Goal: Task Accomplishment & Management: Use online tool/utility

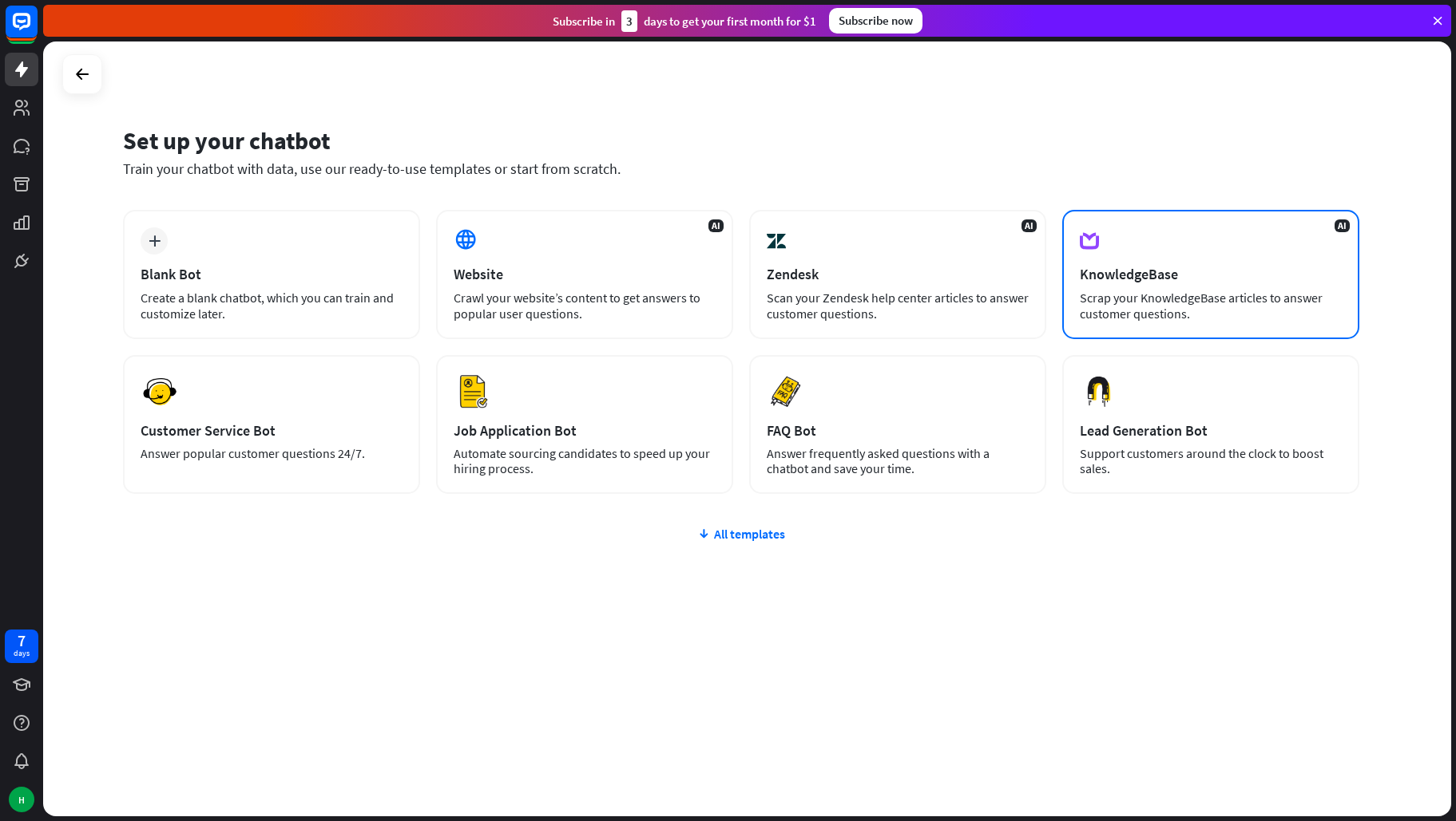
click at [1225, 292] on div "Scrap your KnowledgeBase articles to answer customer questions." at bounding box center [1210, 306] width 262 height 32
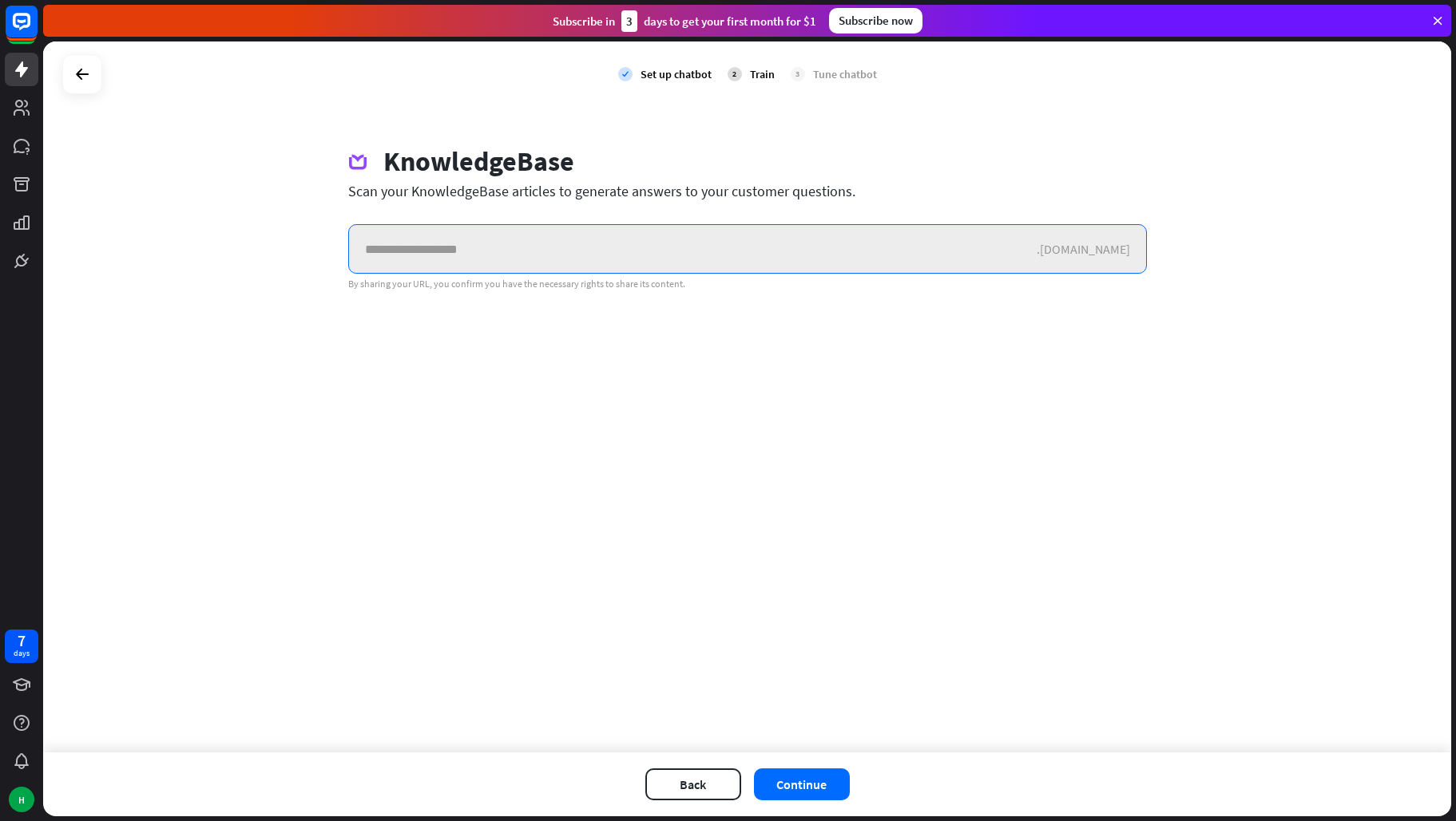
click at [506, 254] on input "text" at bounding box center [692, 249] width 688 height 48
paste input "**********"
type input "**********"
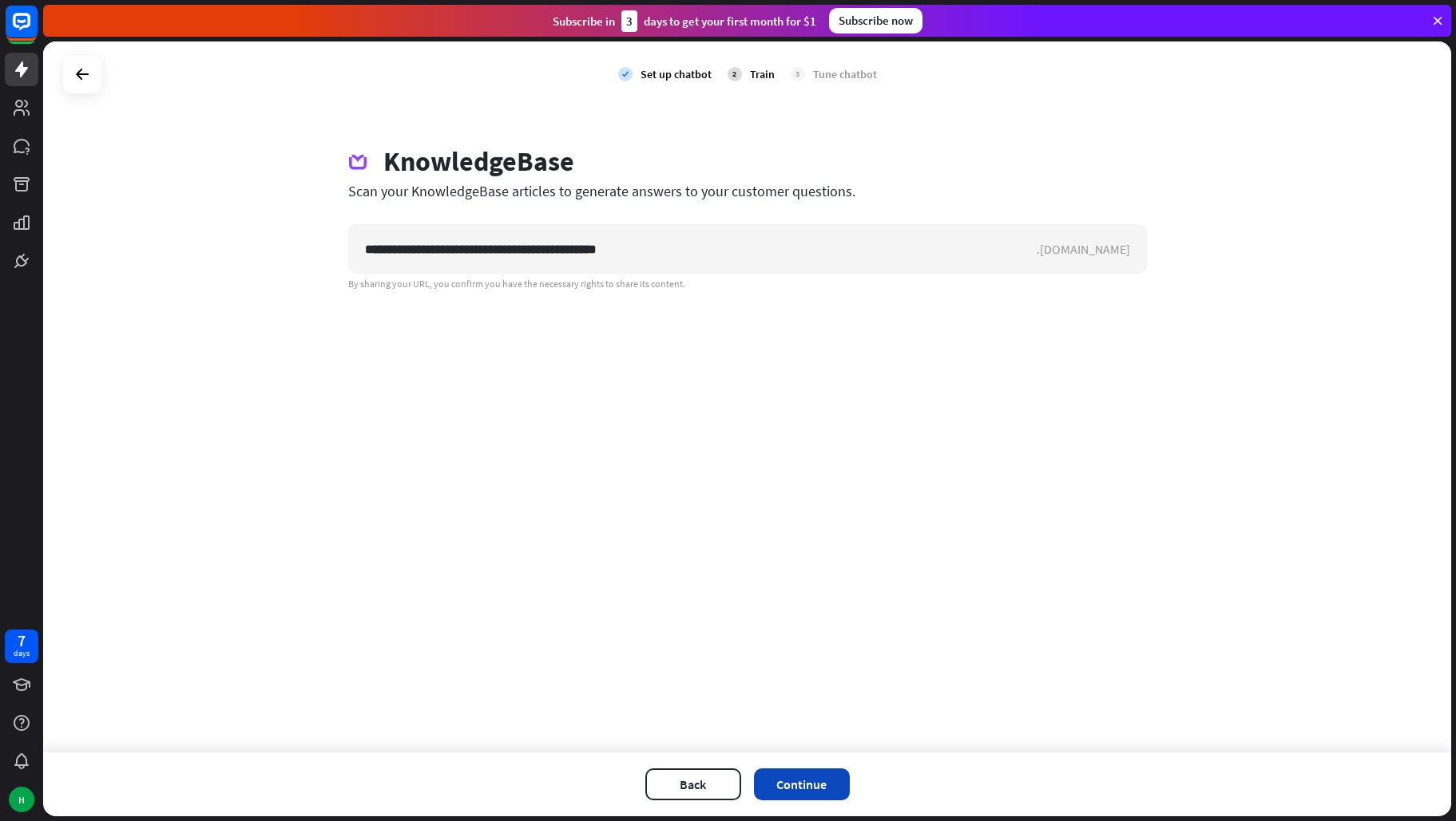
click at [812, 789] on button "Continue" at bounding box center [802, 785] width 96 height 32
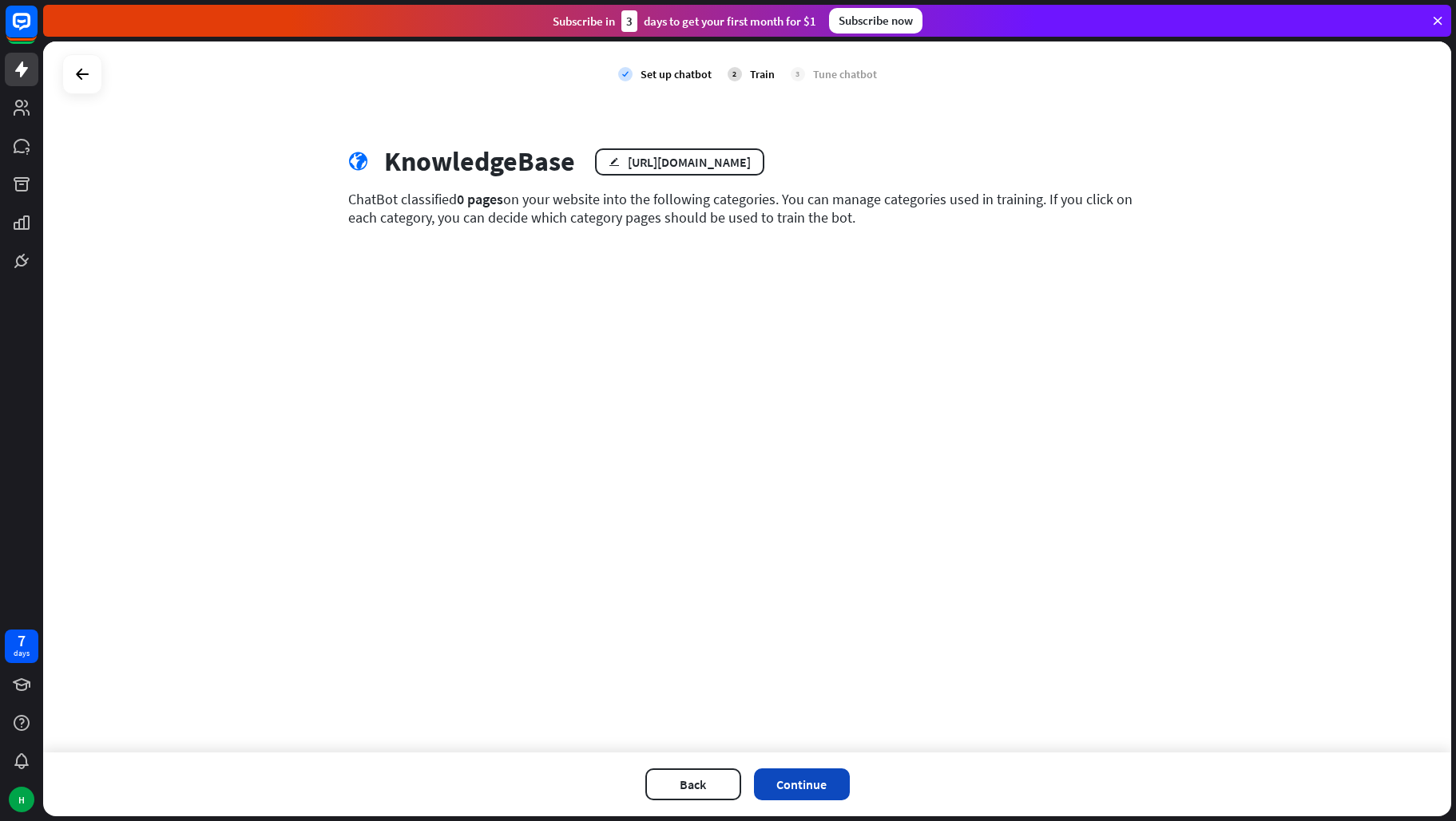
click at [805, 792] on button "Continue" at bounding box center [802, 785] width 96 height 32
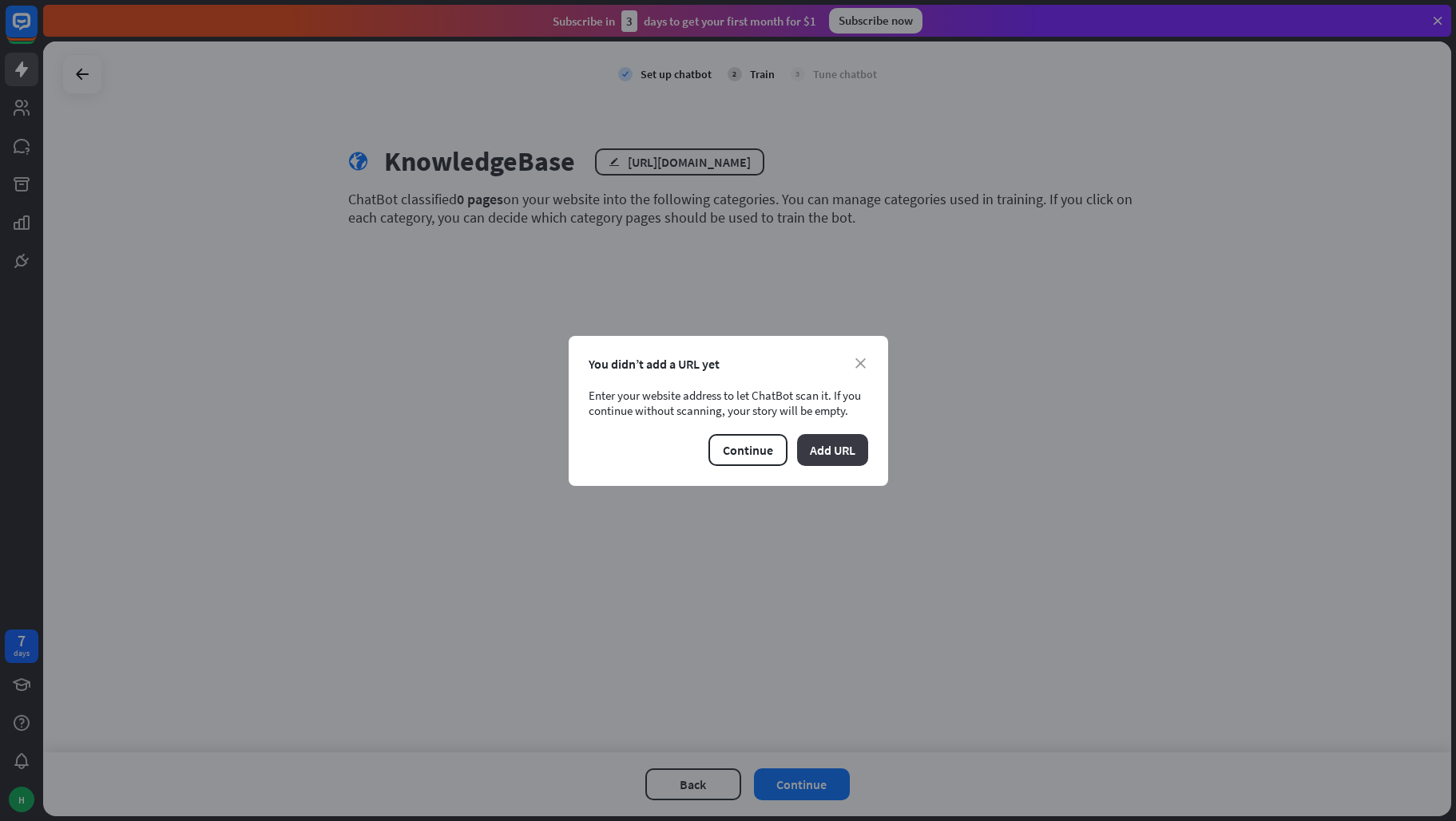
click at [823, 454] on button "Add URL" at bounding box center [833, 450] width 71 height 32
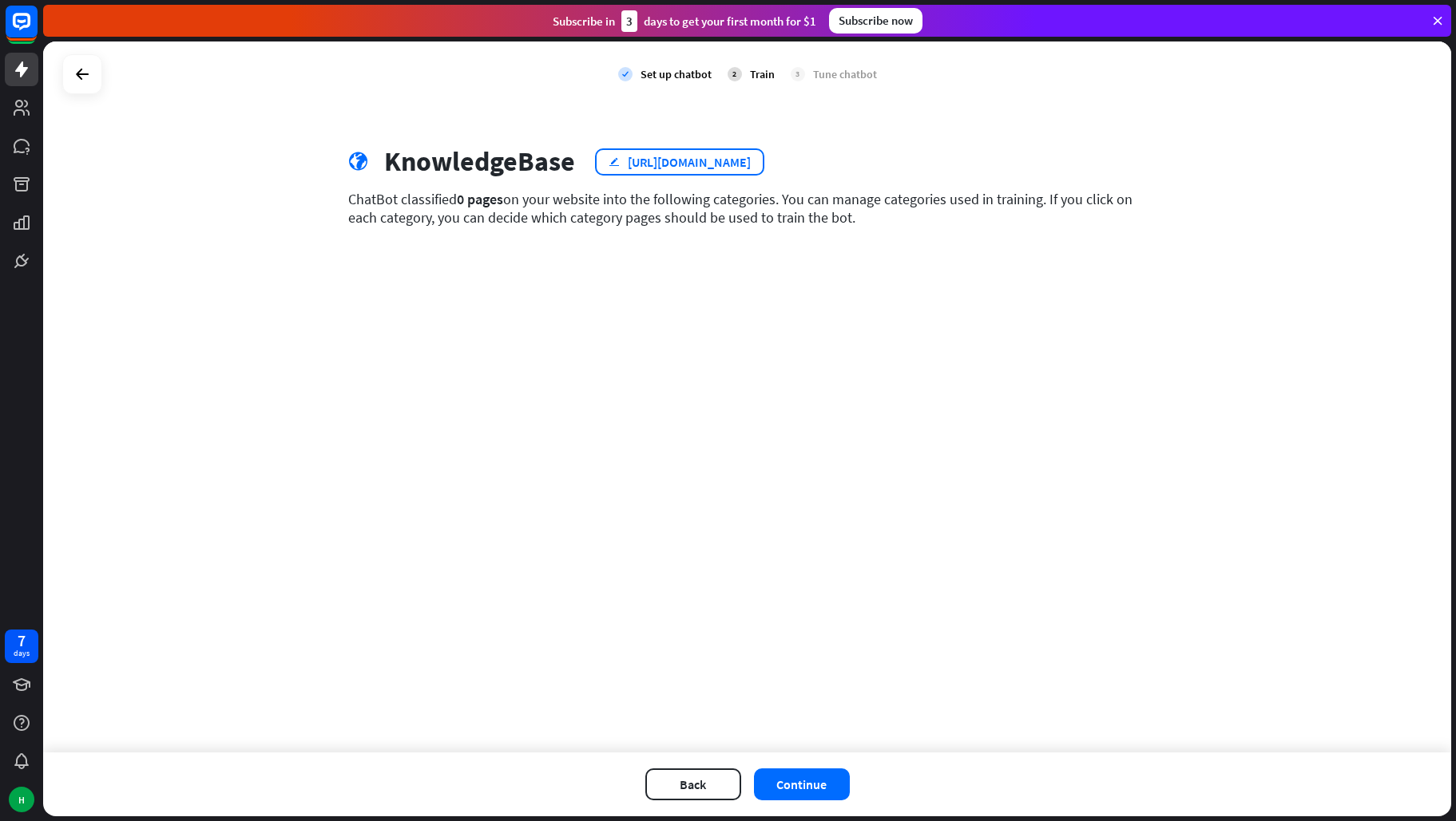
click at [681, 164] on div "[URL][DOMAIN_NAME]" at bounding box center [689, 162] width 123 height 16
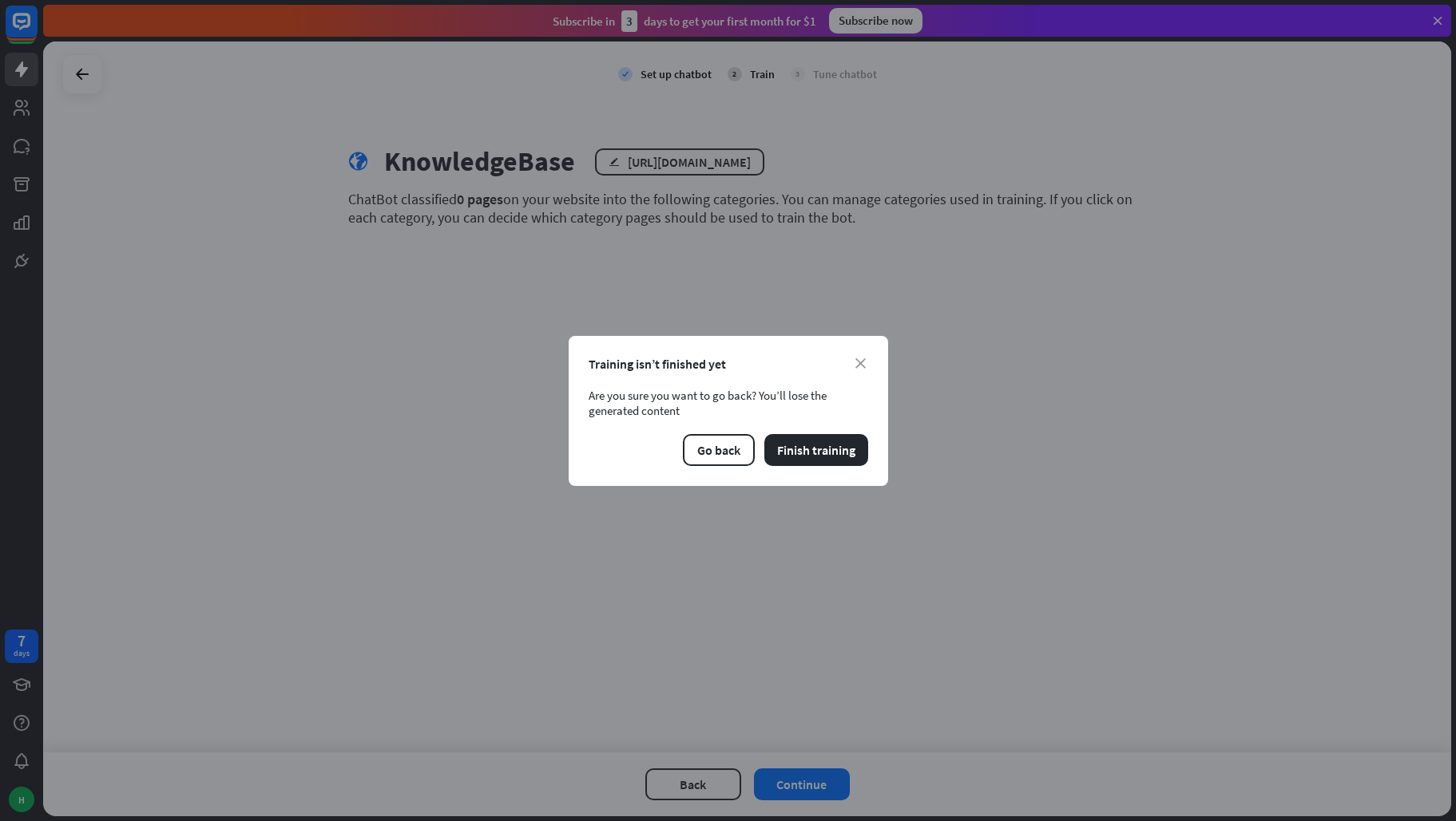
click at [609, 157] on div "close Training isn’t finished yet Are you sure you want to go back? You’ll lose…" at bounding box center [728, 410] width 1456 height 821
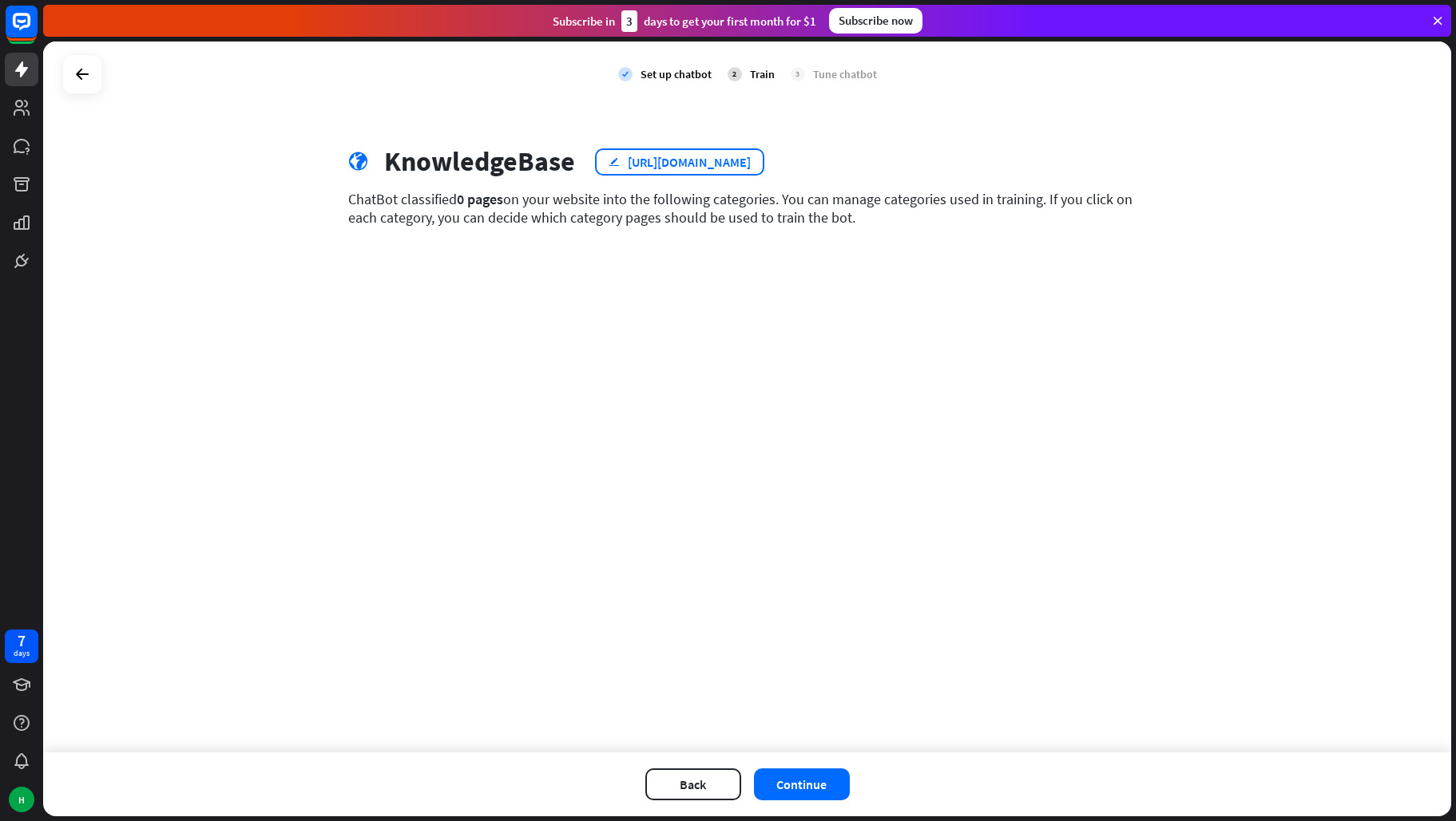
click at [613, 161] on icon "edit" at bounding box center [614, 162] width 12 height 11
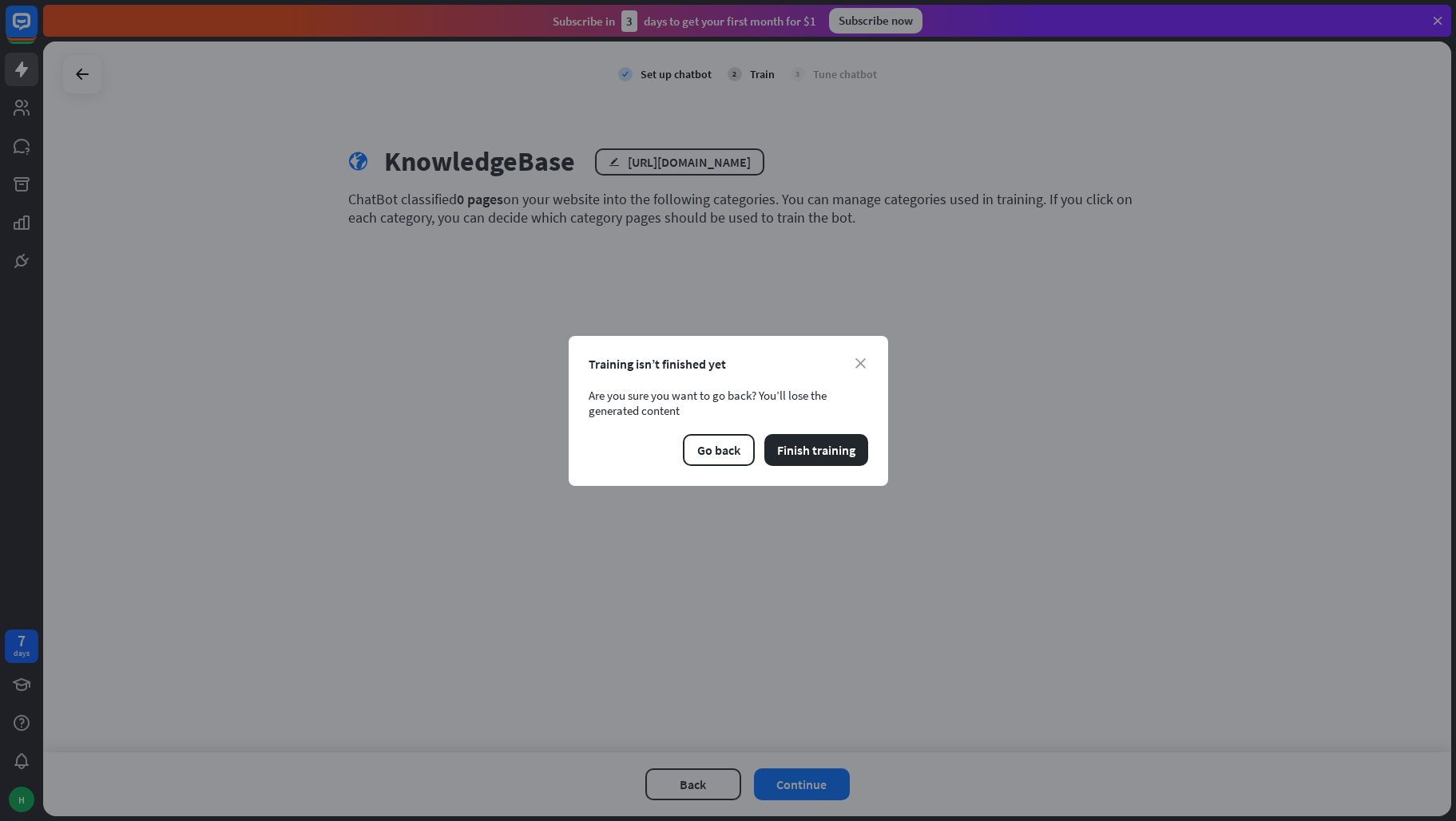
click at [821, 270] on div "close Training isn’t finished yet Are you sure you want to go back? You’ll lose…" at bounding box center [728, 410] width 1456 height 821
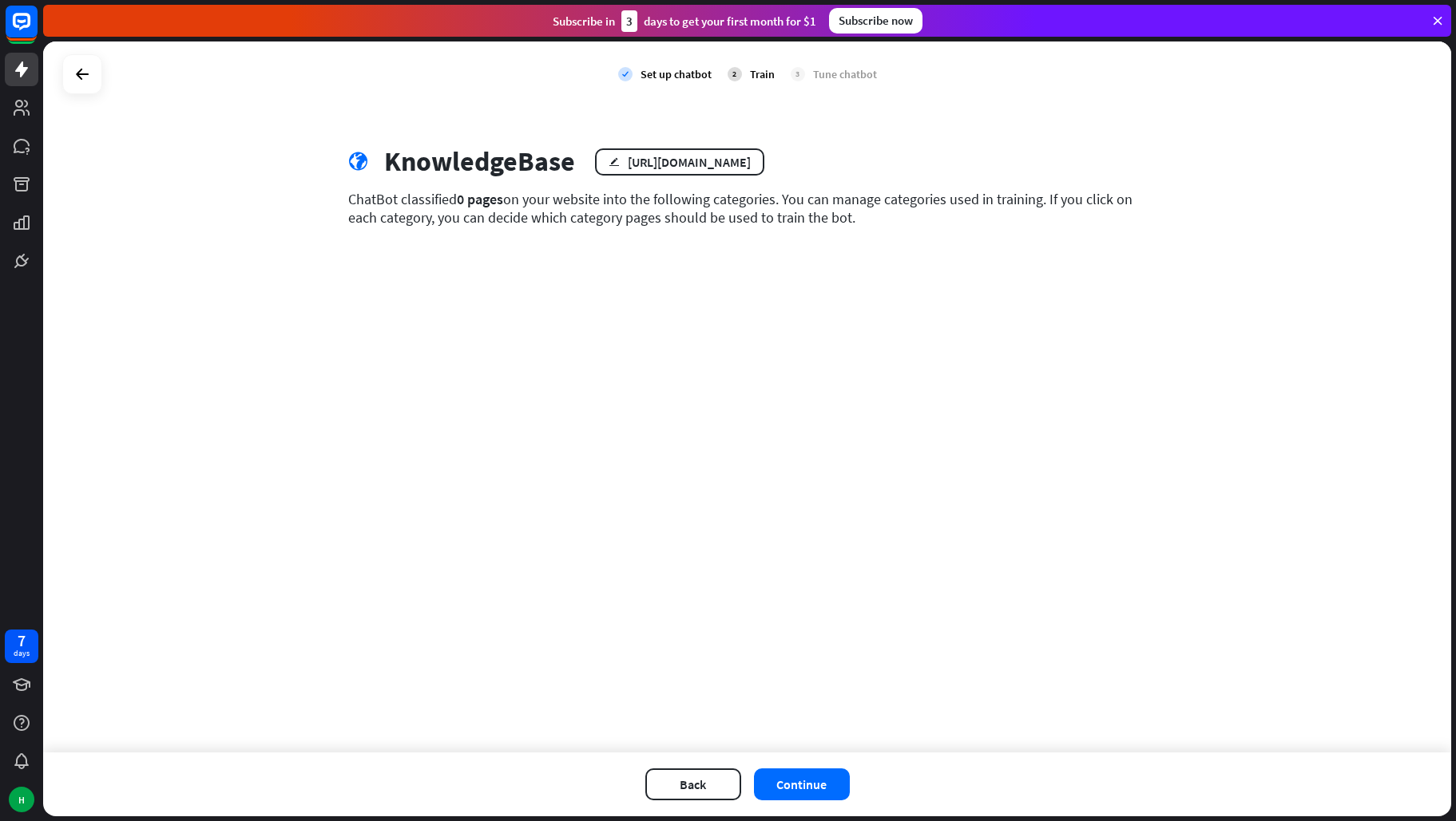
drag, startPoint x: 501, startPoint y: 164, endPoint x: 570, endPoint y: 167, distance: 69.1
click at [510, 163] on div "KnowledgeBase" at bounding box center [480, 161] width 190 height 33
click at [673, 167] on div "[URL][DOMAIN_NAME]" at bounding box center [689, 162] width 123 height 16
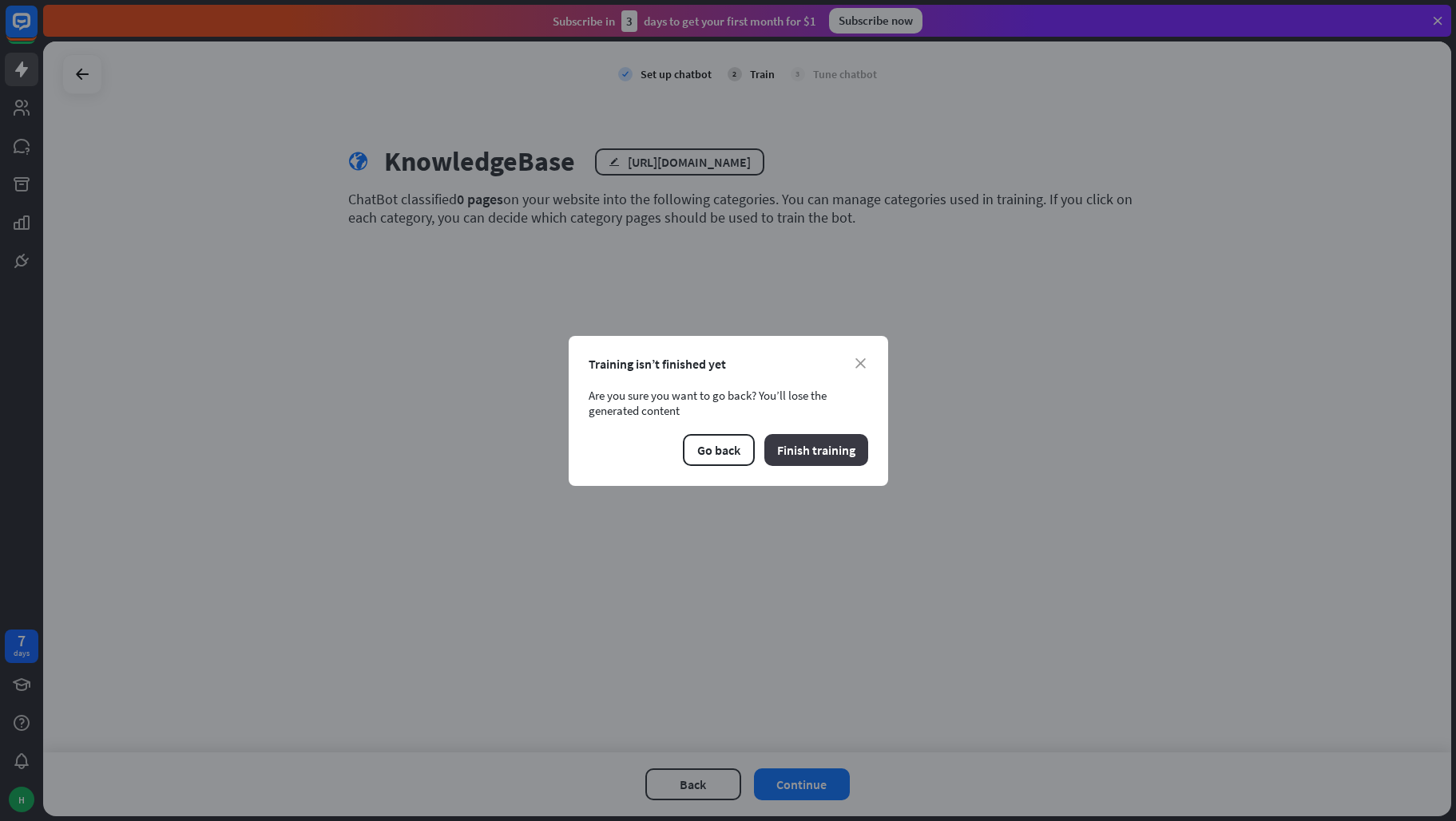
click at [813, 439] on button "Finish training" at bounding box center [816, 450] width 104 height 32
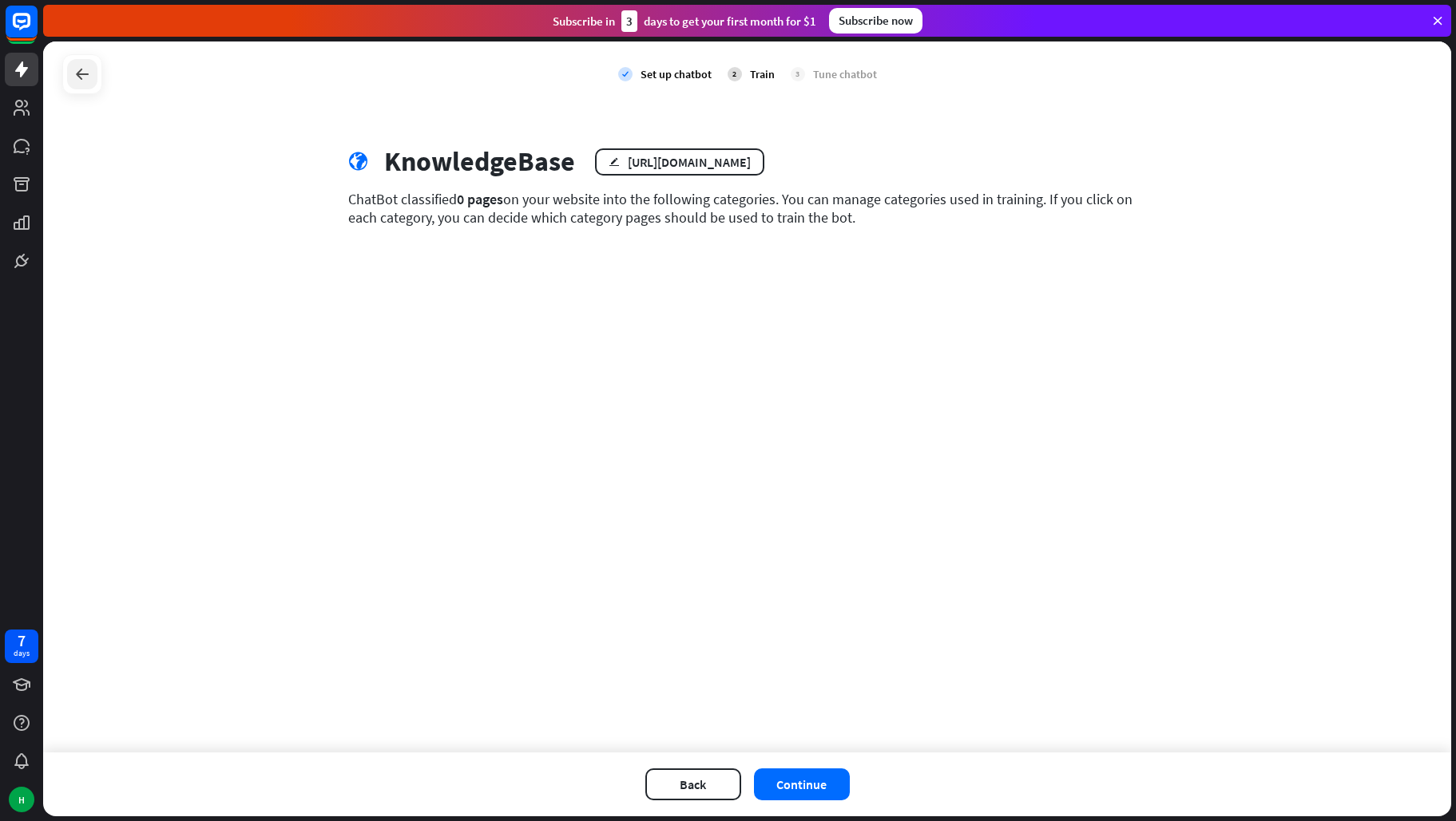
click at [90, 76] on icon at bounding box center [83, 75] width 20 height 20
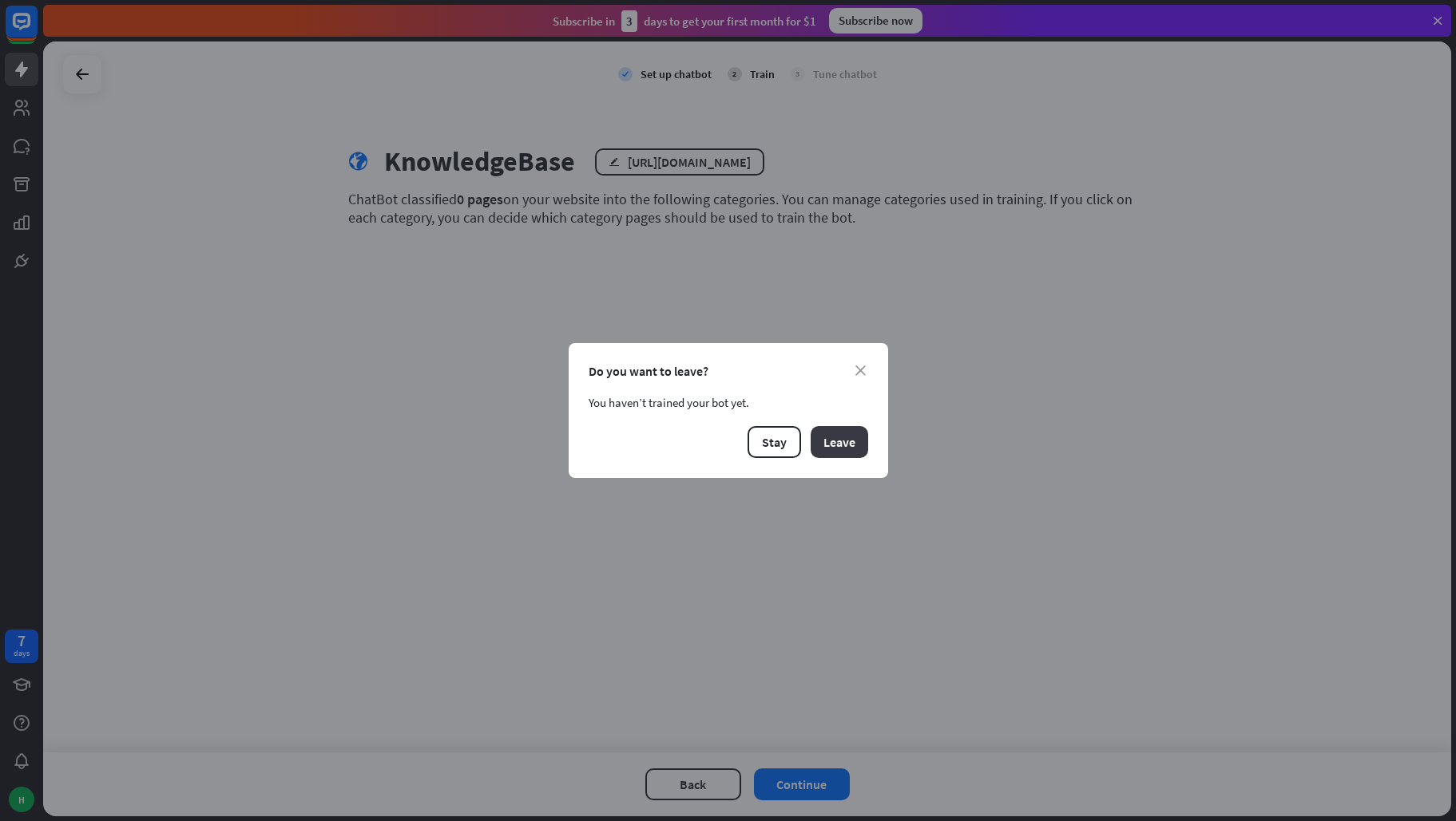
click at [842, 453] on button "Leave" at bounding box center [839, 442] width 58 height 32
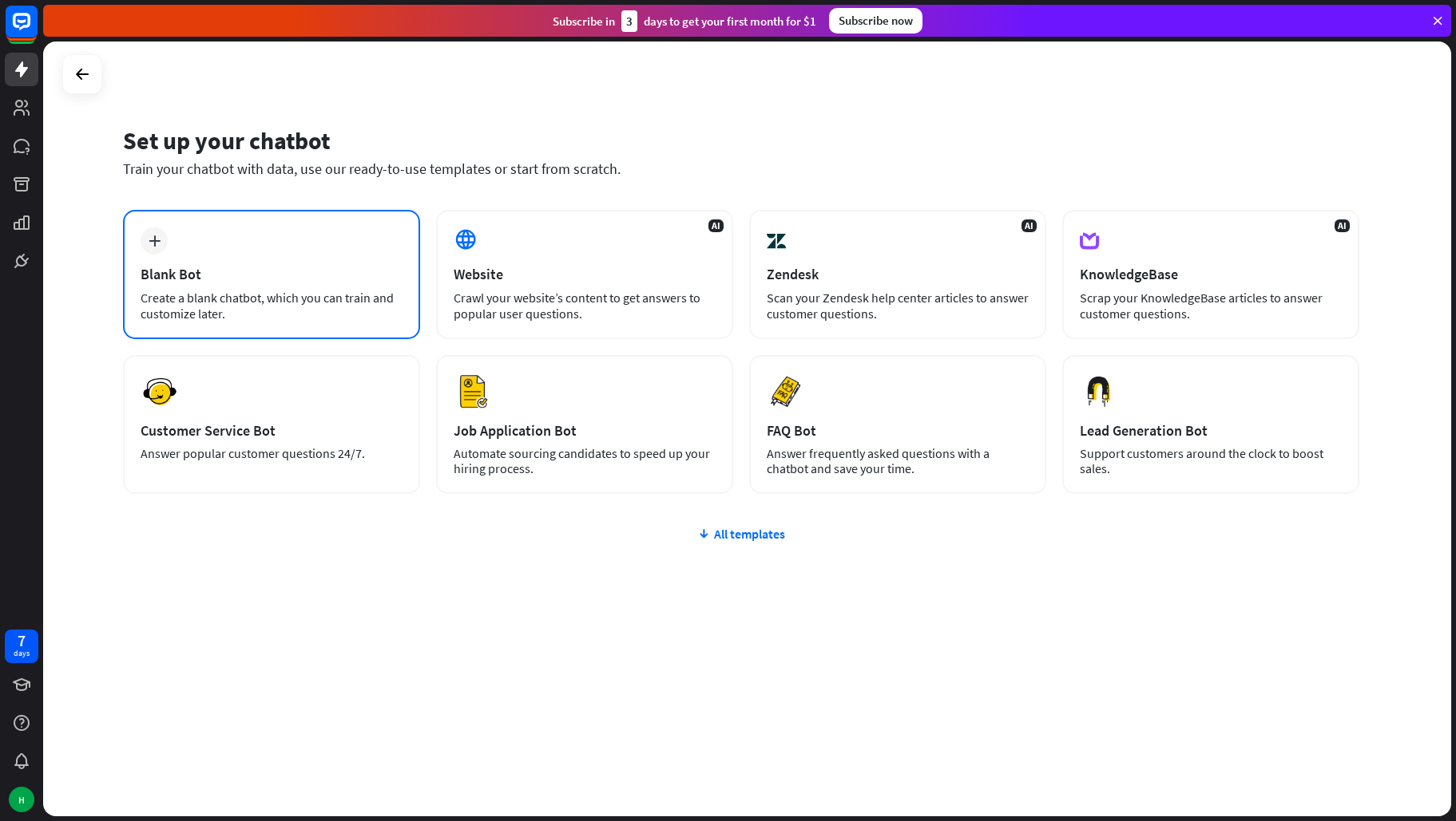
click at [214, 304] on div "Create a blank chatbot, which you can train and customize later." at bounding box center [271, 306] width 262 height 32
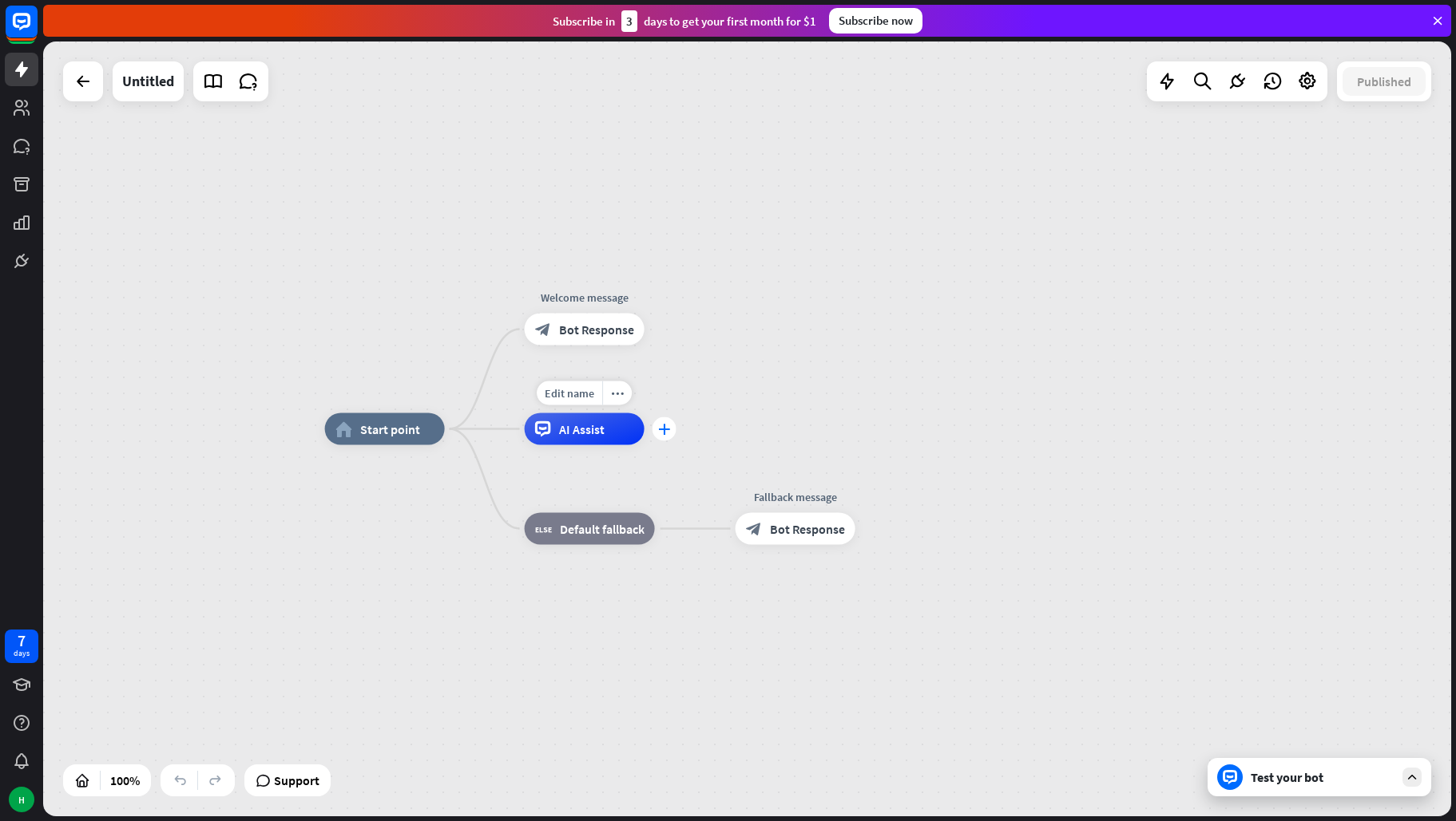
click at [666, 437] on div "plus" at bounding box center [664, 429] width 24 height 24
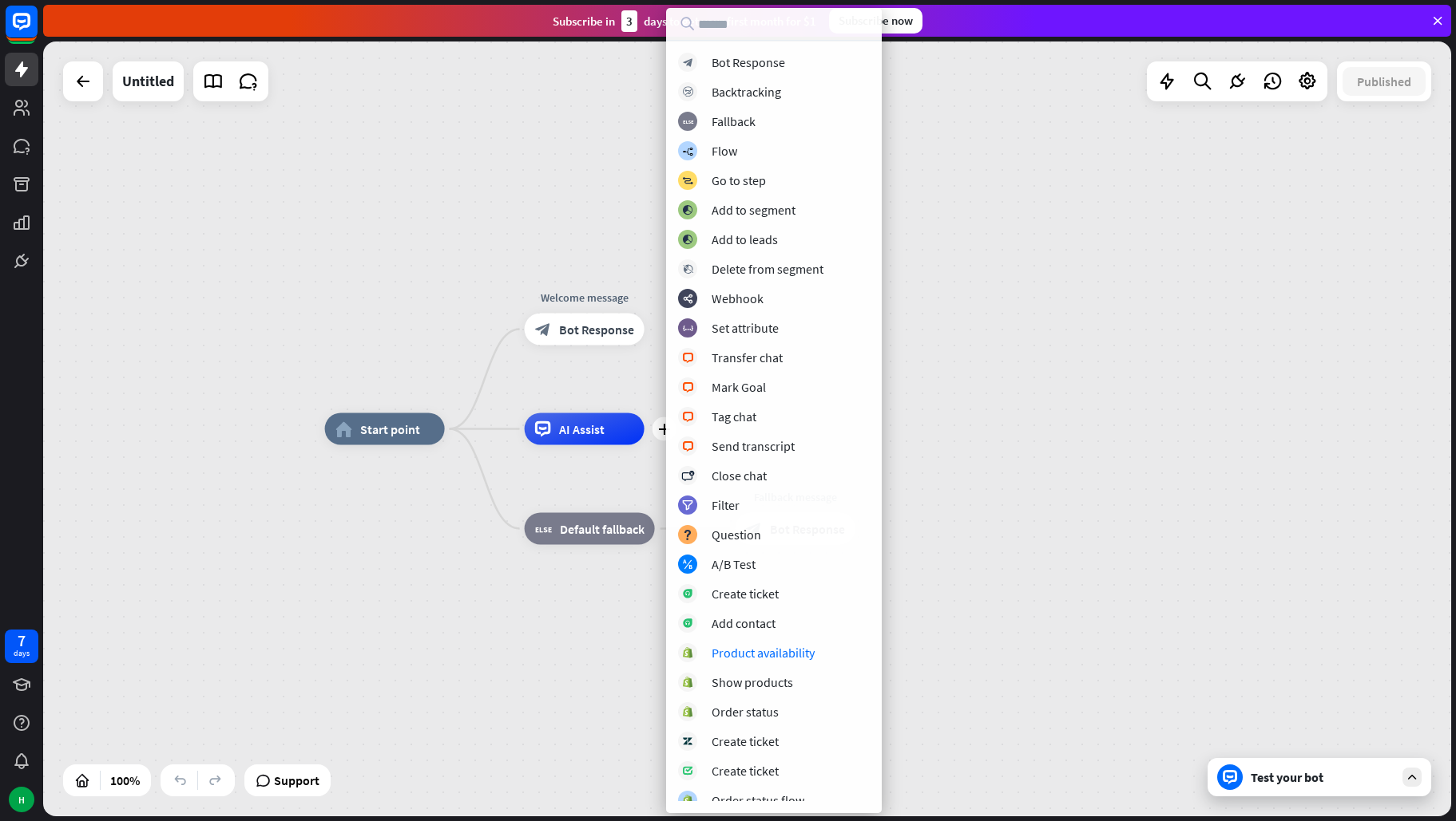
click at [267, 548] on div "home_2 Start point Welcome message block_bot_response Bot Response plus AI Assi…" at bounding box center [747, 429] width 1408 height 775
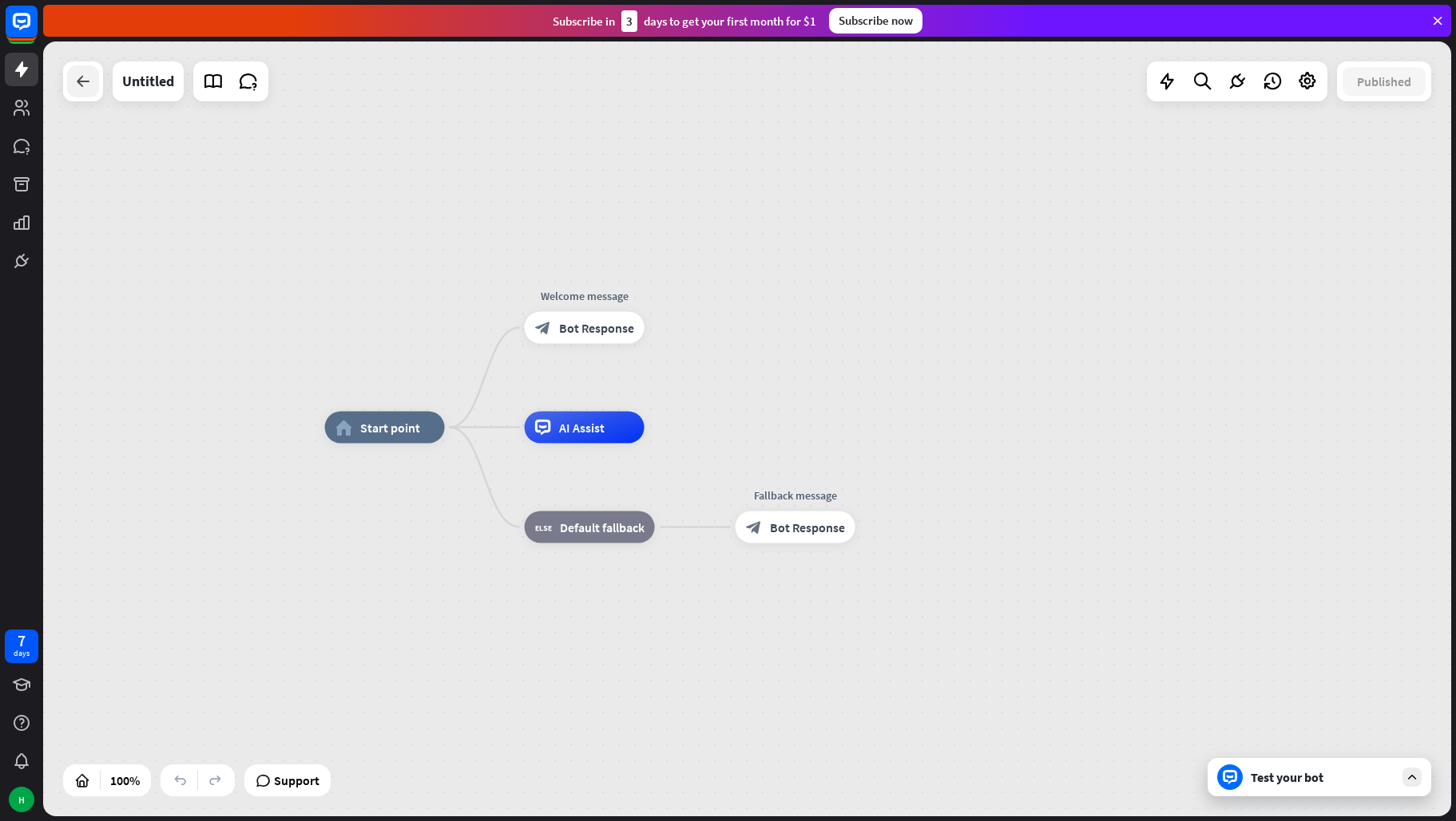
click at [82, 82] on icon at bounding box center [84, 82] width 20 height 20
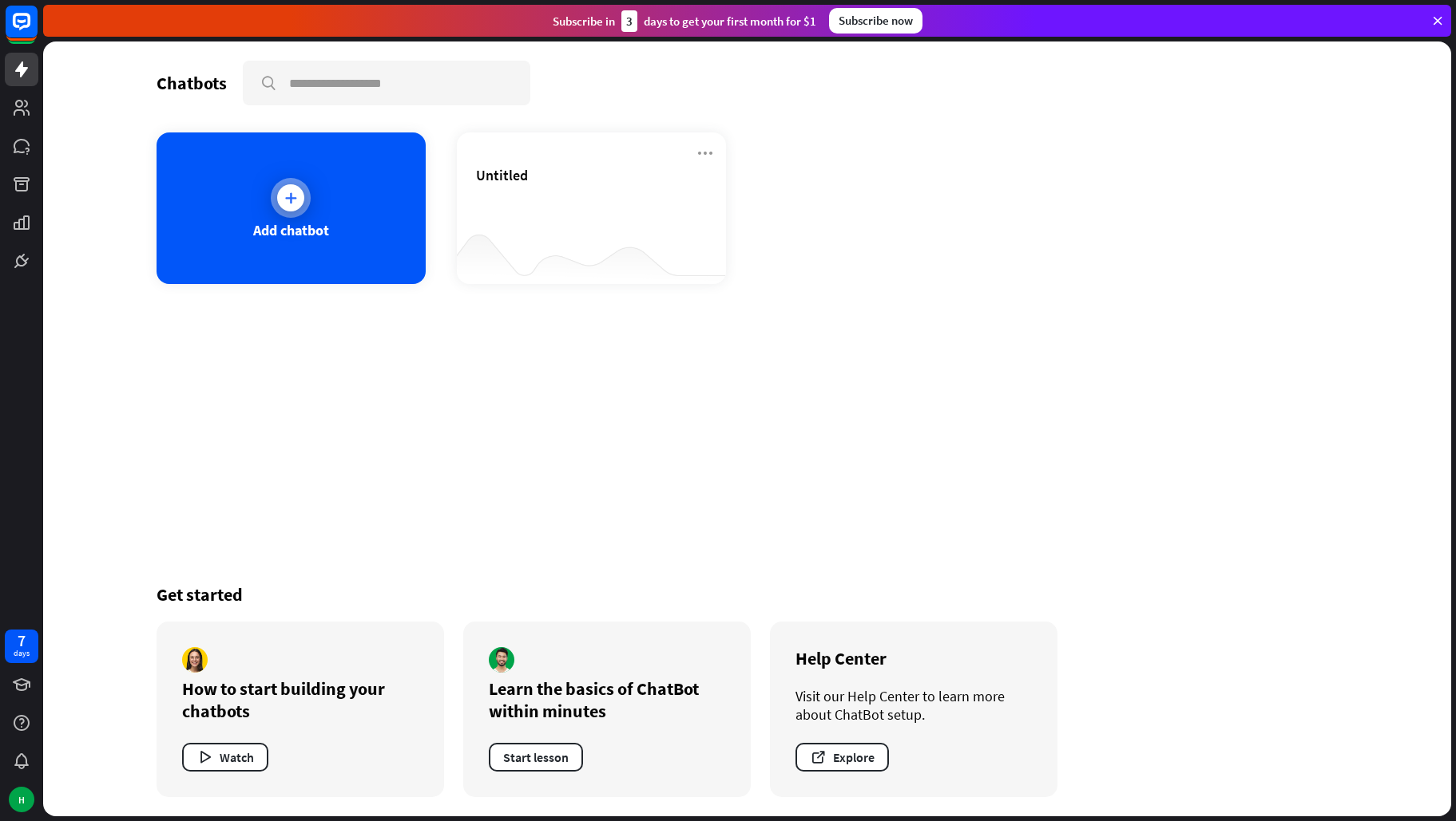
click at [320, 217] on div "Add chatbot" at bounding box center [291, 208] width 269 height 151
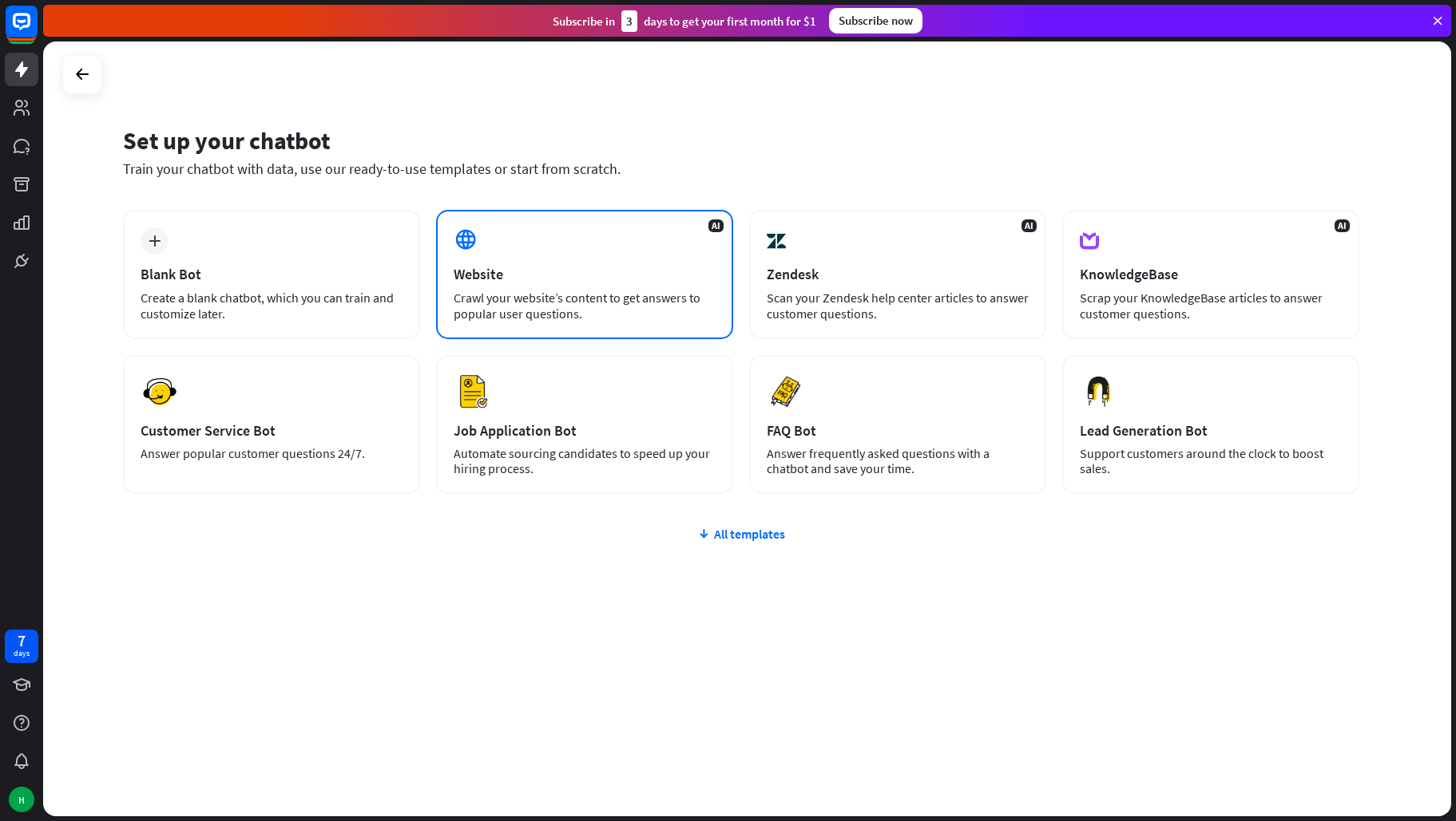
click at [574, 302] on div "Crawl your website’s content to get answers to popular user questions." at bounding box center [585, 306] width 262 height 32
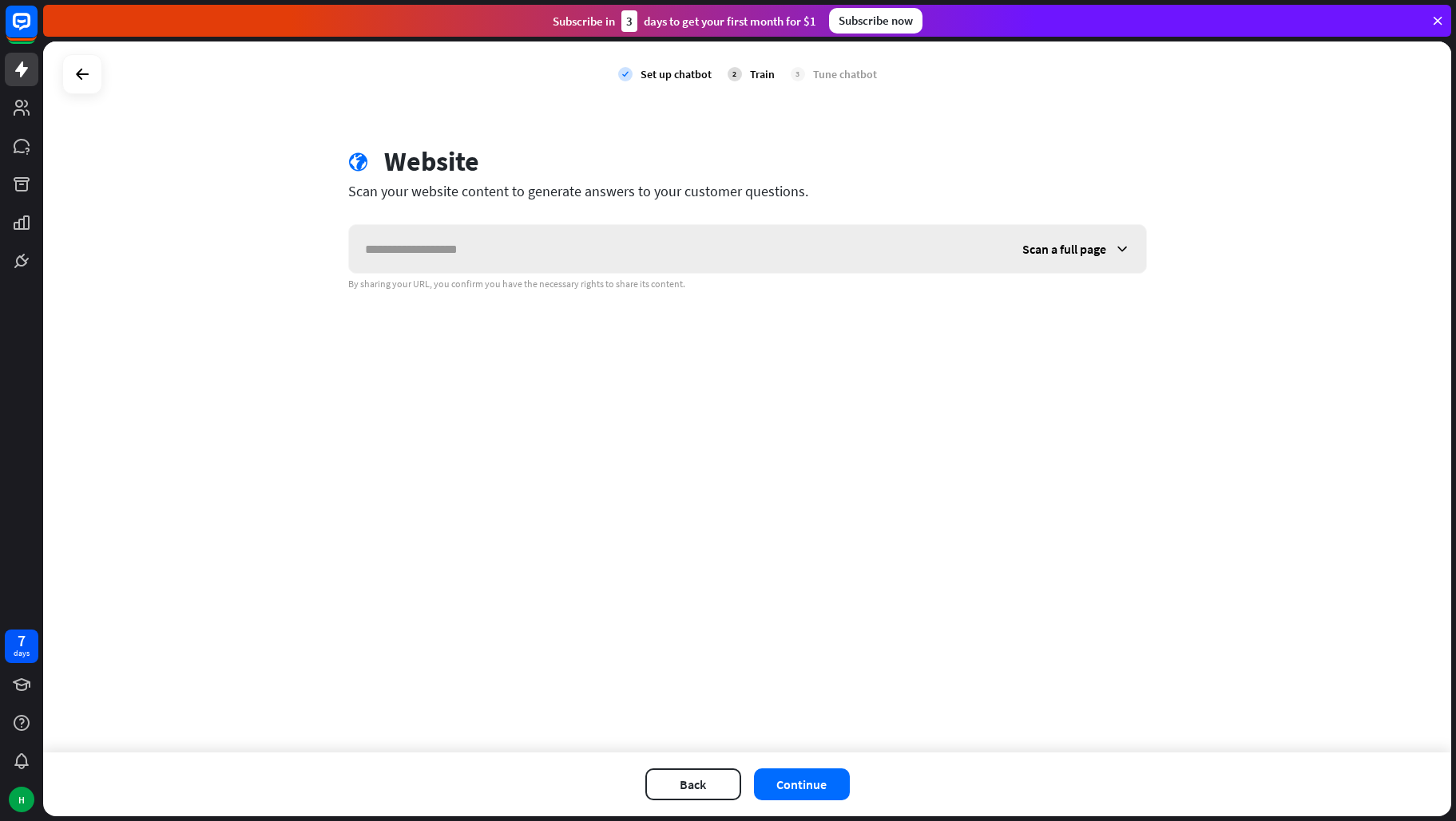
click at [479, 251] on input "text" at bounding box center [677, 249] width 658 height 48
type input "**********"
click at [1128, 244] on icon at bounding box center [1122, 249] width 16 height 16
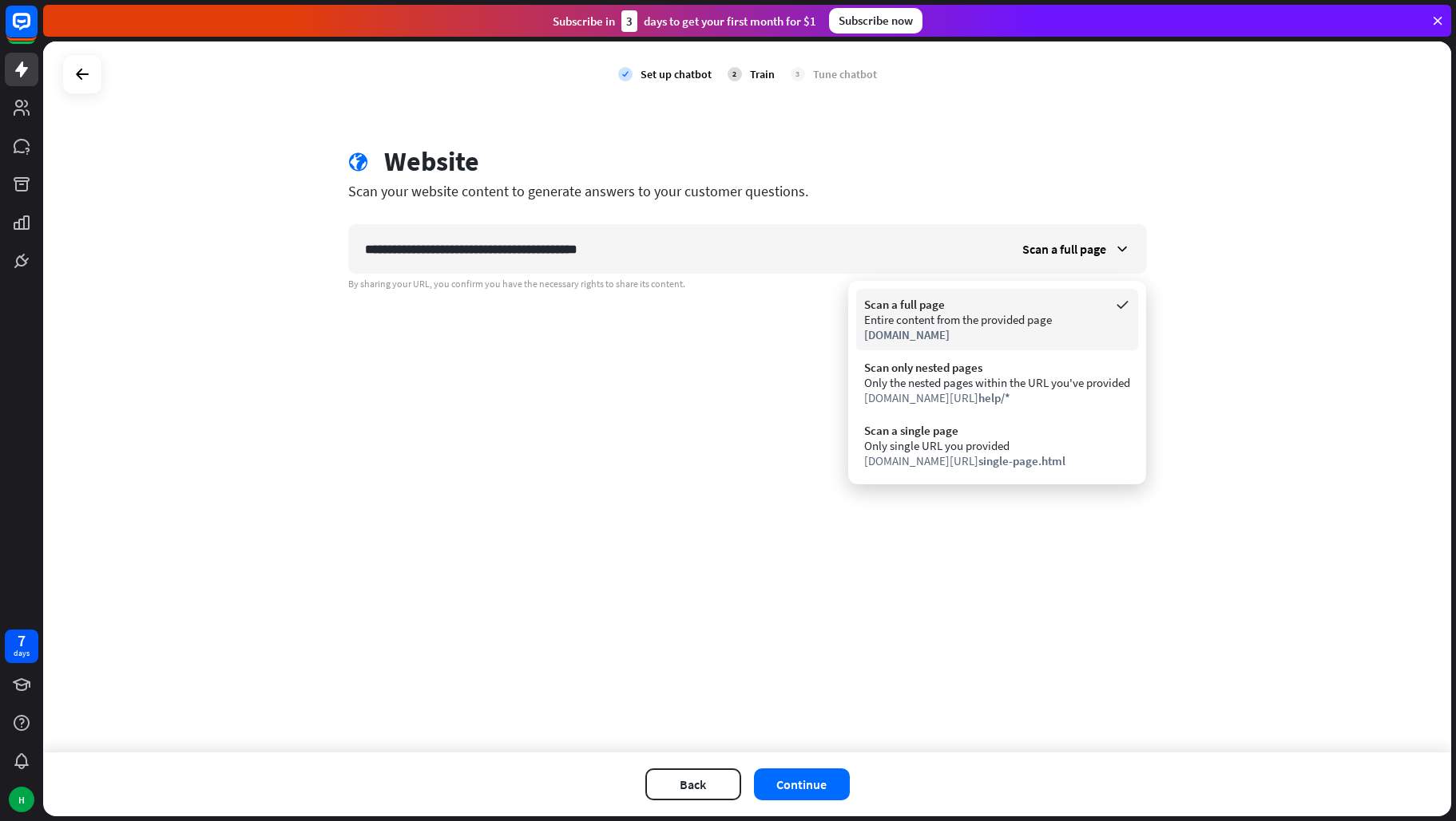
click at [908, 307] on div "Scan a full page" at bounding box center [997, 304] width 266 height 15
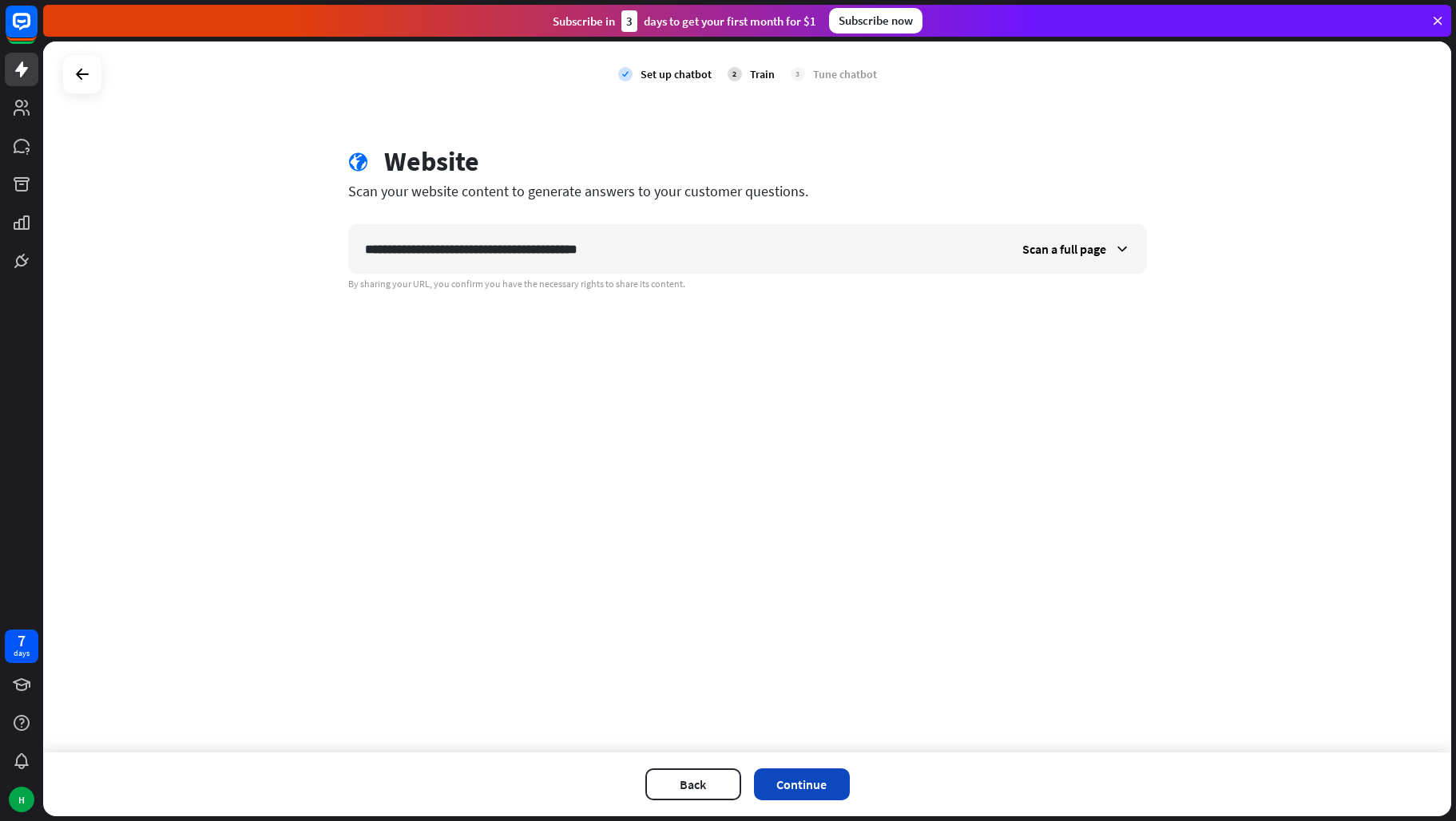
click at [815, 785] on button "Continue" at bounding box center [802, 785] width 96 height 32
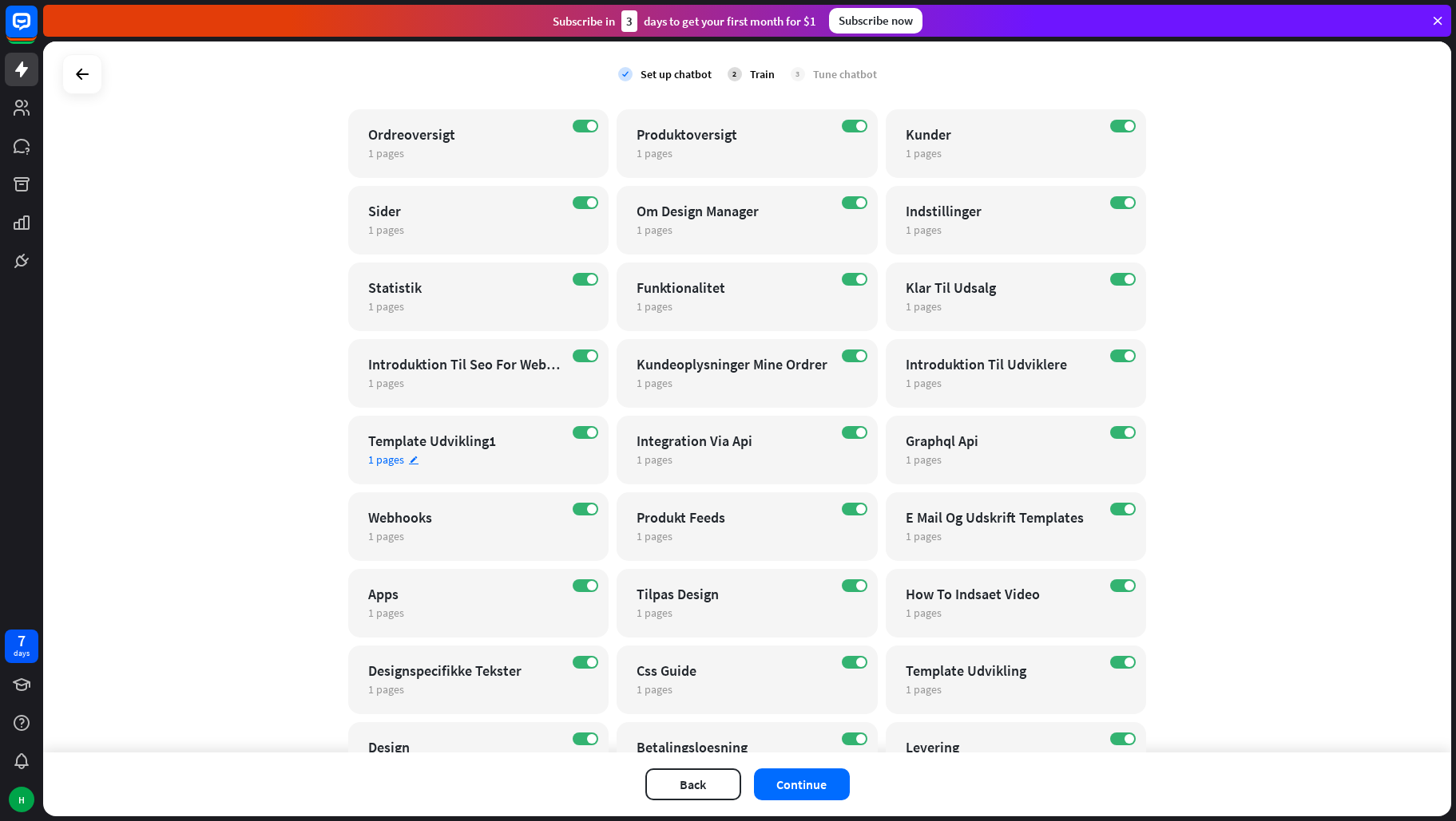
scroll to position [559, 0]
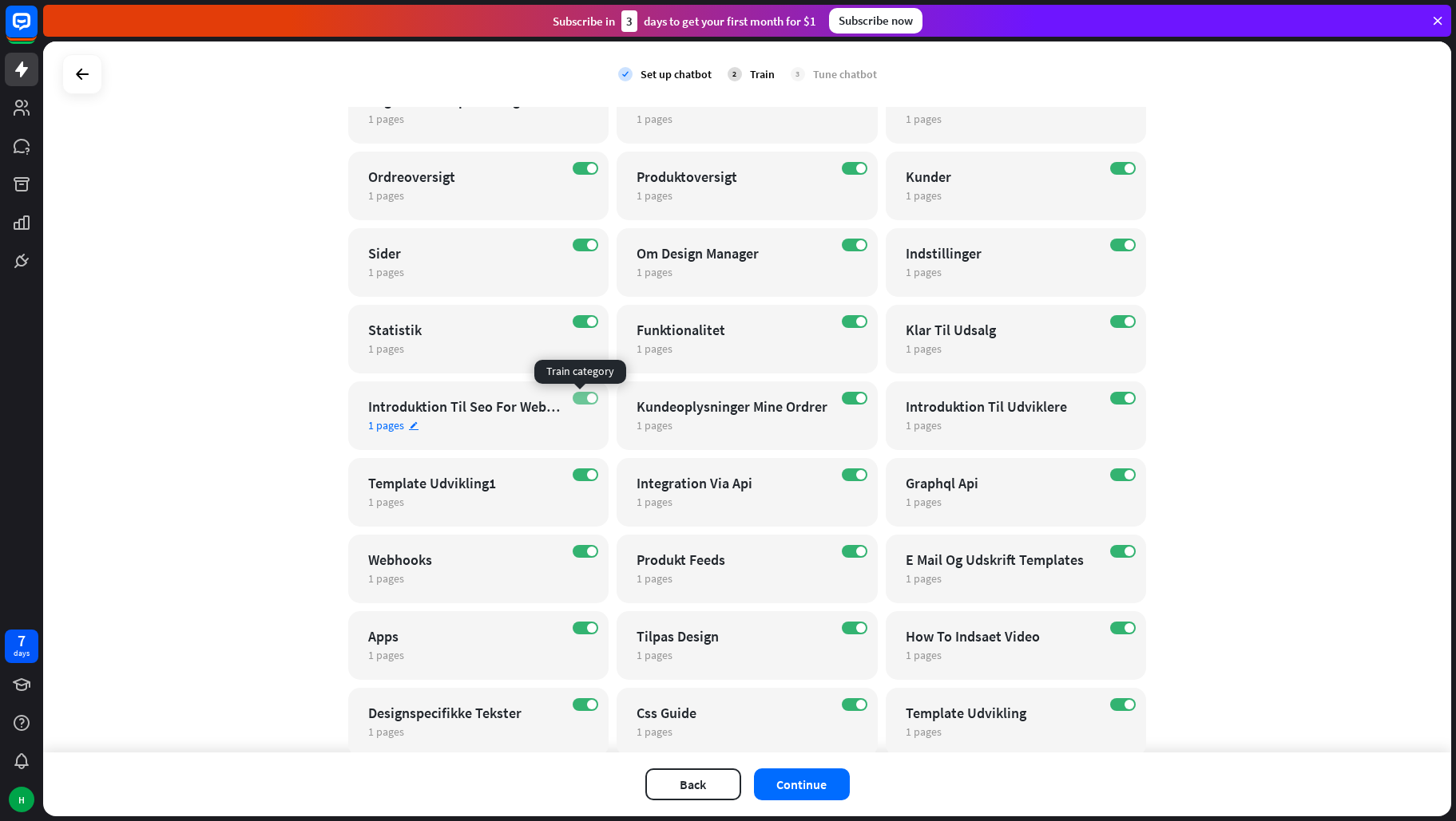
click at [587, 395] on span at bounding box center [592, 398] width 10 height 10
click at [846, 395] on label "ON" at bounding box center [854, 398] width 26 height 12
click at [1124, 320] on span at bounding box center [1128, 321] width 10 height 10
click at [868, 320] on div "ON Funktionalitet 1 pages edit" at bounding box center [747, 339] width 261 height 68
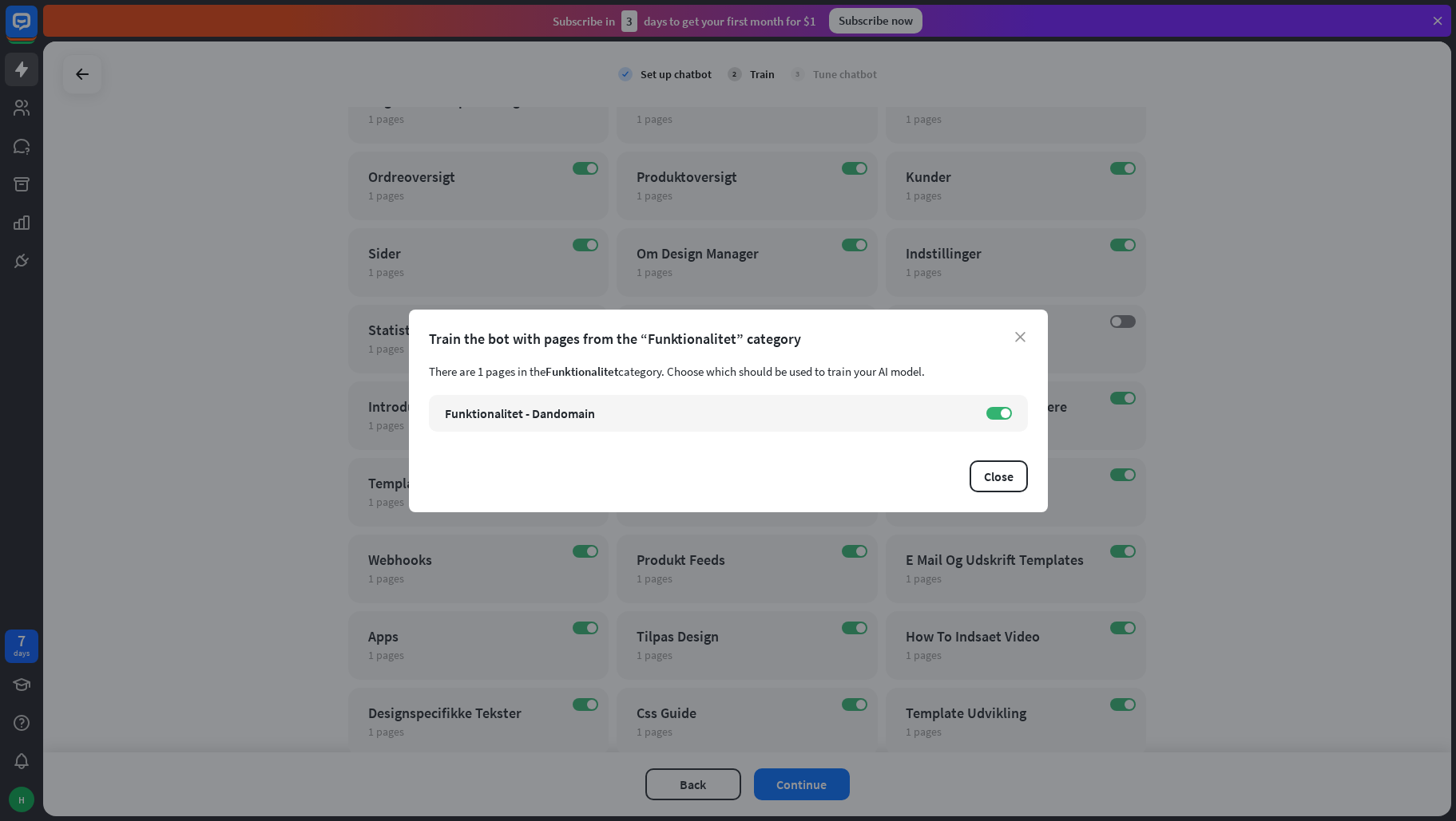
click at [994, 335] on div "Train the bot with pages from the “Funktionalitet” category" at bounding box center [728, 339] width 599 height 19
click at [1023, 334] on icon "close" at bounding box center [1021, 337] width 11 height 11
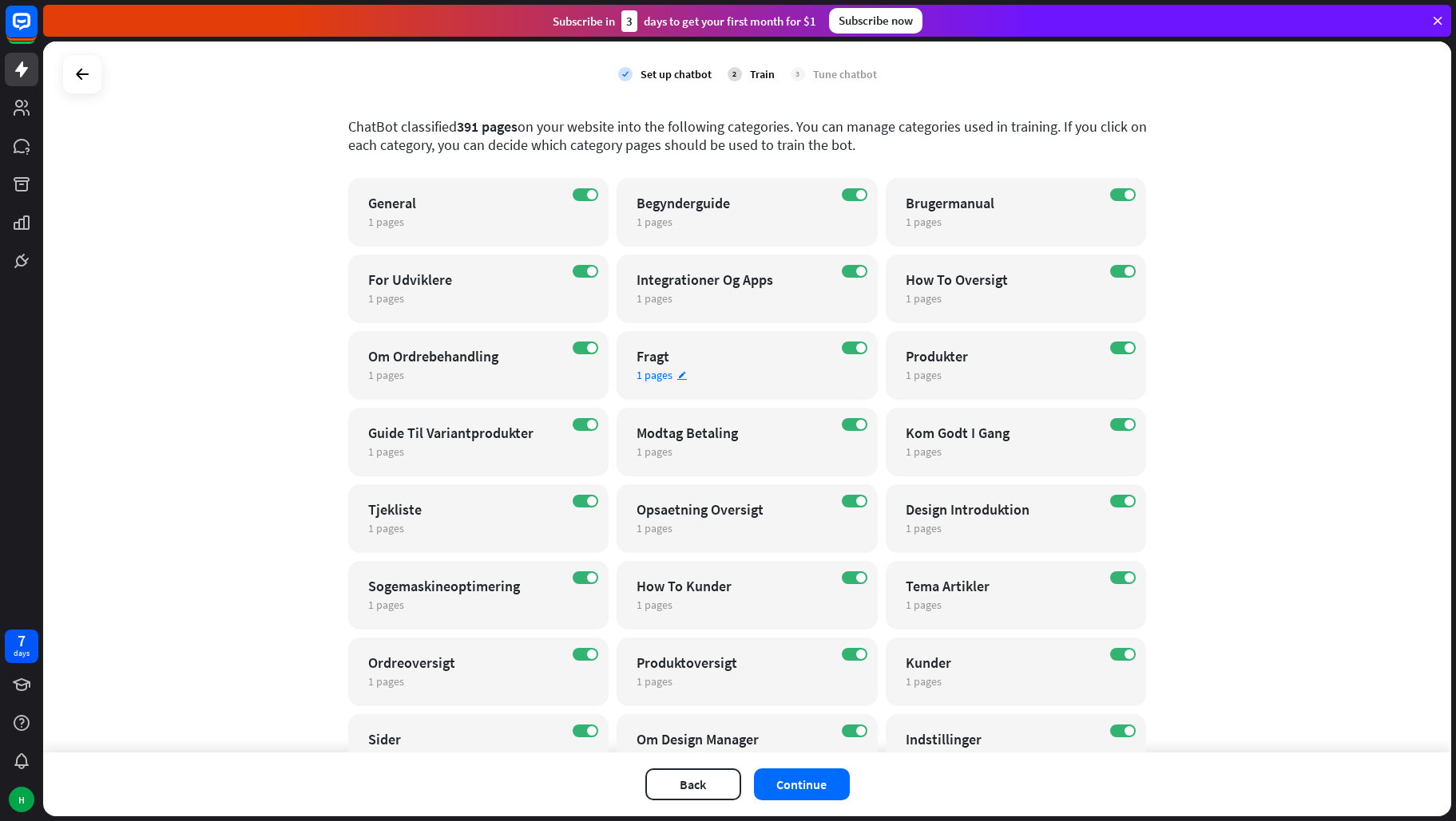
scroll to position [0, 0]
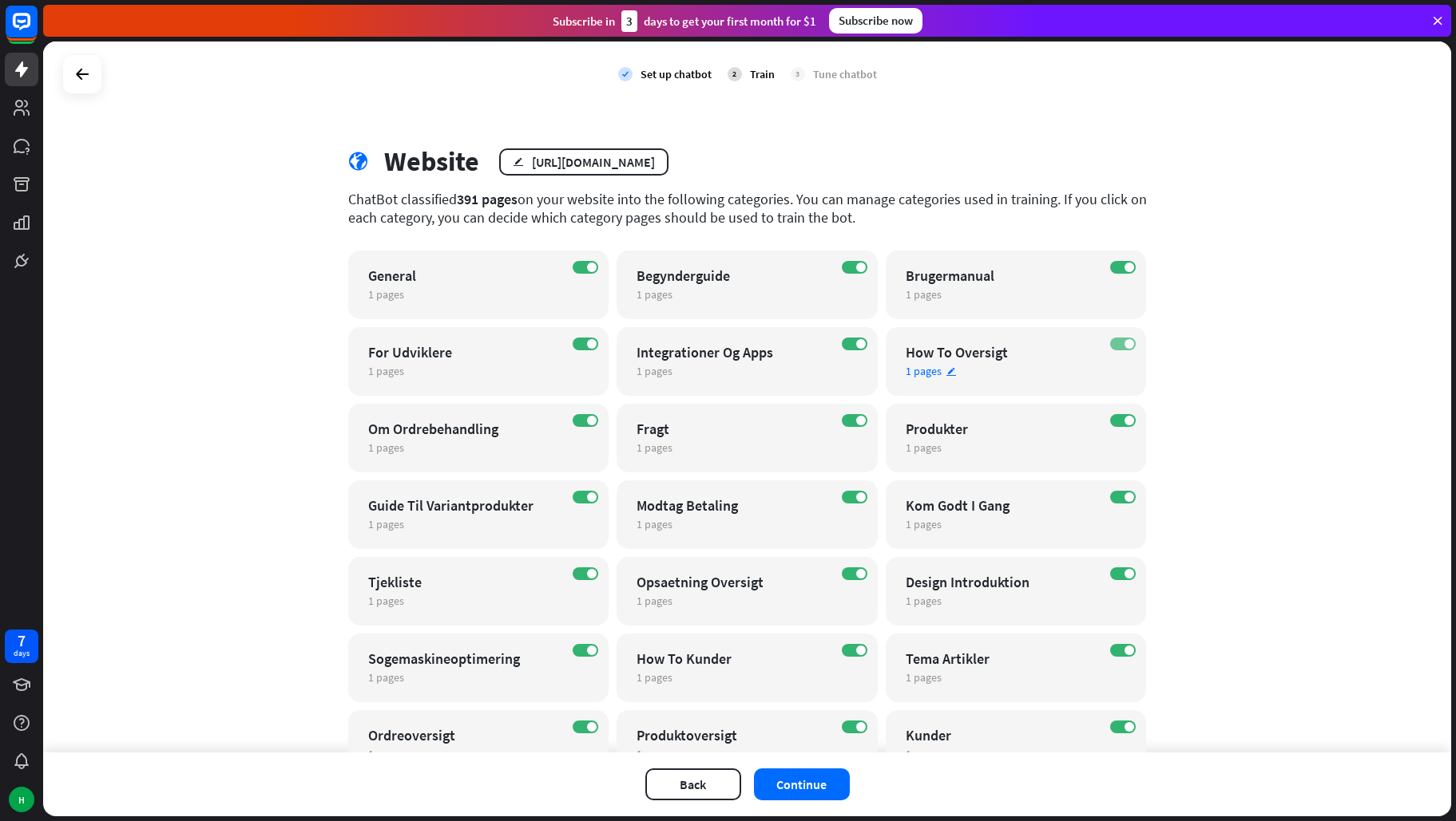
click at [1124, 343] on span at bounding box center [1128, 343] width 10 height 10
click at [1124, 419] on span at bounding box center [1128, 421] width 10 height 10
click at [856, 419] on span at bounding box center [861, 421] width 10 height 10
click at [588, 415] on label "ON" at bounding box center [585, 421] width 26 height 12
click at [856, 495] on span at bounding box center [861, 497] width 10 height 10
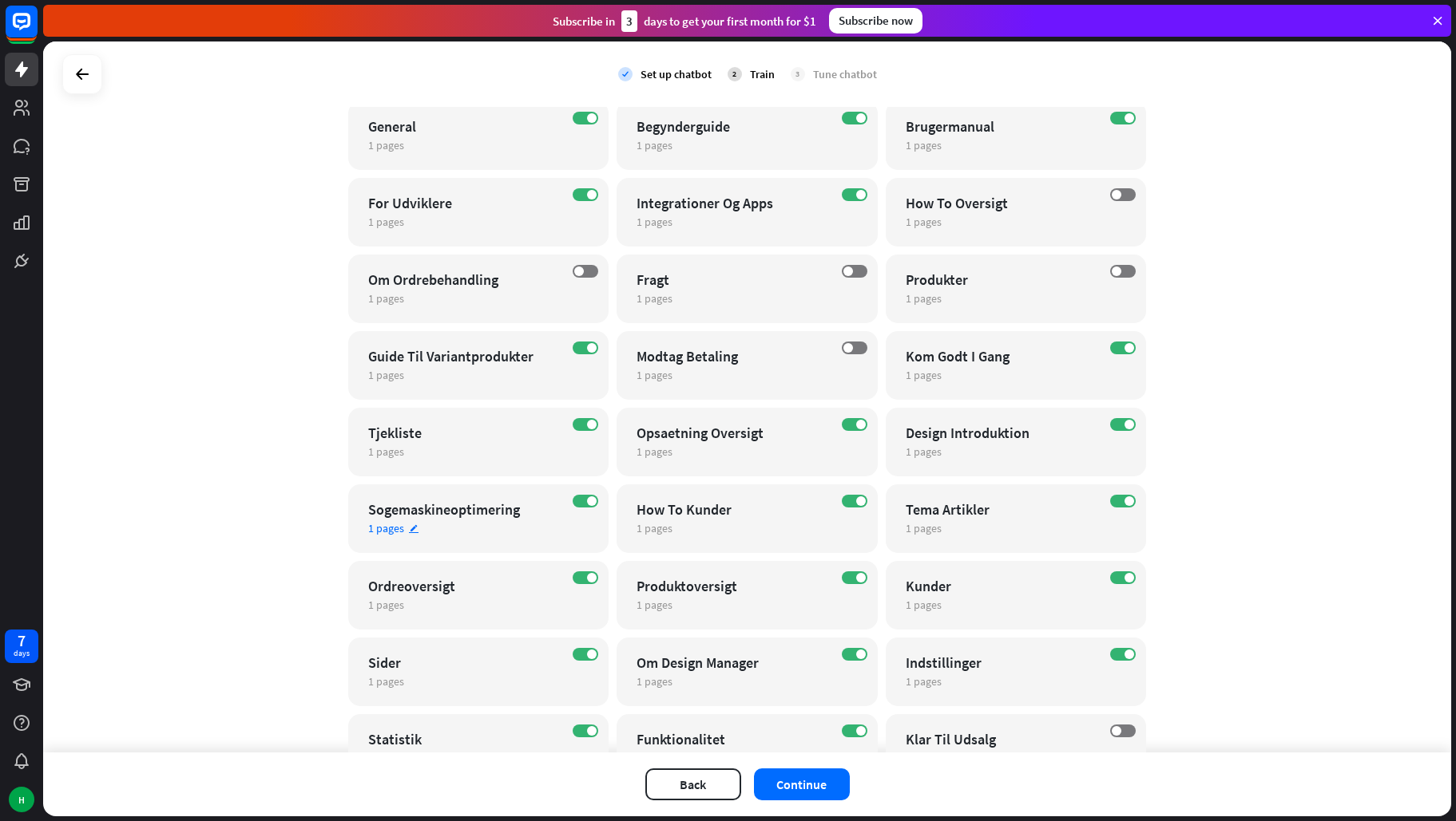
scroll to position [159, 0]
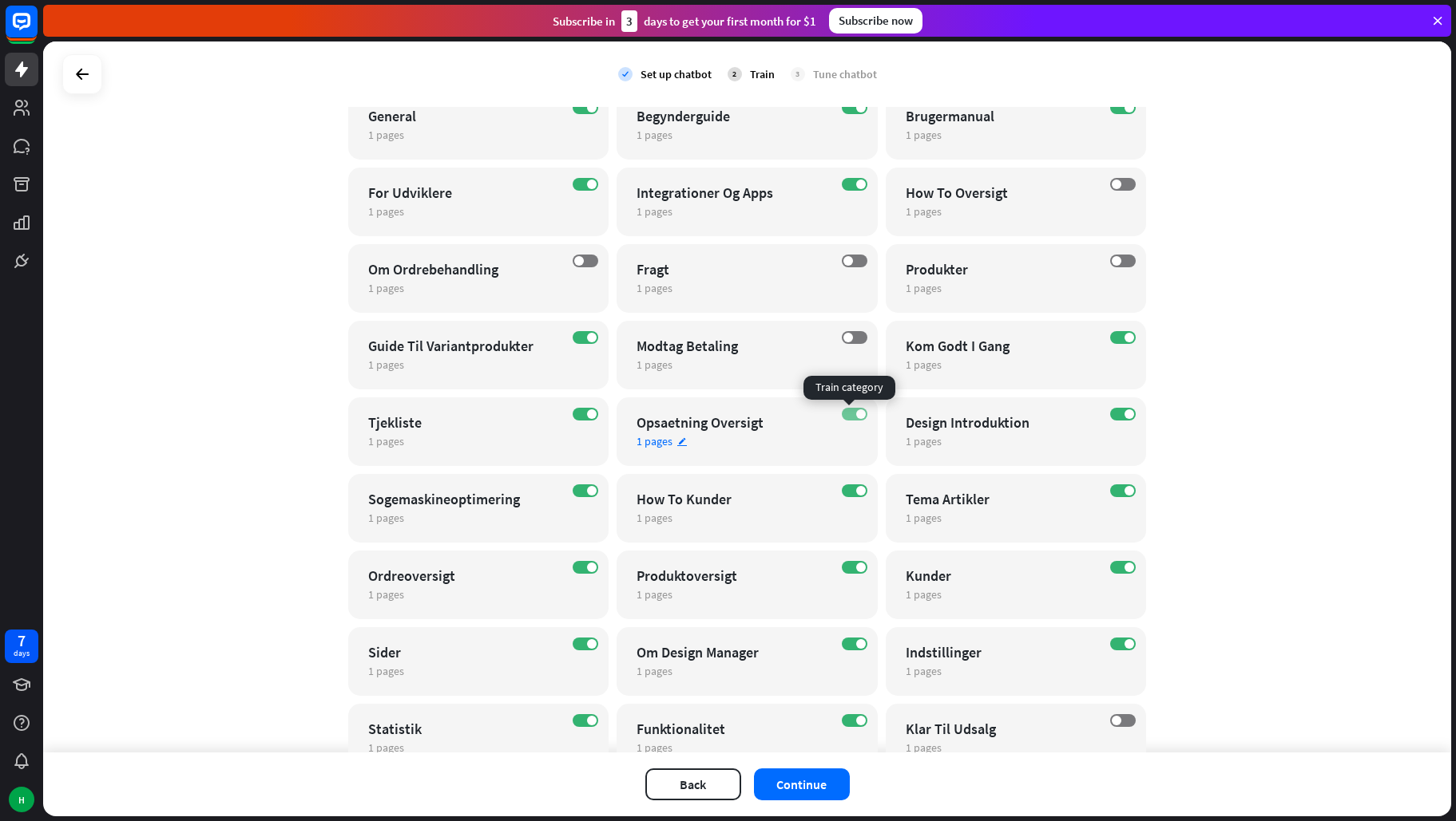
click at [849, 411] on label "ON" at bounding box center [854, 415] width 26 height 12
click at [587, 489] on span at bounding box center [592, 490] width 10 height 10
click at [857, 490] on span at bounding box center [861, 490] width 10 height 10
click at [1124, 493] on span at bounding box center [1128, 490] width 10 height 10
click at [1124, 568] on span at bounding box center [1128, 567] width 10 height 10
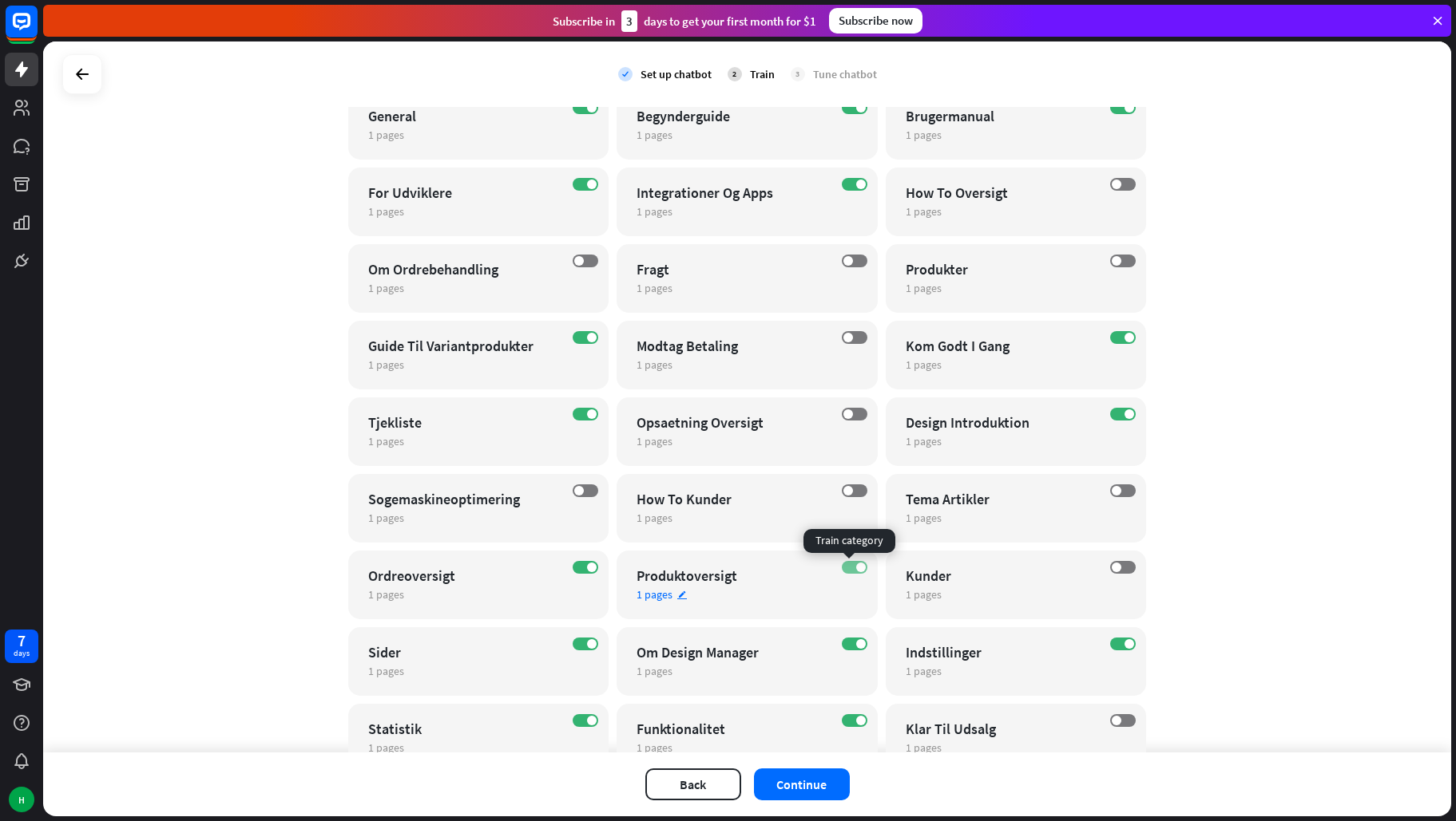
click at [856, 566] on span at bounding box center [861, 567] width 10 height 10
drag, startPoint x: 585, startPoint y: 565, endPoint x: 580, endPoint y: 578, distance: 13.9
click at [587, 566] on span at bounding box center [592, 567] width 10 height 10
click at [590, 645] on span at bounding box center [592, 644] width 10 height 10
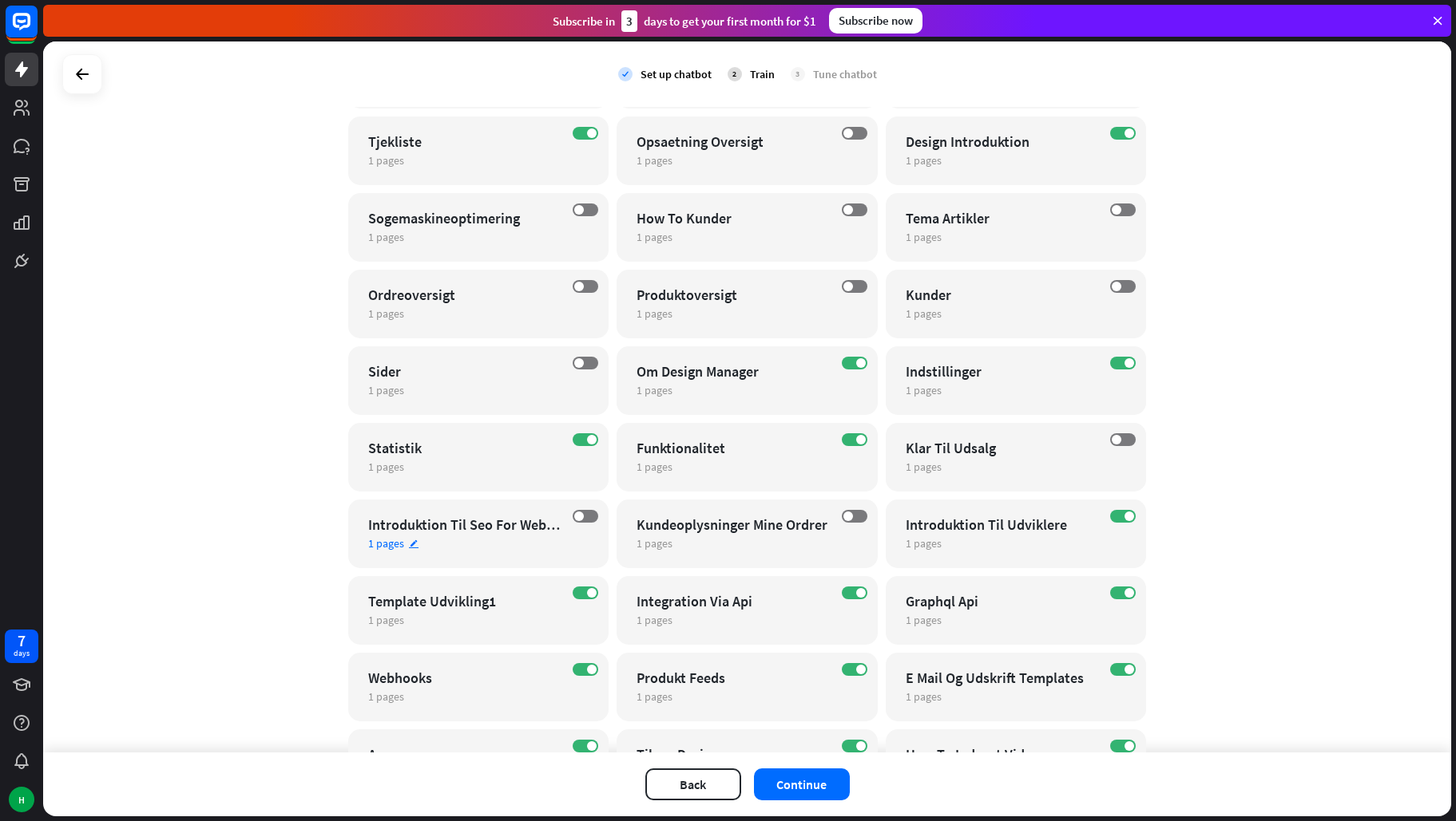
scroll to position [479, 0]
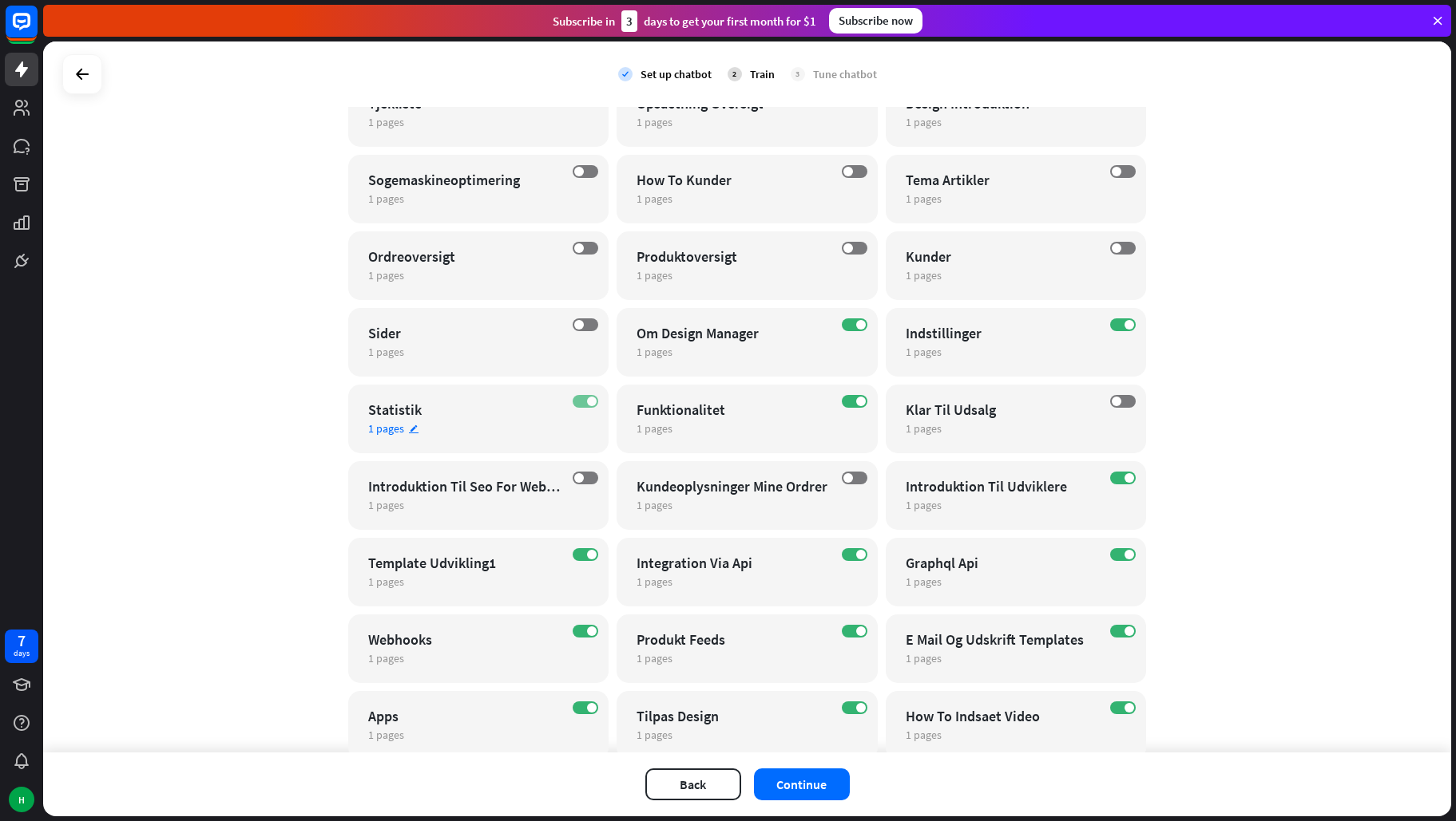
click at [587, 403] on span at bounding box center [592, 401] width 10 height 10
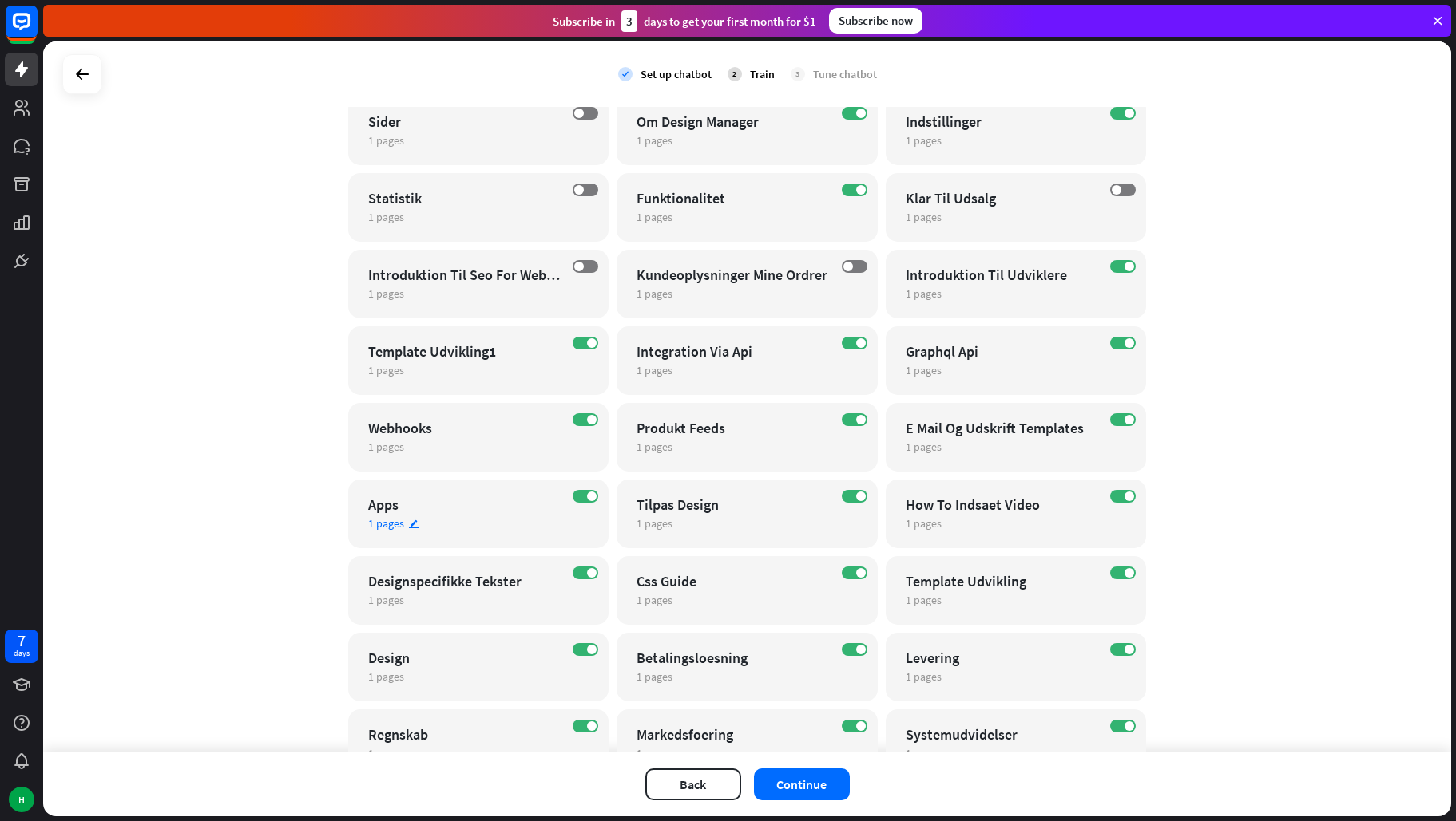
scroll to position [719, 0]
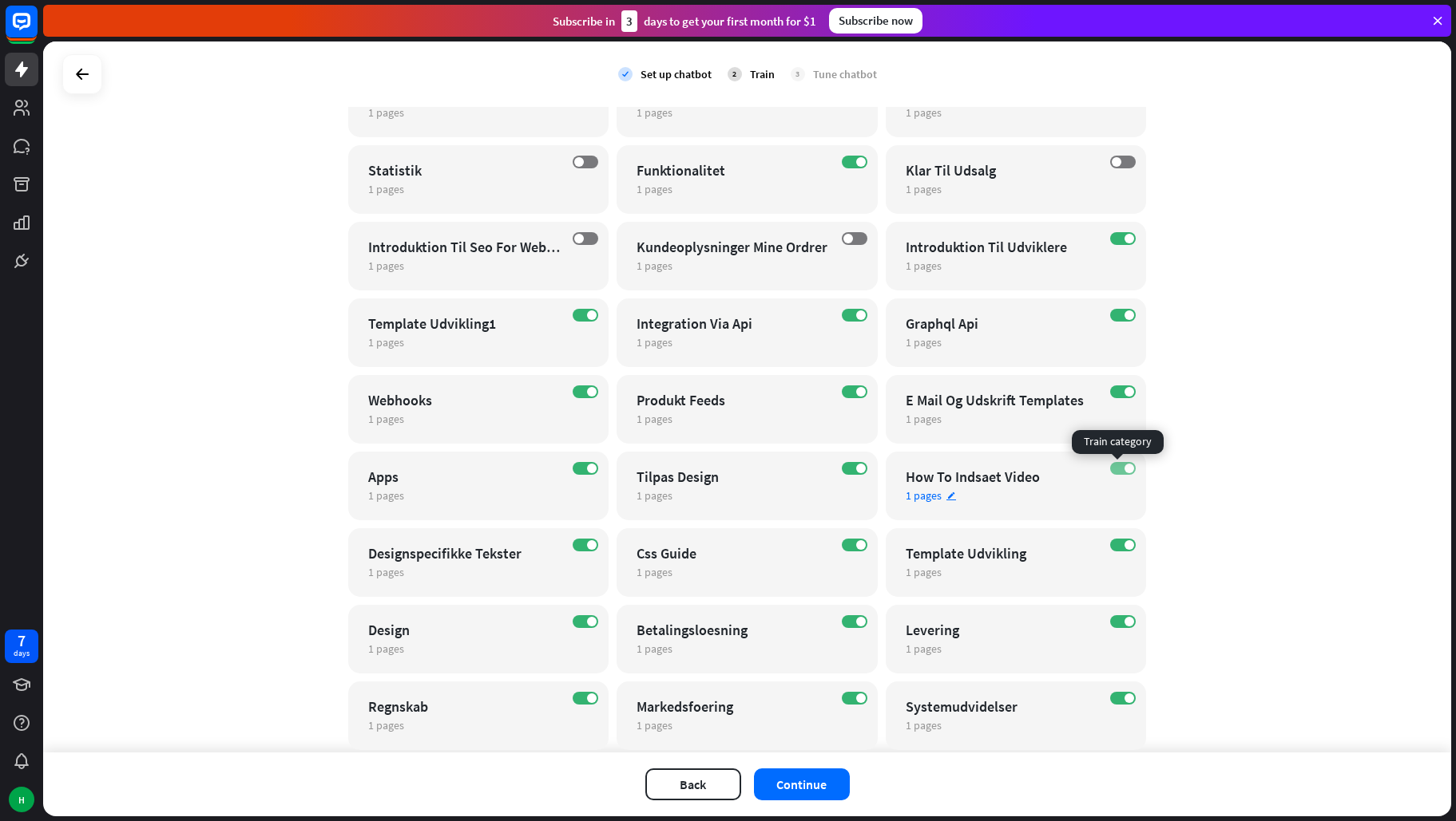
click at [1119, 463] on label "ON" at bounding box center [1122, 469] width 26 height 12
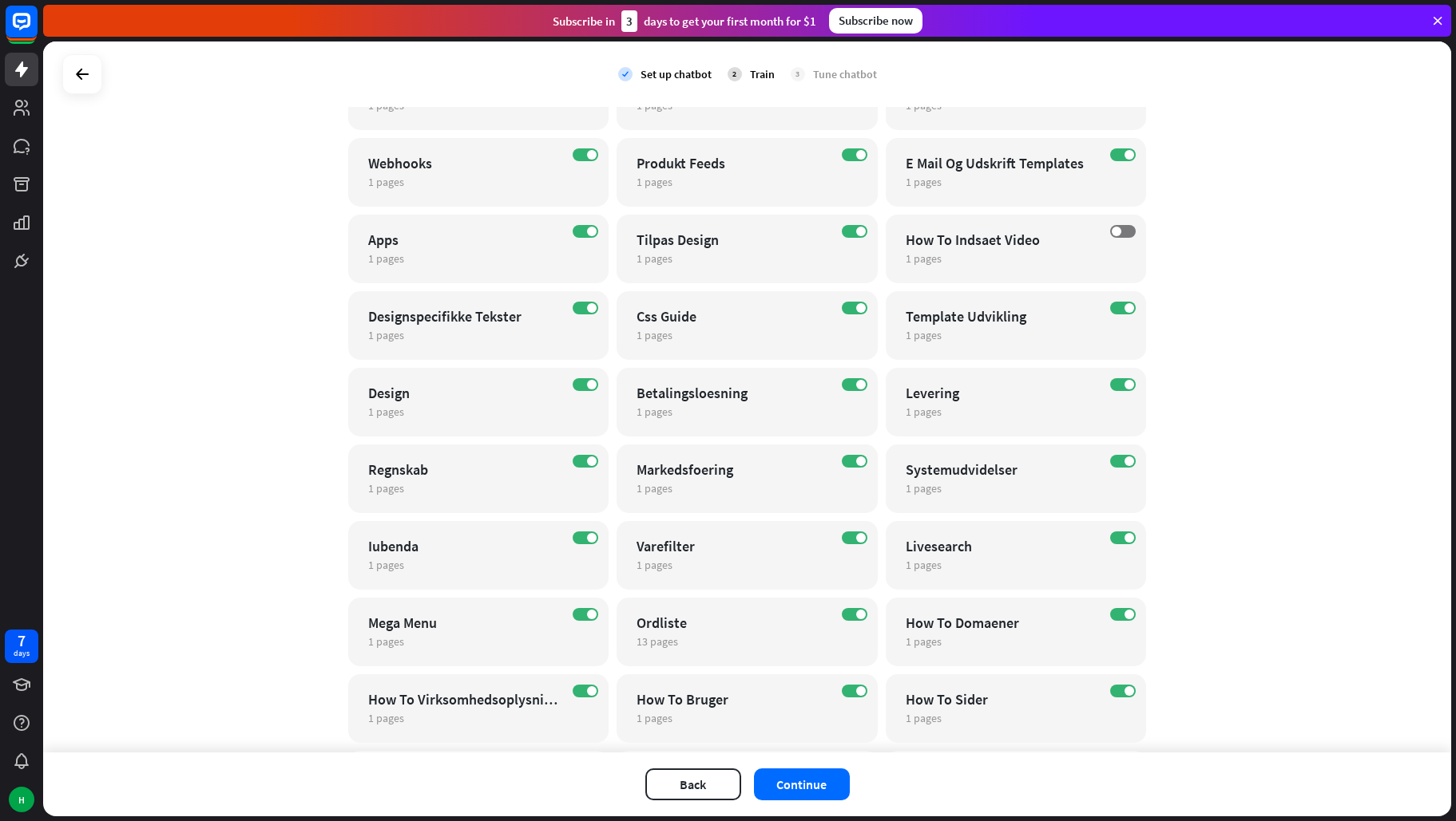
scroll to position [958, 0]
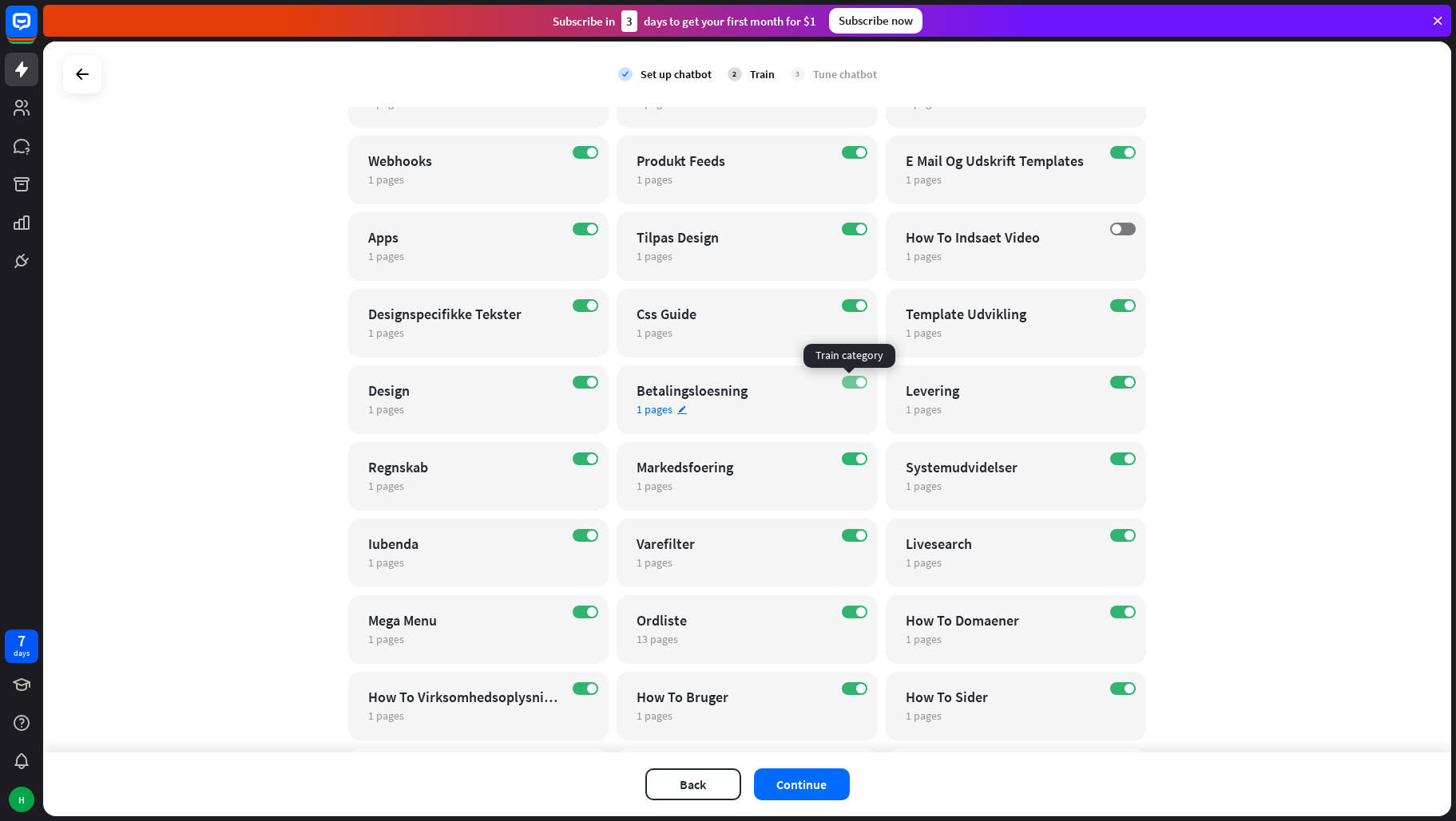
click at [856, 378] on span at bounding box center [861, 382] width 10 height 10
click at [1124, 380] on span at bounding box center [1128, 382] width 10 height 10
click at [856, 455] on span at bounding box center [861, 459] width 10 height 10
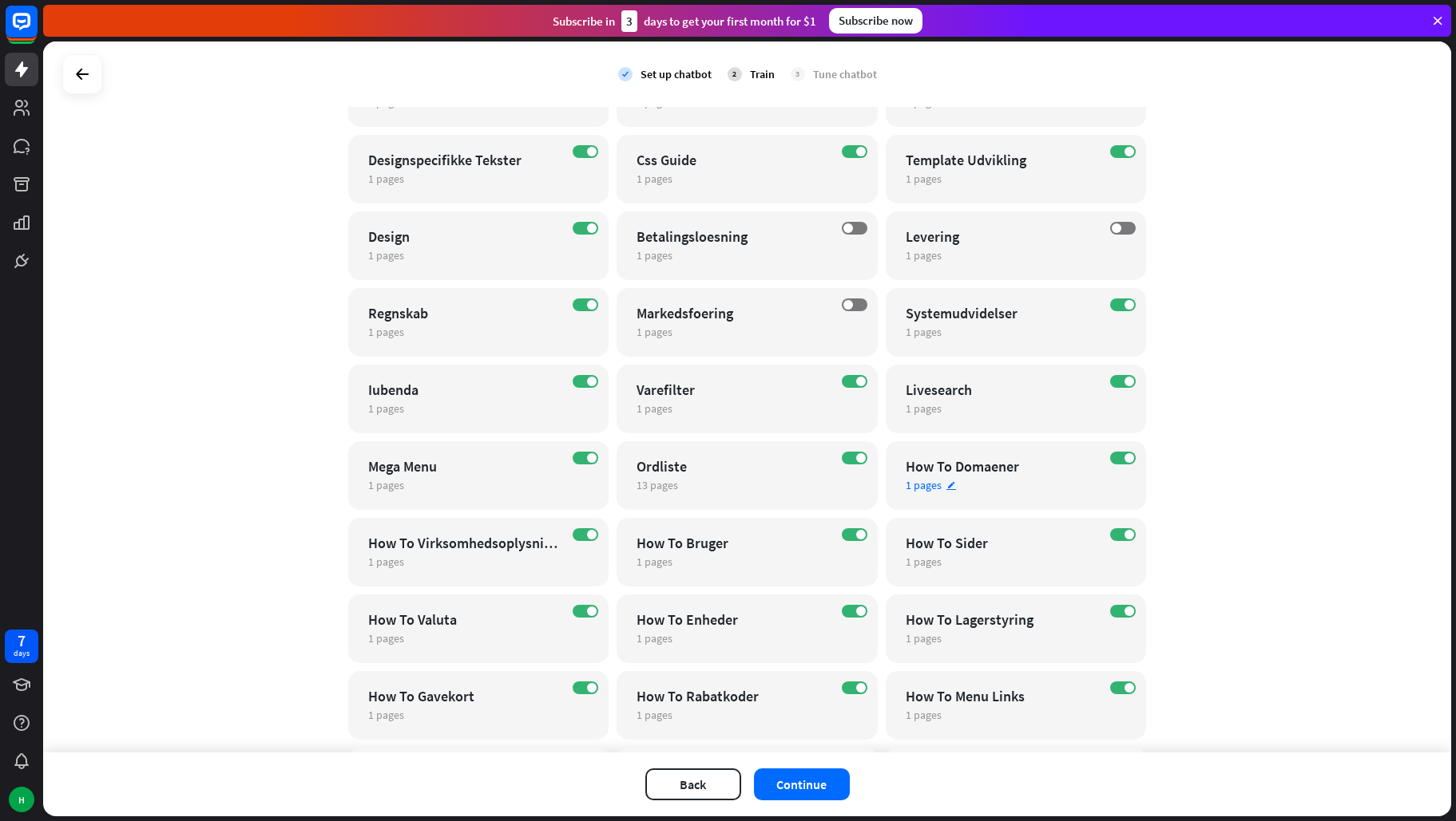
scroll to position [1117, 0]
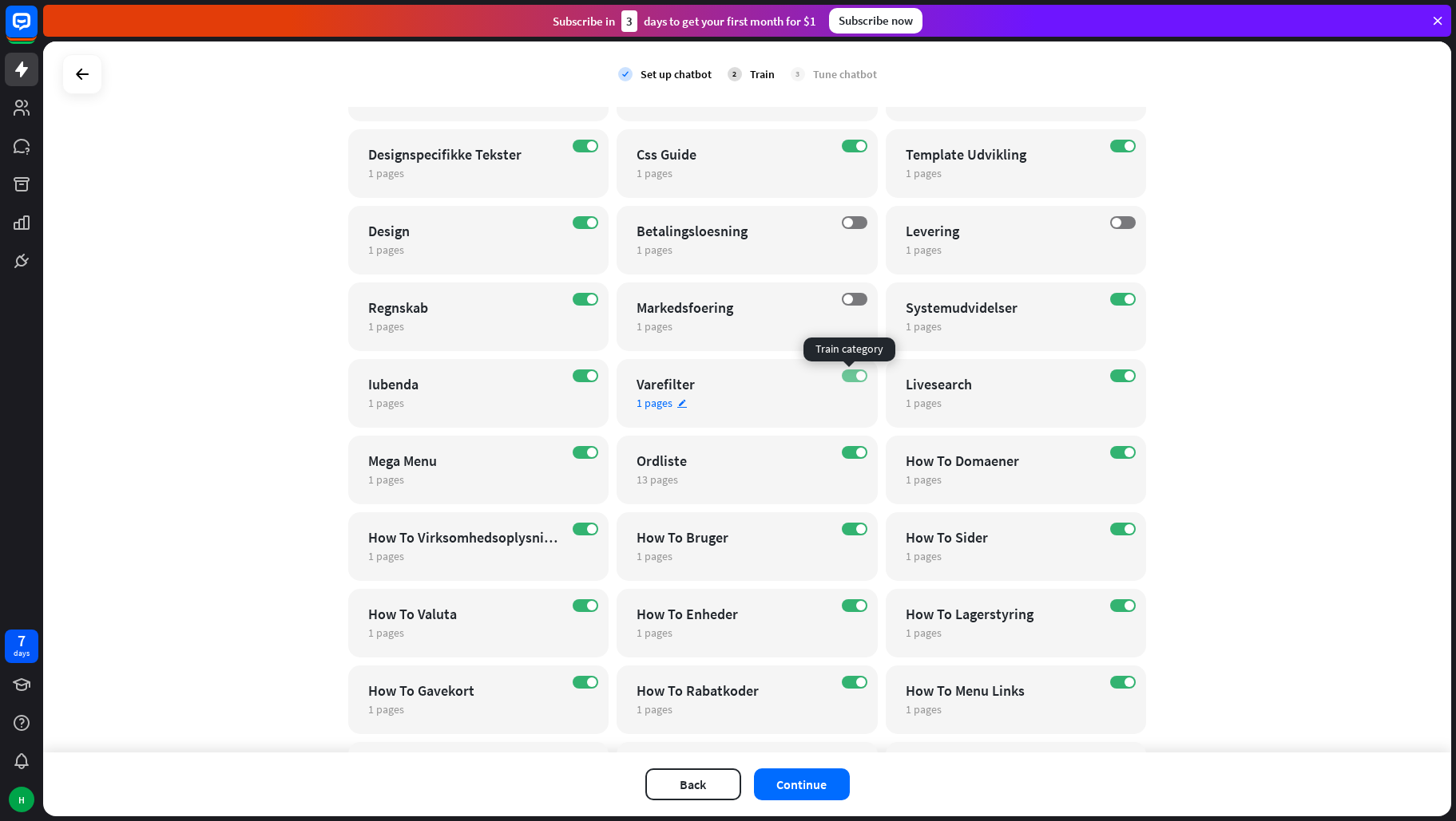
click at [845, 375] on label "ON" at bounding box center [854, 375] width 26 height 12
click at [1124, 376] on span at bounding box center [1128, 375] width 10 height 10
click at [572, 529] on label "ON" at bounding box center [585, 529] width 26 height 12
click at [852, 535] on label "ON" at bounding box center [854, 529] width 26 height 12
click at [1116, 527] on label "ON" at bounding box center [1122, 529] width 26 height 12
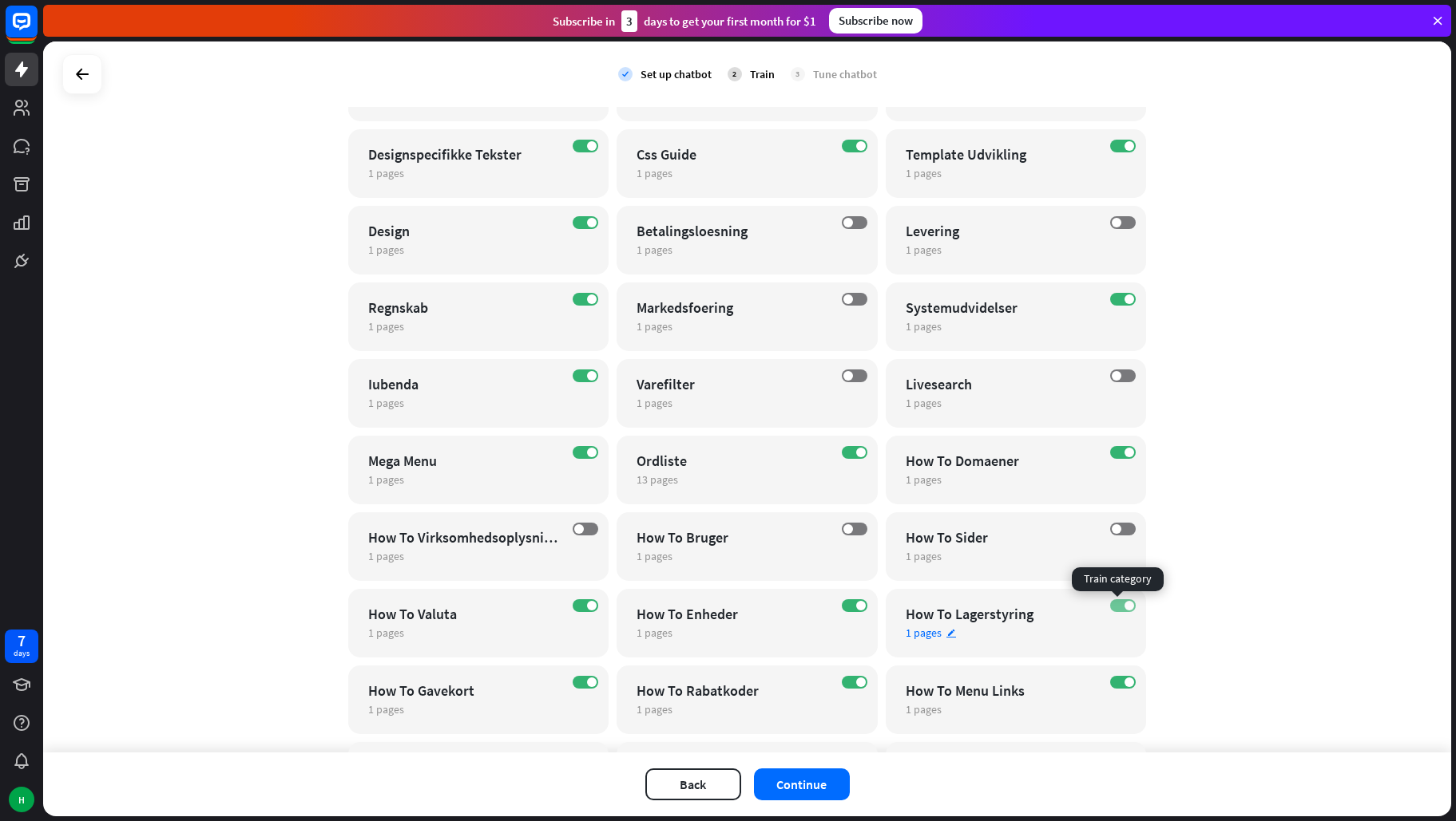
click at [1112, 607] on label "ON" at bounding box center [1122, 606] width 26 height 12
click at [1117, 680] on label "ON" at bounding box center [1122, 682] width 26 height 12
click at [843, 680] on label "ON" at bounding box center [854, 682] width 26 height 12
click at [850, 600] on label "ON" at bounding box center [854, 606] width 26 height 12
click at [578, 605] on label "ON" at bounding box center [585, 606] width 26 height 12
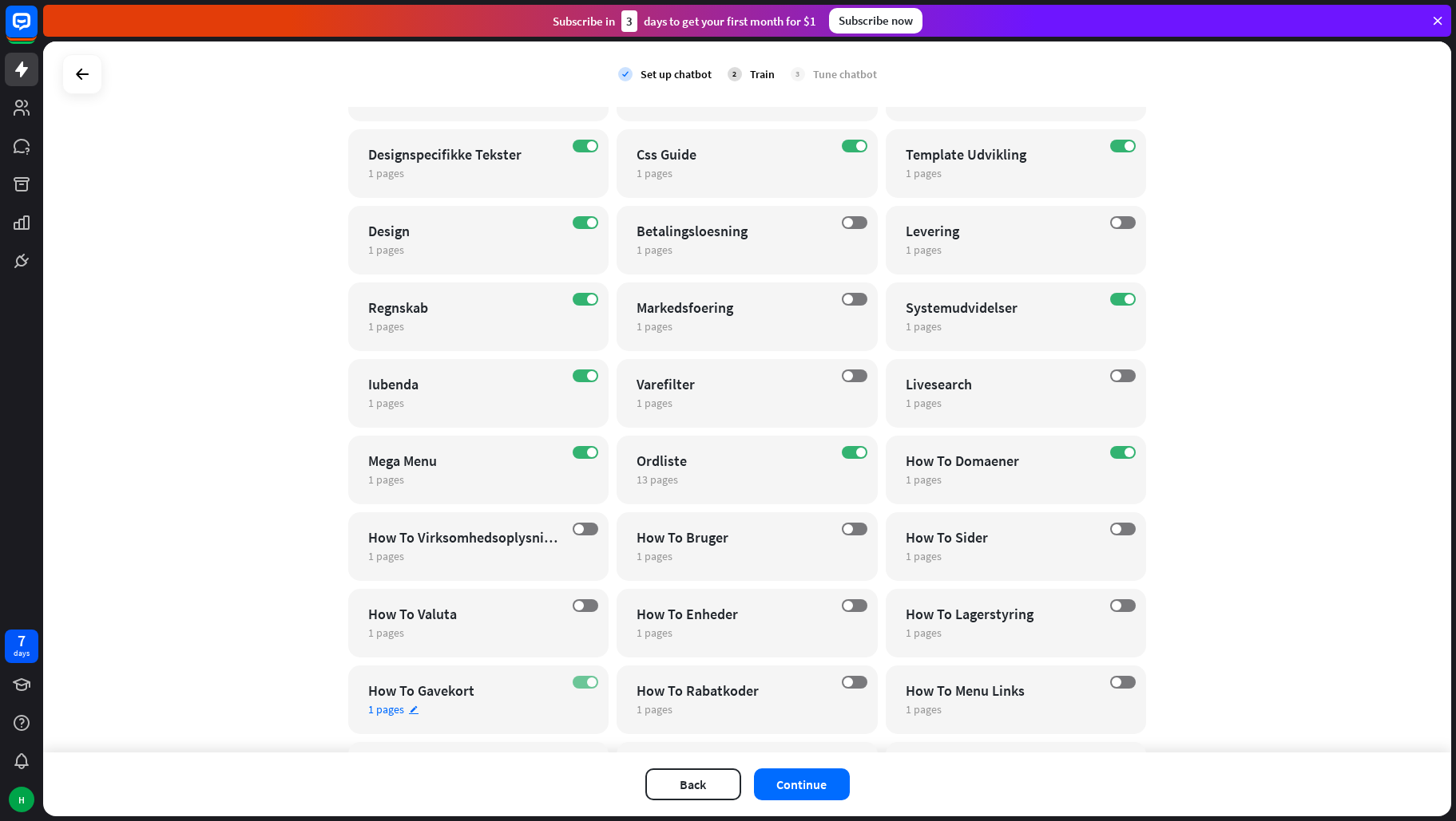
click at [587, 686] on span at bounding box center [592, 682] width 10 height 10
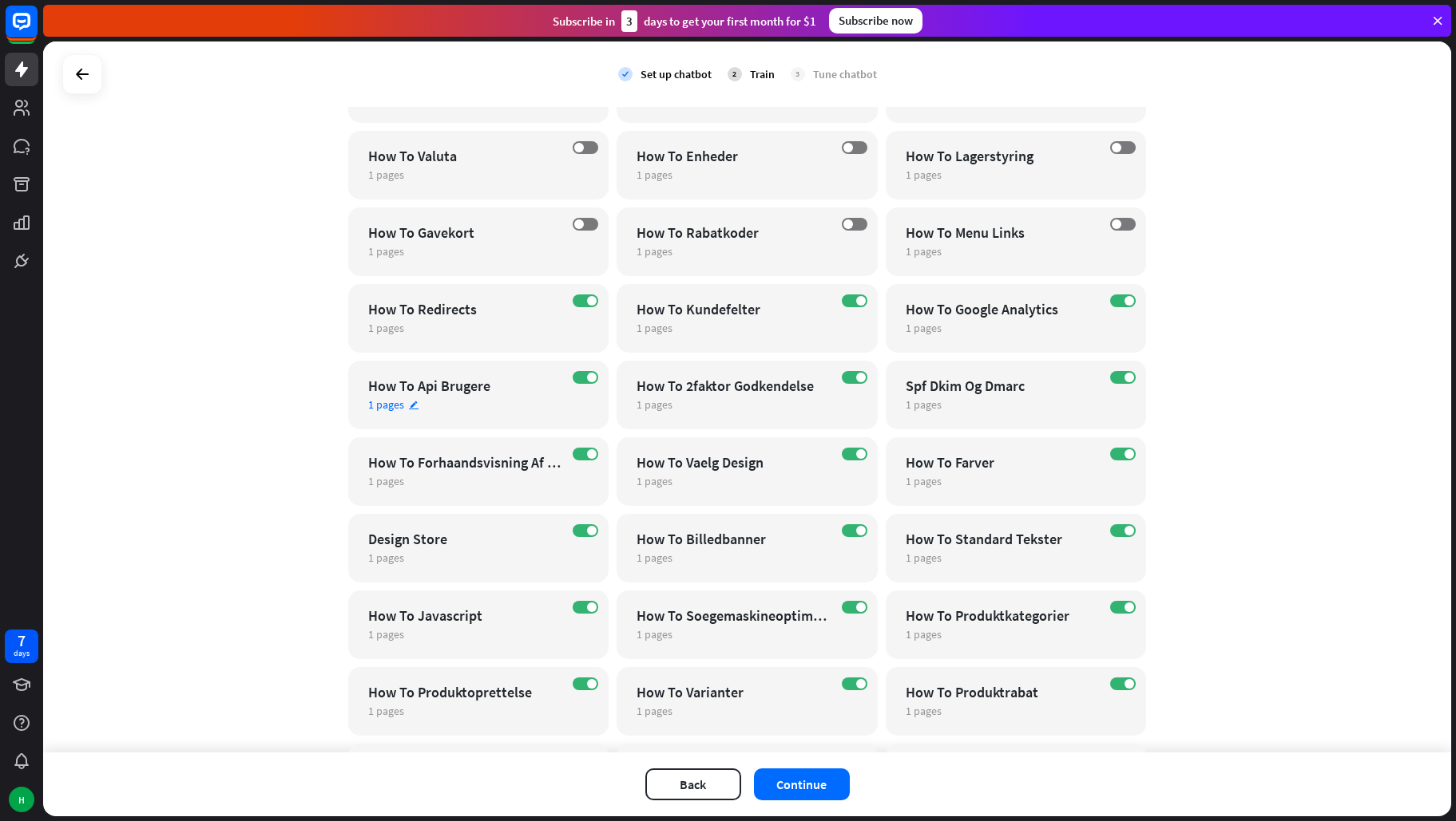
scroll to position [1676, 0]
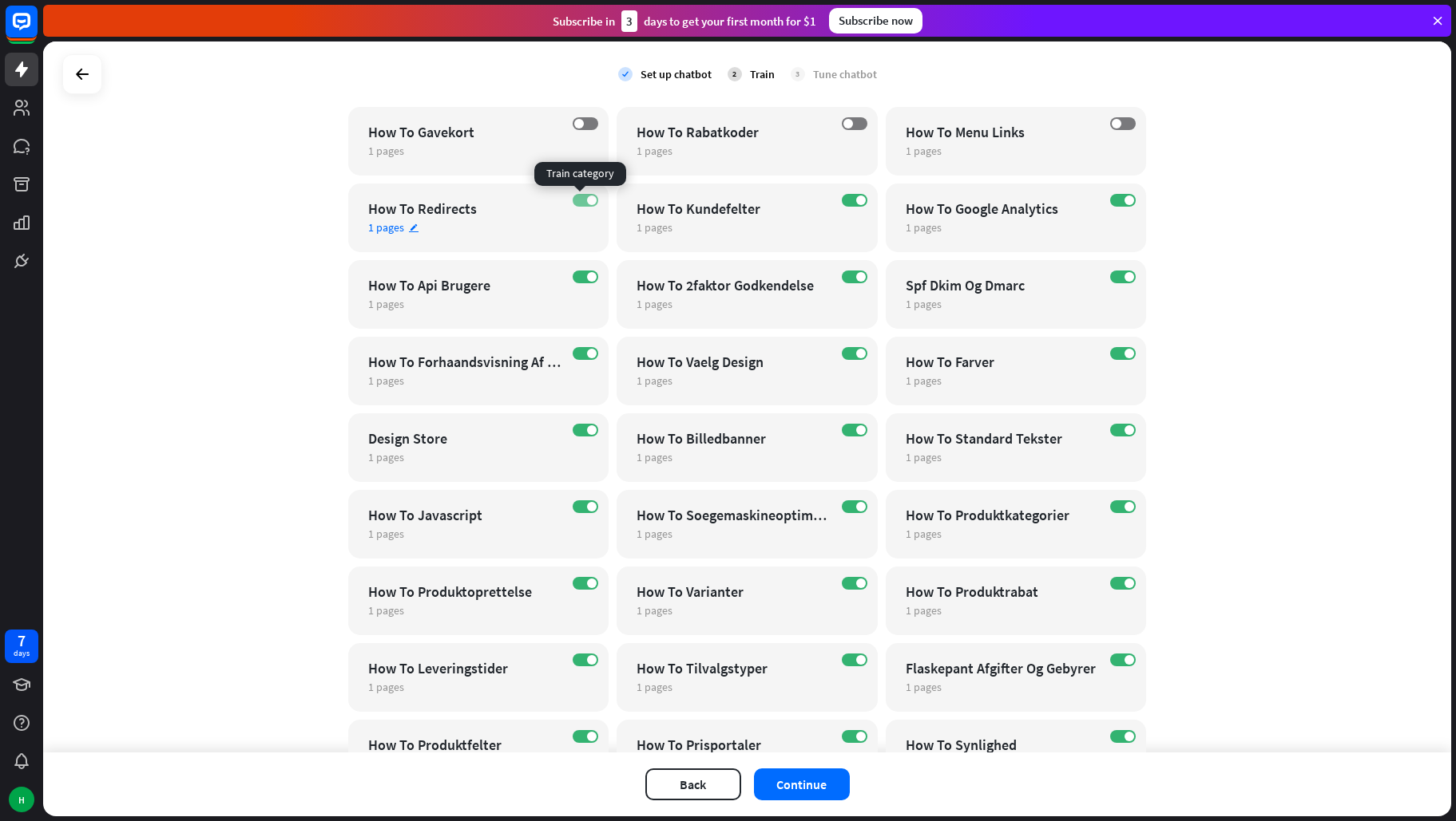
click at [572, 197] on label "ON" at bounding box center [585, 200] width 26 height 12
click at [1110, 204] on label "ON" at bounding box center [1122, 200] width 26 height 12
click at [856, 354] on span at bounding box center [861, 353] width 10 height 10
click at [1124, 352] on span at bounding box center [1128, 353] width 10 height 10
click at [578, 429] on label "ON" at bounding box center [585, 430] width 26 height 12
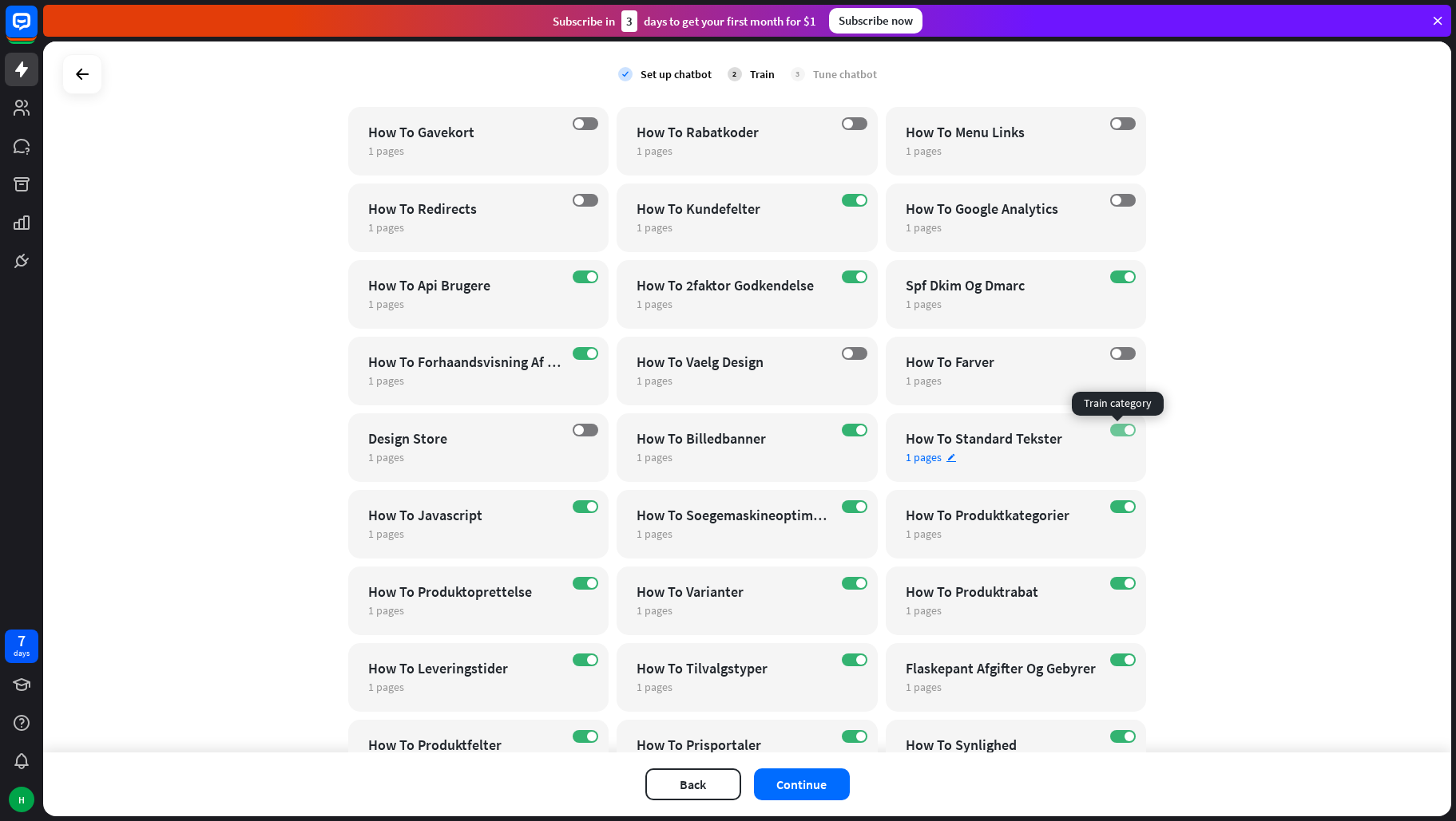
click at [1119, 424] on label "ON" at bounding box center [1122, 430] width 26 height 12
click at [1116, 502] on label "ON" at bounding box center [1122, 507] width 26 height 12
drag, startPoint x: 845, startPoint y: 506, endPoint x: 805, endPoint y: 511, distance: 40.3
click at [844, 507] on label "ON" at bounding box center [854, 507] width 26 height 12
drag, startPoint x: 581, startPoint y: 582, endPoint x: 681, endPoint y: 595, distance: 100.8
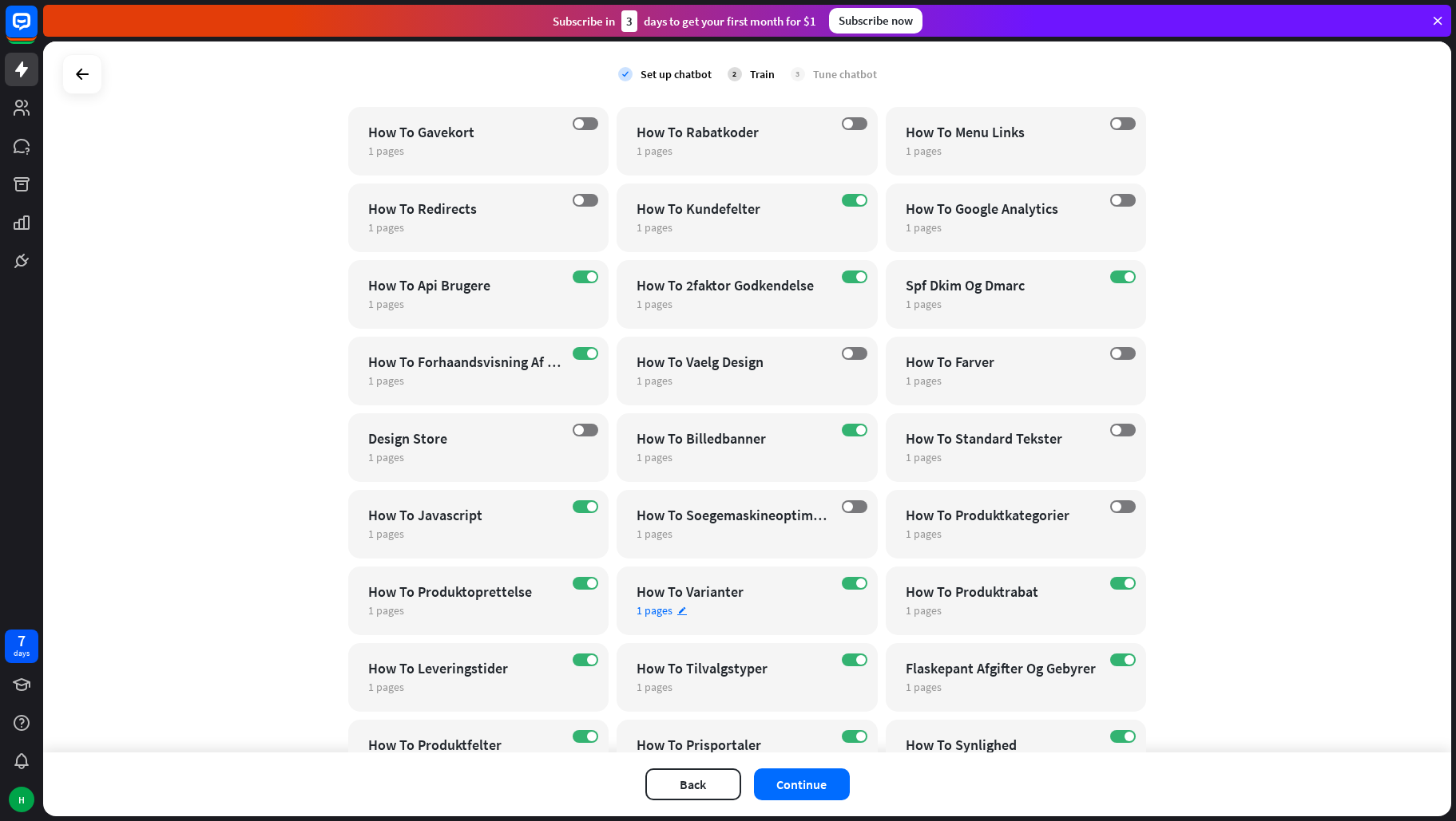
click at [587, 582] on span at bounding box center [592, 584] width 10 height 10
click at [1111, 580] on label "ON" at bounding box center [1122, 584] width 26 height 12
click at [1114, 656] on label "ON" at bounding box center [1122, 660] width 26 height 12
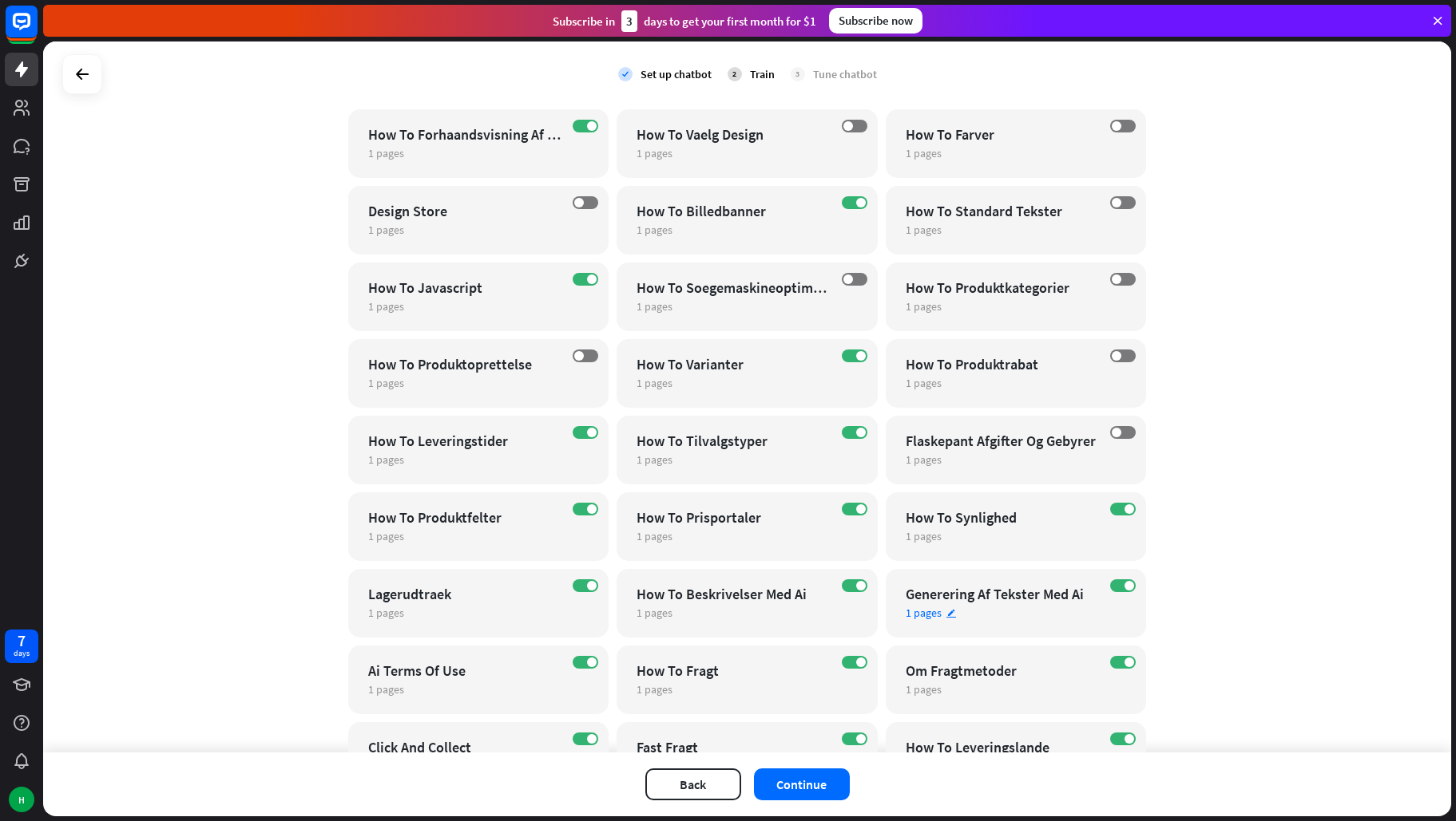
scroll to position [1995, 0]
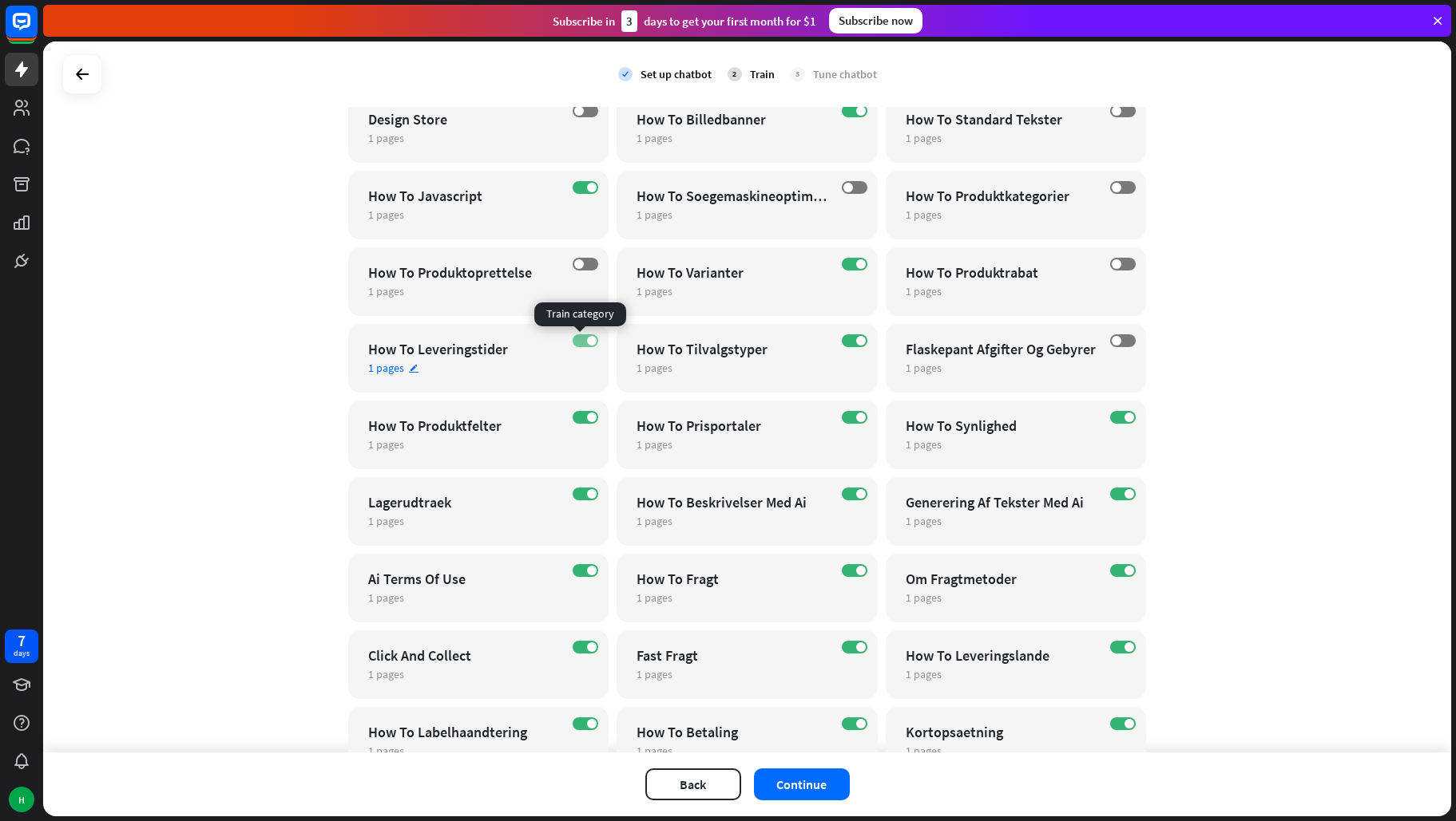
click at [587, 336] on span at bounding box center [592, 341] width 10 height 10
click at [1115, 419] on label "ON" at bounding box center [1122, 417] width 26 height 12
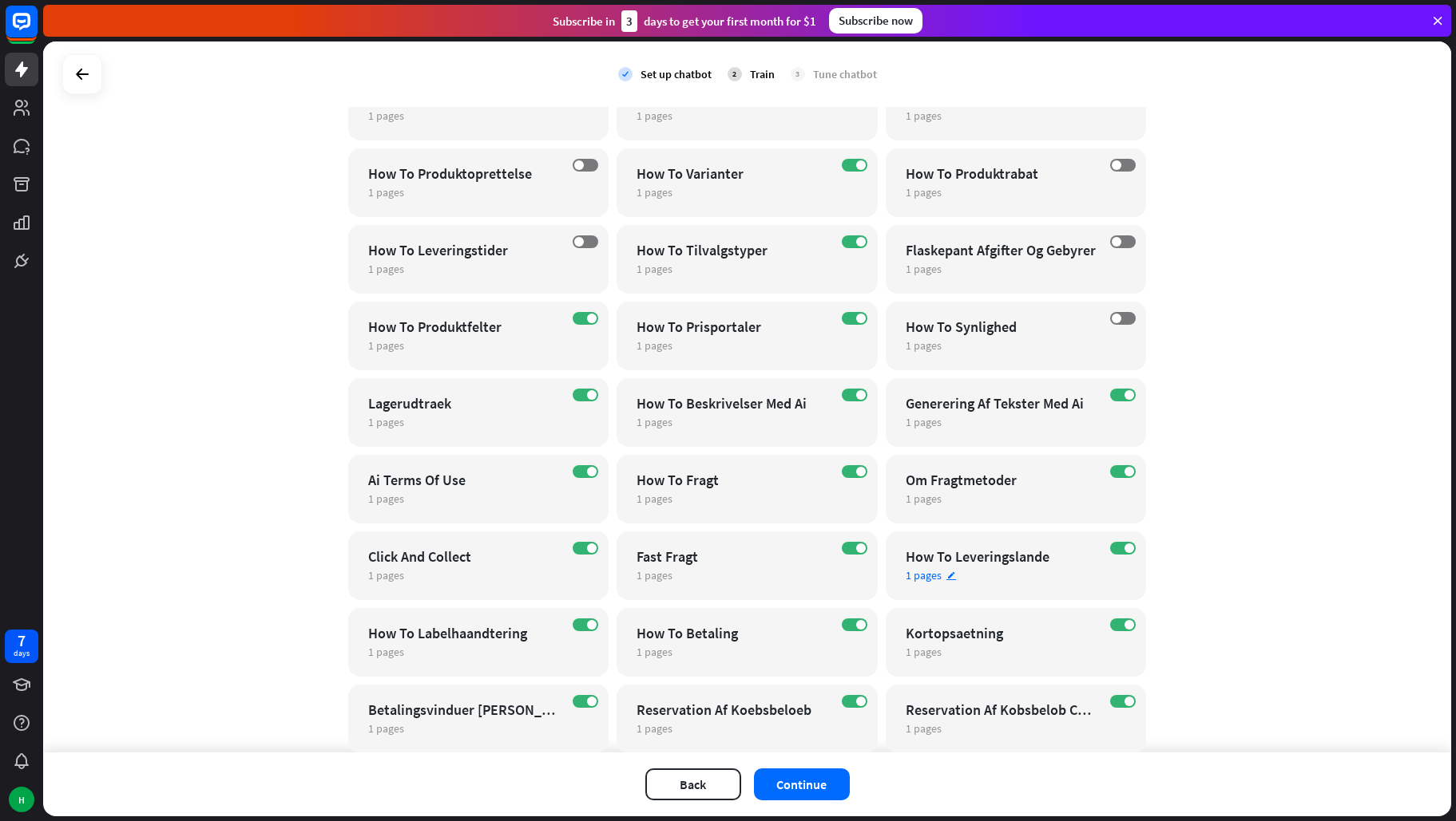
scroll to position [2155, 0]
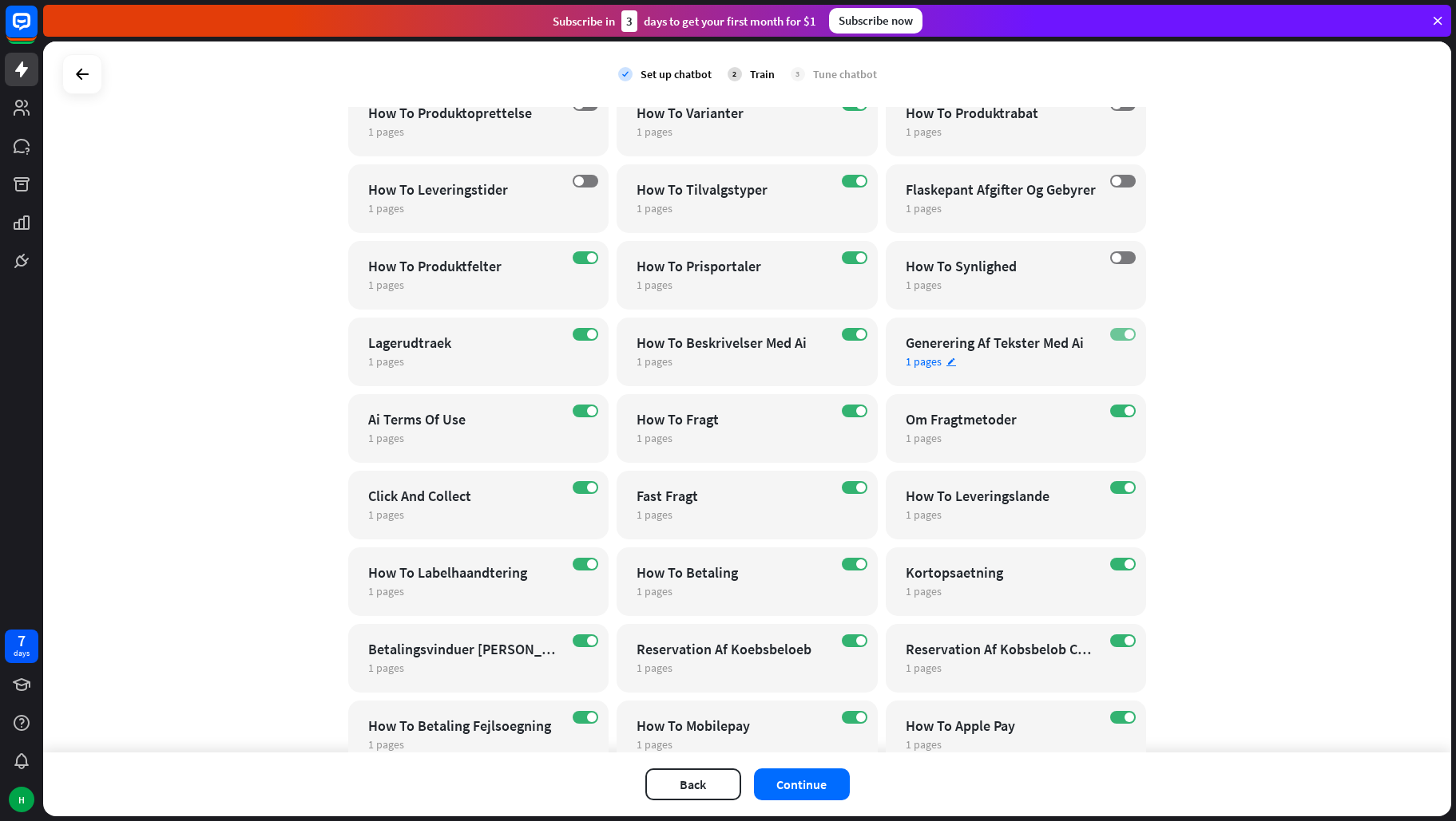
click at [1116, 334] on label "ON" at bounding box center [1122, 334] width 26 height 12
click at [844, 332] on label "ON" at bounding box center [854, 334] width 26 height 12
click at [582, 327] on div "ON Lagerudtraek 1 pages edit" at bounding box center [478, 351] width 261 height 68
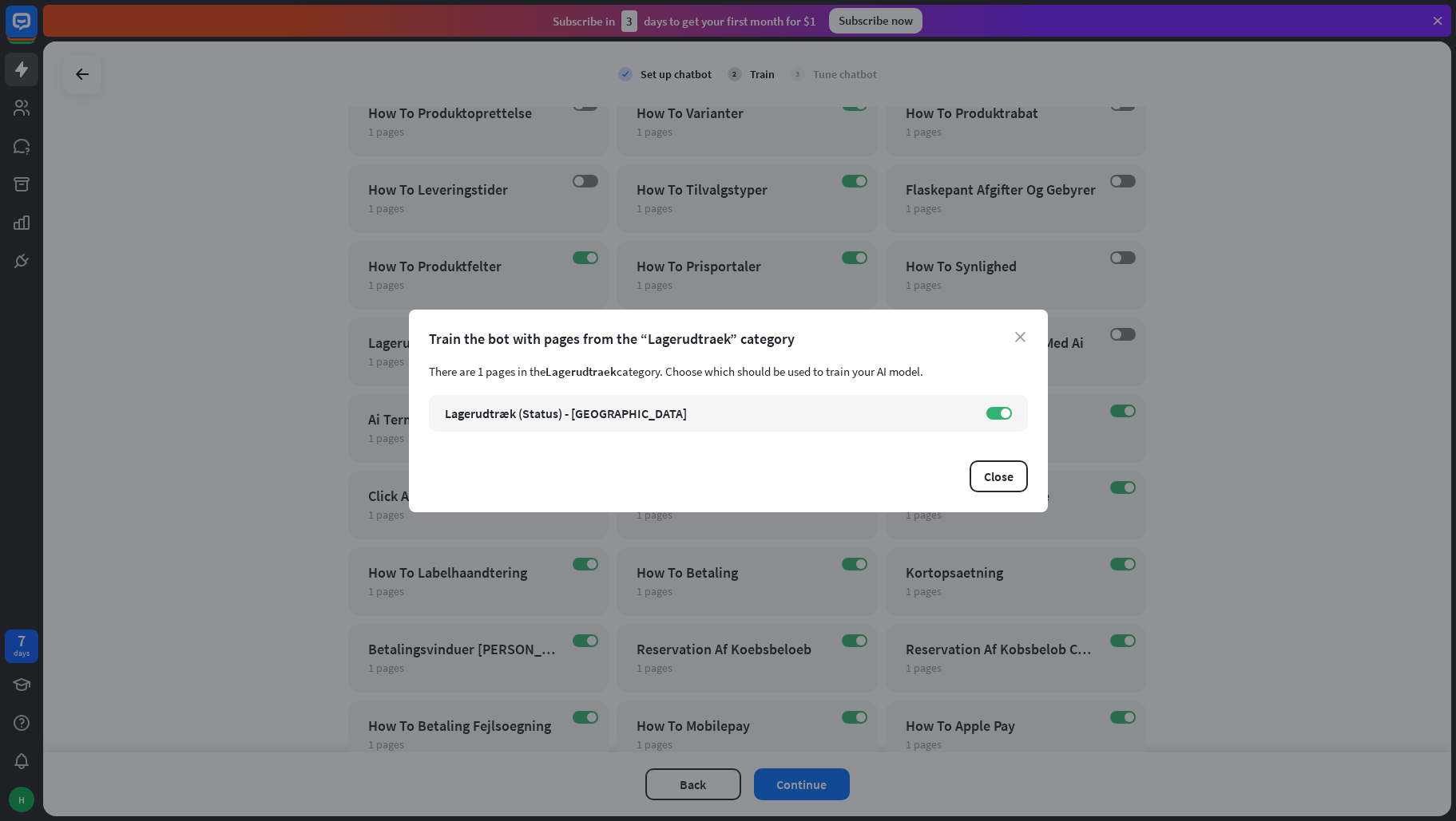
click at [908, 473] on div "Close" at bounding box center [728, 477] width 599 height 32
click at [1015, 338] on icon "close" at bounding box center [1021, 337] width 11 height 11
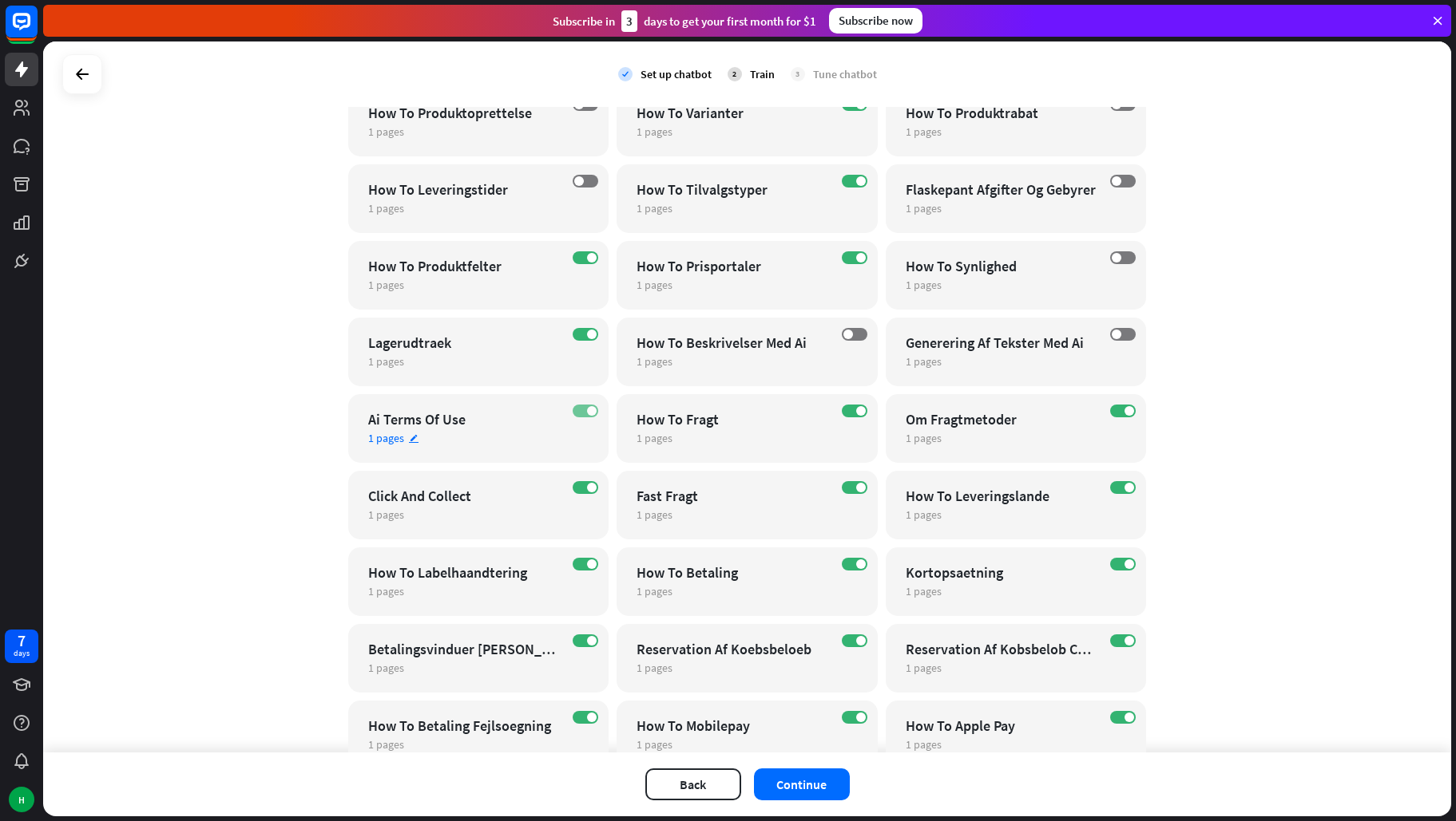
click at [574, 411] on label "ON" at bounding box center [585, 411] width 26 height 12
click at [847, 412] on label "ON" at bounding box center [854, 411] width 26 height 12
click at [578, 485] on label "ON" at bounding box center [585, 487] width 26 height 12
click at [579, 561] on label "ON" at bounding box center [585, 564] width 26 height 12
click at [587, 636] on span at bounding box center [592, 640] width 10 height 10
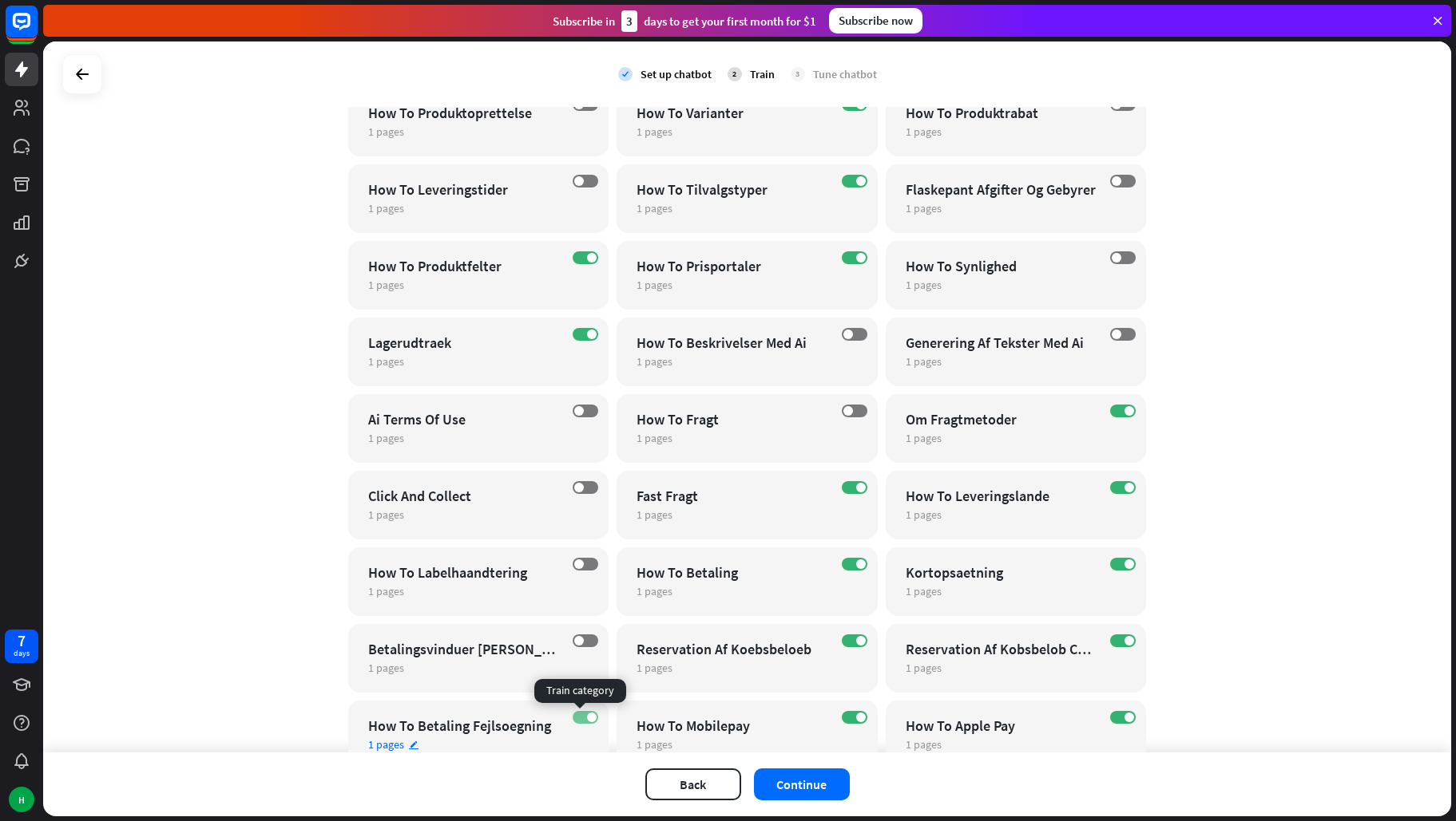
click at [581, 718] on label "ON" at bounding box center [585, 718] width 26 height 12
click at [857, 714] on span at bounding box center [861, 717] width 10 height 10
click at [845, 641] on label "ON" at bounding box center [854, 640] width 26 height 12
click at [856, 567] on span at bounding box center [861, 564] width 10 height 10
click at [845, 482] on label "ON" at bounding box center [854, 487] width 26 height 12
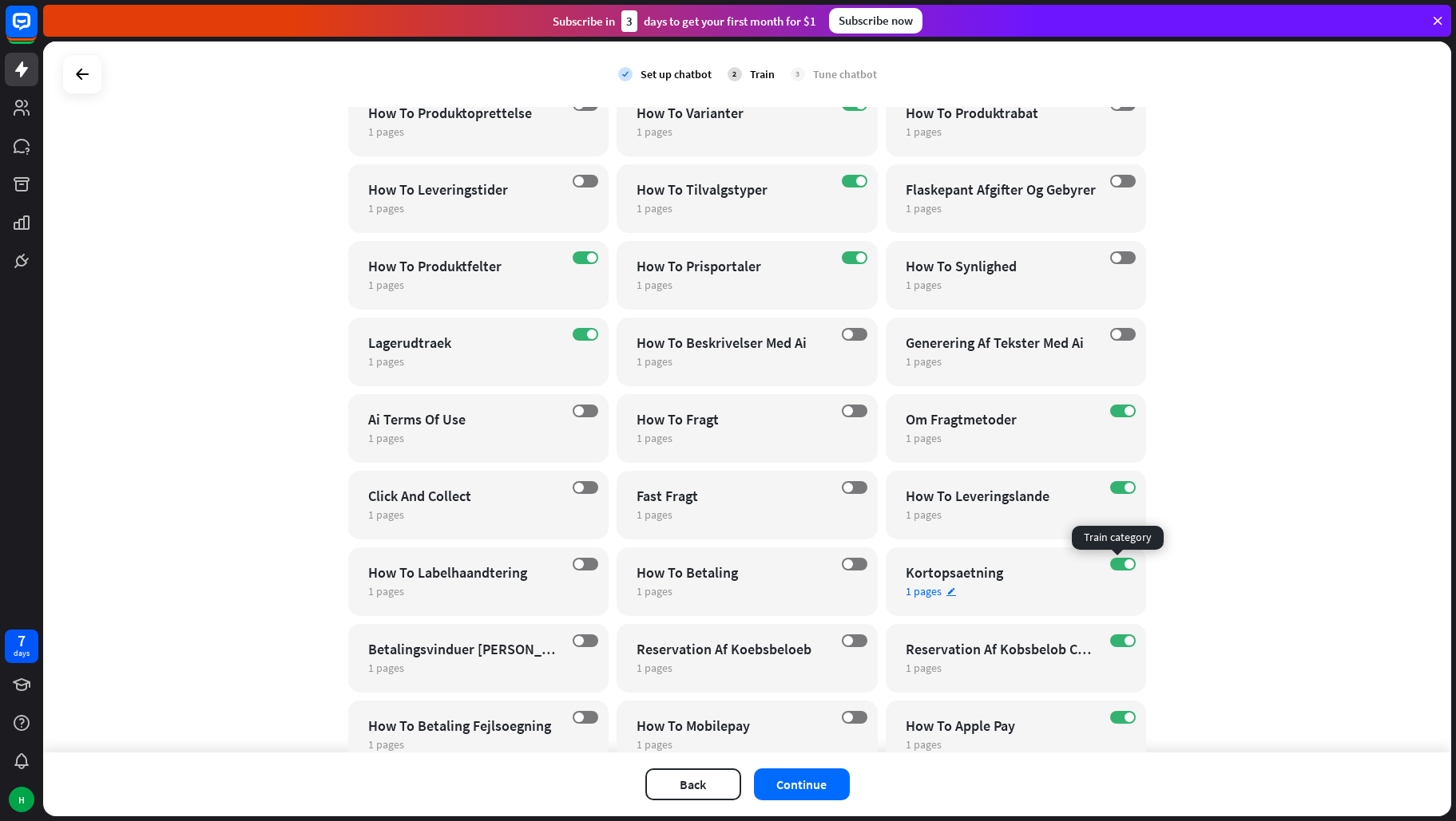
drag, startPoint x: 1116, startPoint y: 563, endPoint x: 1110, endPoint y: 574, distance: 12.5
click at [1116, 564] on label "ON" at bounding box center [1122, 564] width 26 height 12
click at [1110, 641] on label "ON" at bounding box center [1122, 640] width 26 height 12
click at [1112, 716] on label "ON" at bounding box center [1122, 718] width 26 height 12
click at [1112, 403] on div "ON Om Fragtmetoder 1 pages edit" at bounding box center [1015, 428] width 261 height 68
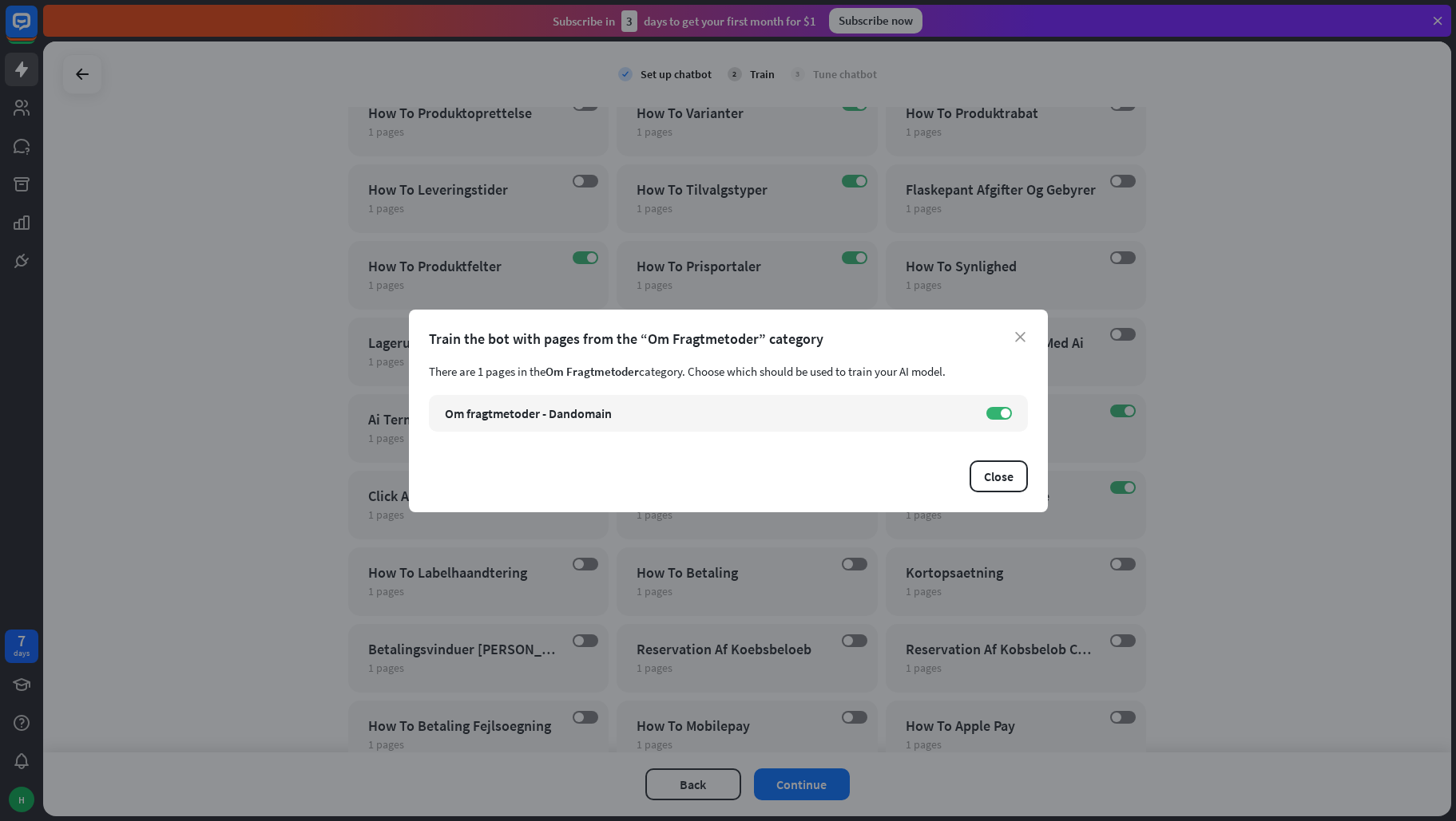
drag, startPoint x: 1017, startPoint y: 334, endPoint x: 1045, endPoint y: 375, distance: 49.6
click at [1018, 334] on icon "close" at bounding box center [1021, 337] width 11 height 11
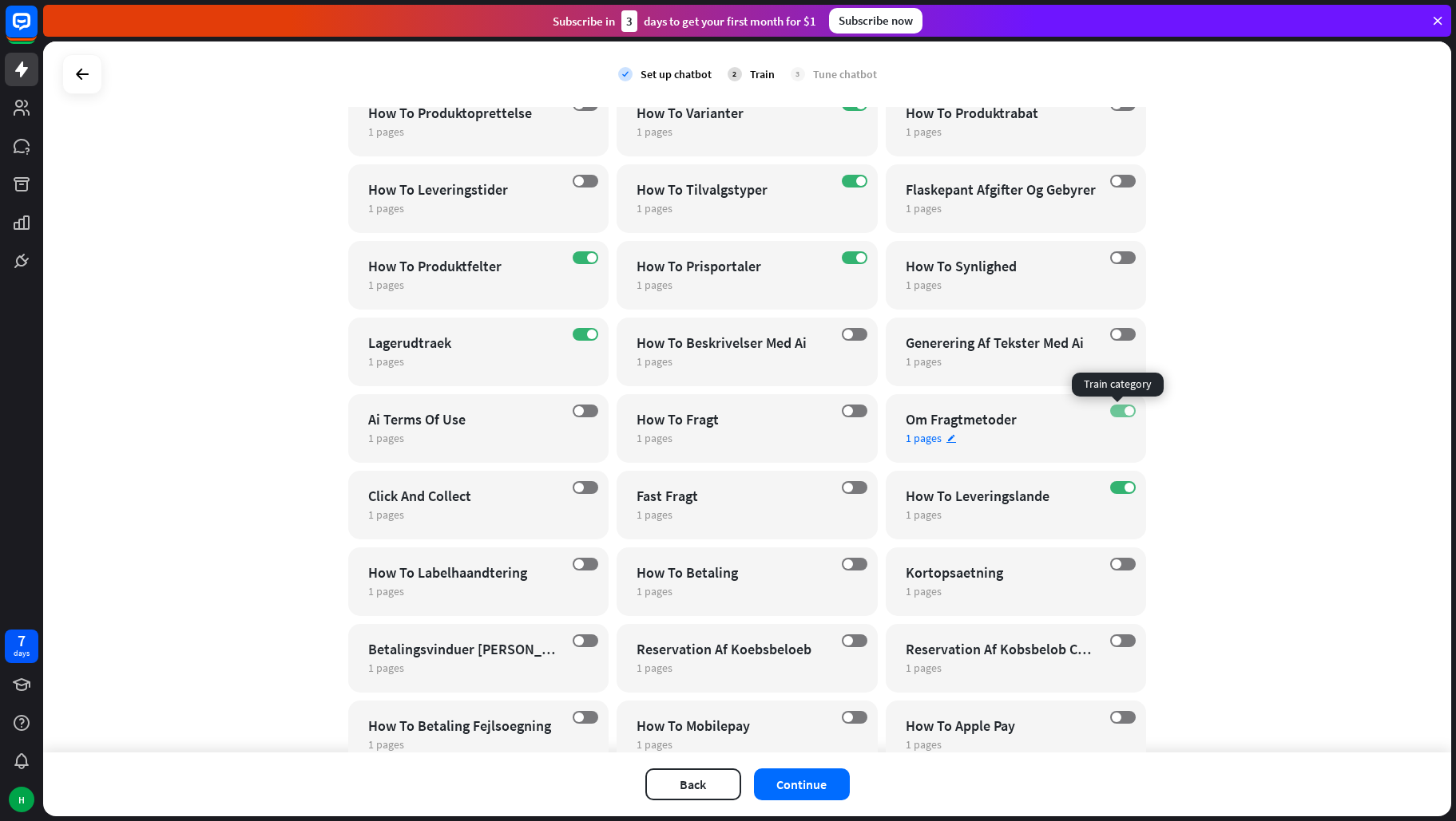
click at [1110, 408] on label "ON" at bounding box center [1122, 411] width 26 height 12
click at [1116, 485] on label "ON" at bounding box center [1122, 487] width 26 height 12
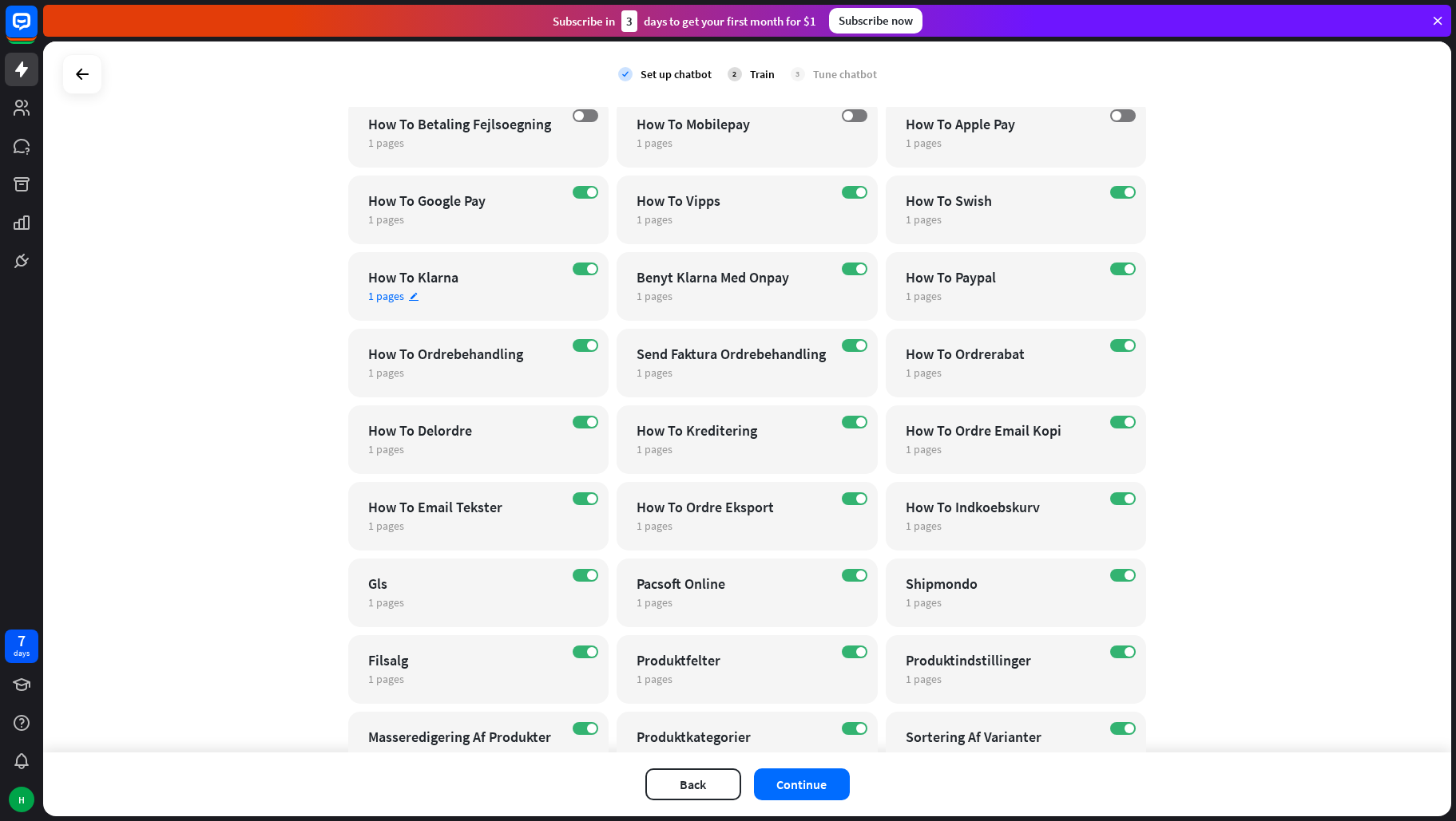
scroll to position [2794, 0]
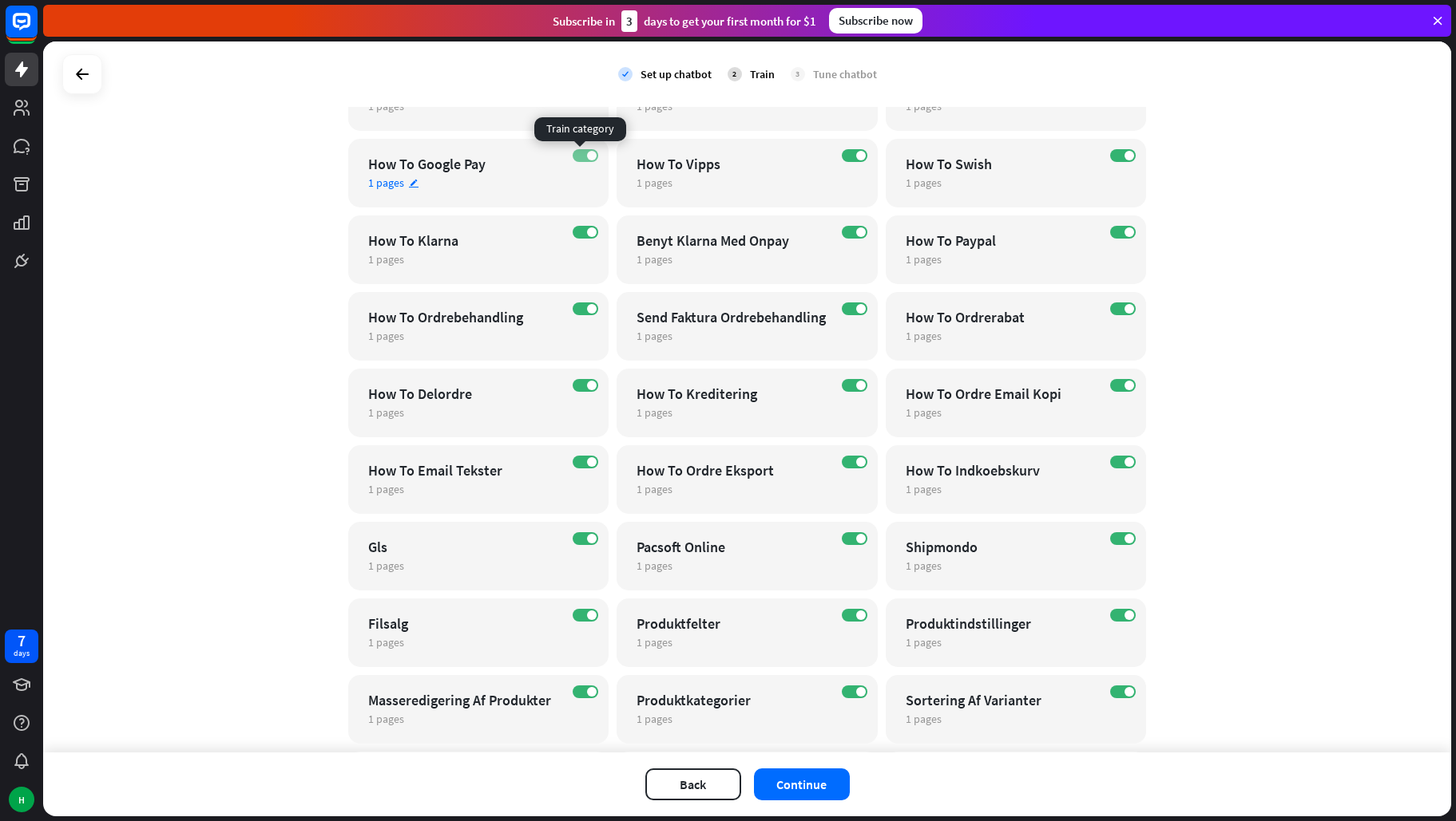
click at [577, 151] on label "ON" at bounding box center [585, 156] width 26 height 12
click at [577, 229] on label "ON" at bounding box center [585, 232] width 26 height 12
click at [578, 302] on div "ON How To Ordrebehandling 1 pages edit" at bounding box center [478, 326] width 261 height 68
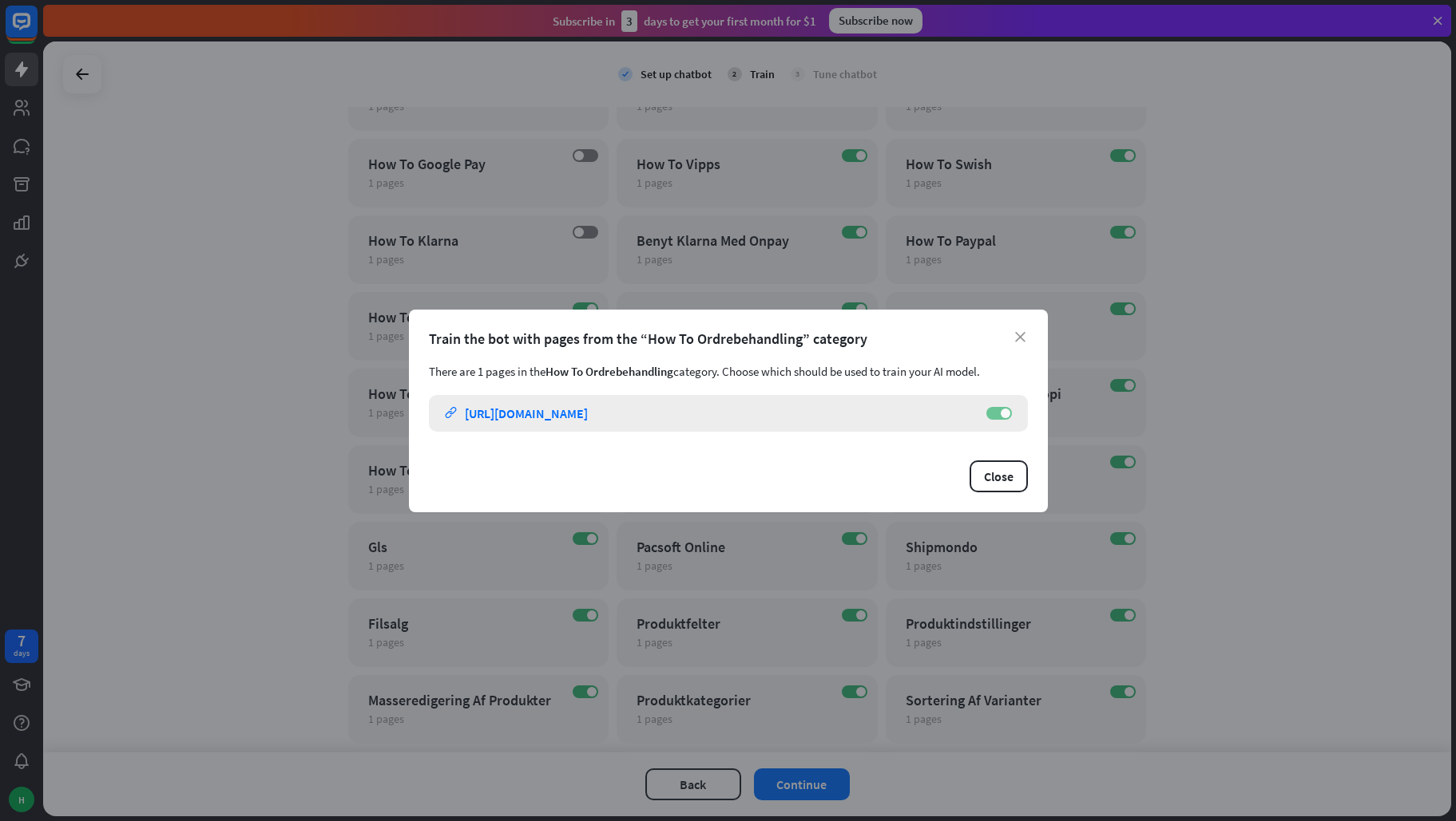
click at [994, 410] on label "ON" at bounding box center [999, 414] width 26 height 12
click at [1016, 338] on icon "close" at bounding box center [1021, 337] width 11 height 11
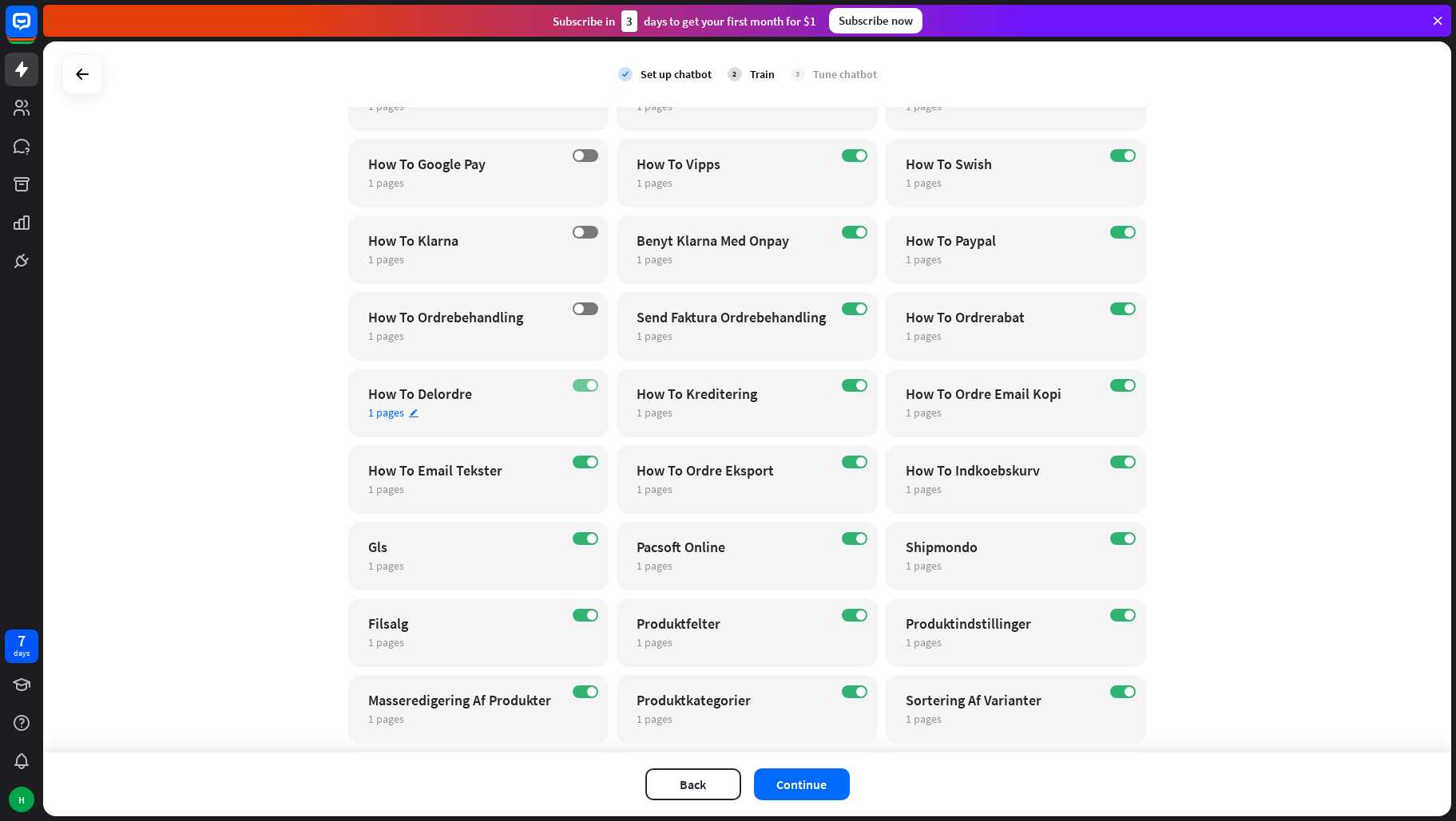
click at [577, 383] on label "ON" at bounding box center [585, 385] width 26 height 12
click at [579, 463] on label "ON" at bounding box center [585, 462] width 26 height 12
click at [579, 540] on label "ON" at bounding box center [585, 539] width 26 height 12
click at [577, 612] on label "ON" at bounding box center [585, 616] width 26 height 12
click at [572, 692] on label "ON" at bounding box center [585, 692] width 26 height 12
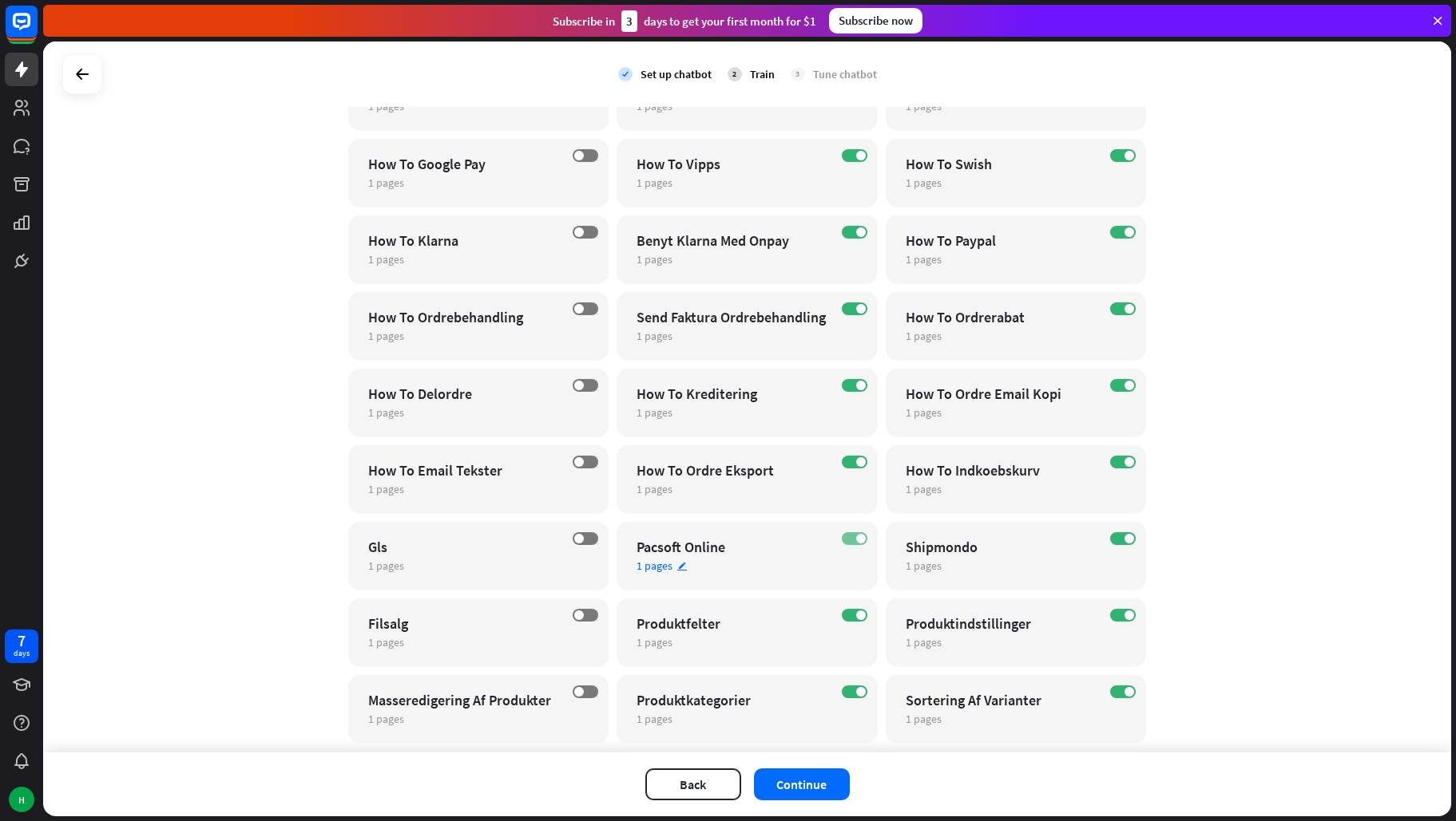
click at [844, 537] on label "ON" at bounding box center [854, 539] width 26 height 12
click at [846, 455] on label "ON" at bounding box center [854, 462] width 26 height 12
click at [842, 385] on label "ON" at bounding box center [854, 385] width 26 height 12
click at [842, 307] on label "ON" at bounding box center [854, 309] width 26 height 12
click at [842, 228] on label "ON" at bounding box center [854, 232] width 26 height 12
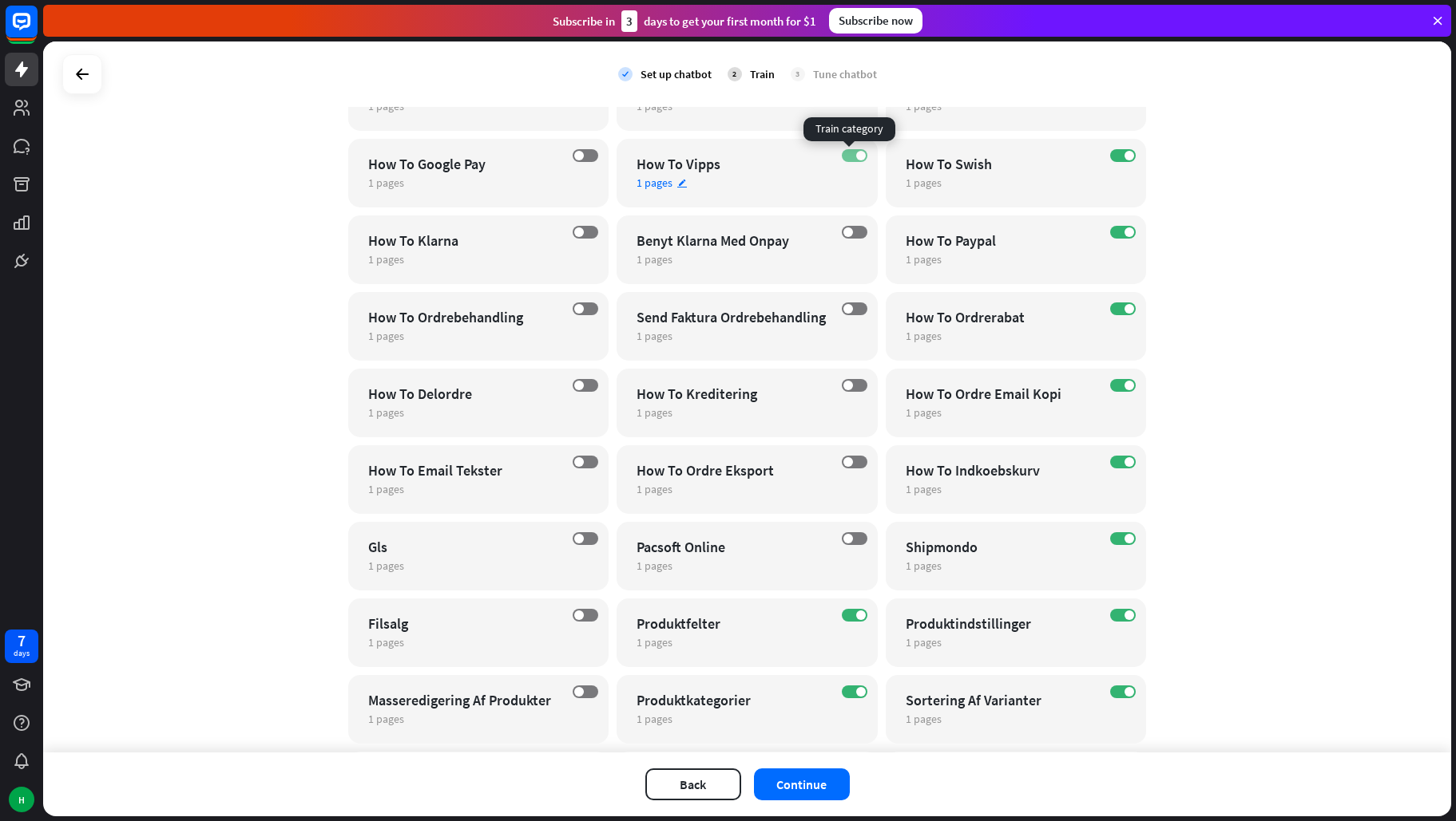
click at [844, 153] on label "ON" at bounding box center [854, 156] width 26 height 12
click at [1110, 154] on label "ON" at bounding box center [1122, 156] width 26 height 12
click at [1110, 235] on label "ON" at bounding box center [1122, 232] width 26 height 12
click at [1112, 307] on label "ON" at bounding box center [1122, 309] width 26 height 12
click at [1110, 382] on label "ON" at bounding box center [1122, 385] width 26 height 12
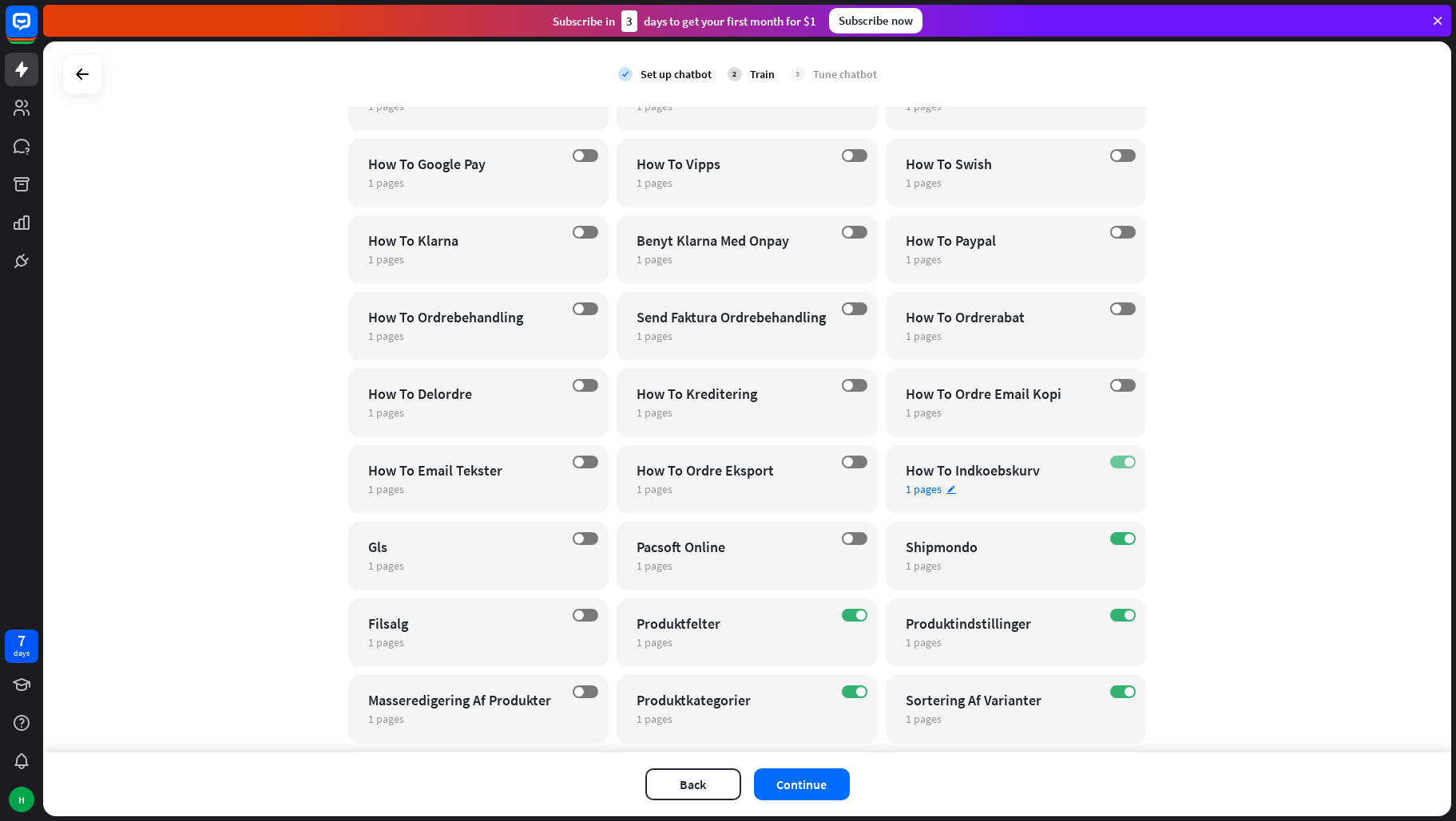
click at [1110, 459] on label "ON" at bounding box center [1122, 462] width 26 height 12
click at [1117, 538] on label "ON" at bounding box center [1122, 539] width 26 height 12
click at [1115, 617] on label "ON" at bounding box center [1122, 616] width 26 height 12
click at [1110, 694] on label "ON" at bounding box center [1122, 692] width 26 height 12
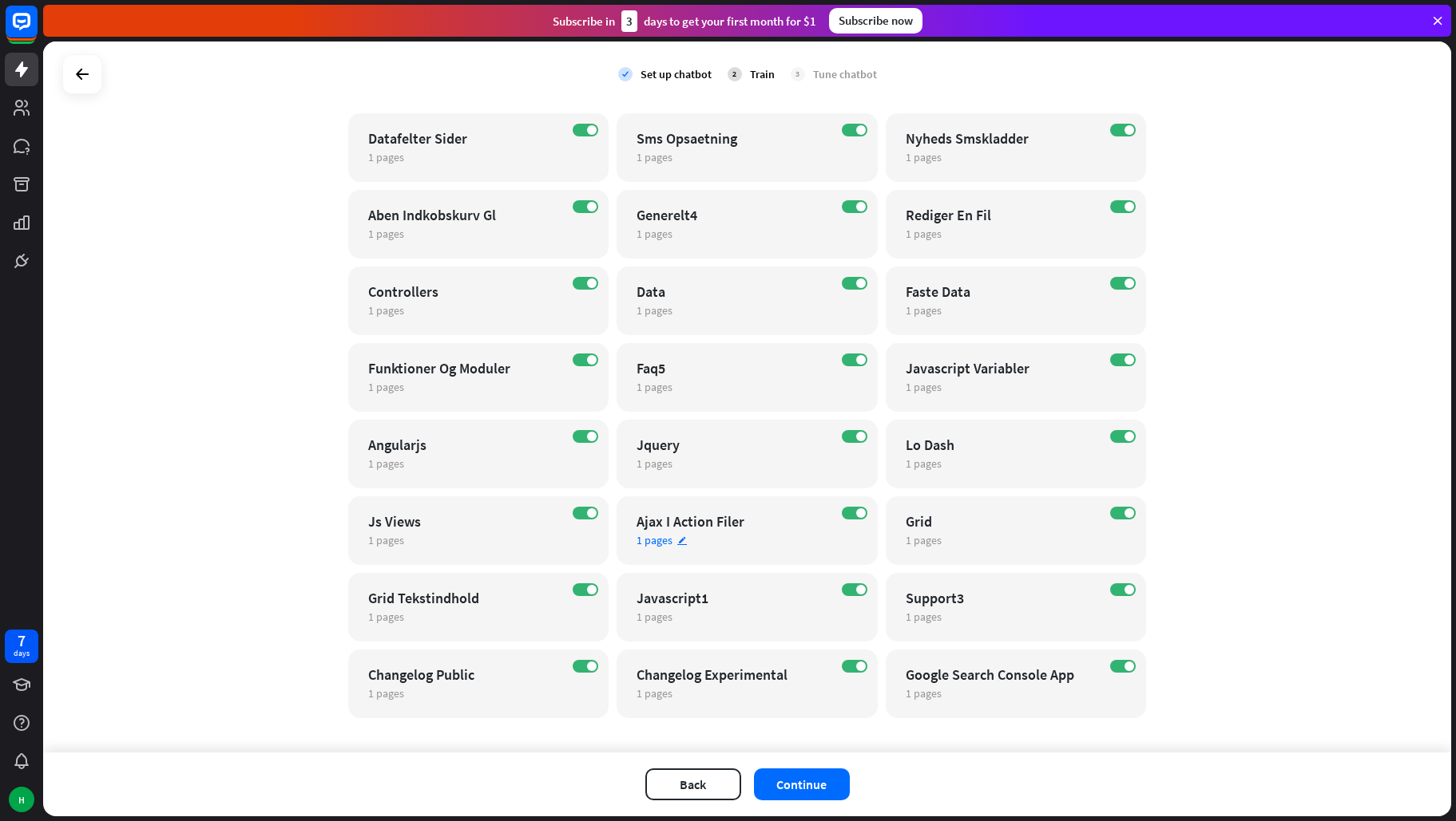
scroll to position [9196, 0]
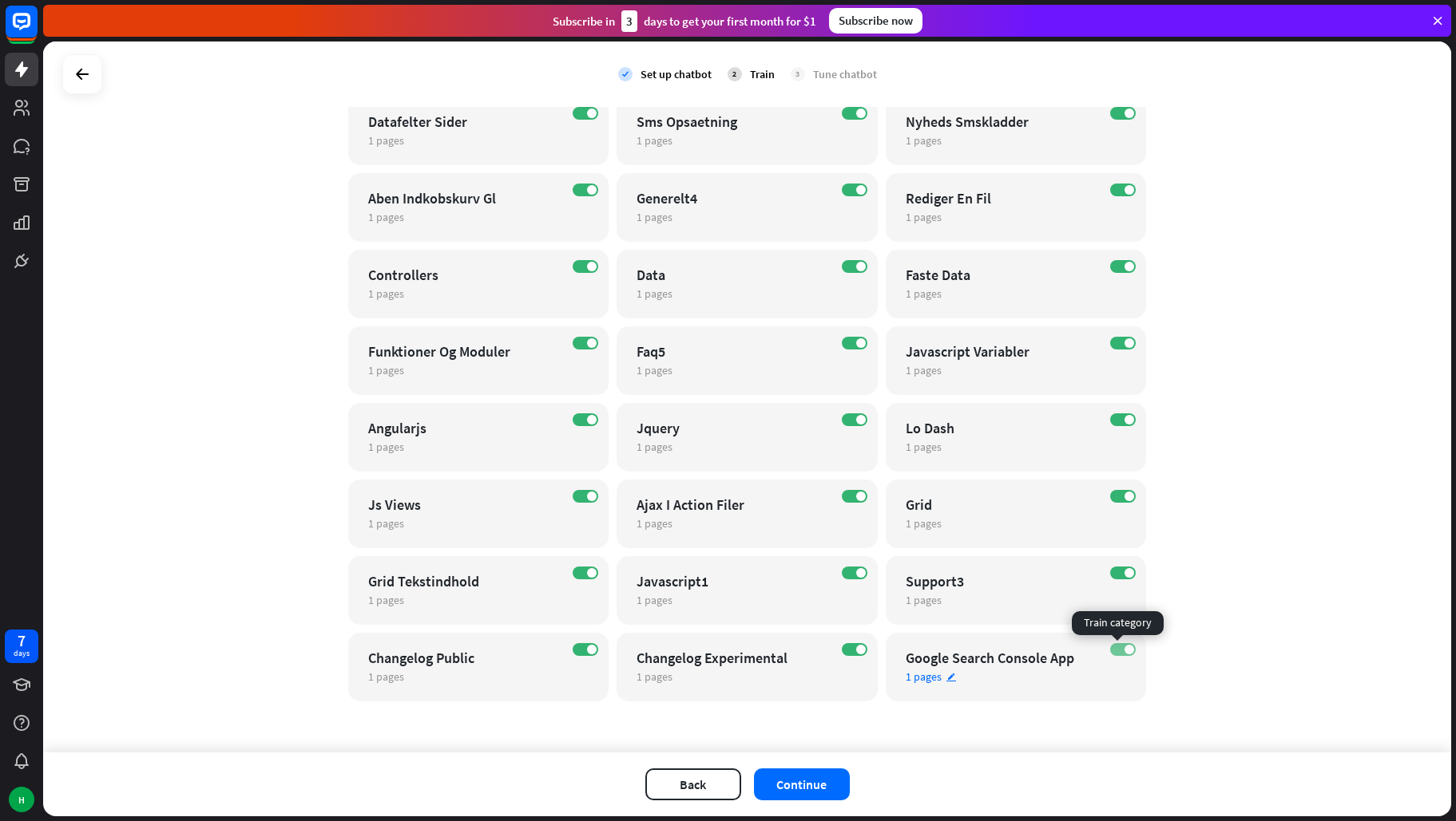
click at [1114, 646] on label "ON" at bounding box center [1122, 649] width 26 height 12
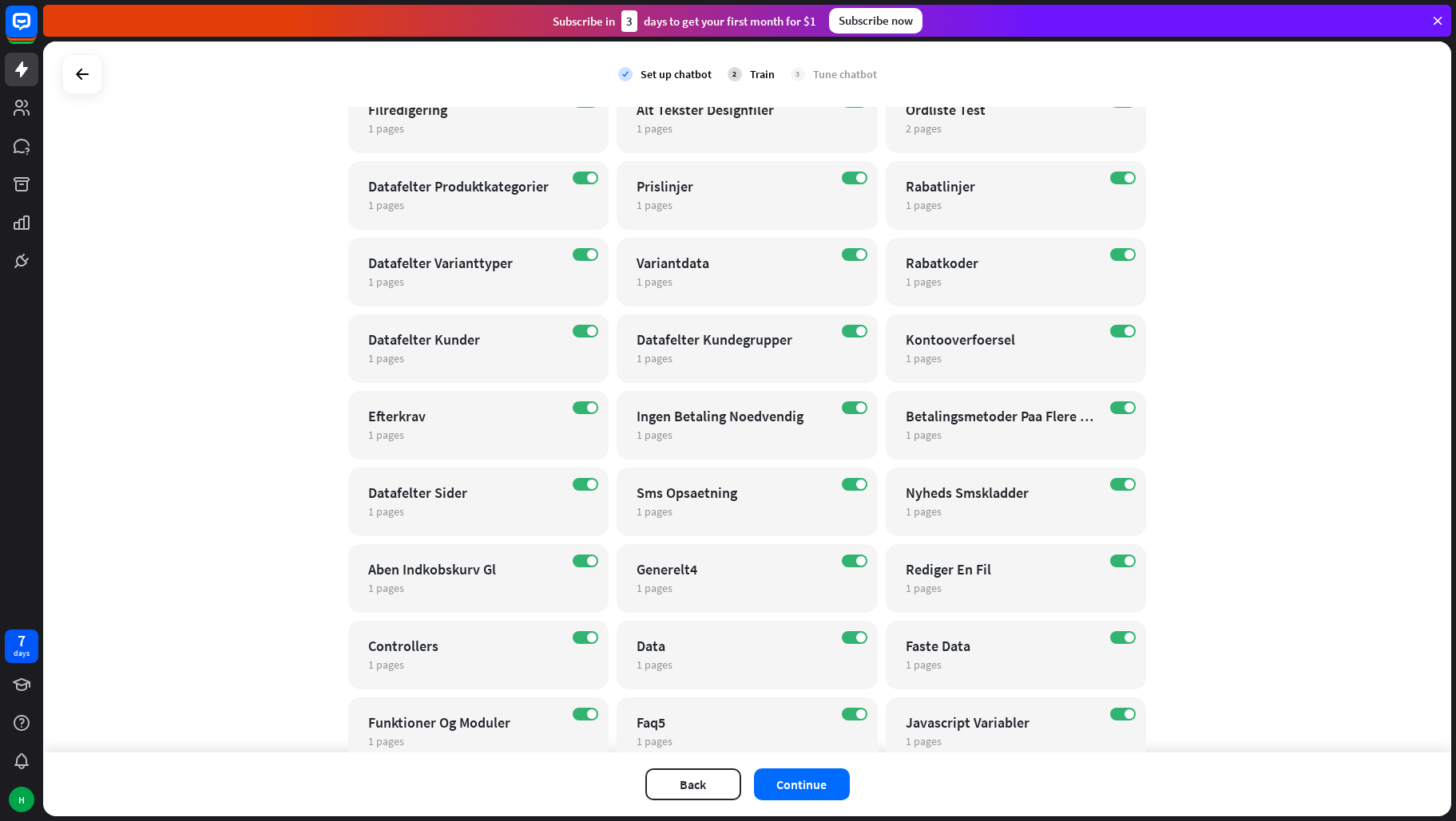
scroll to position [8797, 0]
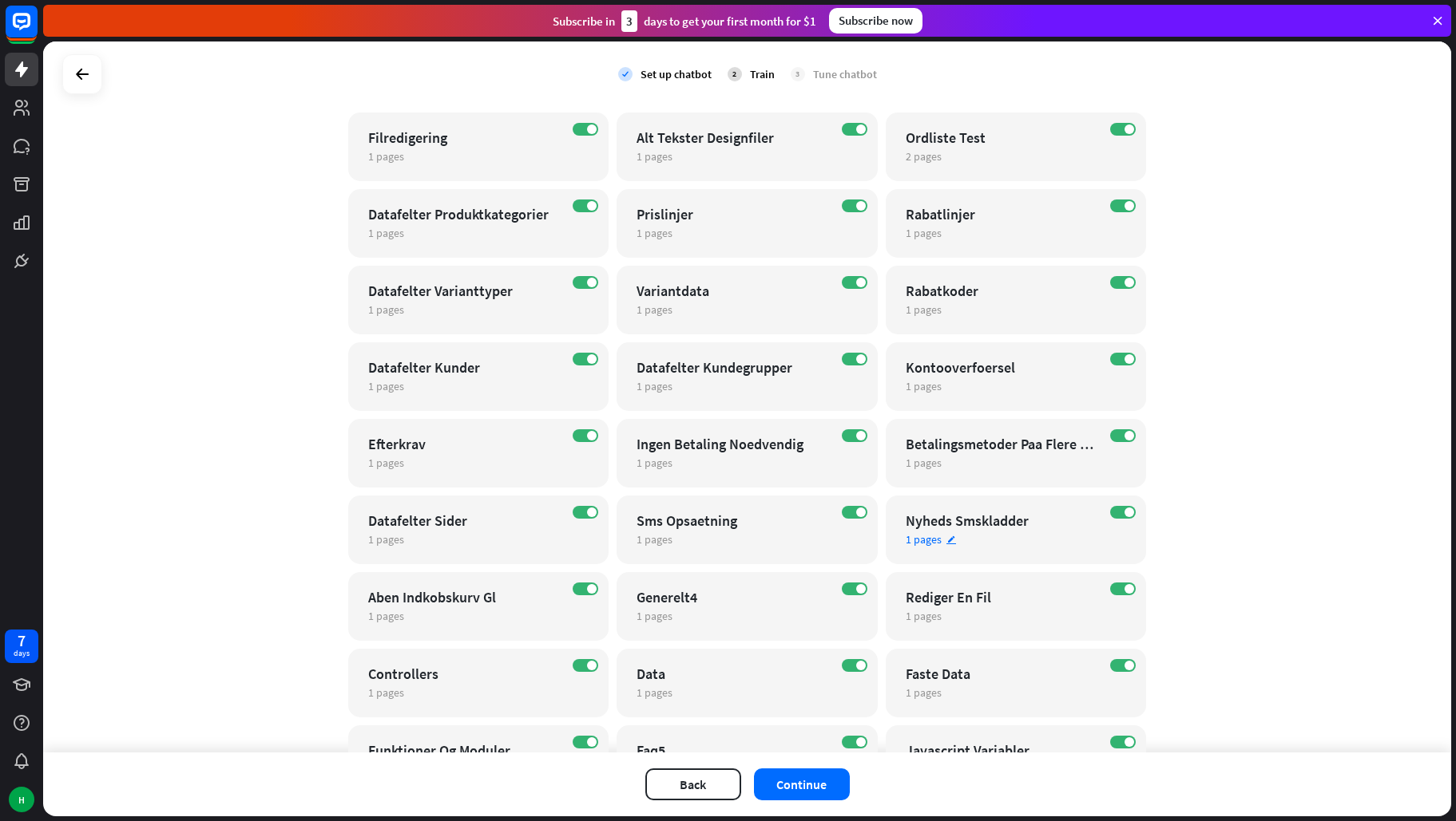
click at [1110, 519] on div "ON Nyheds Smskladder 1 pages edit" at bounding box center [1015, 529] width 261 height 68
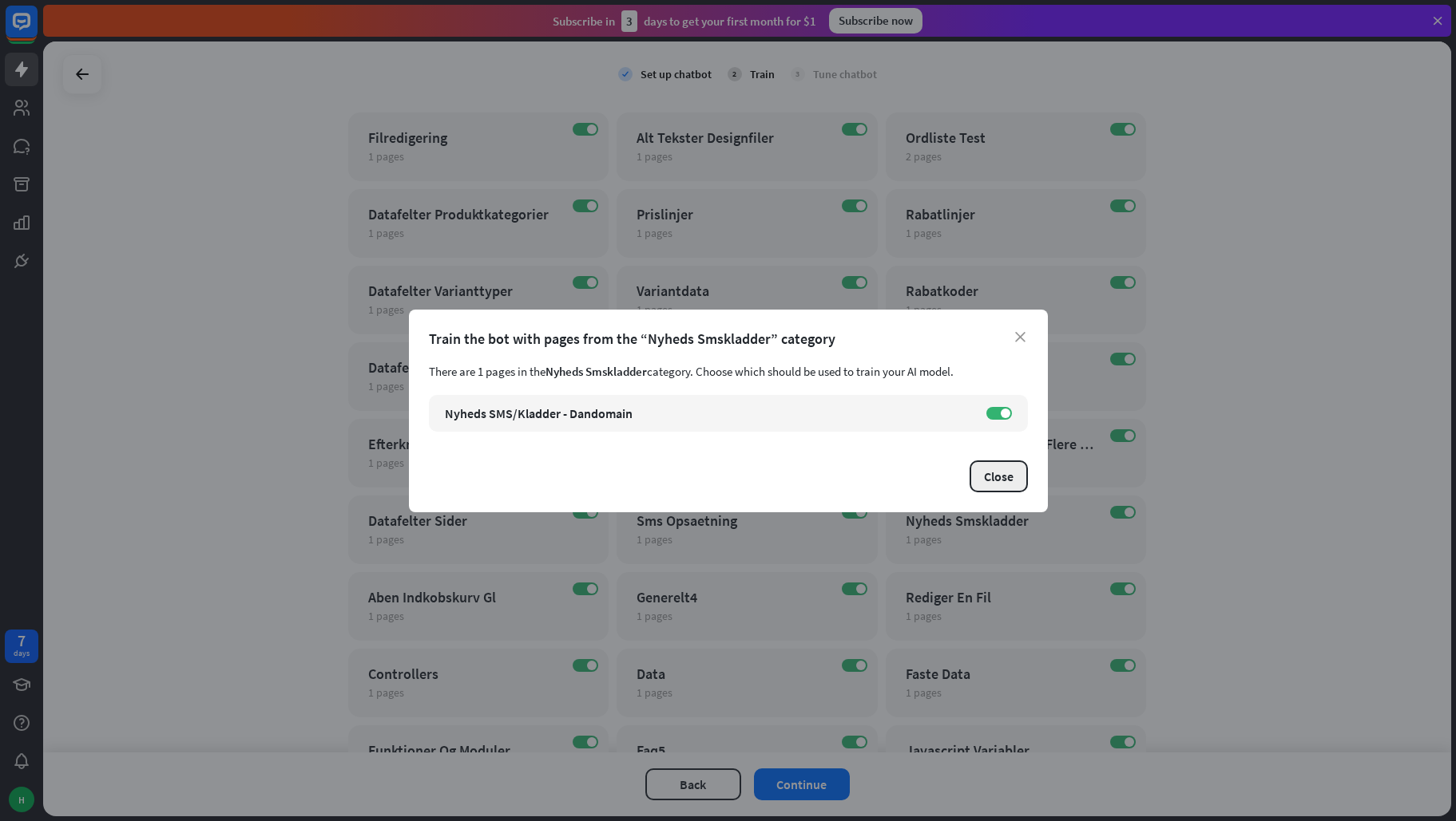
click at [1002, 472] on button "Close" at bounding box center [999, 477] width 59 height 32
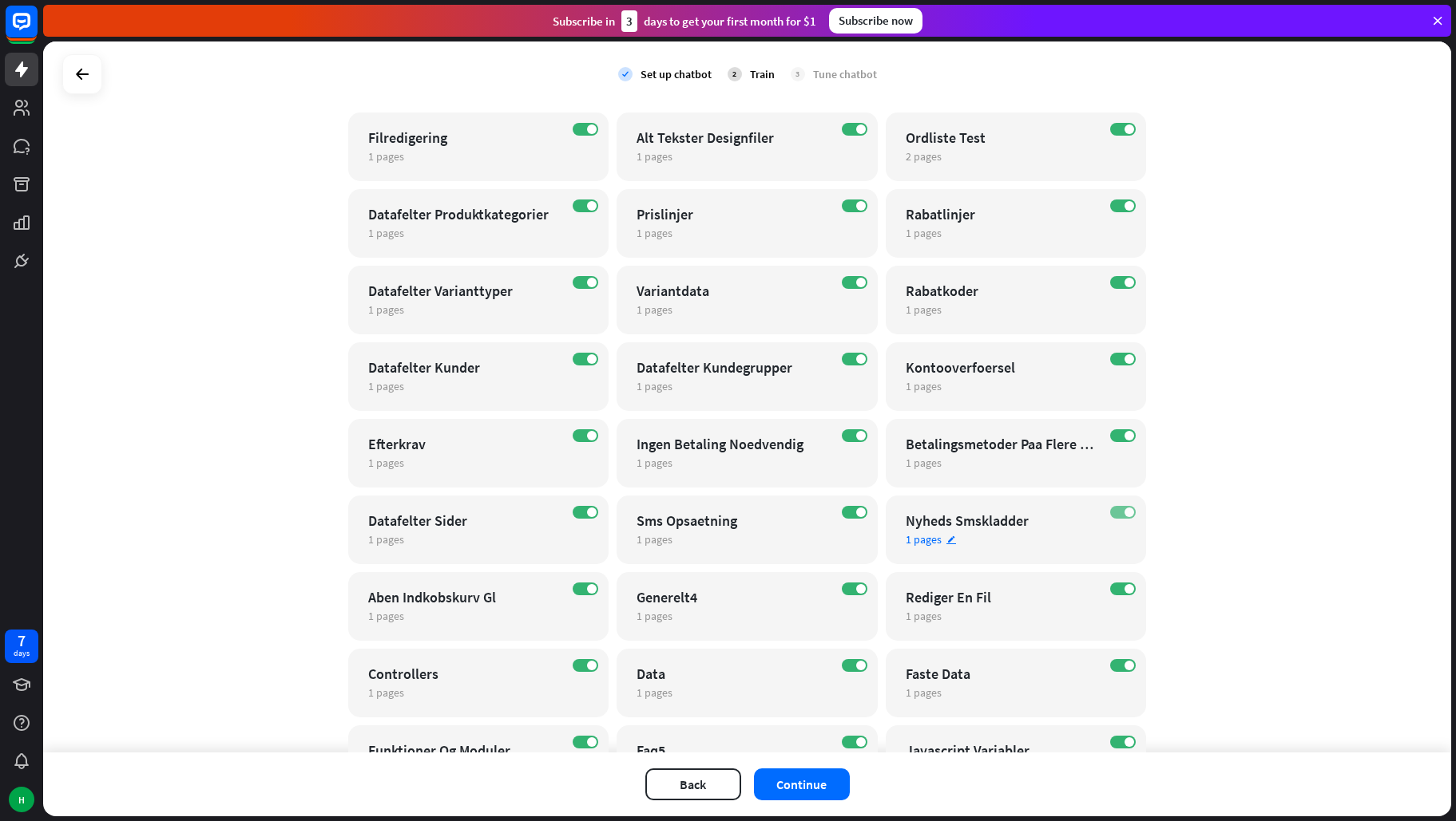
click at [1116, 510] on label "ON" at bounding box center [1122, 512] width 26 height 12
click at [1110, 439] on label "ON" at bounding box center [1122, 436] width 26 height 12
click at [1116, 354] on label "ON" at bounding box center [1122, 359] width 26 height 12
click at [1124, 285] on span at bounding box center [1128, 282] width 10 height 10
click at [1110, 204] on label "ON" at bounding box center [1122, 205] width 26 height 12
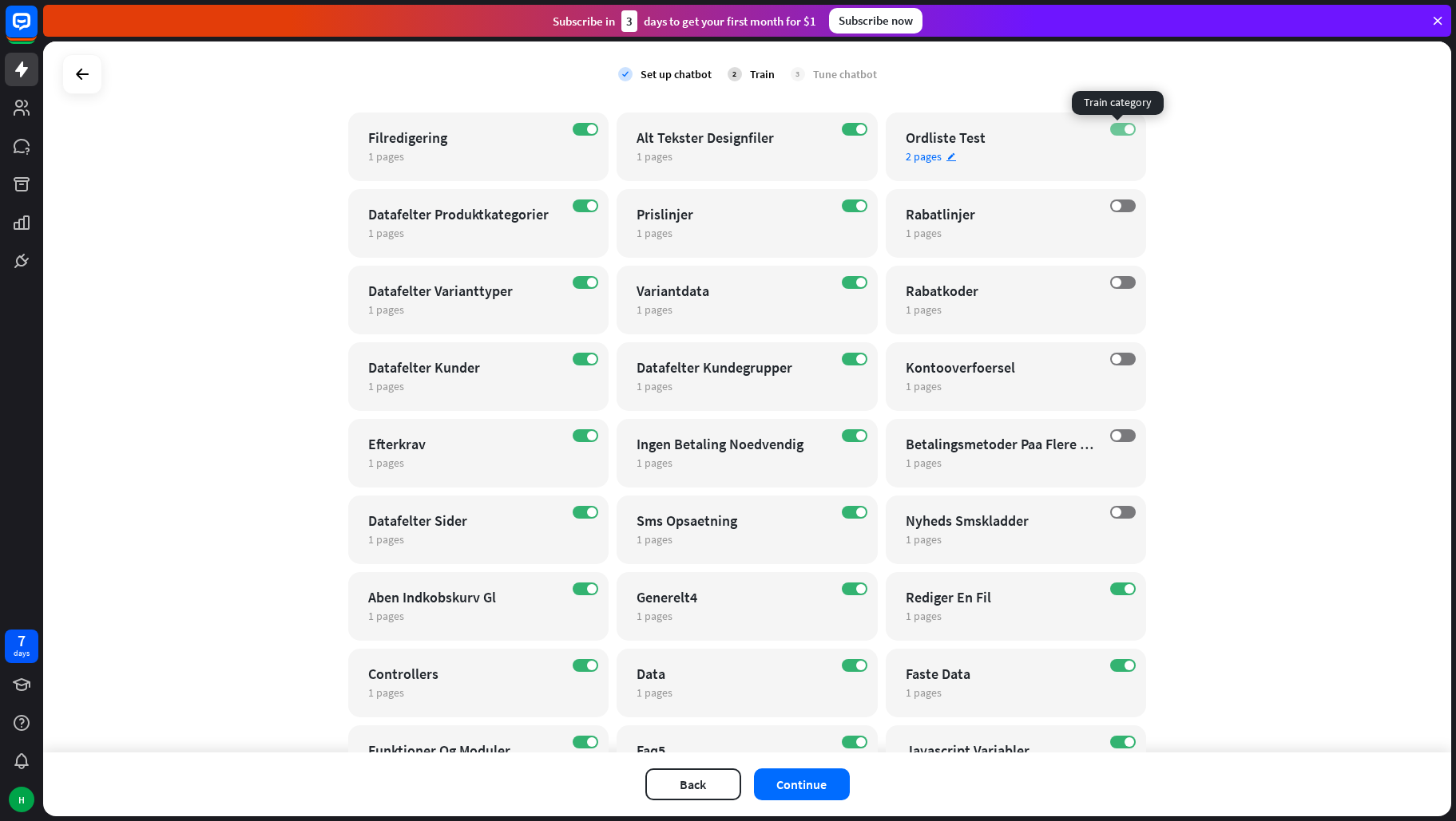
click at [1115, 126] on label "ON" at bounding box center [1122, 129] width 26 height 12
click at [844, 126] on label "ON" at bounding box center [854, 129] width 26 height 12
click at [848, 206] on label "ON" at bounding box center [854, 205] width 26 height 12
click at [845, 437] on label "ON" at bounding box center [854, 436] width 26 height 12
click at [844, 510] on label "ON" at bounding box center [854, 512] width 26 height 12
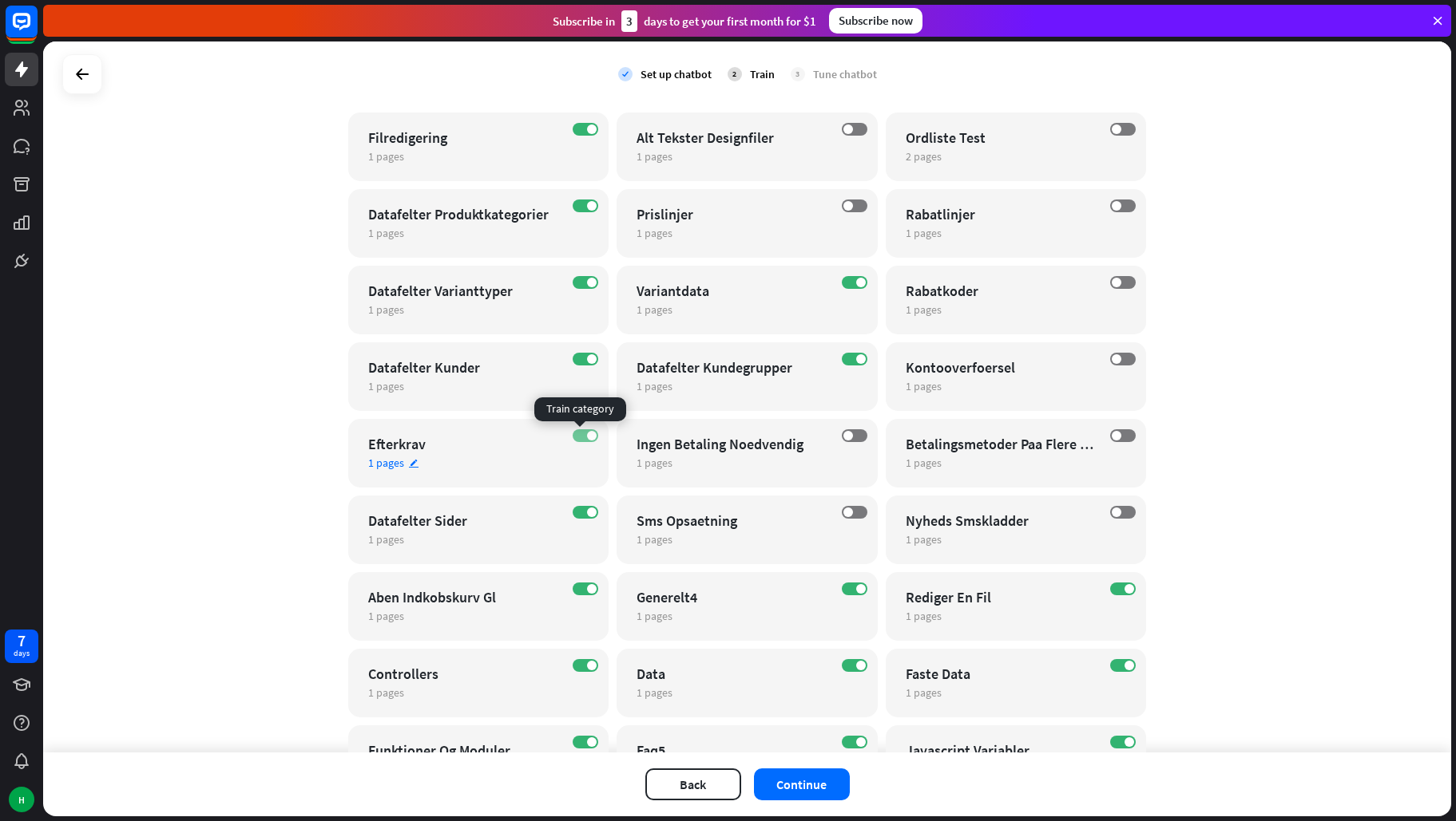
click at [572, 439] on label "ON" at bounding box center [585, 436] width 26 height 12
click at [579, 354] on label "ON" at bounding box center [585, 359] width 26 height 12
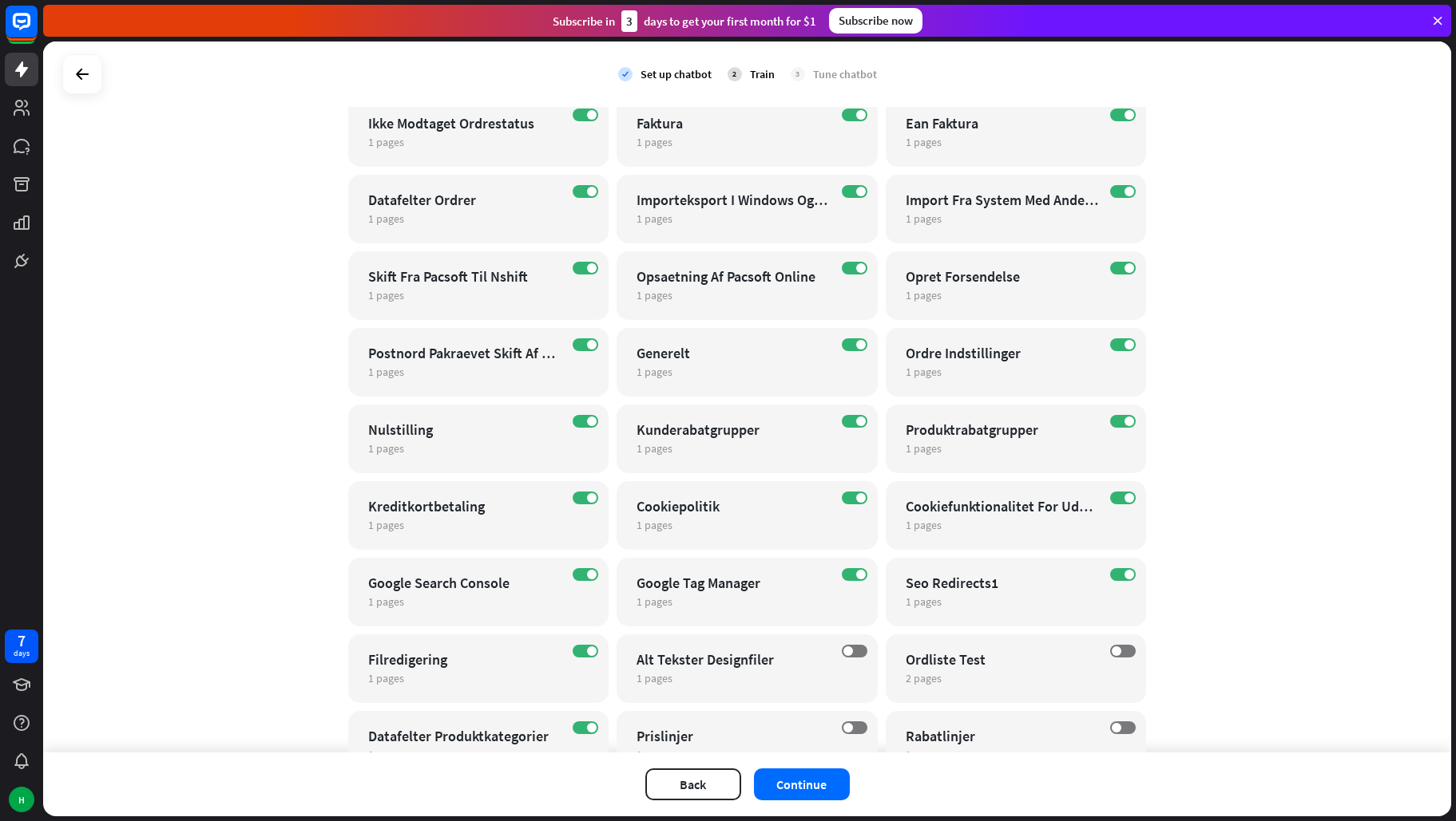
scroll to position [8238, 0]
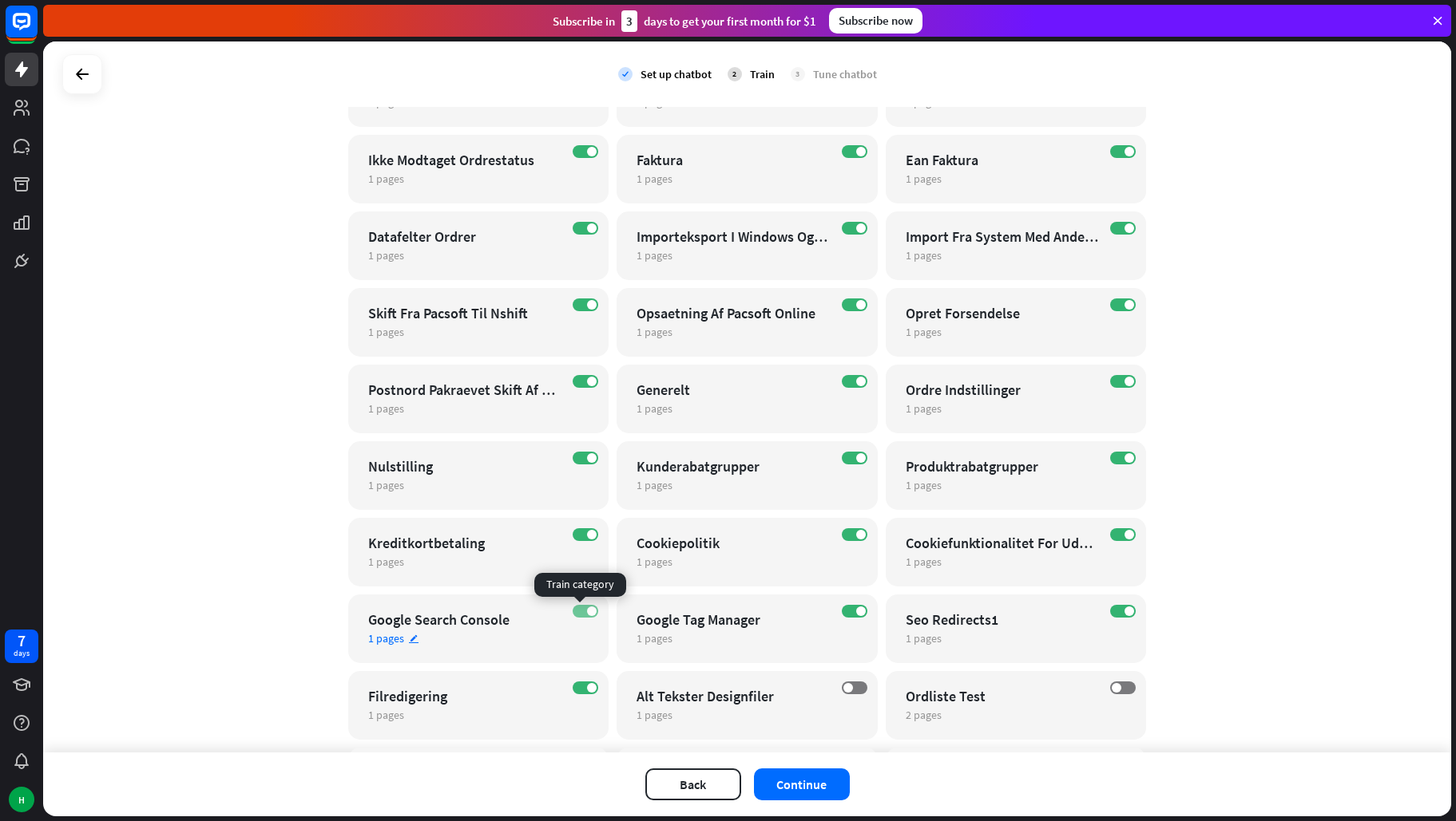
click at [572, 608] on label "ON" at bounding box center [585, 611] width 26 height 12
click at [846, 610] on label "ON" at bounding box center [854, 611] width 26 height 12
click at [1113, 610] on label "ON" at bounding box center [1122, 611] width 26 height 12
click at [573, 532] on label "ON" at bounding box center [585, 535] width 26 height 12
click at [842, 451] on div "ON Kunderabatgrupper 1 pages edit" at bounding box center [747, 475] width 261 height 68
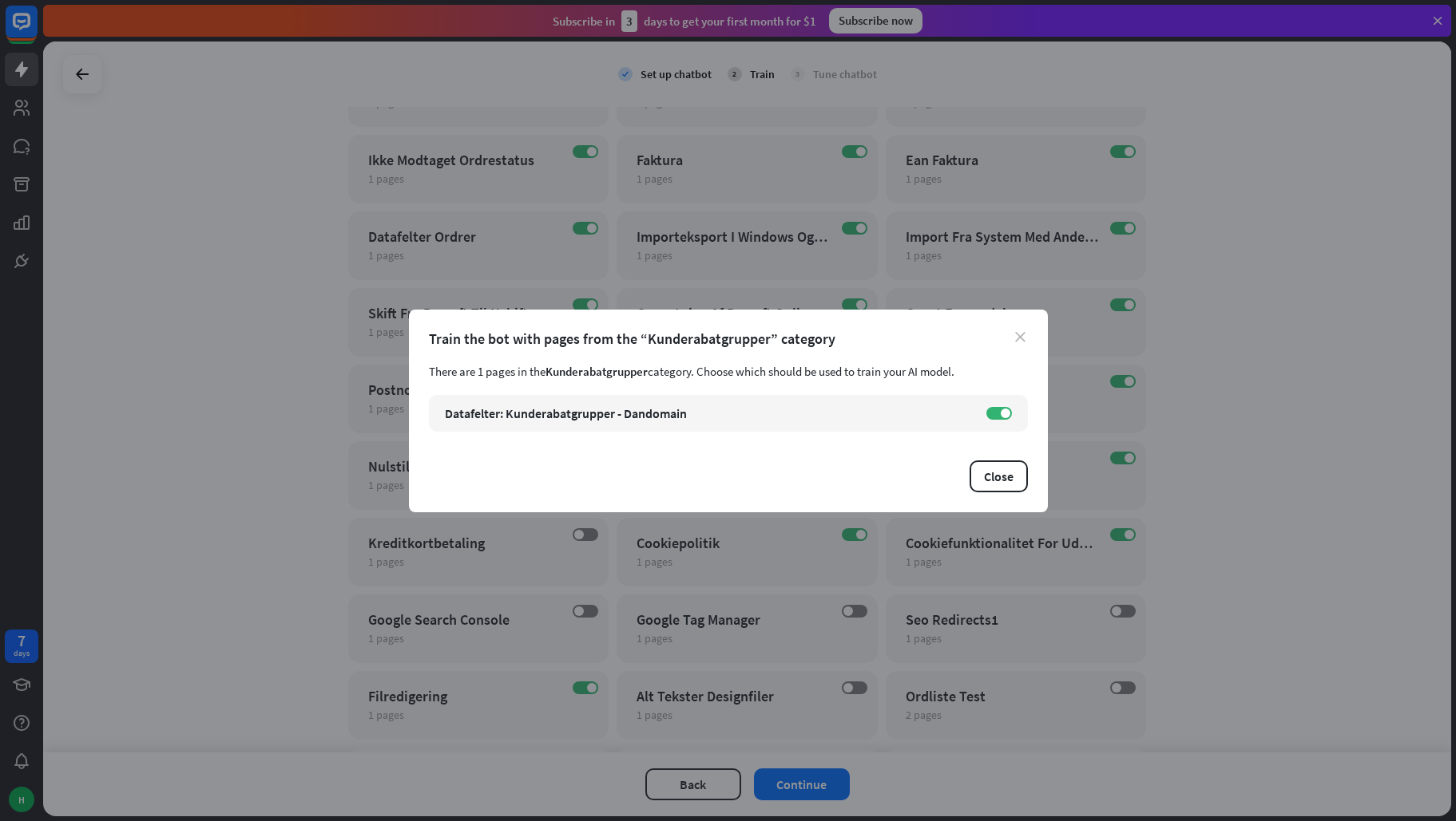
click at [1015, 342] on icon "close" at bounding box center [1021, 337] width 11 height 11
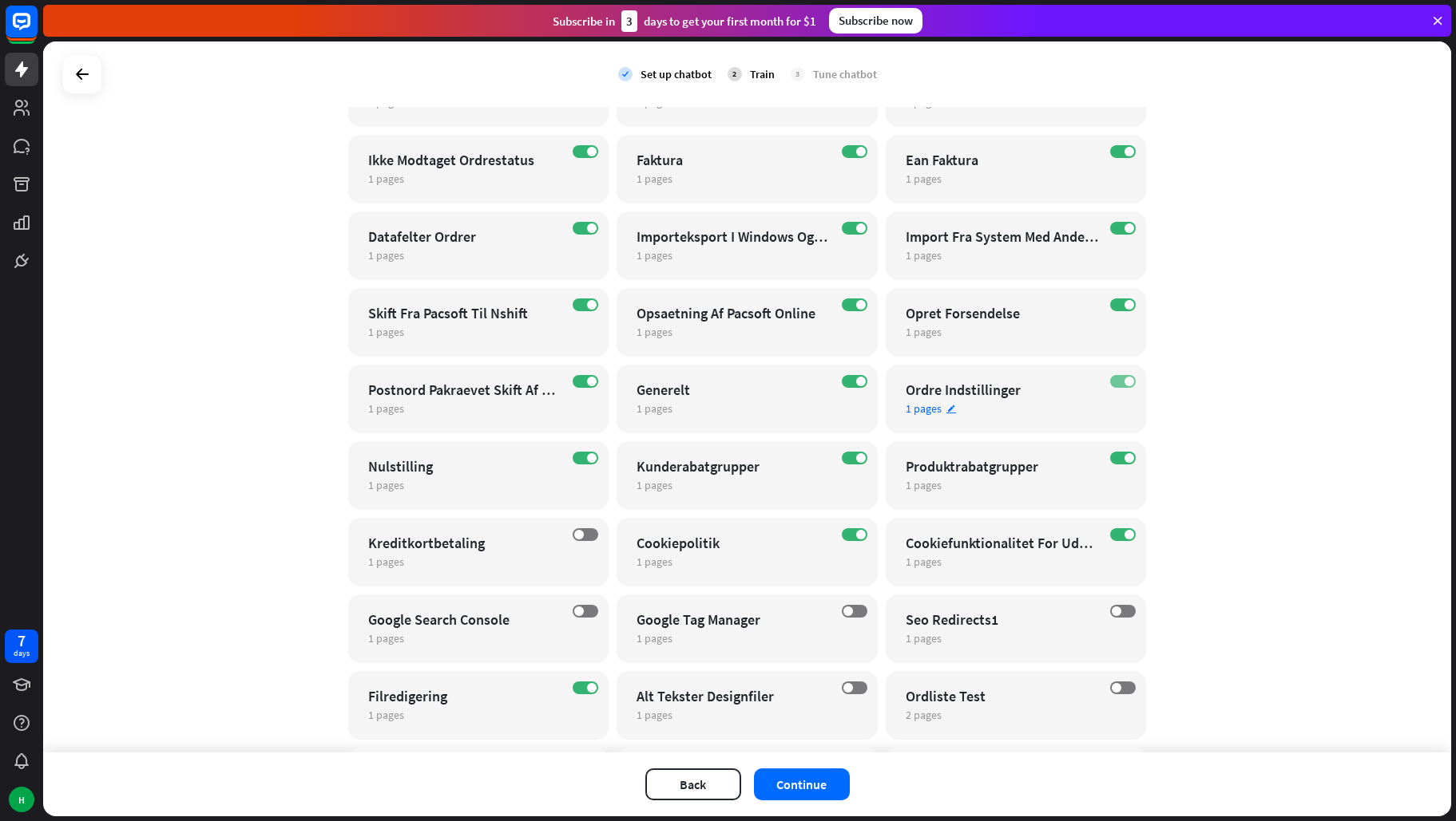
click at [1111, 381] on label "ON" at bounding box center [1122, 382] width 26 height 12
click at [1114, 306] on label "ON" at bounding box center [1122, 305] width 26 height 12
click at [1110, 153] on label "ON" at bounding box center [1122, 151] width 26 height 12
click at [847, 148] on label "ON" at bounding box center [854, 151] width 26 height 12
click at [572, 151] on label "ON" at bounding box center [585, 151] width 26 height 12
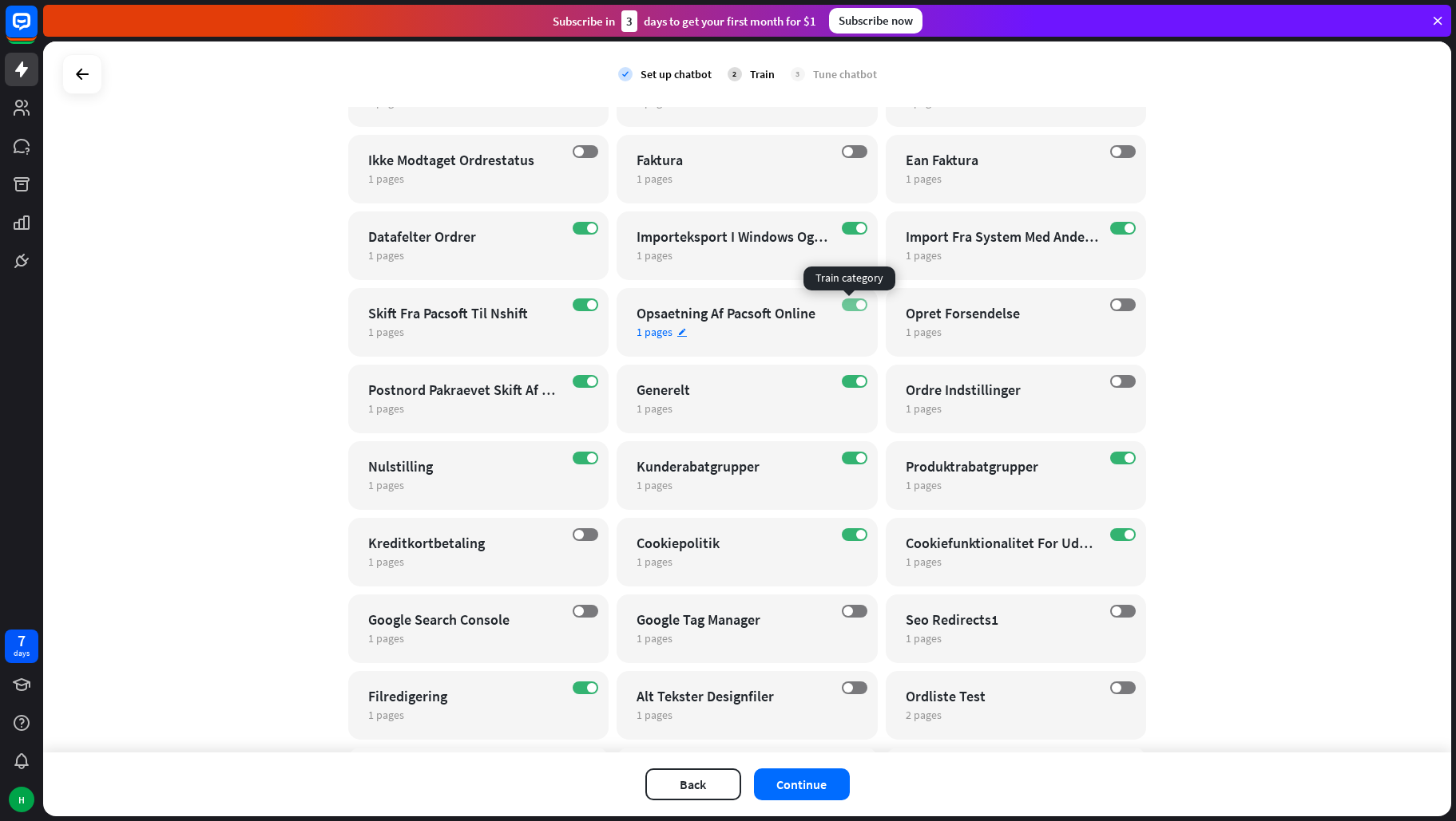
click at [844, 302] on label "ON" at bounding box center [854, 305] width 26 height 12
click at [572, 299] on div "ON" at bounding box center [585, 305] width 26 height 12
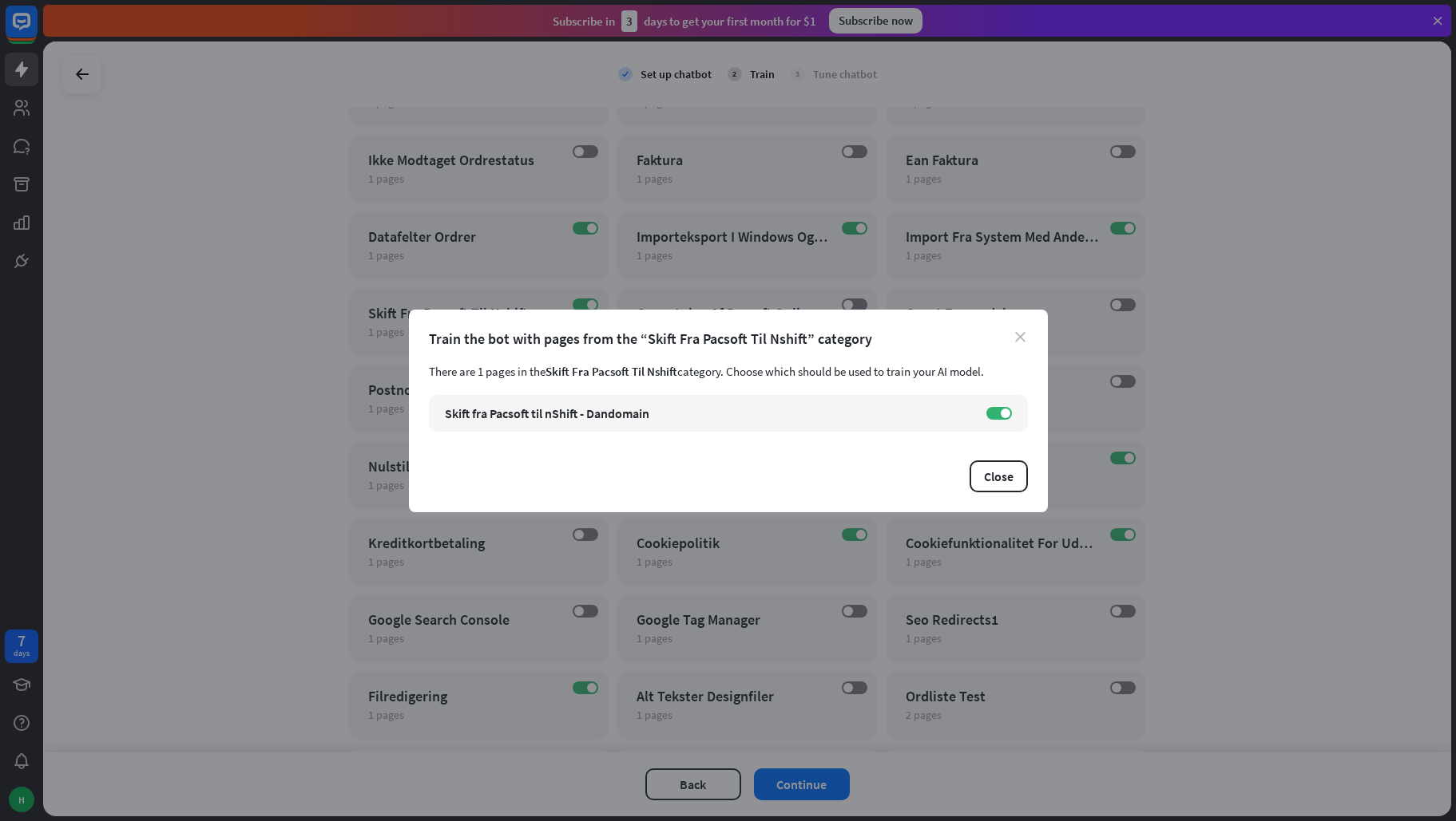
click at [1015, 336] on icon "close" at bounding box center [1021, 337] width 11 height 11
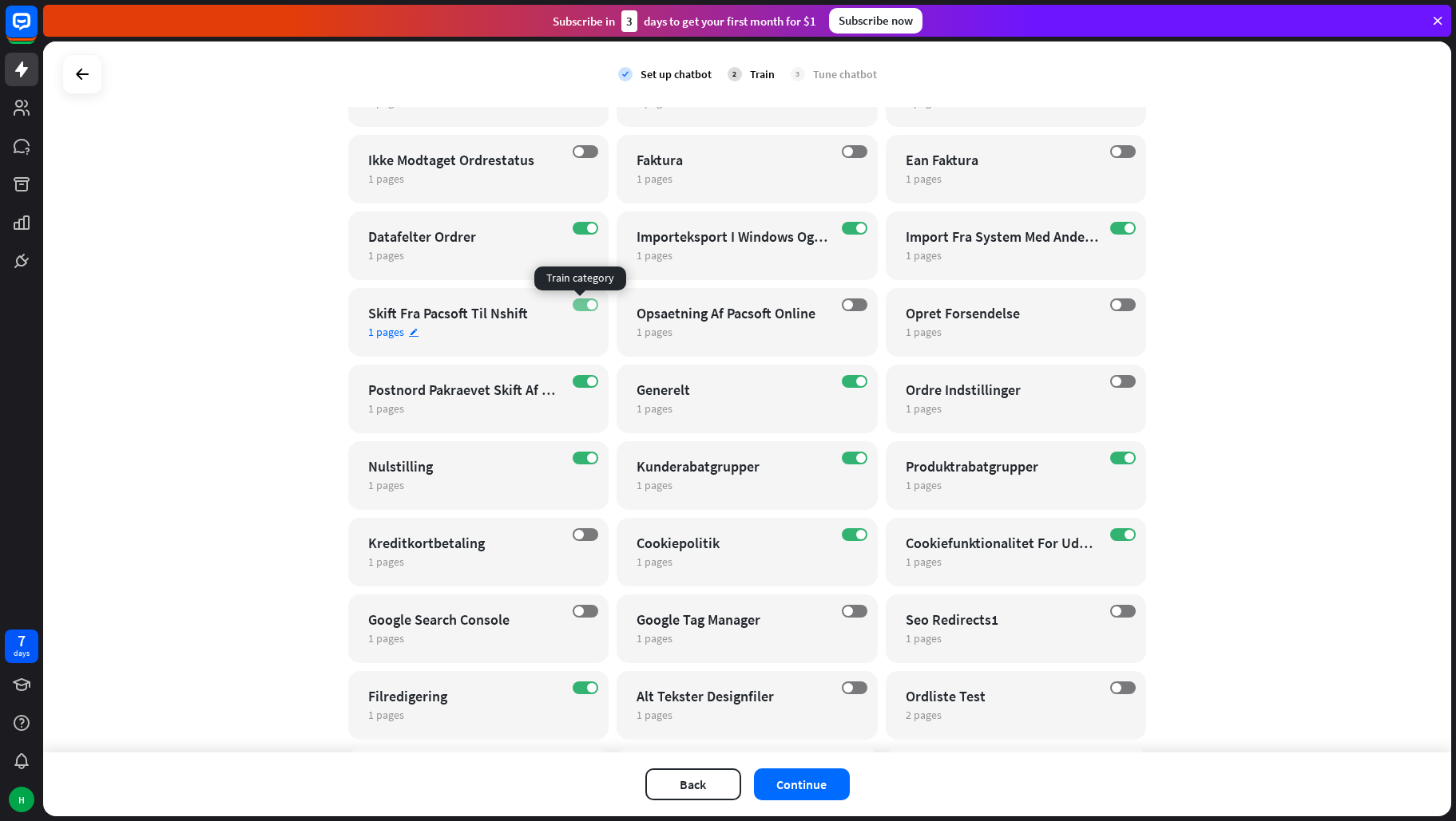
click at [578, 305] on label "ON" at bounding box center [585, 305] width 26 height 12
click at [573, 381] on label "ON" at bounding box center [585, 382] width 26 height 12
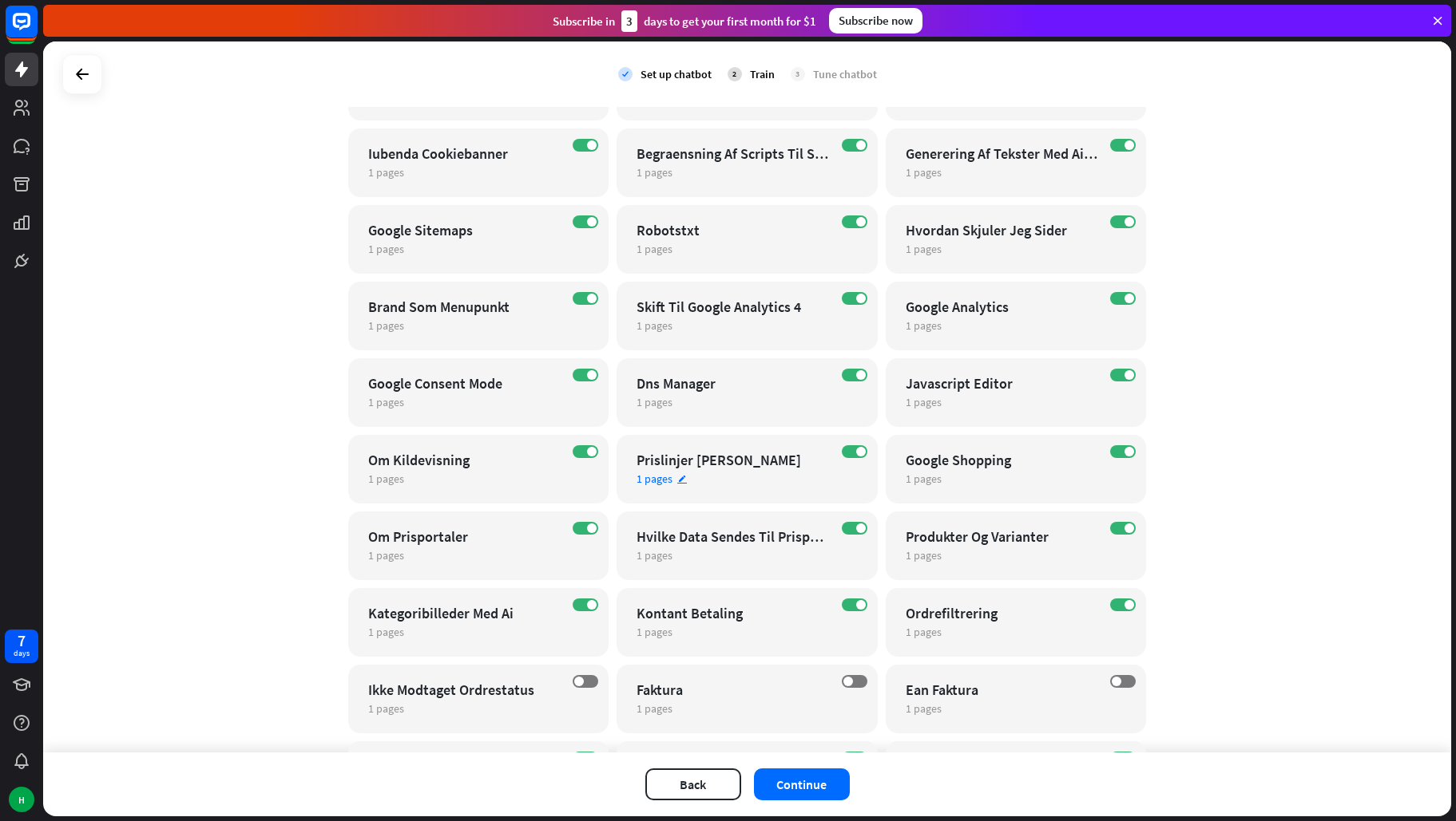
scroll to position [7679, 0]
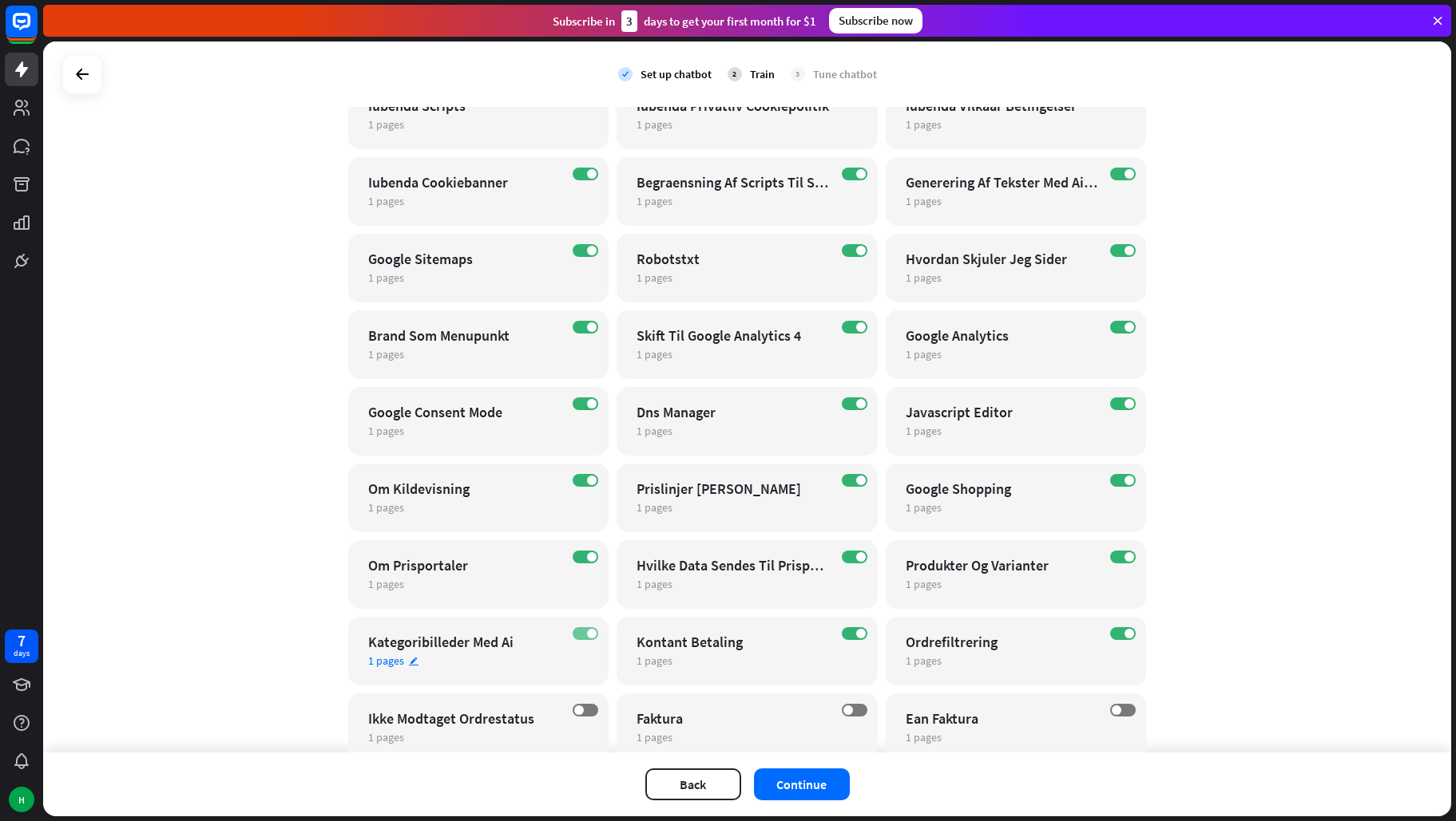
click at [572, 629] on label "ON" at bounding box center [585, 633] width 26 height 12
click at [587, 478] on span at bounding box center [592, 480] width 10 height 10
click at [572, 398] on label "ON" at bounding box center [585, 404] width 26 height 12
click at [572, 328] on label "ON" at bounding box center [585, 327] width 26 height 12
click at [575, 167] on label "ON" at bounding box center [585, 173] width 26 height 12
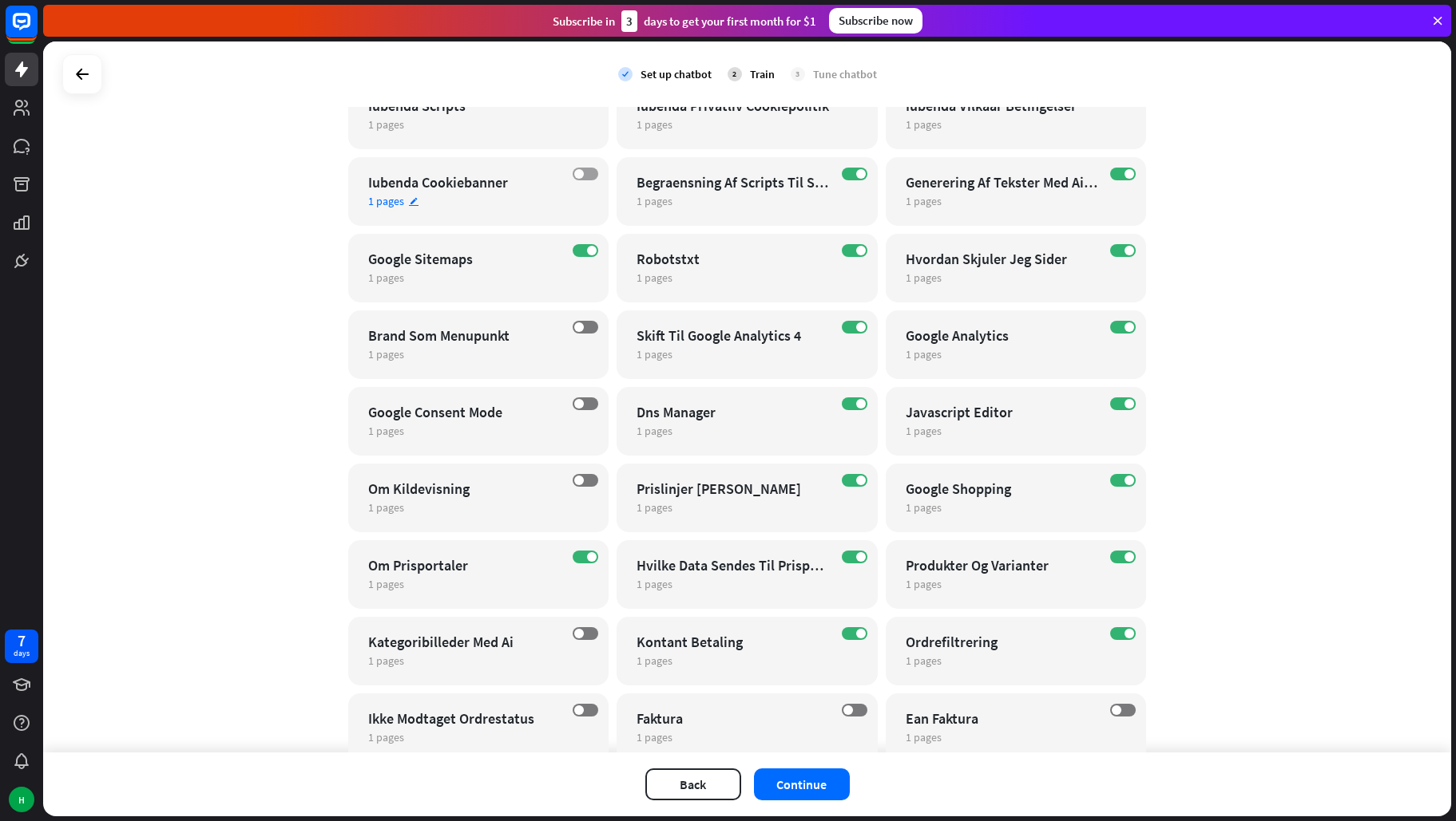
click at [576, 175] on span at bounding box center [578, 173] width 10 height 10
click at [578, 251] on label "ON" at bounding box center [585, 251] width 26 height 12
click at [842, 327] on label "ON" at bounding box center [854, 327] width 26 height 12
click at [845, 399] on label "ON" at bounding box center [854, 404] width 26 height 12
click at [843, 400] on label "OFF" at bounding box center [854, 404] width 26 height 12
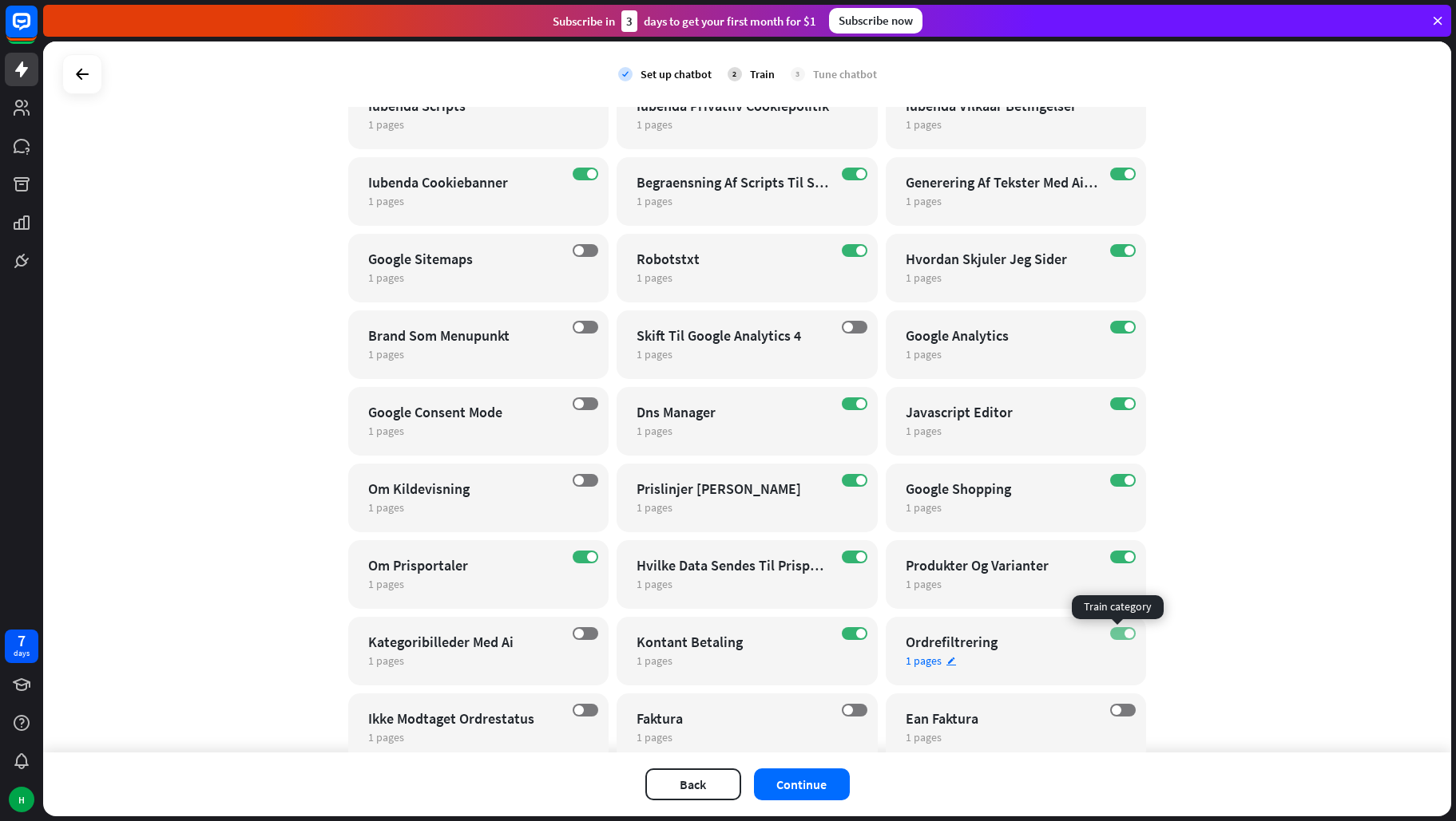
click at [1112, 635] on label "ON" at bounding box center [1122, 633] width 26 height 12
click at [1110, 553] on label "ON" at bounding box center [1122, 557] width 26 height 12
click at [1112, 479] on label "ON" at bounding box center [1122, 480] width 26 height 12
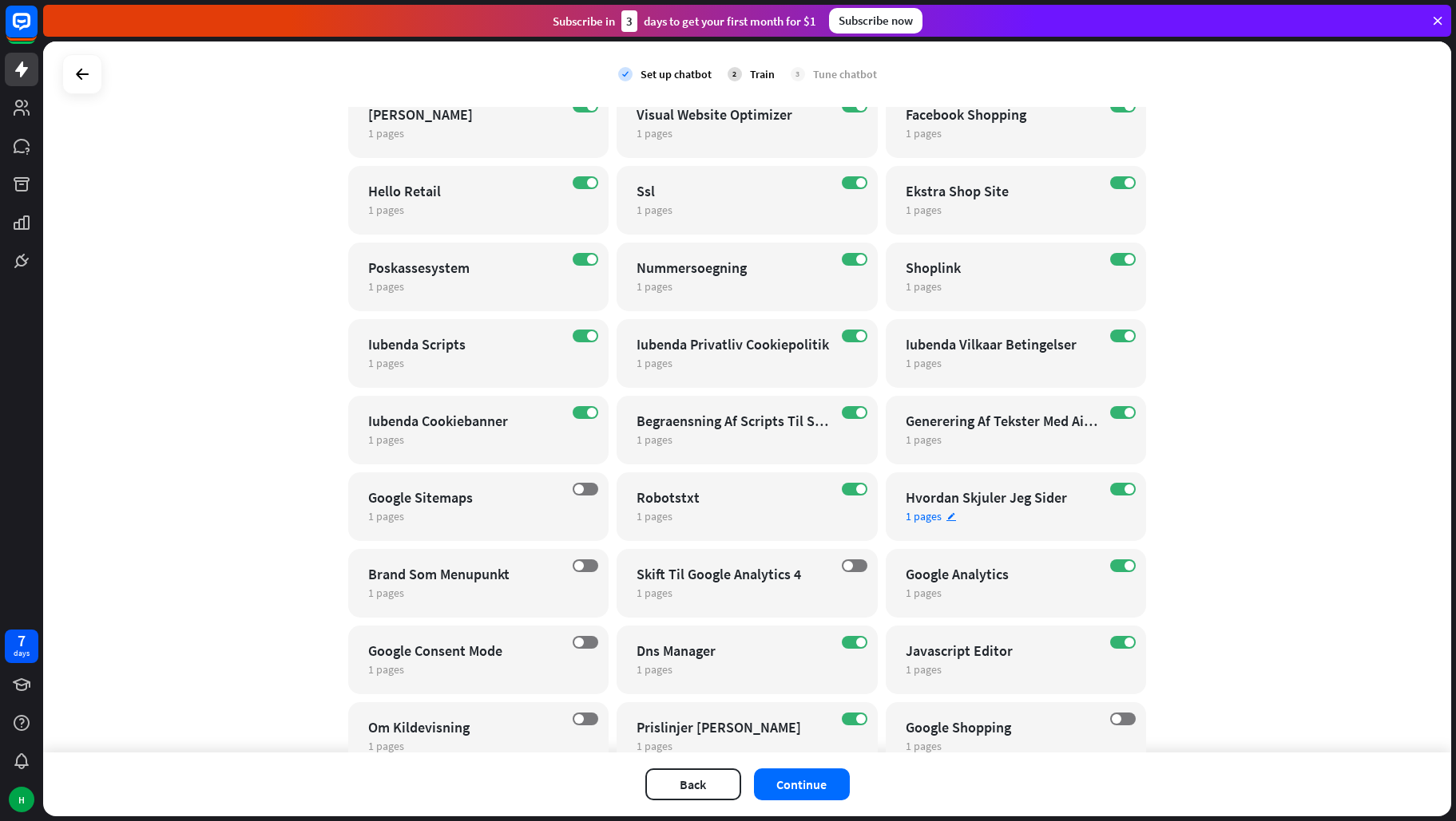
scroll to position [7440, 0]
click at [1110, 488] on label "ON" at bounding box center [1122, 490] width 26 height 12
click at [1113, 412] on label "ON" at bounding box center [1122, 414] width 26 height 12
click at [1116, 334] on label "ON" at bounding box center [1122, 337] width 26 height 12
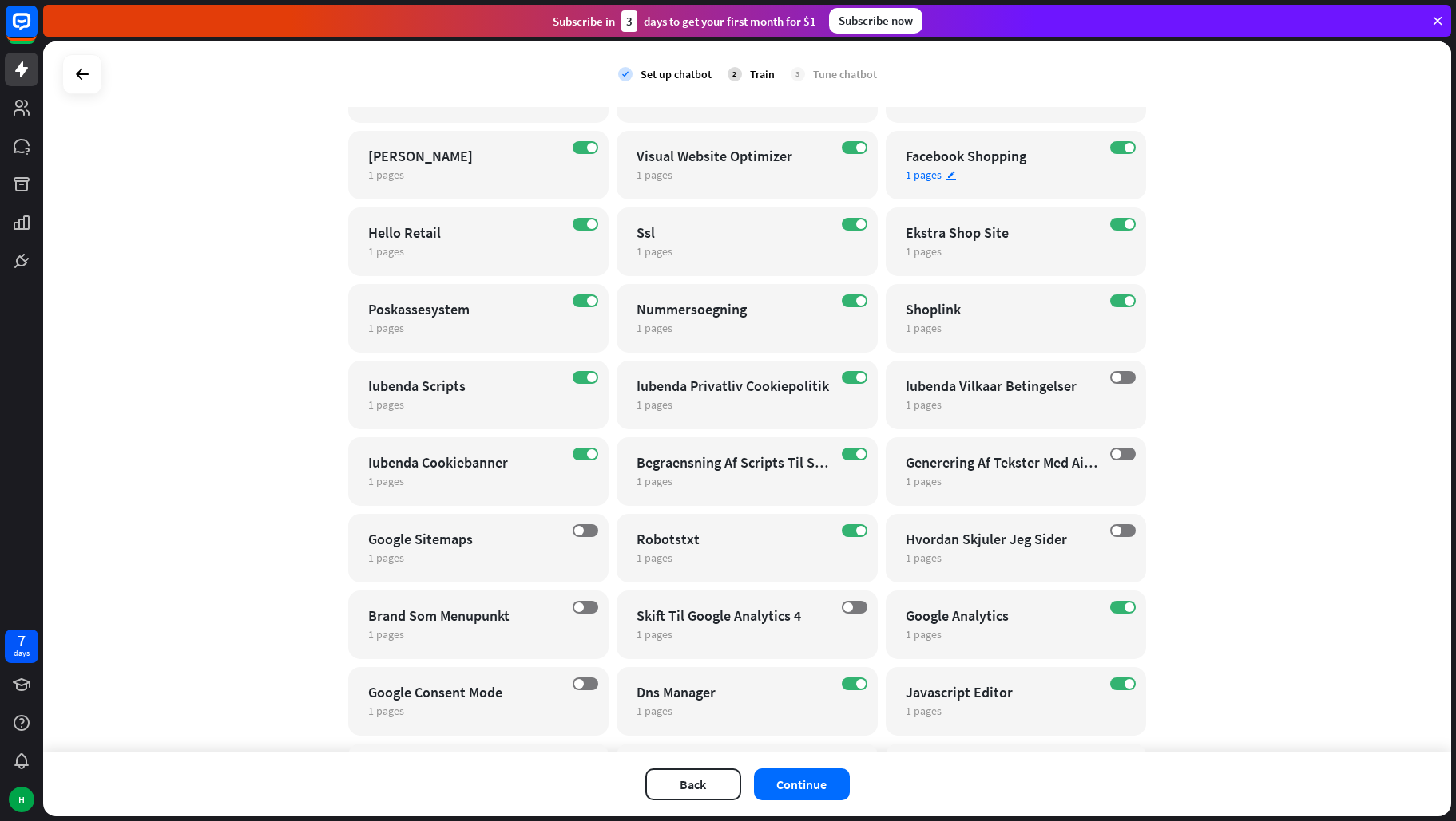
scroll to position [7360, 0]
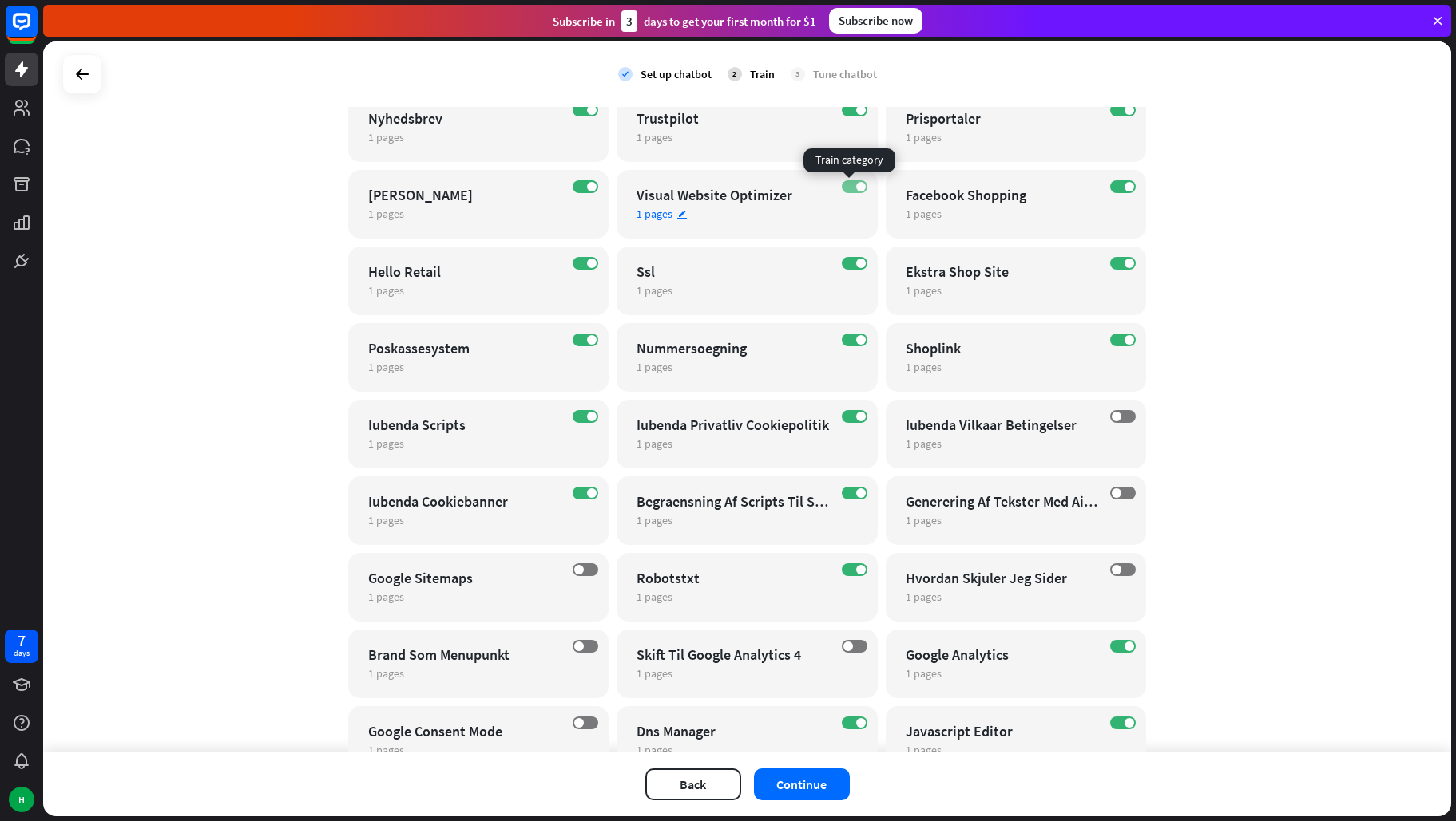
click at [842, 181] on label "ON" at bounding box center [854, 187] width 26 height 12
click at [1113, 183] on label "ON" at bounding box center [1122, 187] width 26 height 12
click at [572, 183] on label "ON" at bounding box center [585, 187] width 26 height 12
click at [572, 261] on label "ON" at bounding box center [585, 263] width 26 height 12
click at [578, 335] on label "ON" at bounding box center [585, 340] width 26 height 12
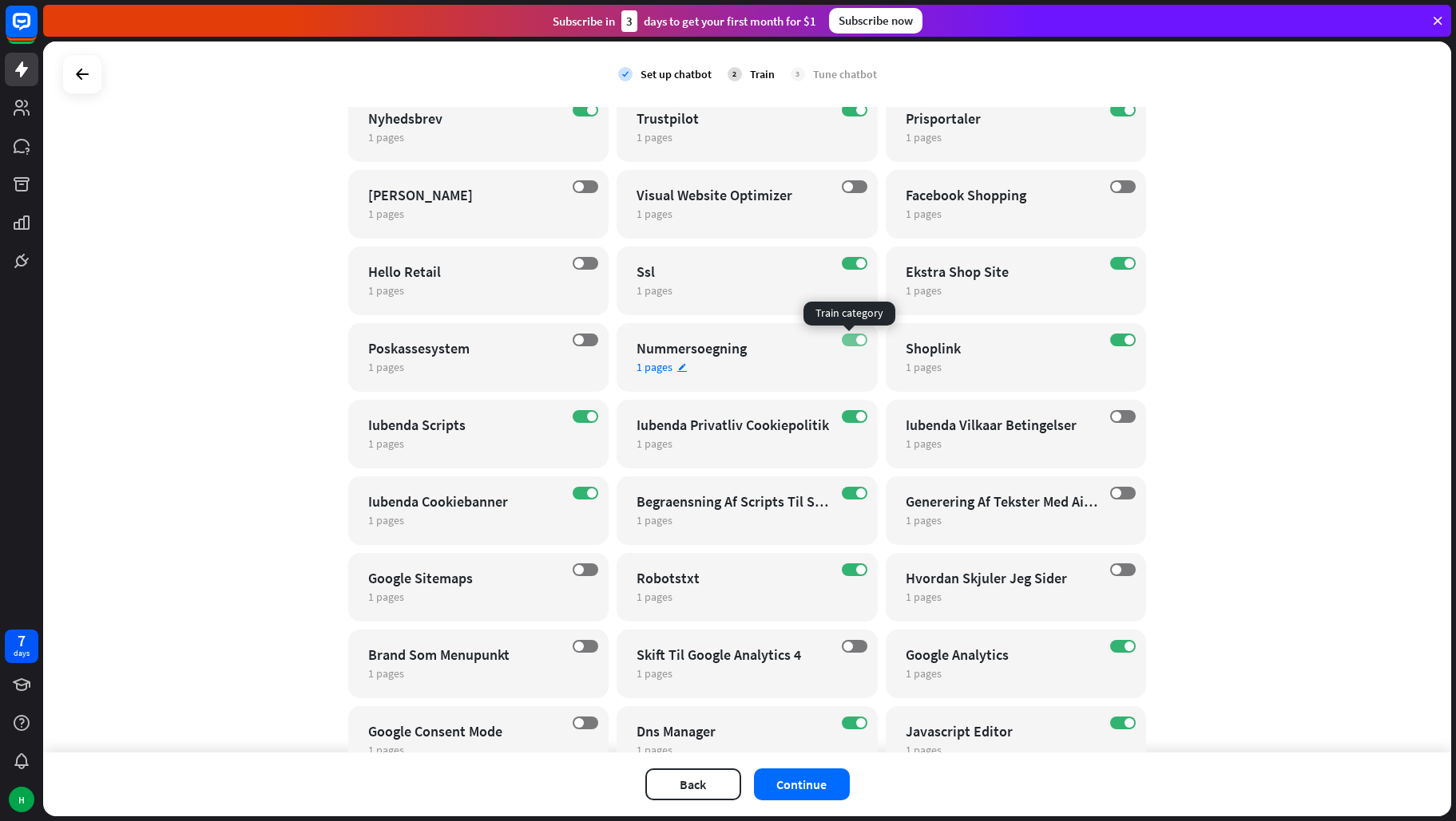
click at [842, 340] on label "ON" at bounding box center [854, 340] width 26 height 12
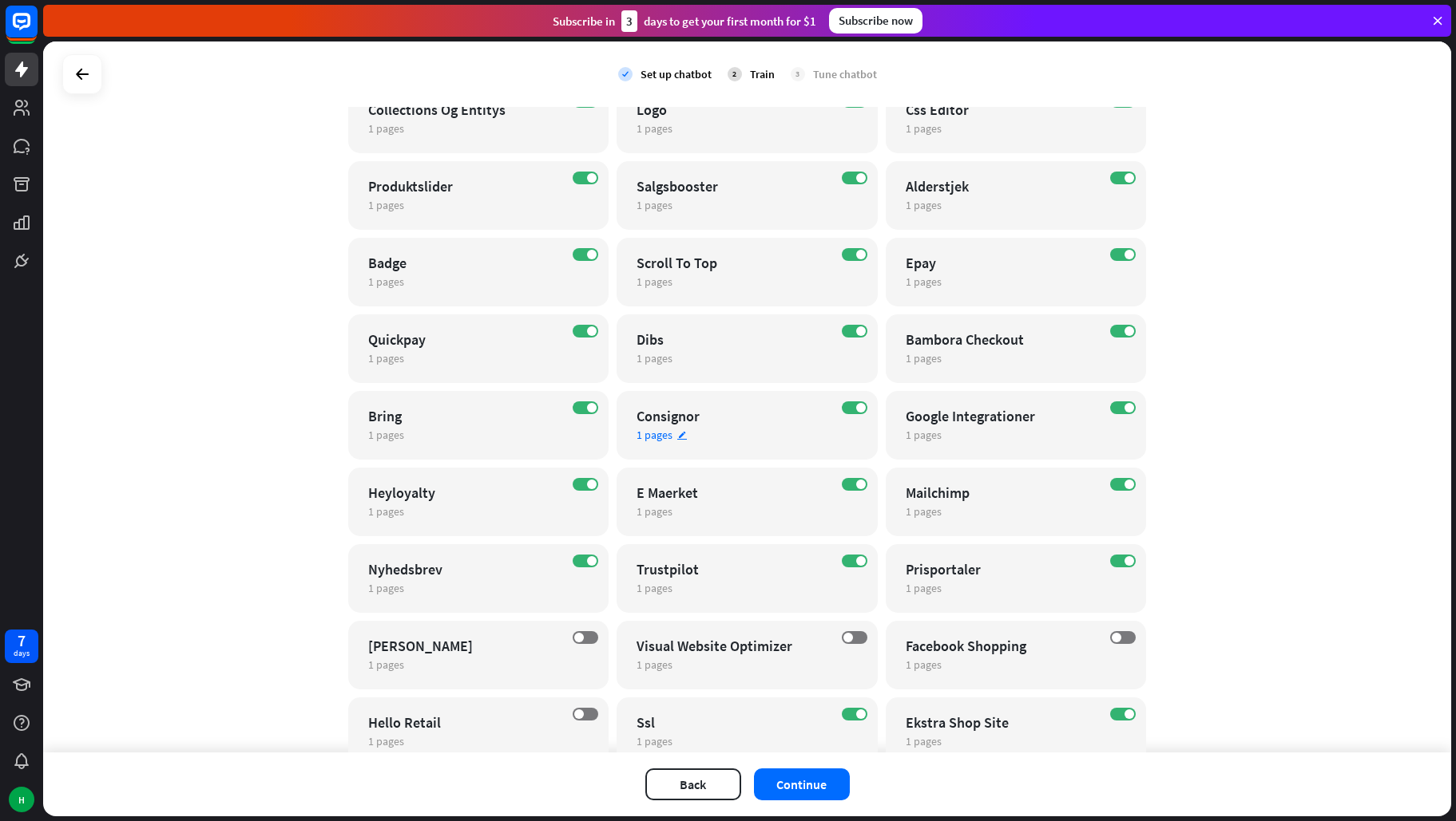
scroll to position [6881, 0]
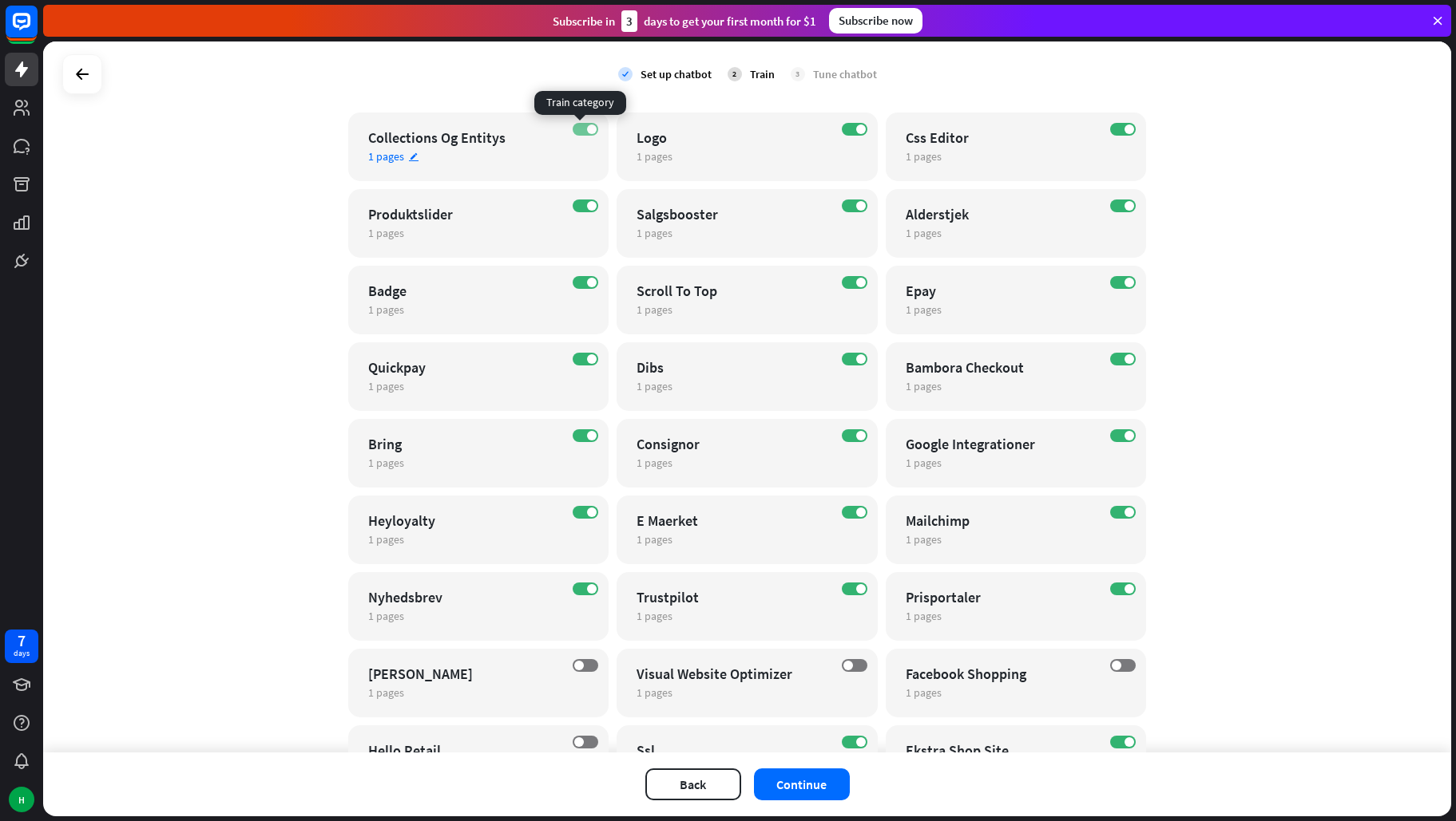
click at [573, 134] on label "ON" at bounding box center [585, 129] width 26 height 12
click at [848, 126] on label "ON" at bounding box center [854, 129] width 26 height 12
click at [1124, 205] on span at bounding box center [1128, 205] width 10 height 10
click at [1112, 286] on label "ON" at bounding box center [1122, 282] width 26 height 12
click at [1120, 353] on label "ON" at bounding box center [1122, 359] width 26 height 12
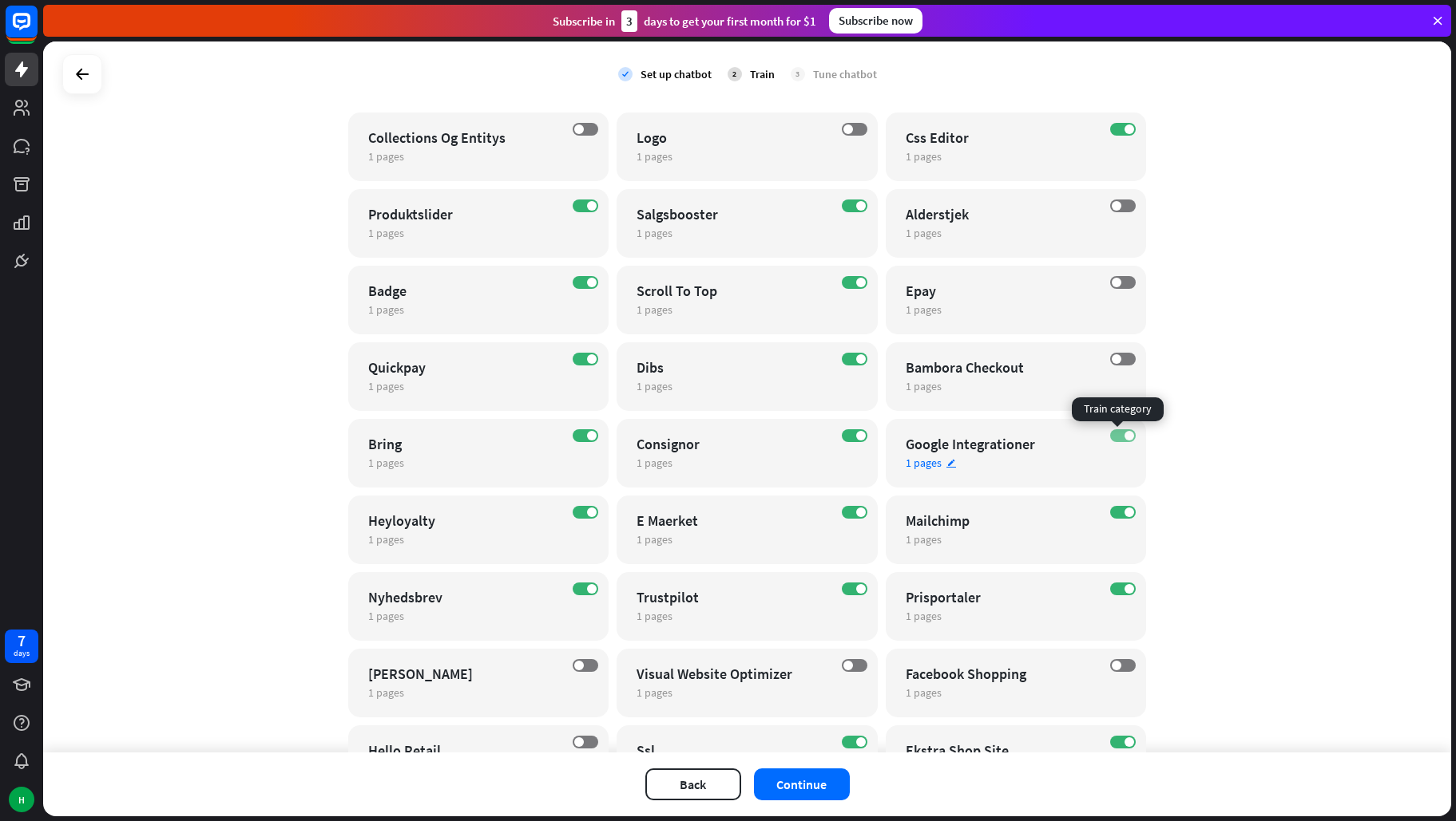
click at [1114, 438] on label "ON" at bounding box center [1122, 436] width 26 height 12
click at [1112, 508] on label "ON" at bounding box center [1122, 512] width 26 height 12
click at [1110, 593] on label "ON" at bounding box center [1122, 589] width 26 height 12
click at [842, 584] on label "ON" at bounding box center [854, 589] width 26 height 12
click at [573, 588] on label "ON" at bounding box center [585, 589] width 26 height 12
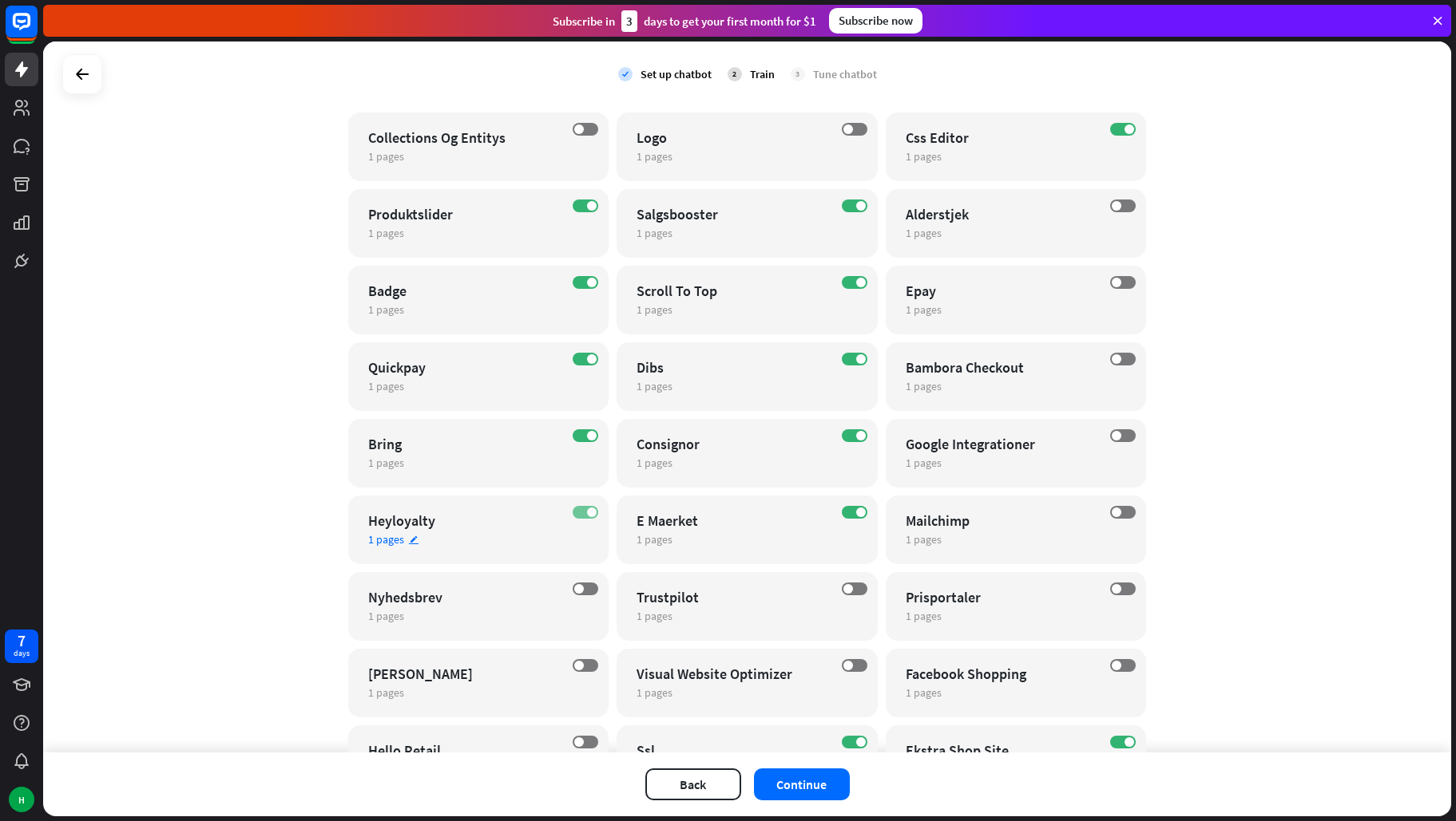
click at [575, 513] on label "ON" at bounding box center [585, 512] width 26 height 12
click at [572, 437] on label "ON" at bounding box center [585, 436] width 26 height 12
drag, startPoint x: 570, startPoint y: 358, endPoint x: 574, endPoint y: 335, distance: 23.3
click at [572, 355] on label "ON" at bounding box center [585, 359] width 26 height 12
click at [572, 279] on label "ON" at bounding box center [585, 282] width 26 height 12
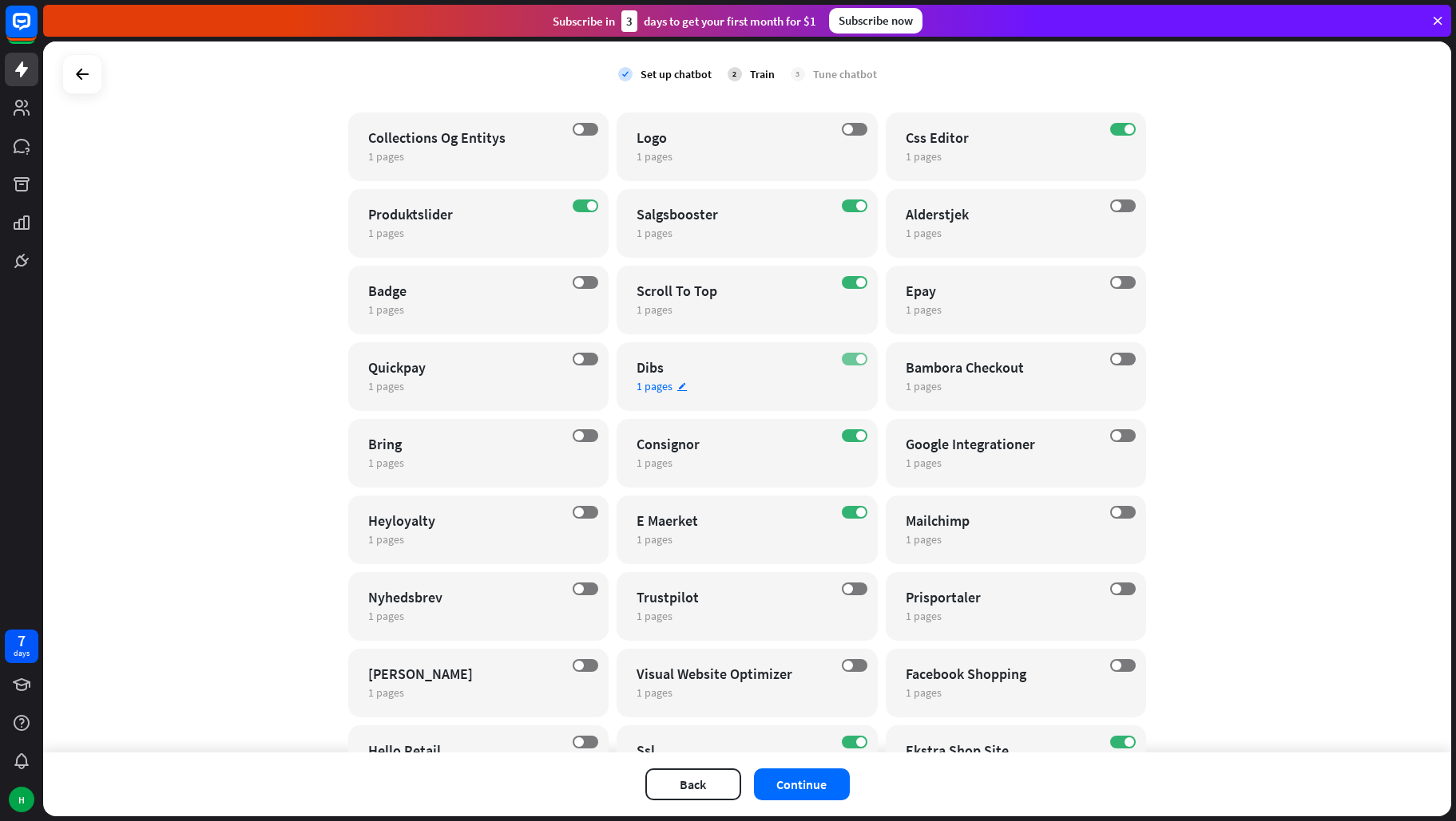
click at [844, 358] on label "ON" at bounding box center [854, 359] width 26 height 12
click at [844, 436] on label "ON" at bounding box center [854, 436] width 26 height 12
click at [844, 512] on label "ON" at bounding box center [854, 512] width 26 height 12
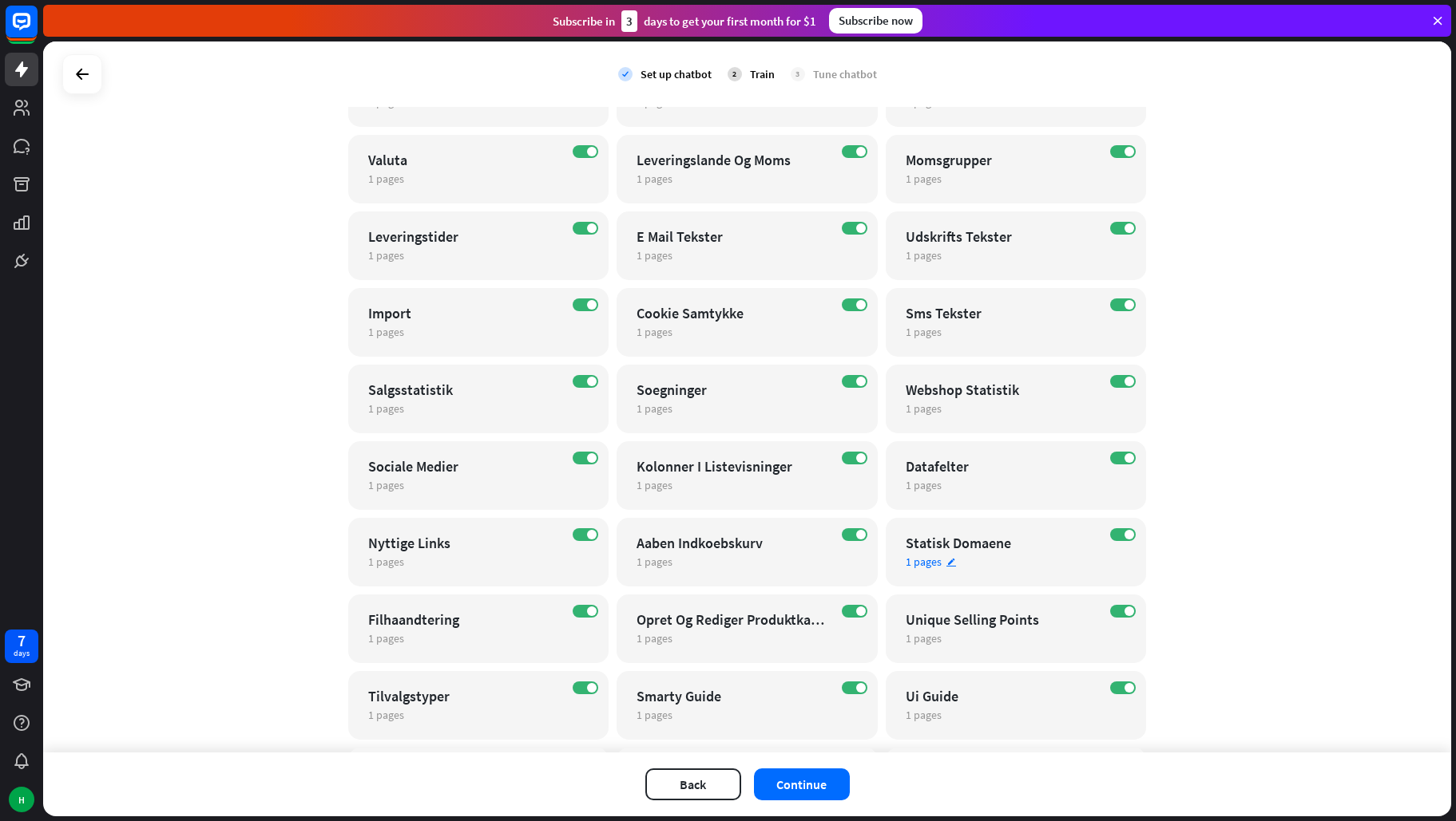
scroll to position [5604, 0]
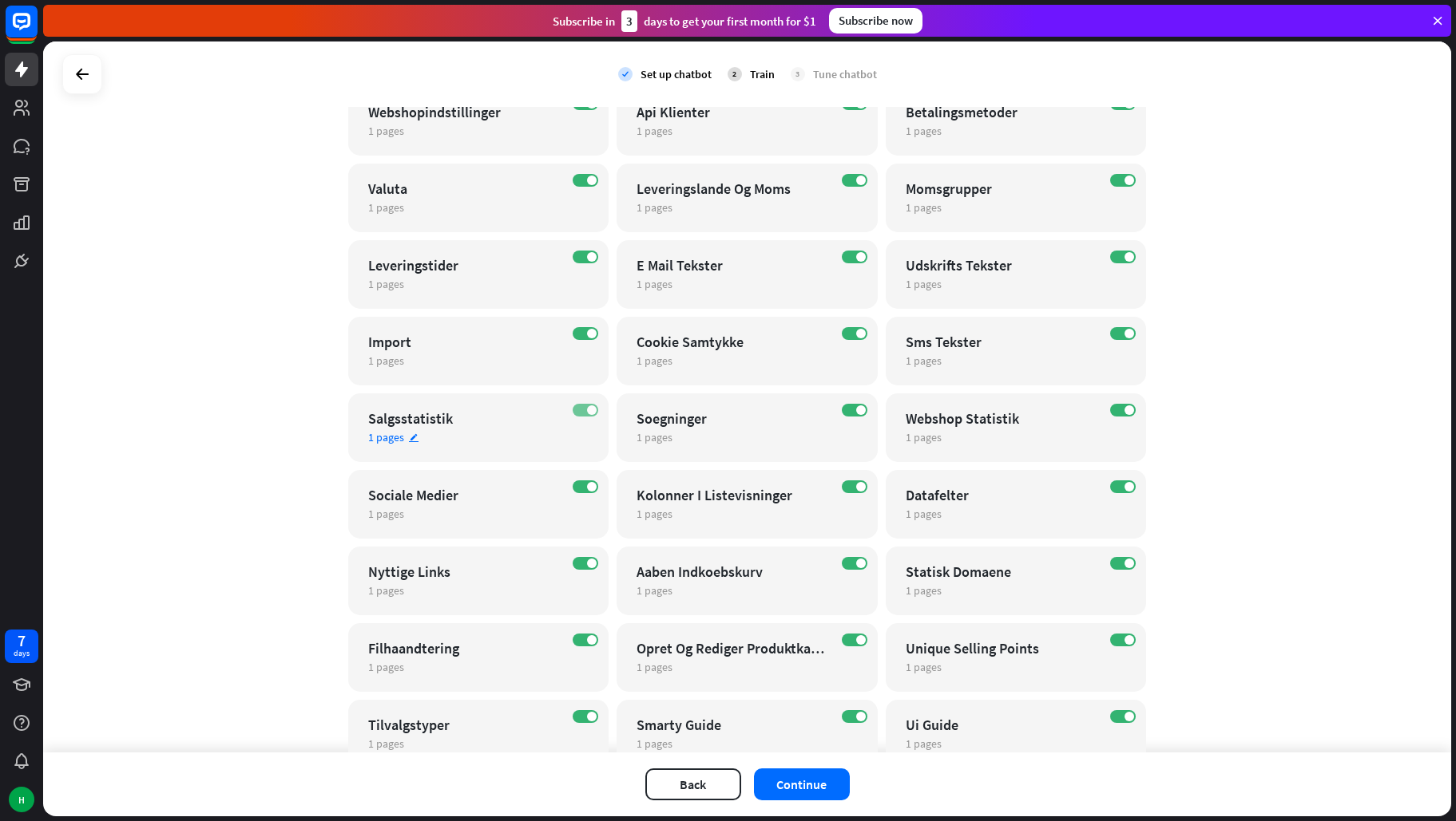
click at [578, 406] on label "ON" at bounding box center [585, 410] width 26 height 12
click at [1118, 262] on label "ON" at bounding box center [1122, 257] width 26 height 12
click at [1106, 173] on div "ON Momsgrupper 1 pages edit" at bounding box center [1015, 197] width 261 height 68
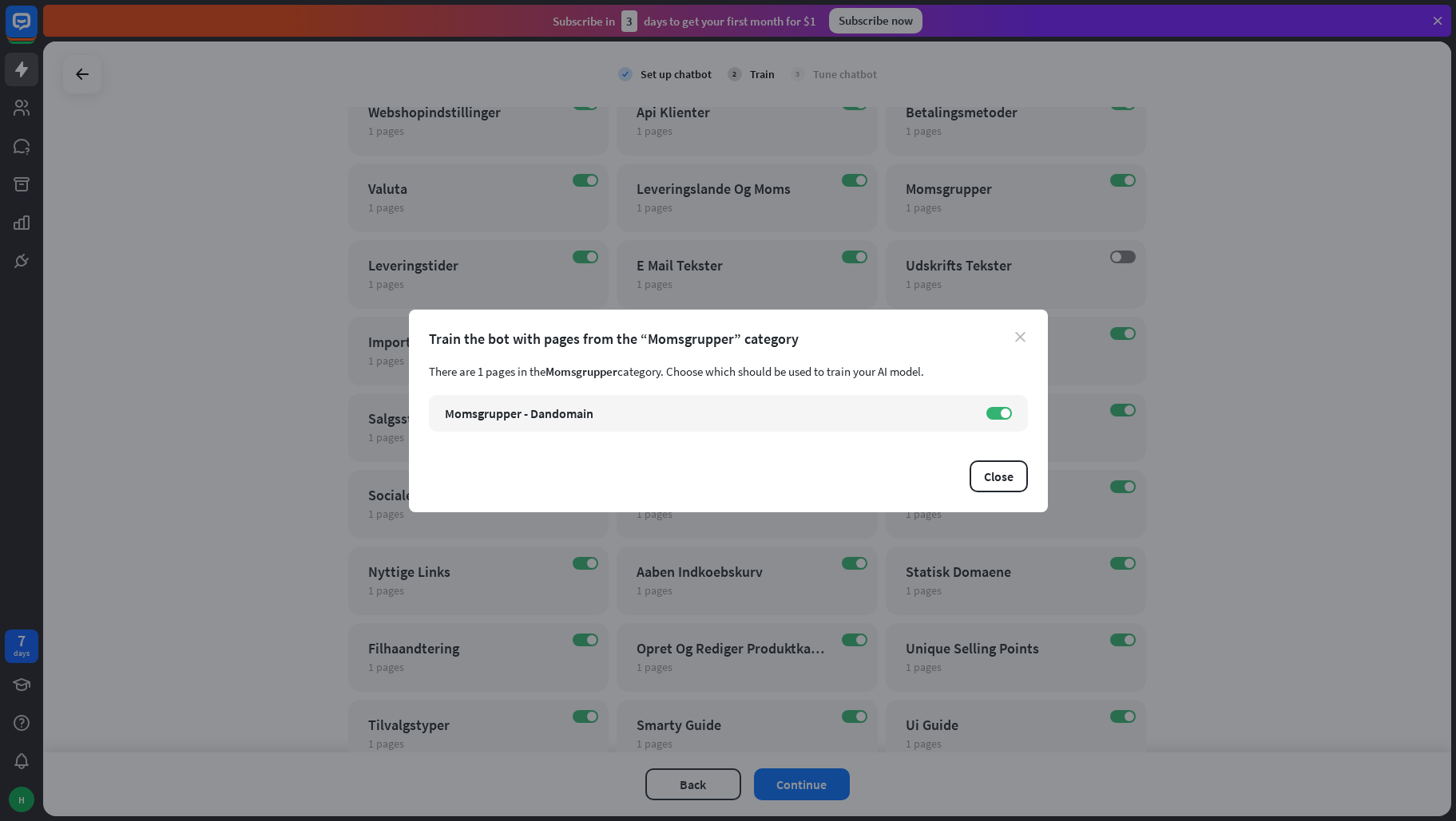
click at [1018, 334] on icon "close" at bounding box center [1021, 337] width 11 height 11
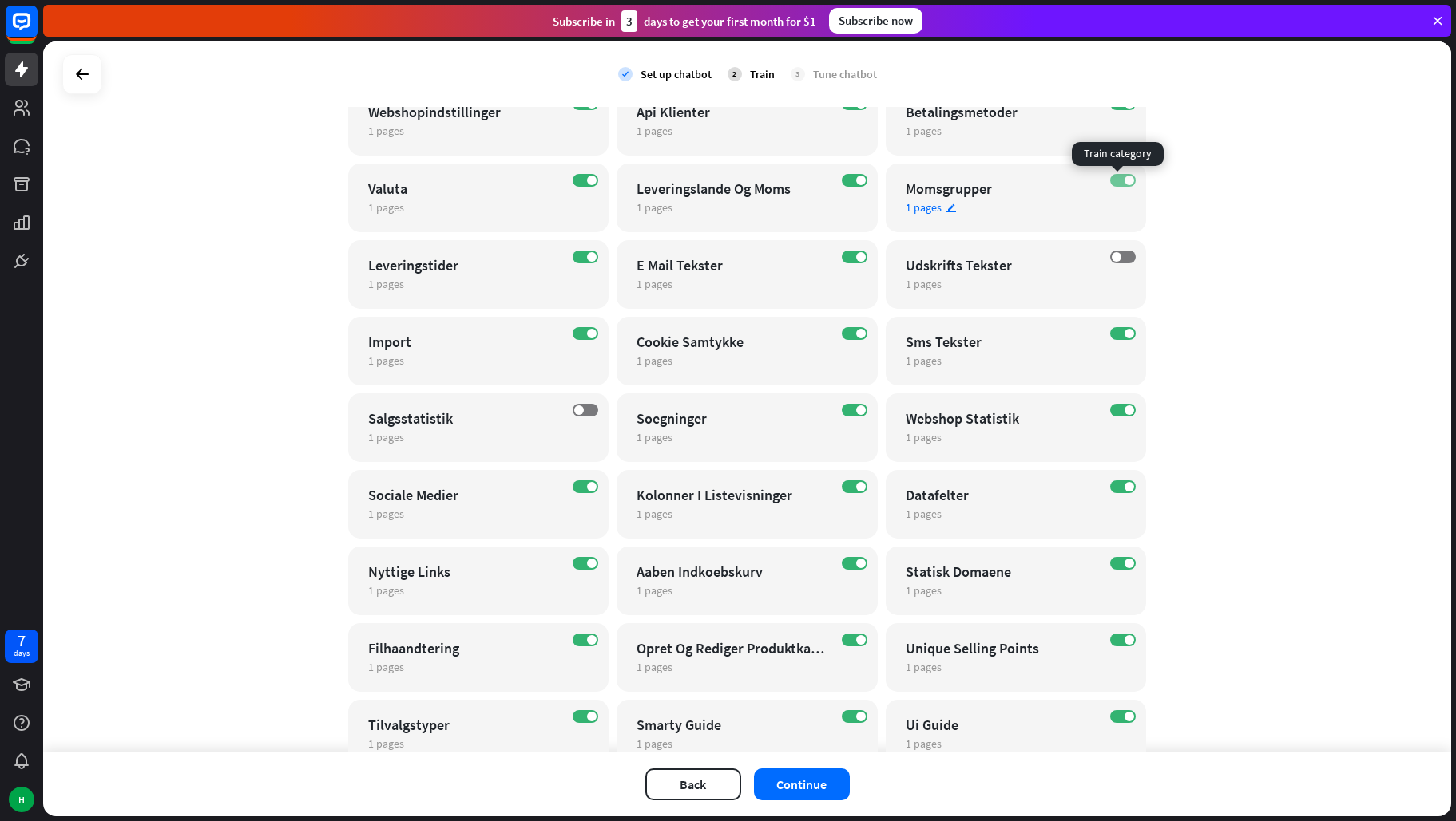
click at [1110, 182] on label "ON" at bounding box center [1122, 181] width 26 height 12
click at [844, 179] on label "ON" at bounding box center [854, 181] width 26 height 12
click at [572, 177] on label "ON" at bounding box center [585, 181] width 26 height 12
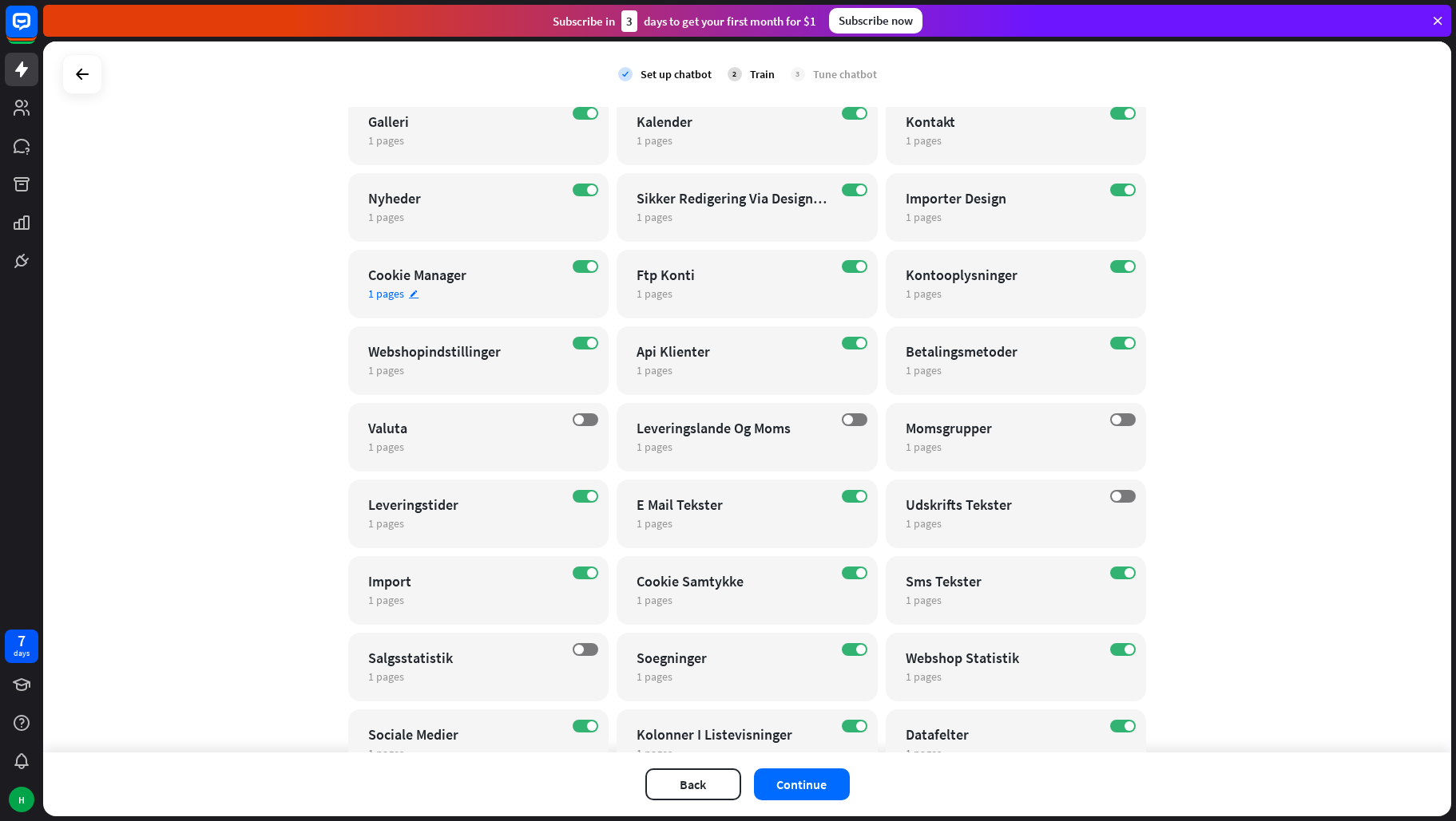
scroll to position [5284, 0]
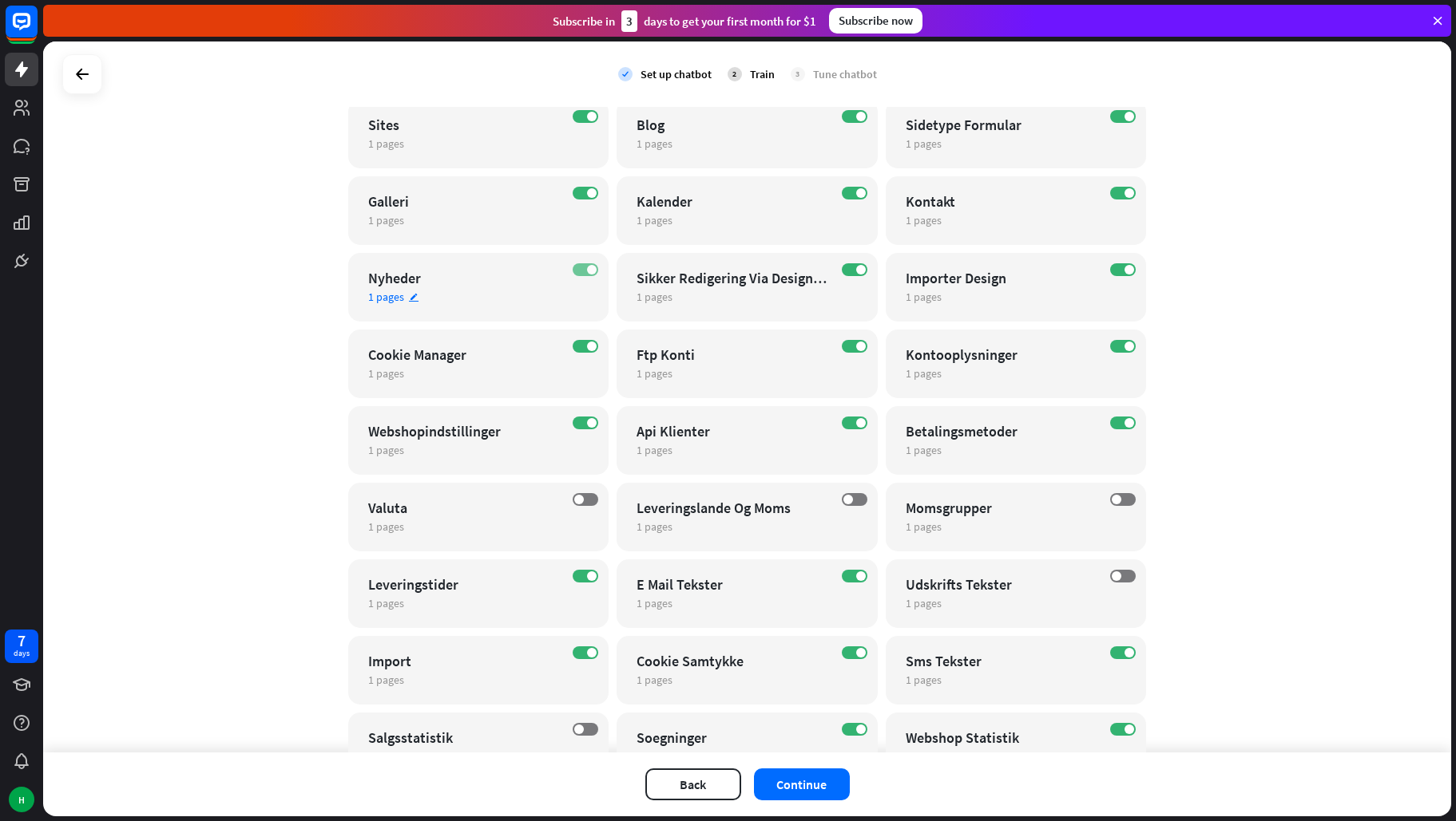
click at [575, 269] on label "ON" at bounding box center [585, 270] width 26 height 12
click at [574, 190] on label "ON" at bounding box center [585, 193] width 26 height 12
click at [572, 113] on label "ON" at bounding box center [585, 117] width 26 height 12
click at [842, 119] on label "ON" at bounding box center [854, 117] width 26 height 12
click at [848, 189] on label "ON" at bounding box center [854, 193] width 26 height 12
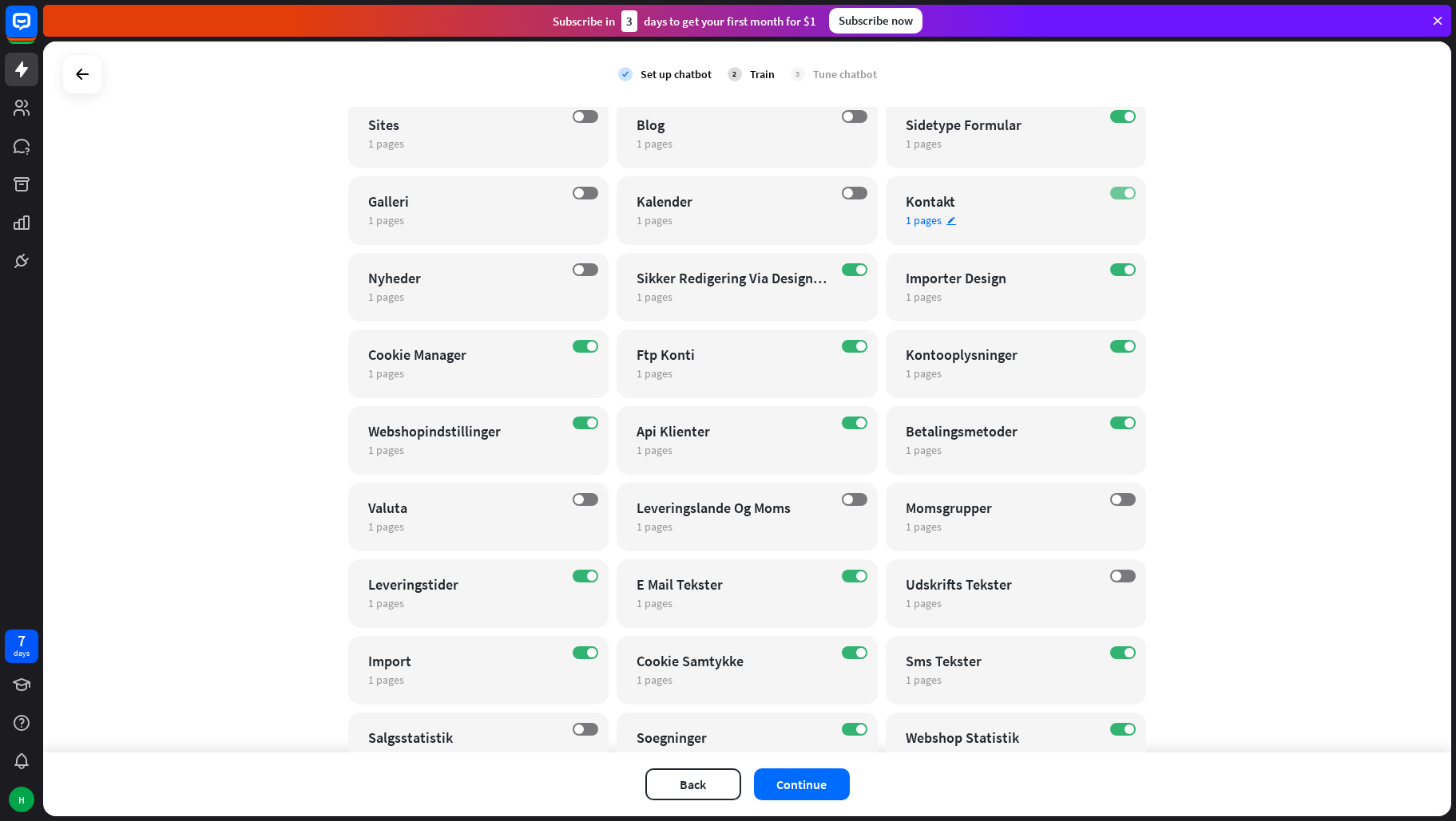
click at [1112, 192] on label "ON" at bounding box center [1122, 193] width 26 height 12
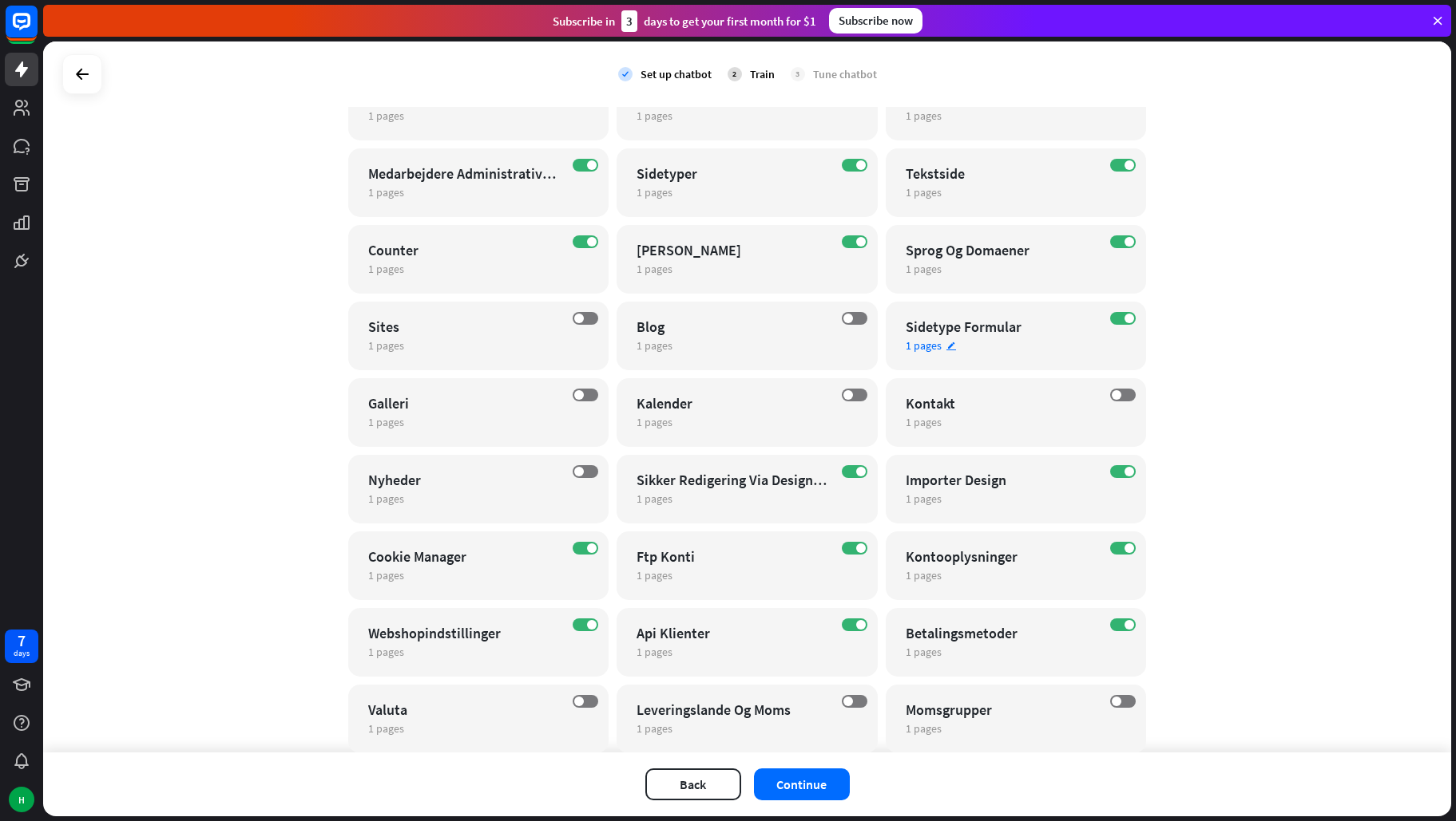
scroll to position [5045, 0]
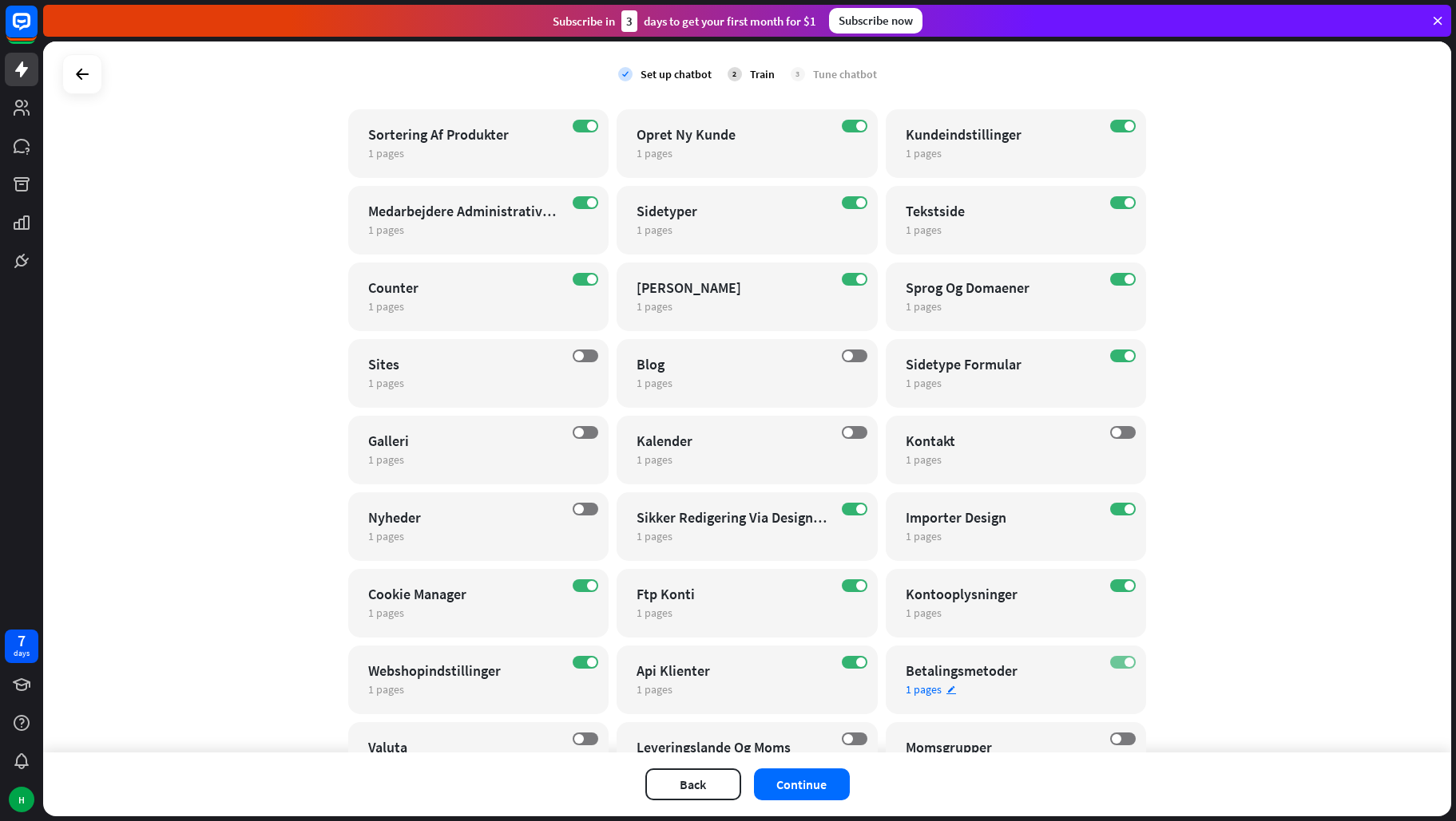
click at [1112, 666] on label "ON" at bounding box center [1122, 663] width 26 height 12
click at [844, 129] on label "ON" at bounding box center [854, 126] width 26 height 12
click at [844, 271] on div "ON Snefald 1 pages edit" at bounding box center [747, 296] width 261 height 68
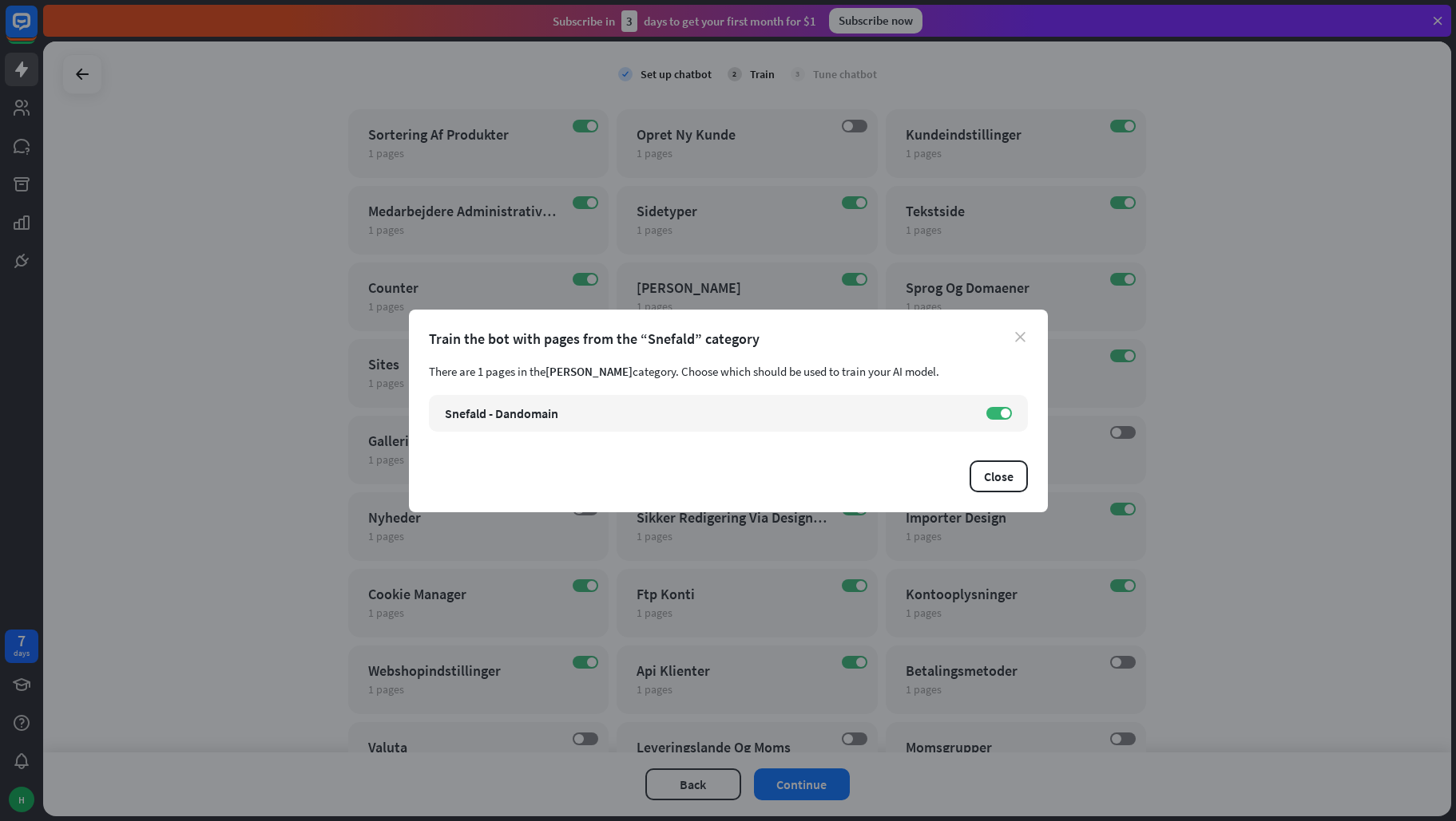
click at [1015, 334] on icon "close" at bounding box center [1021, 337] width 11 height 11
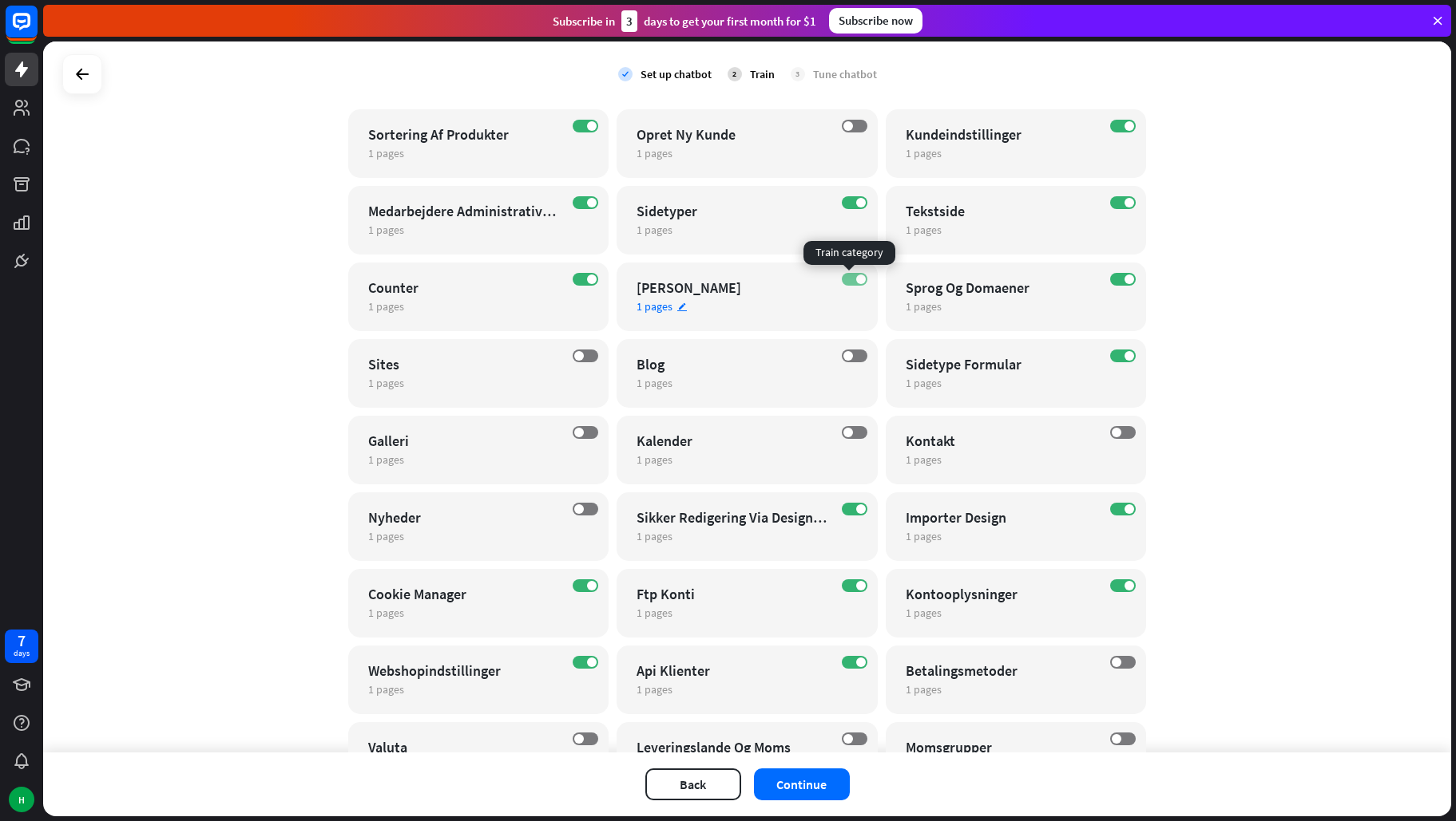
click at [844, 280] on label "ON" at bounding box center [854, 279] width 26 height 12
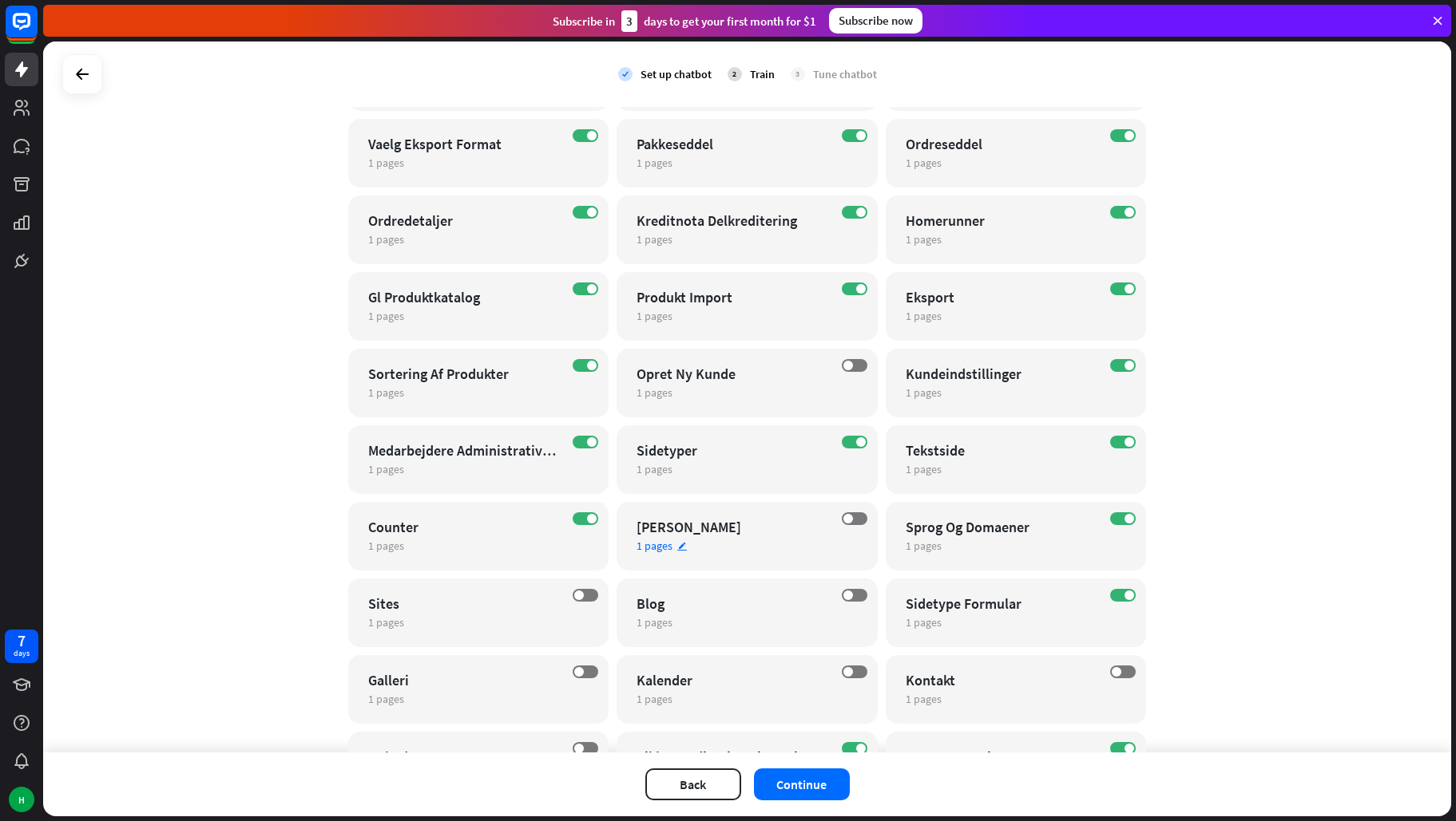
scroll to position [4726, 0]
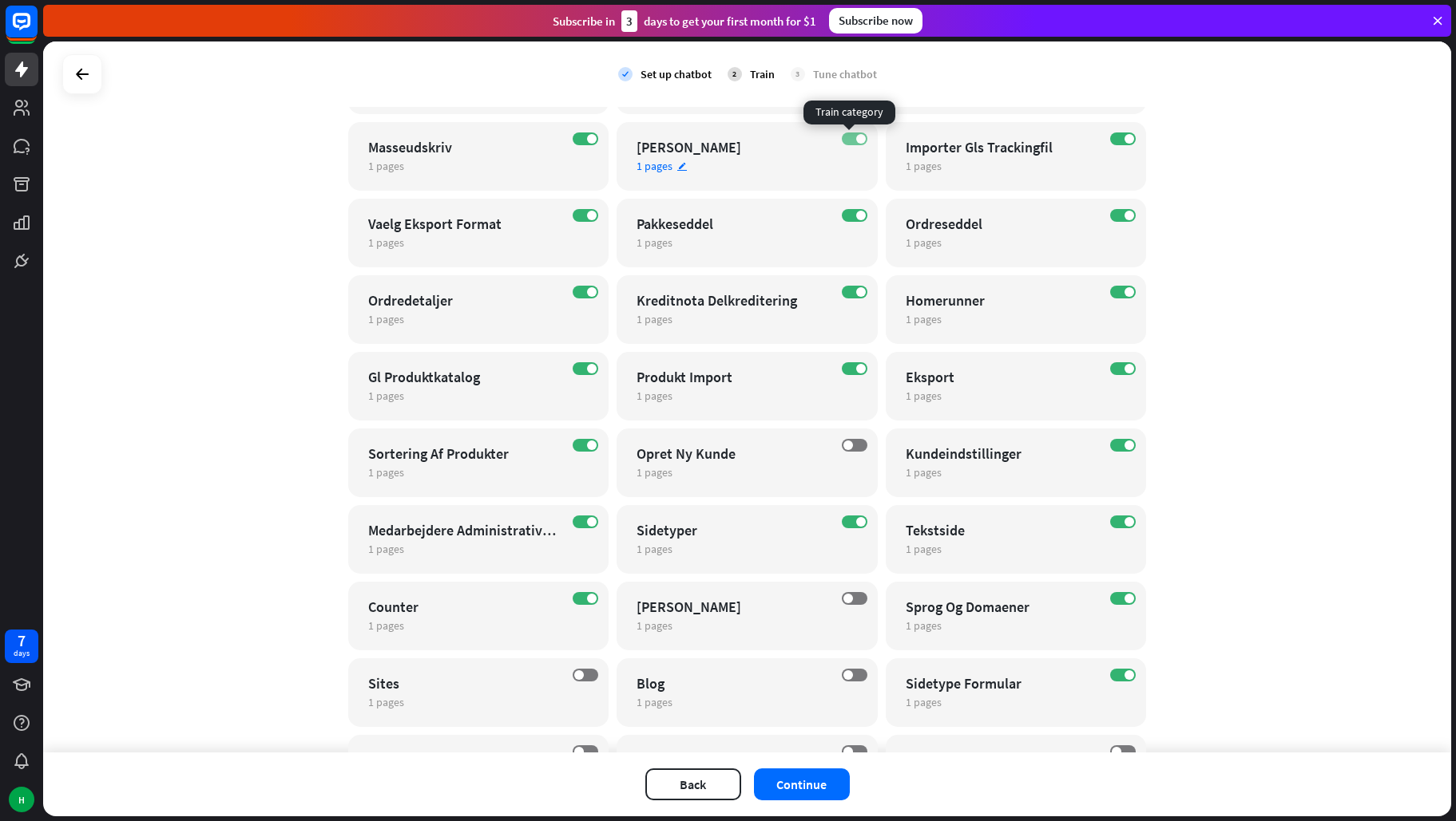
click at [844, 141] on label "ON" at bounding box center [854, 139] width 26 height 12
drag, startPoint x: 1111, startPoint y: 134, endPoint x: 1094, endPoint y: 170, distance: 39.8
click at [1111, 136] on label "ON" at bounding box center [1122, 139] width 26 height 12
click at [1112, 213] on label "ON" at bounding box center [1122, 215] width 26 height 12
click at [1115, 288] on label "ON" at bounding box center [1122, 292] width 26 height 12
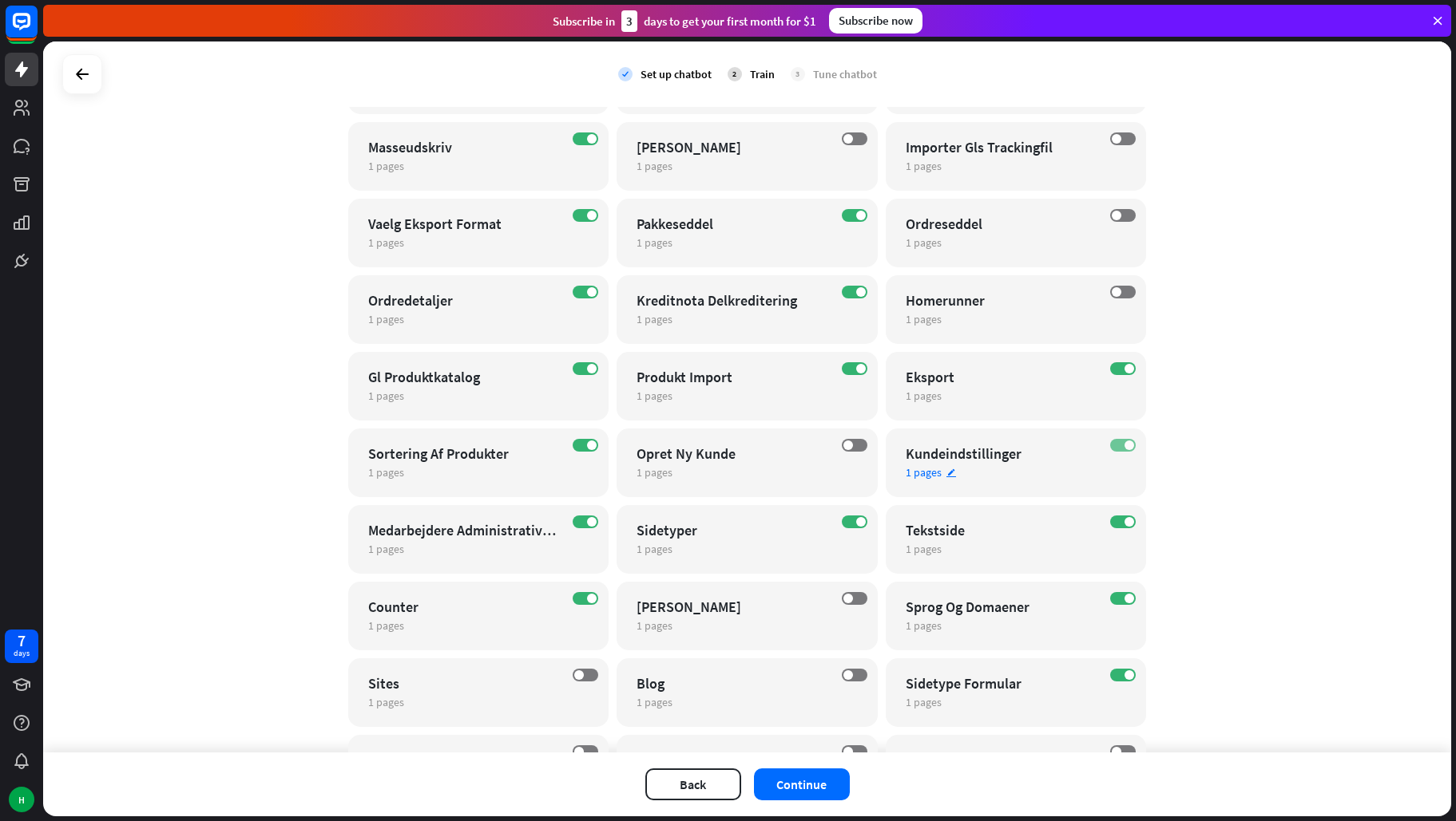
click at [1112, 447] on label "ON" at bounding box center [1122, 446] width 26 height 12
click at [843, 292] on label "ON" at bounding box center [854, 292] width 26 height 12
click at [845, 213] on label "ON" at bounding box center [854, 215] width 26 height 12
click at [579, 138] on label "ON" at bounding box center [585, 139] width 26 height 12
click at [579, 291] on label "ON" at bounding box center [585, 292] width 26 height 12
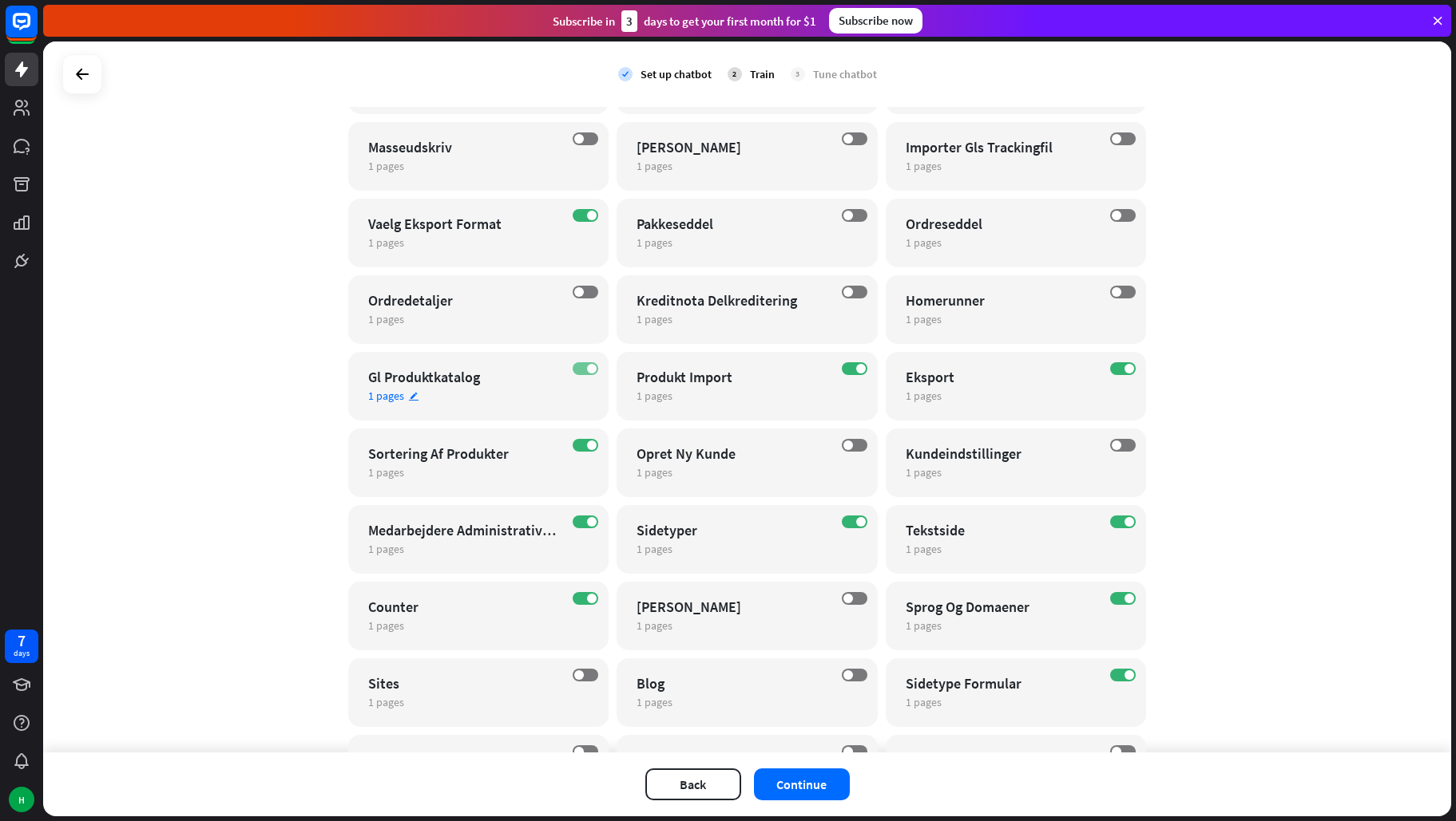
click at [572, 366] on label "ON" at bounding box center [585, 368] width 26 height 12
click at [578, 521] on label "ON" at bounding box center [585, 522] width 26 height 12
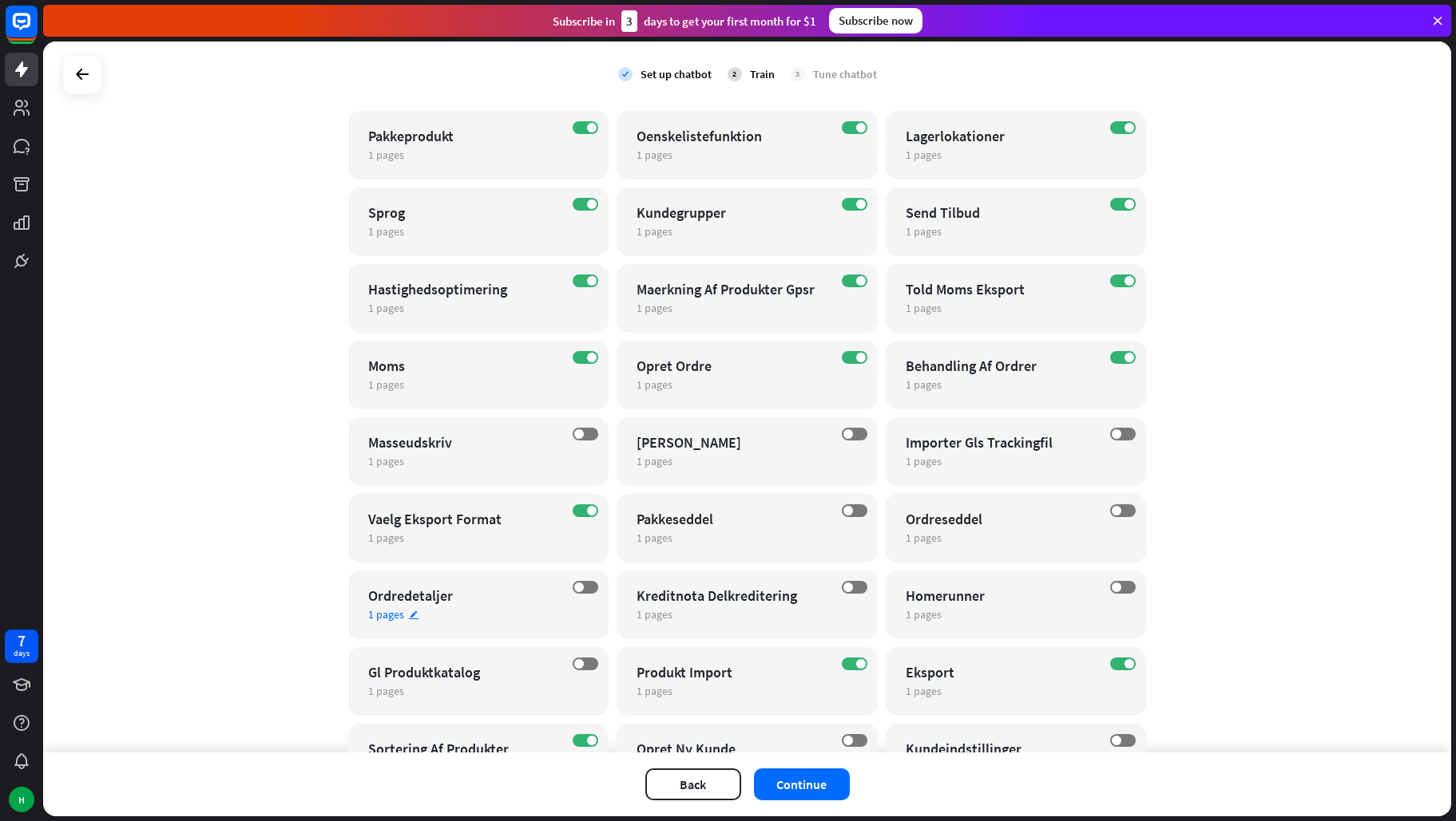
scroll to position [4407, 0]
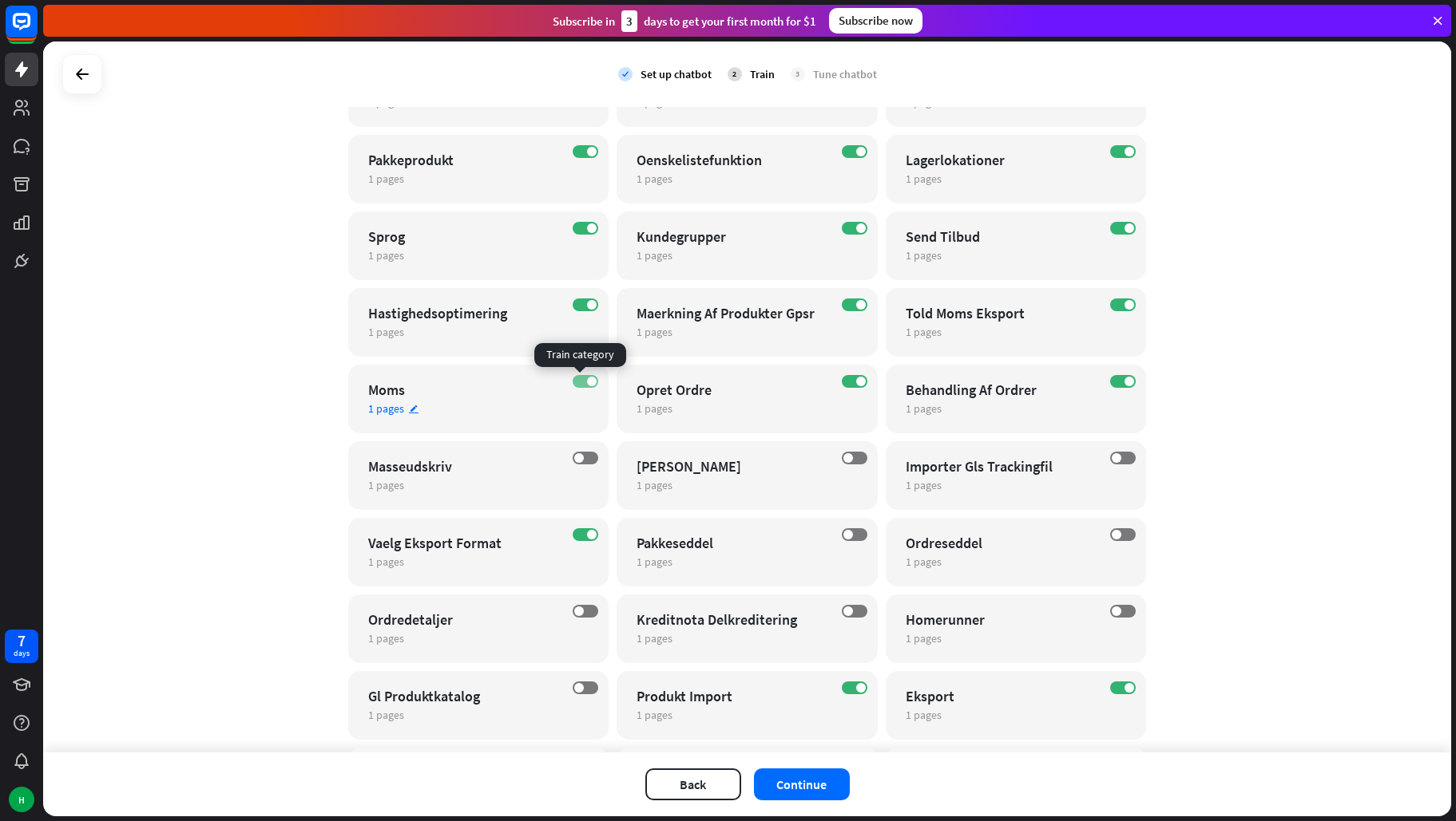
click at [579, 384] on label "ON" at bounding box center [585, 382] width 26 height 12
click at [842, 150] on label "ON" at bounding box center [854, 151] width 26 height 12
click at [1113, 157] on label "ON" at bounding box center [1122, 151] width 26 height 12
click at [1110, 229] on label "ON" at bounding box center [1122, 228] width 26 height 12
click at [1119, 298] on div "ON Told Moms Eksport 1 pages edit" at bounding box center [1015, 322] width 261 height 68
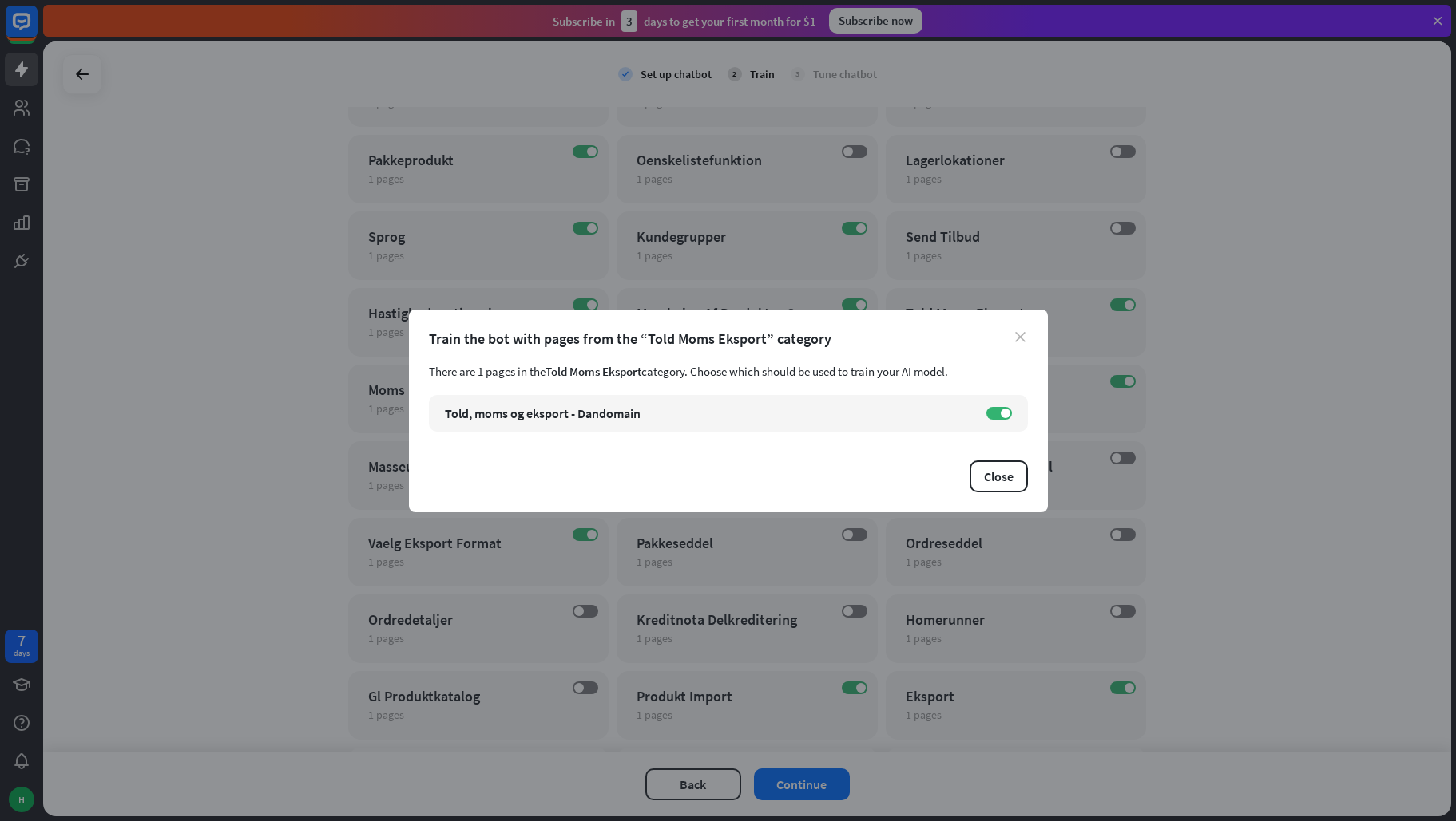
click at [1022, 338] on icon "close" at bounding box center [1021, 337] width 11 height 11
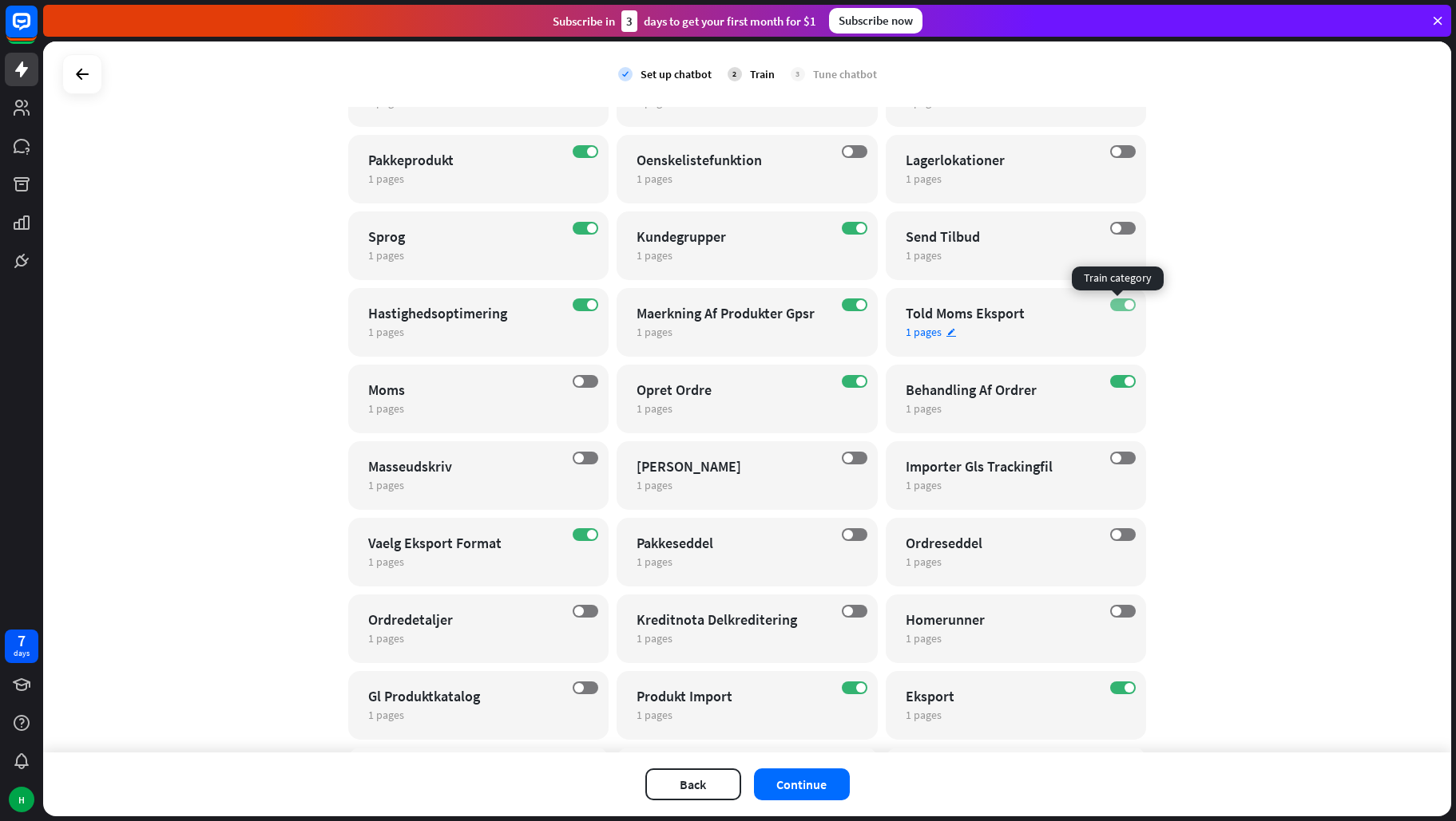
click at [1112, 307] on label "ON" at bounding box center [1122, 305] width 26 height 12
click at [1114, 380] on label "ON" at bounding box center [1122, 382] width 26 height 12
click at [845, 303] on label "ON" at bounding box center [854, 305] width 26 height 12
click at [842, 381] on label "ON" at bounding box center [854, 382] width 26 height 12
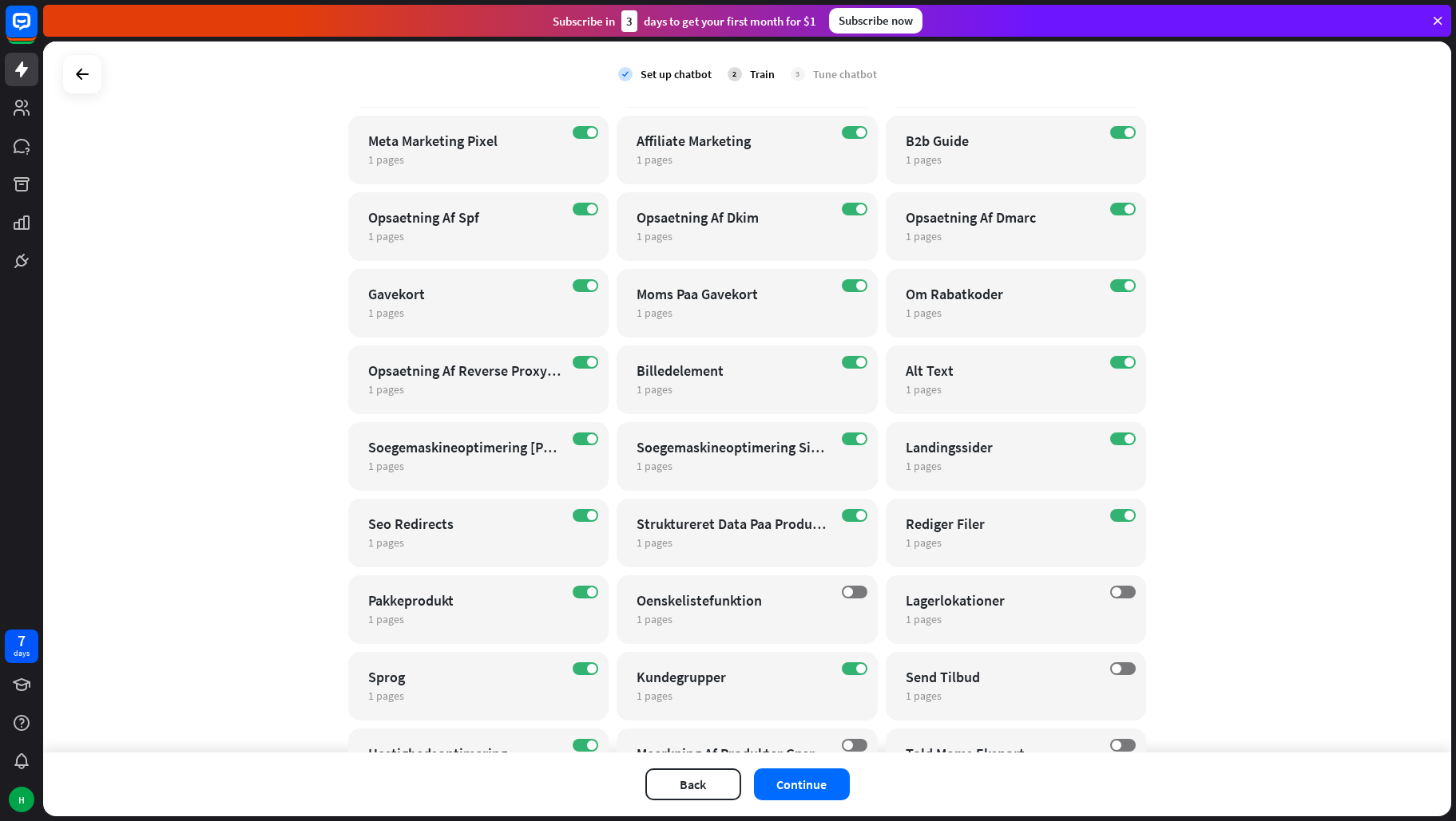
scroll to position [3928, 0]
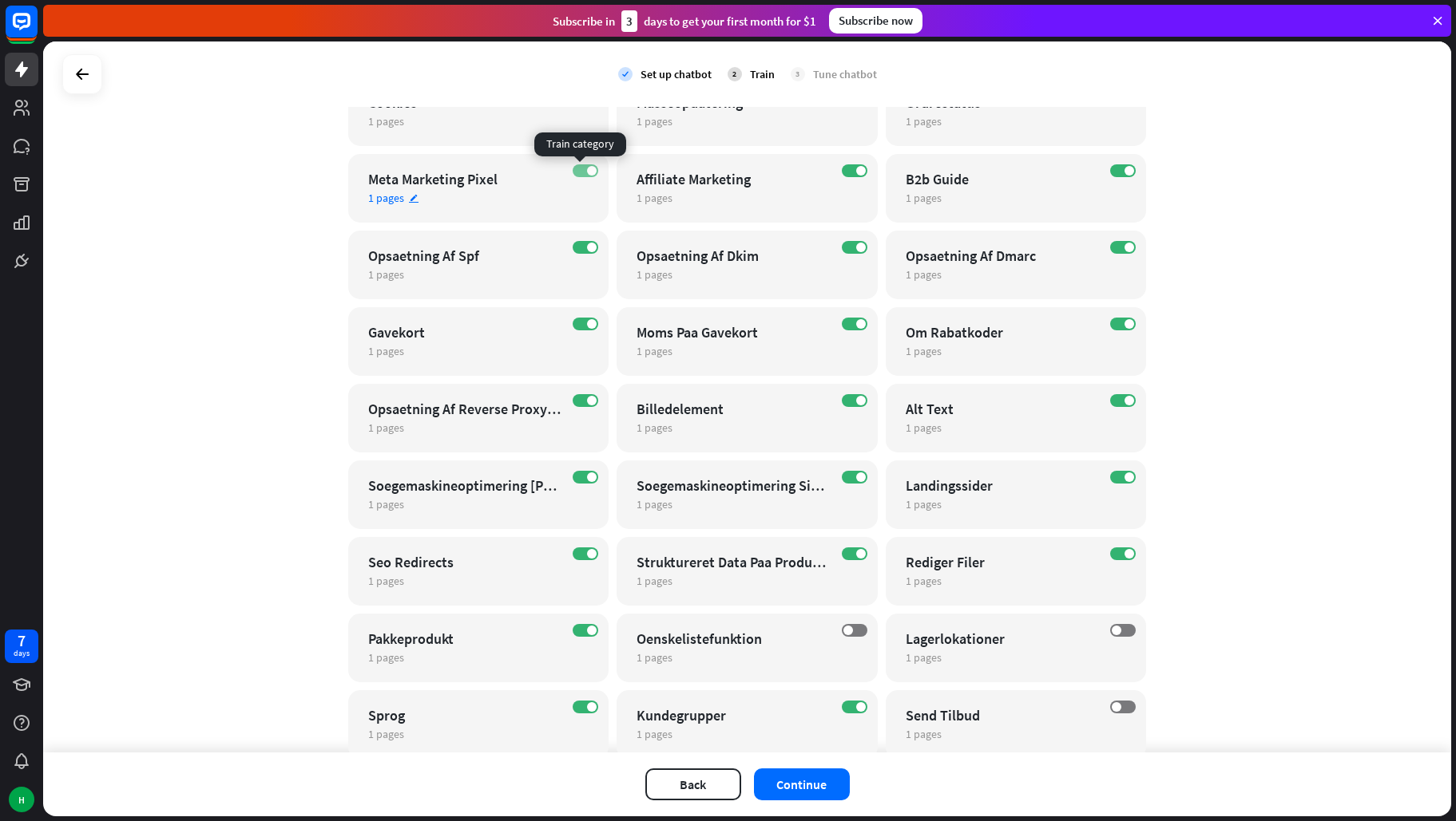
click at [573, 172] on label "ON" at bounding box center [585, 171] width 26 height 12
click at [842, 170] on label "ON" at bounding box center [854, 171] width 26 height 12
click at [1103, 173] on div "ON B2b Guide 1 pages edit" at bounding box center [1015, 188] width 261 height 68
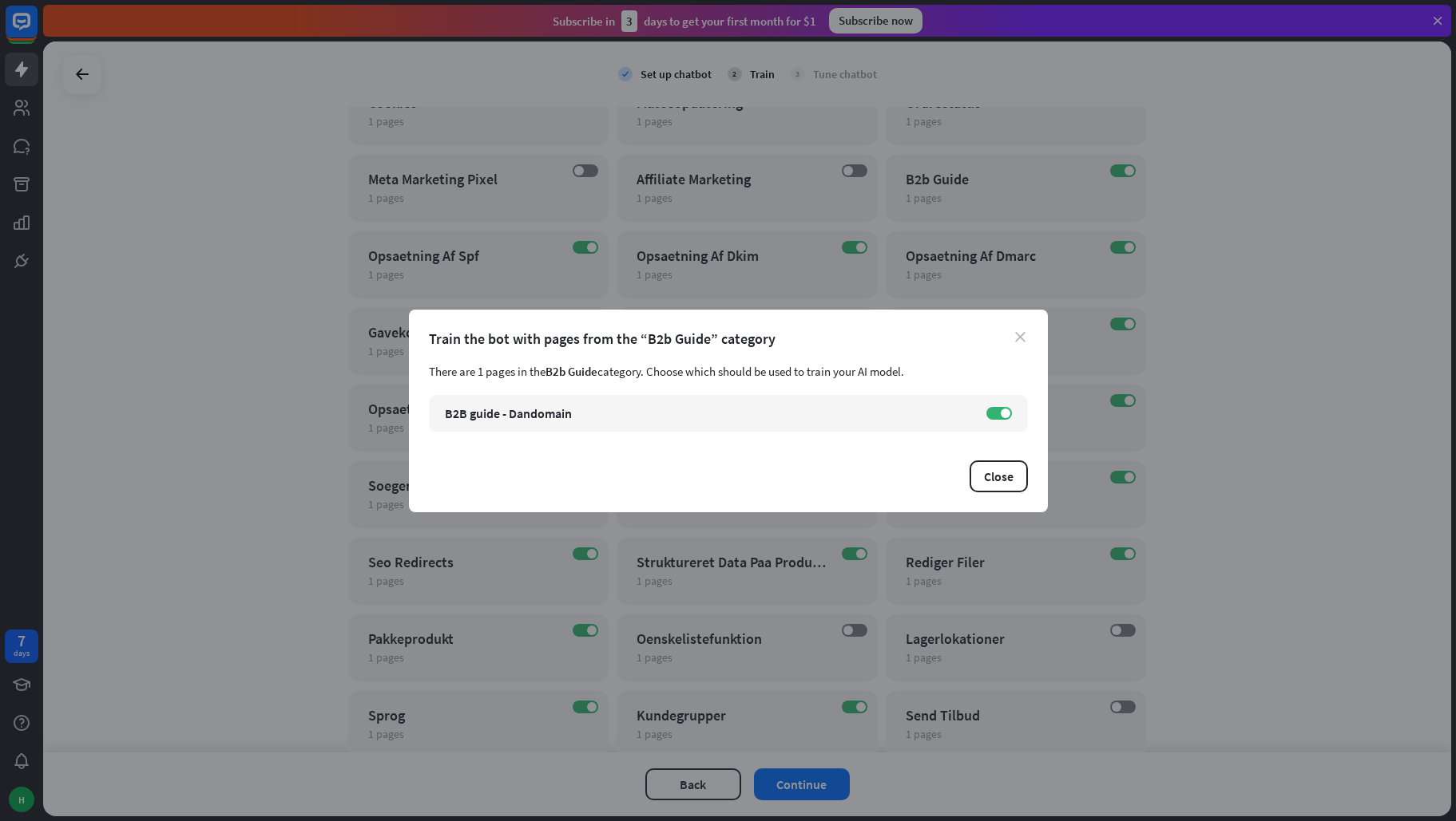
click at [1017, 339] on icon "close" at bounding box center [1021, 337] width 11 height 11
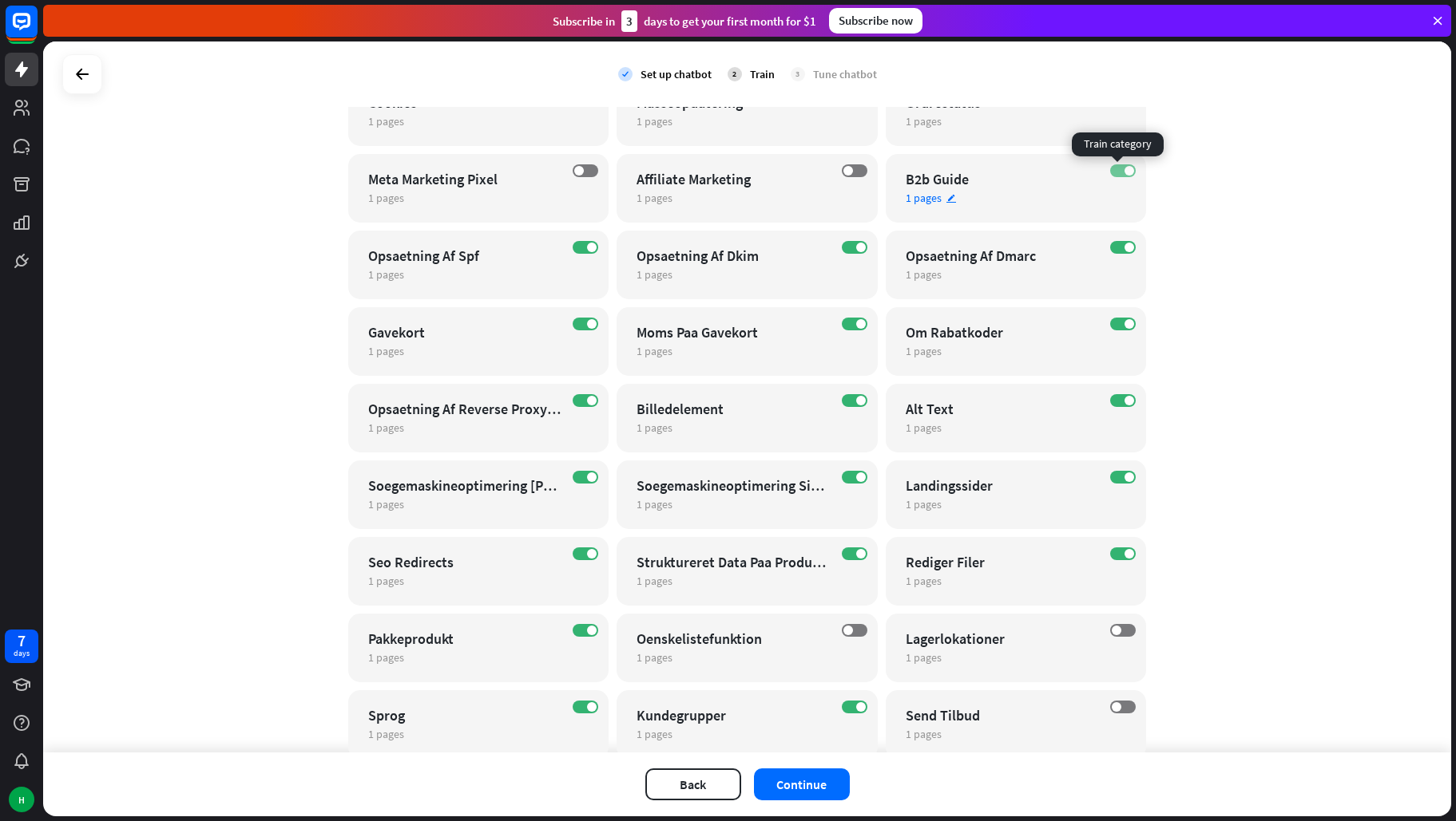
click at [1112, 173] on label "ON" at bounding box center [1122, 171] width 26 height 12
click at [572, 321] on label "ON" at bounding box center [585, 324] width 26 height 12
click at [843, 323] on label "ON" at bounding box center [854, 324] width 26 height 12
click at [1116, 399] on label "ON" at bounding box center [1122, 400] width 26 height 12
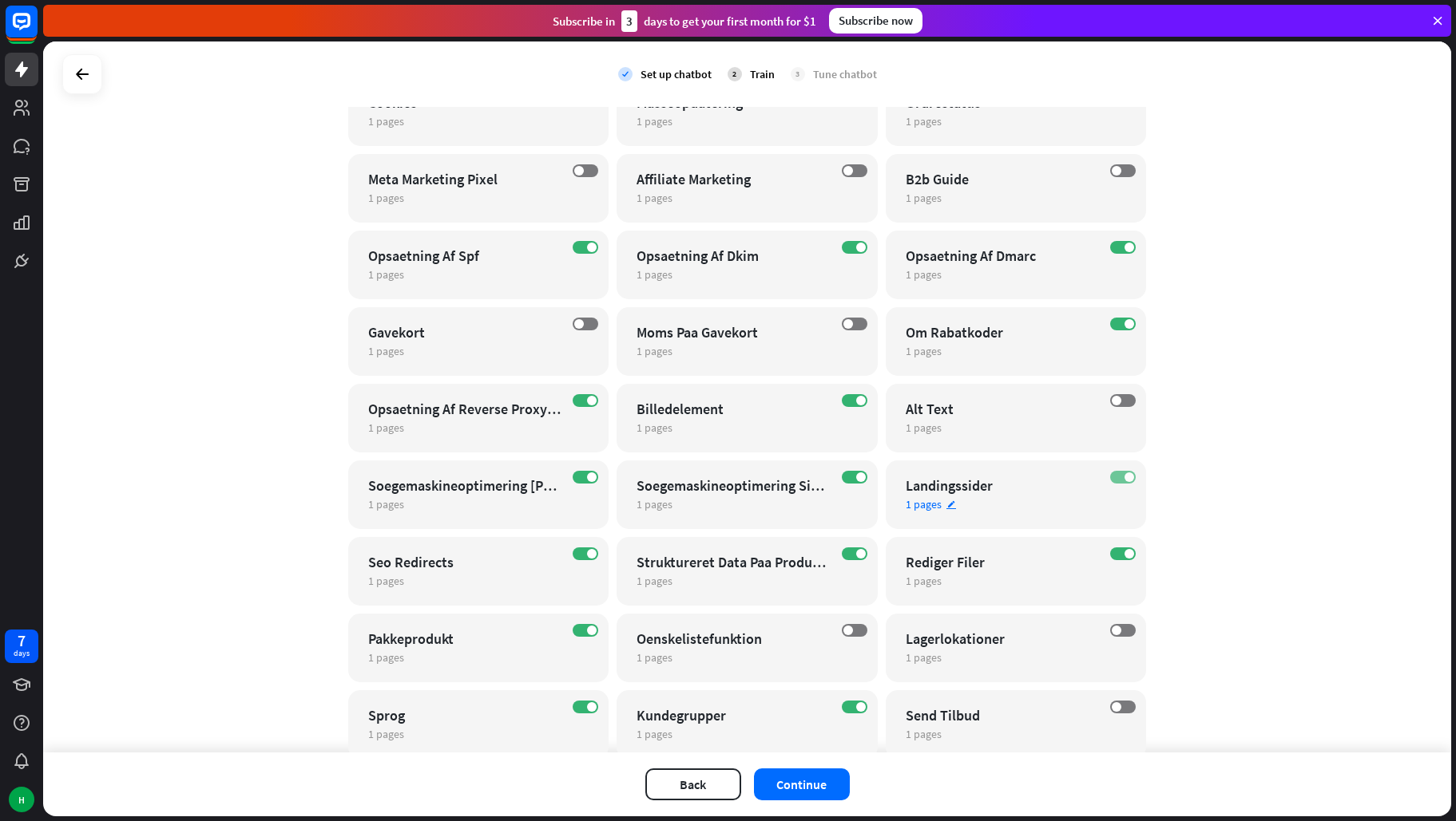
click at [1112, 477] on label "ON" at bounding box center [1122, 477] width 26 height 12
click at [1111, 551] on label "ON" at bounding box center [1122, 554] width 26 height 12
click at [842, 475] on label "ON" at bounding box center [854, 477] width 26 height 12
click at [572, 480] on div "ON" at bounding box center [585, 477] width 26 height 12
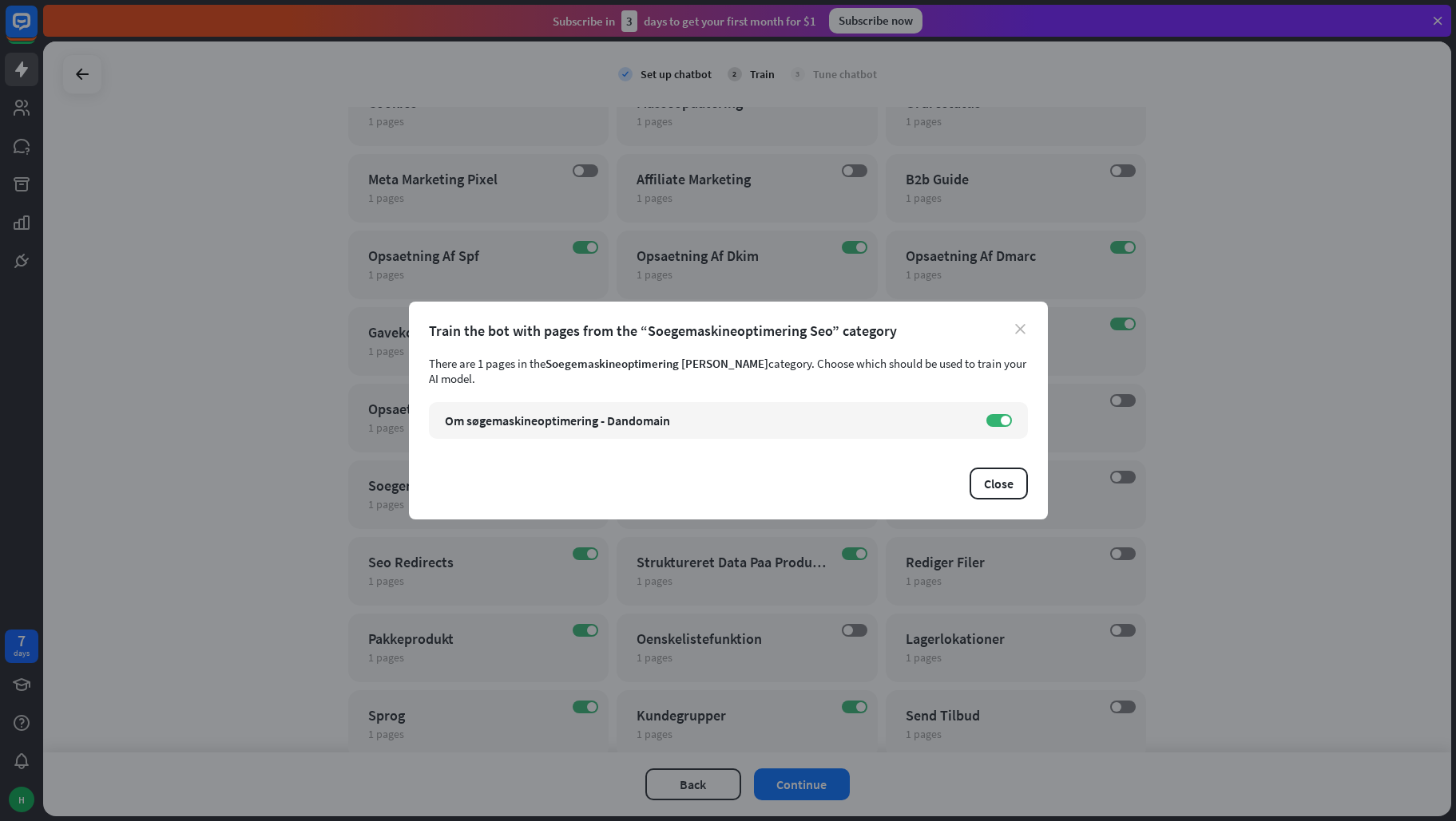
click at [1022, 334] on icon "close" at bounding box center [1021, 329] width 11 height 11
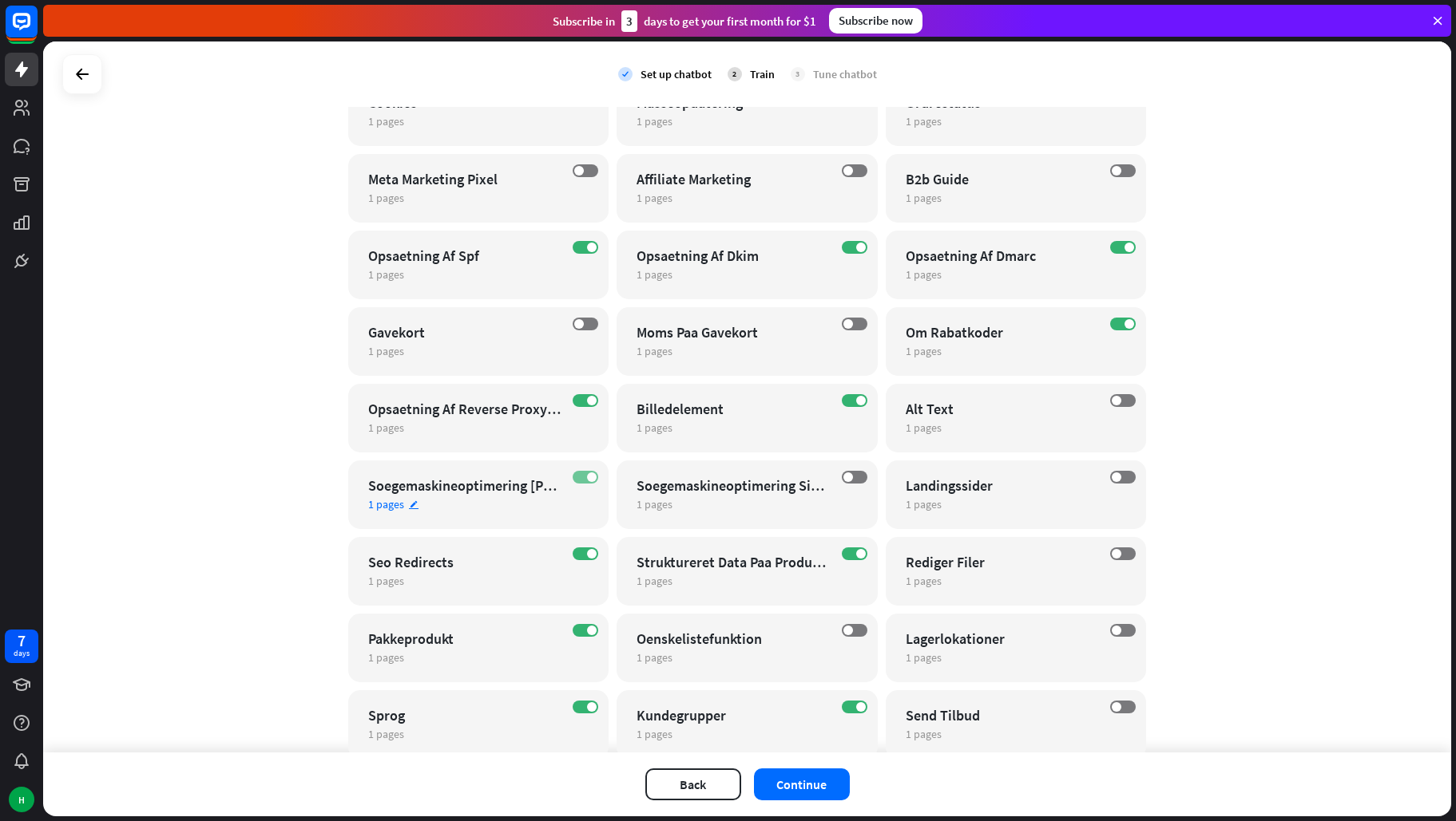
click at [578, 476] on label "ON" at bounding box center [585, 477] width 26 height 12
click at [578, 550] on label "ON" at bounding box center [585, 554] width 26 height 12
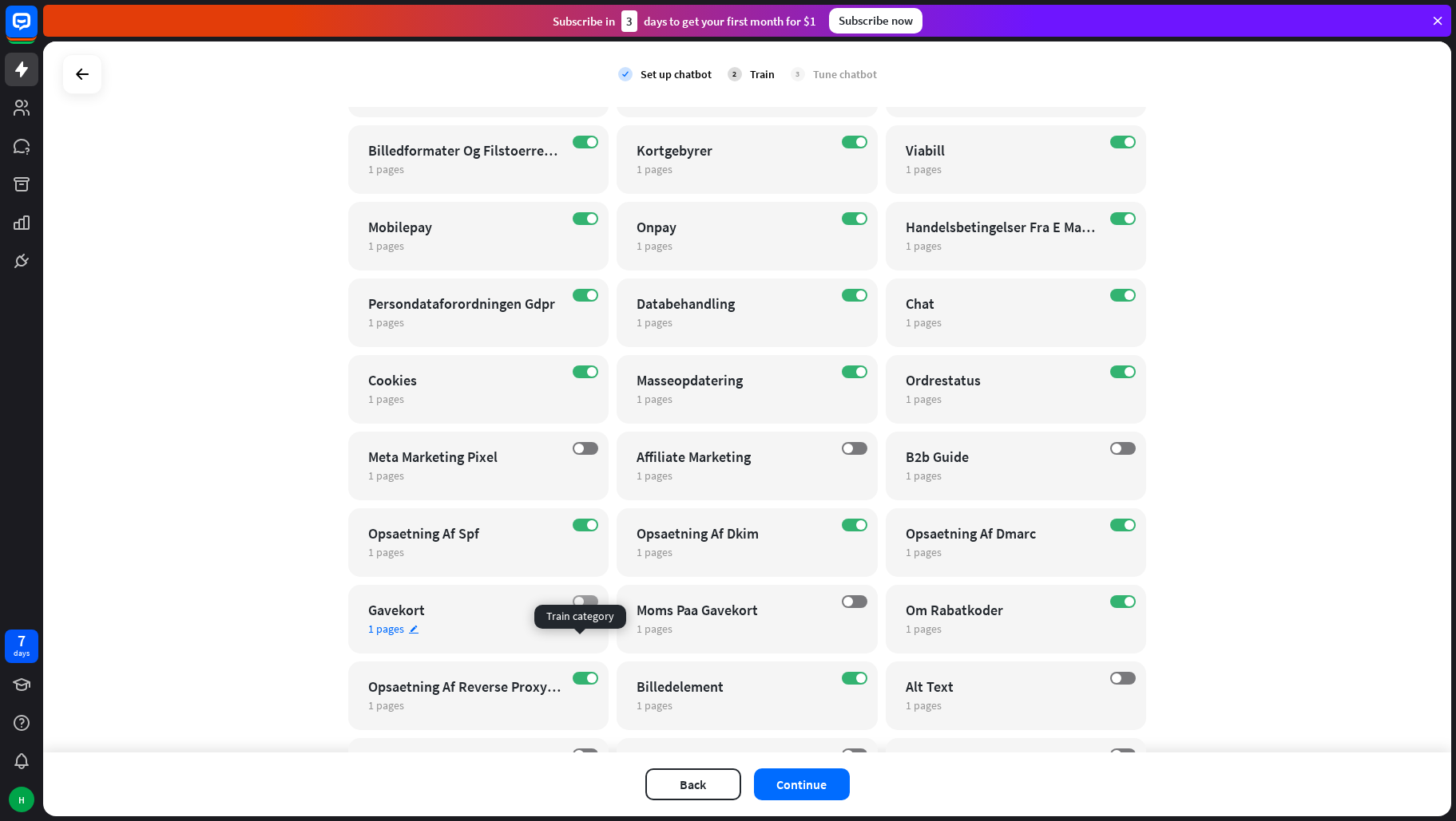
scroll to position [3609, 0]
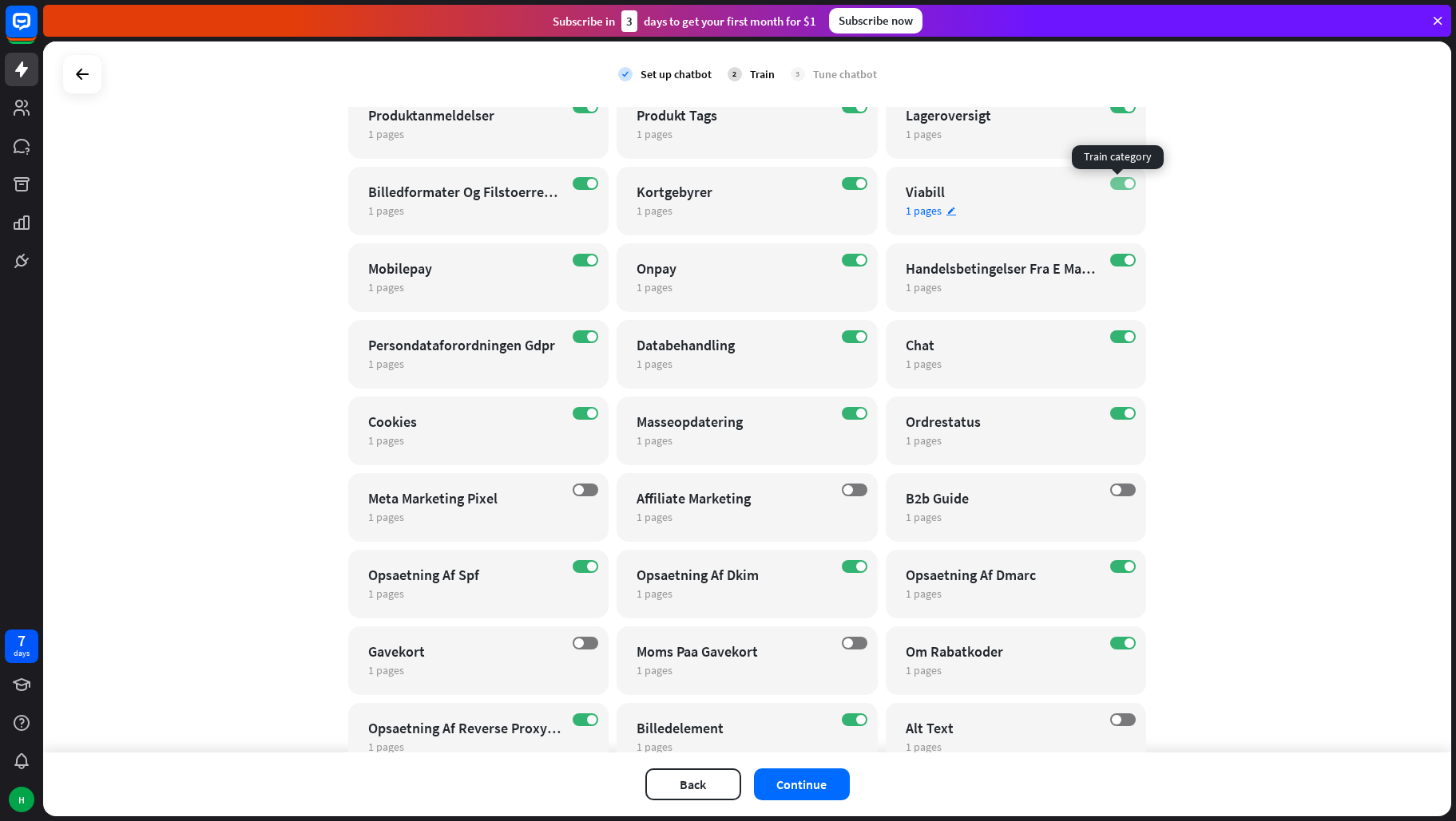
click at [1112, 182] on label "ON" at bounding box center [1122, 183] width 26 height 12
click at [842, 181] on label "ON" at bounding box center [854, 183] width 26 height 12
click at [848, 258] on label "ON" at bounding box center [854, 260] width 26 height 12
click at [842, 340] on label "ON" at bounding box center [854, 337] width 26 height 12
click at [1112, 259] on label "ON" at bounding box center [1122, 260] width 26 height 12
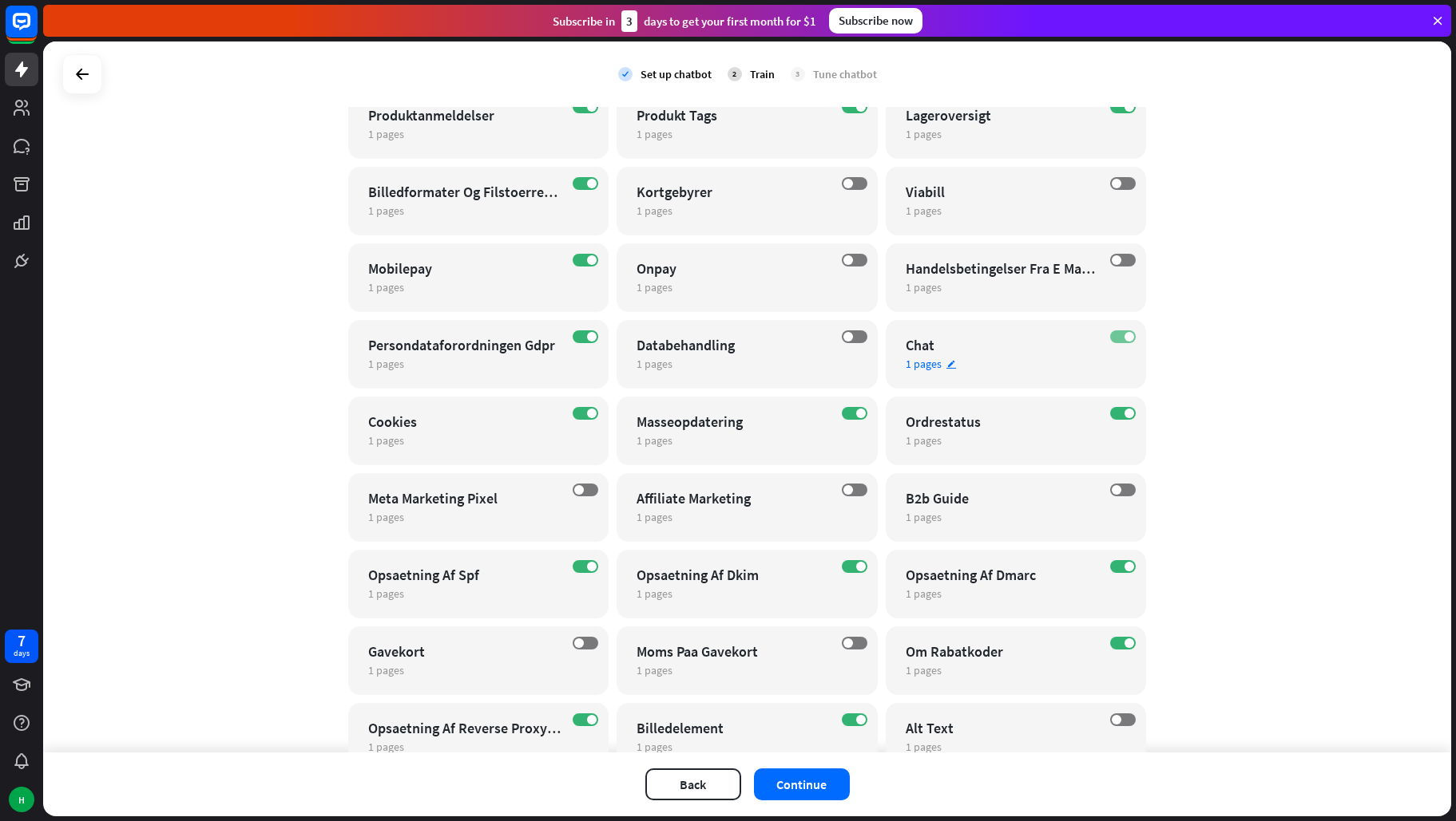
click at [1110, 332] on label "ON" at bounding box center [1122, 337] width 26 height 12
click at [1114, 409] on label "ON" at bounding box center [1122, 414] width 26 height 12
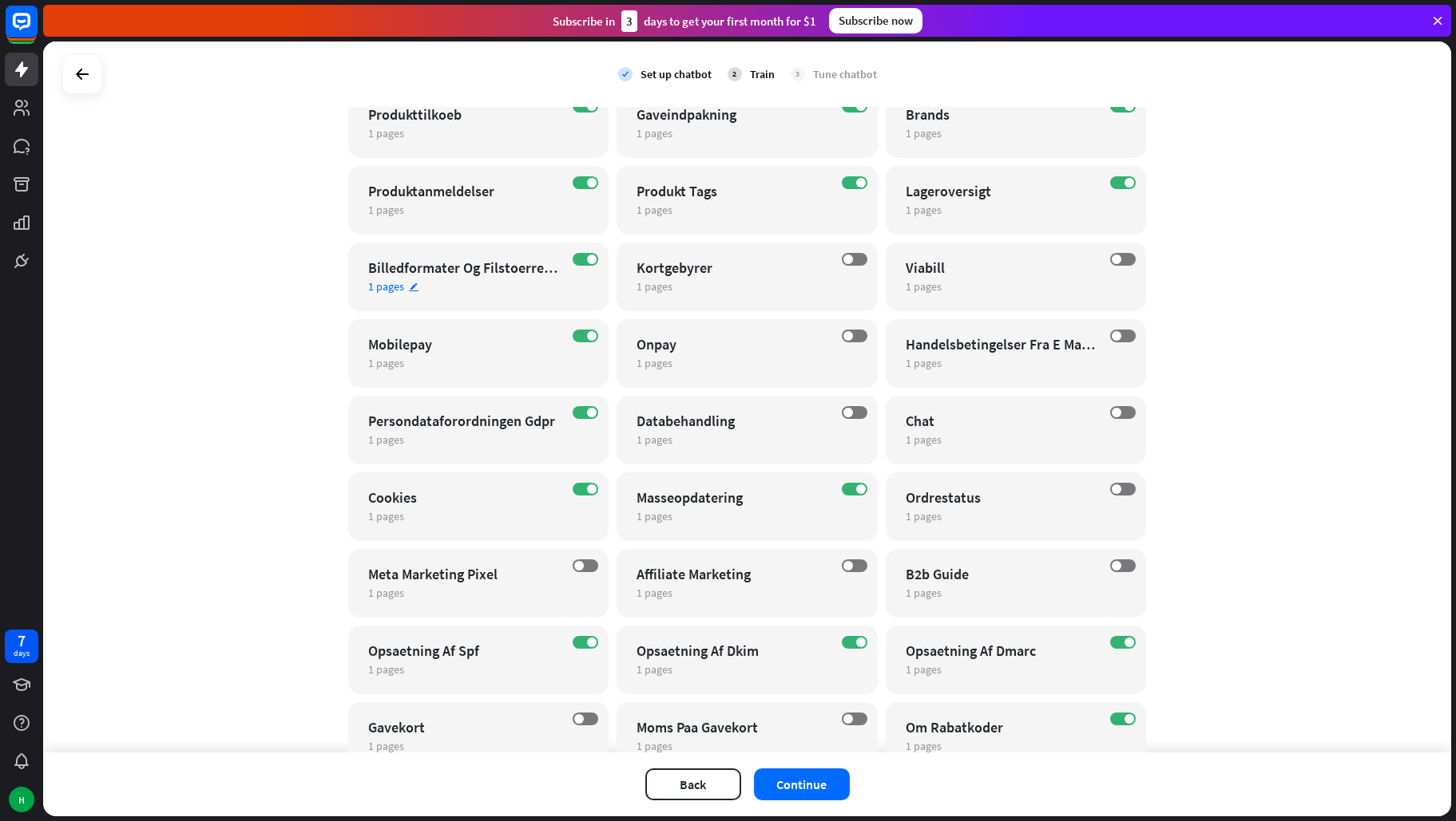
scroll to position [3529, 0]
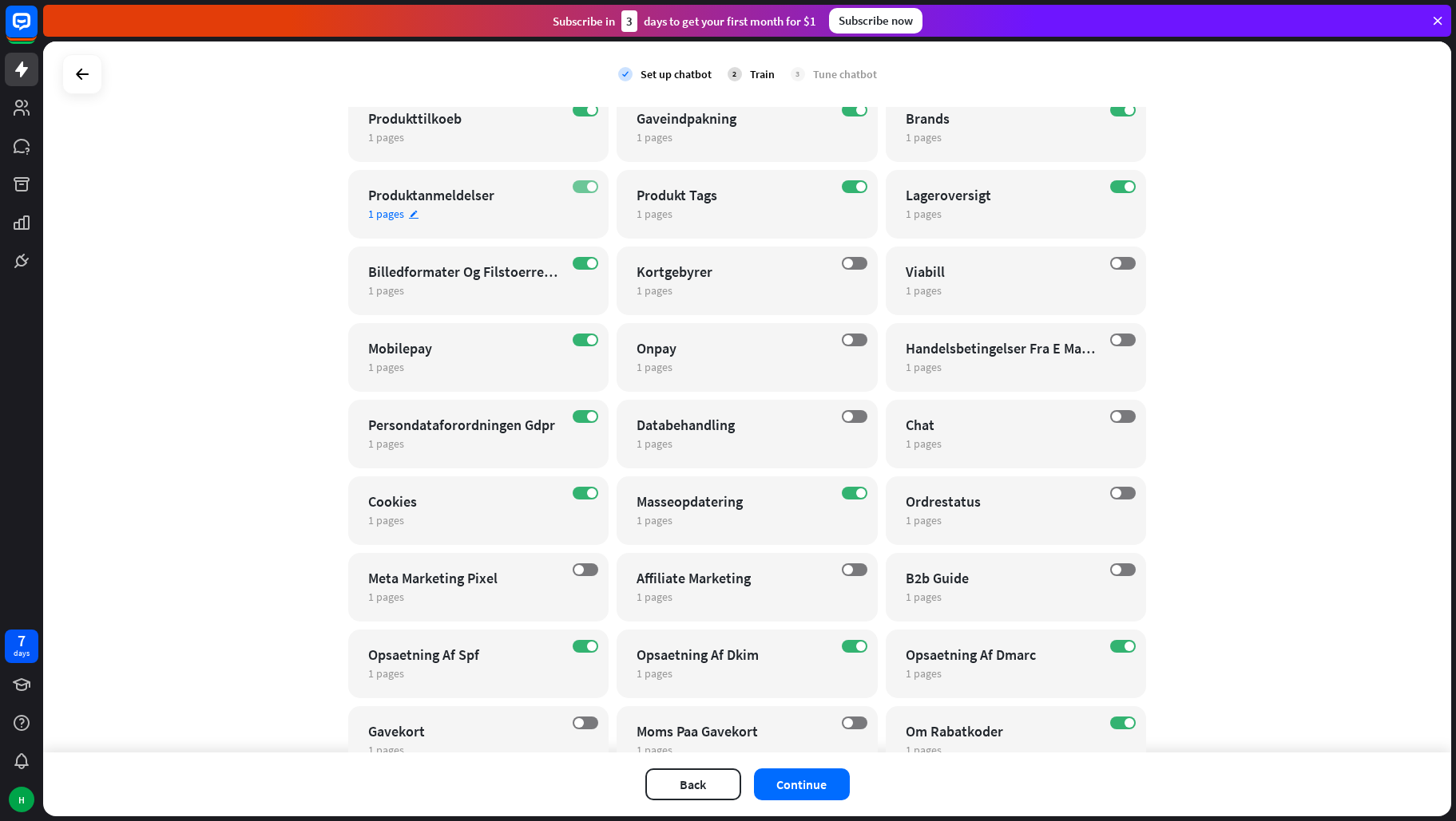
click at [572, 182] on label "ON" at bounding box center [585, 187] width 26 height 12
click at [574, 336] on label "ON" at bounding box center [585, 340] width 26 height 12
click at [571, 408] on div "ON Persondataforordningen Gdpr 1 pages edit" at bounding box center [478, 434] width 261 height 68
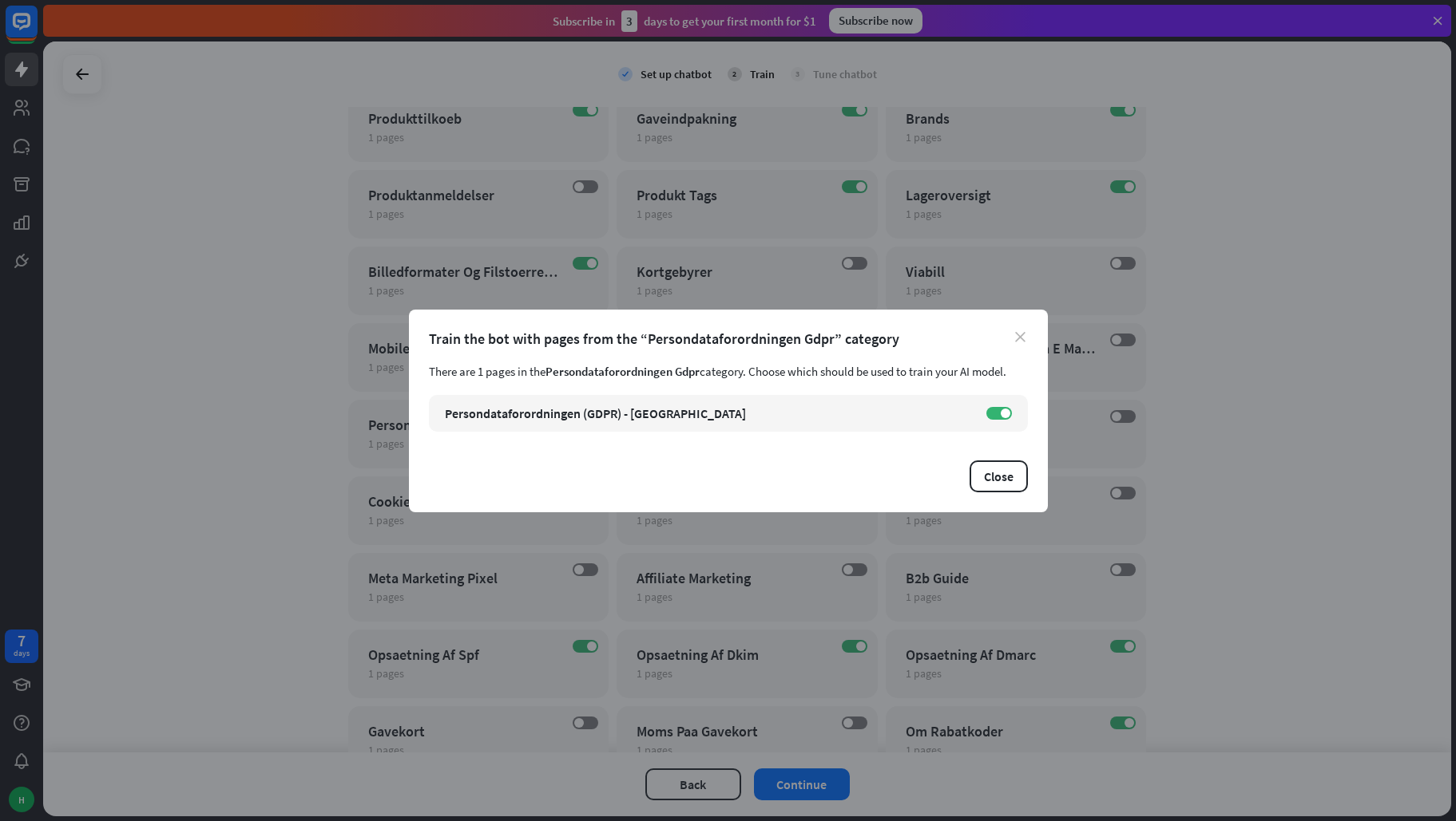
click at [1020, 340] on icon "close" at bounding box center [1021, 337] width 11 height 11
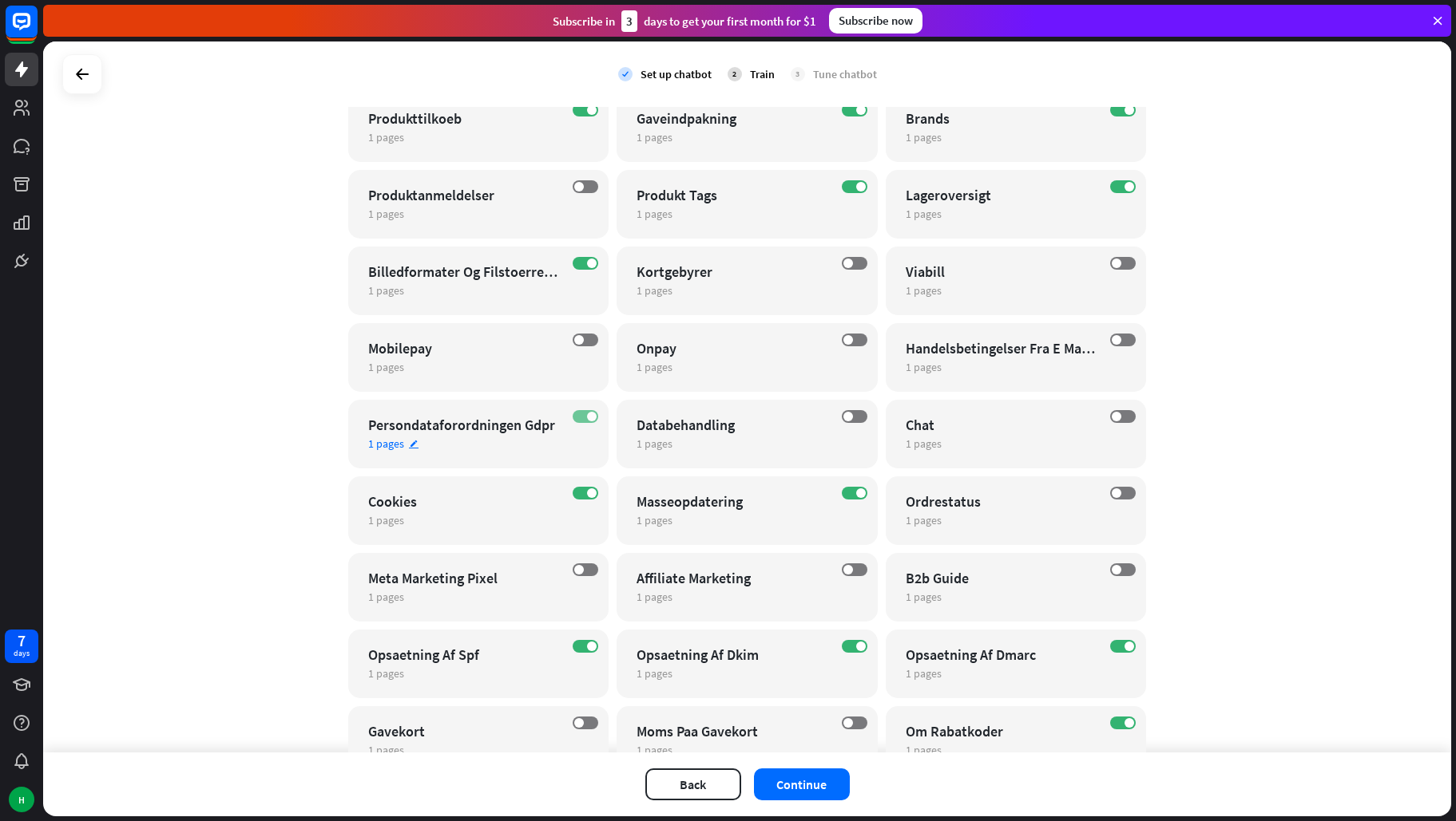
click at [572, 423] on label "ON" at bounding box center [585, 416] width 26 height 12
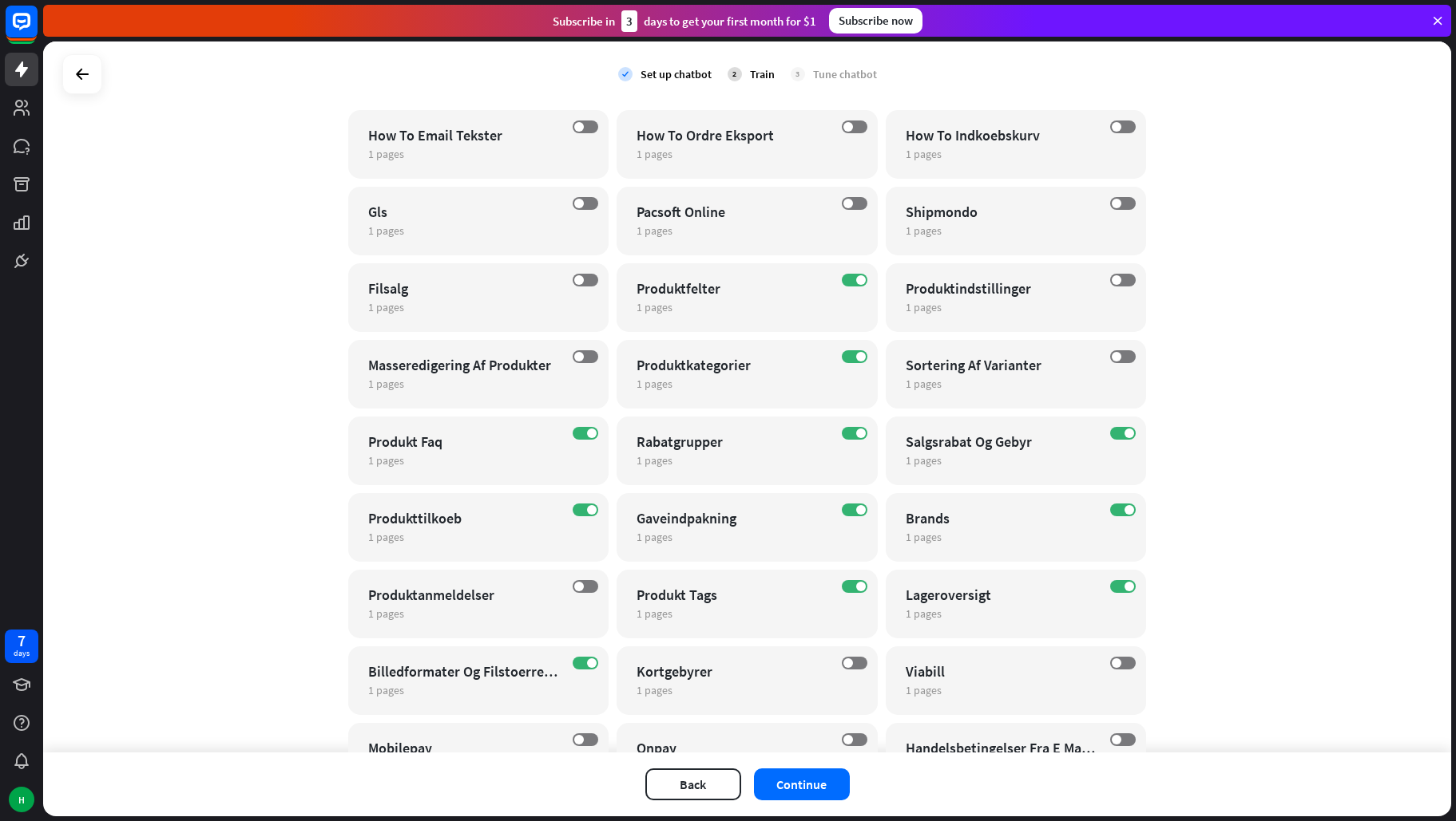
scroll to position [3050, 0]
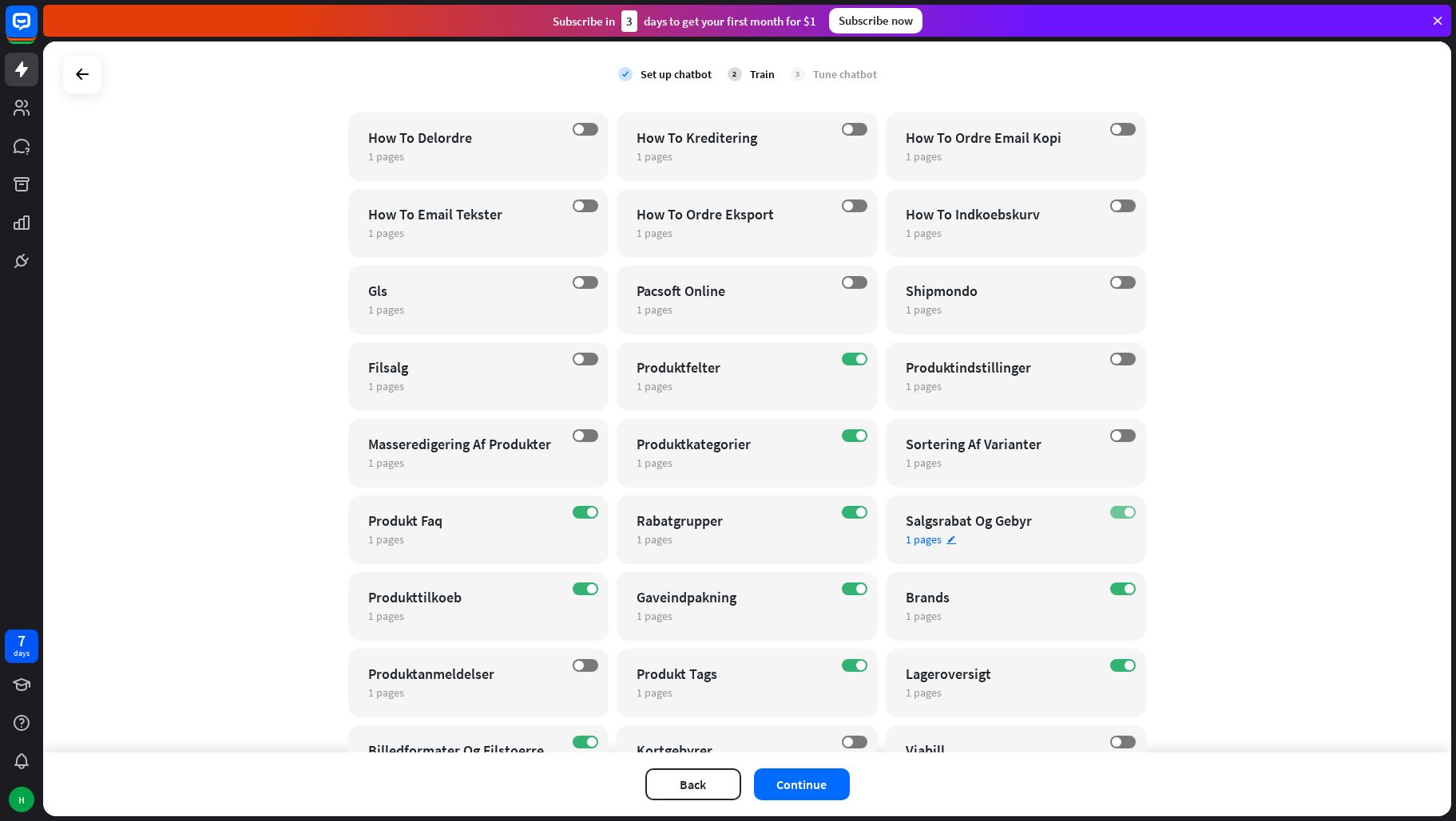
click at [1111, 513] on label "ON" at bounding box center [1122, 512] width 26 height 12
click at [1111, 592] on label "ON" at bounding box center [1122, 589] width 26 height 12
click at [848, 584] on label "ON" at bounding box center [854, 589] width 26 height 12
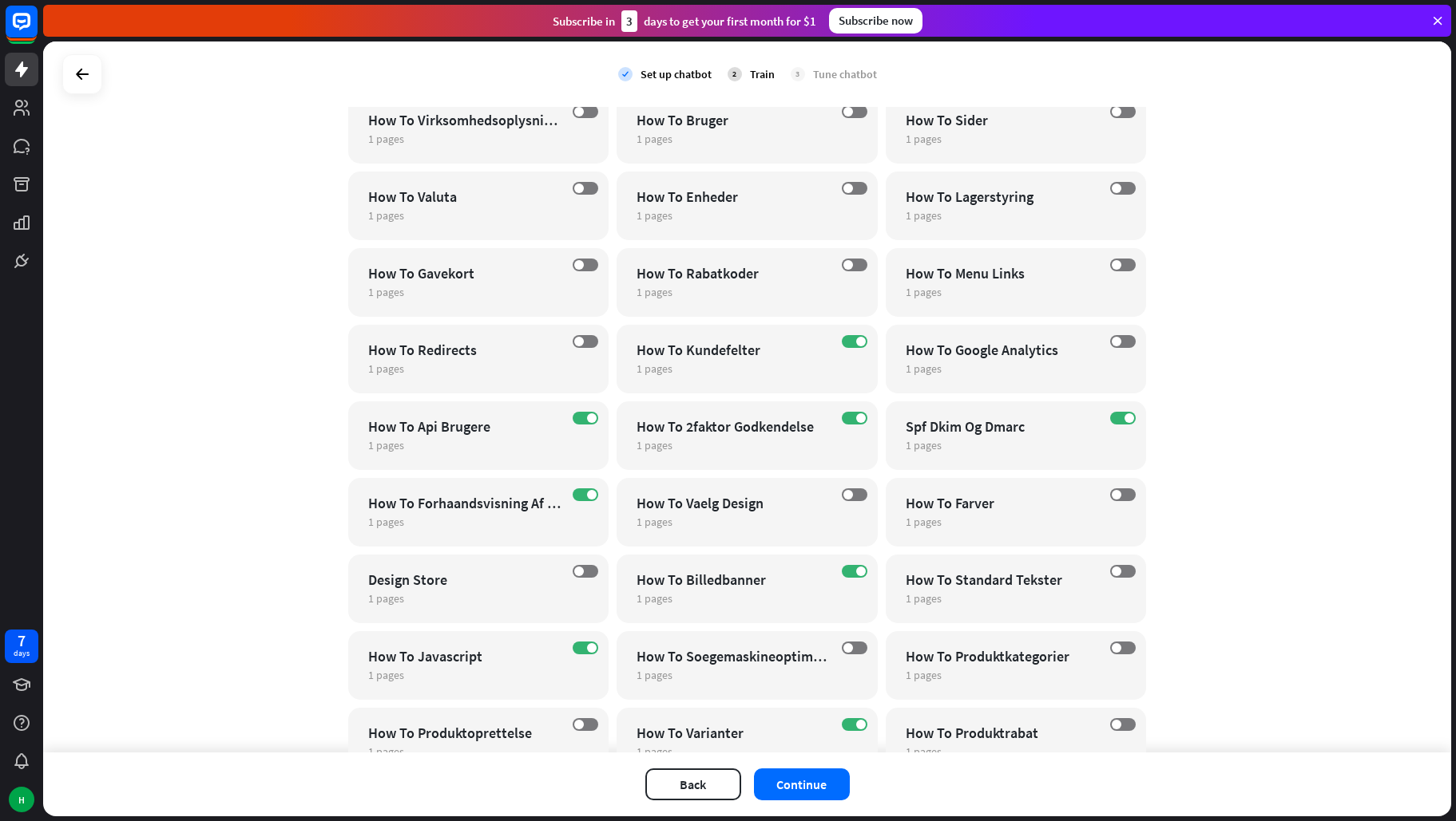
scroll to position [1533, 0]
click at [804, 796] on button "Continue" at bounding box center [802, 785] width 96 height 32
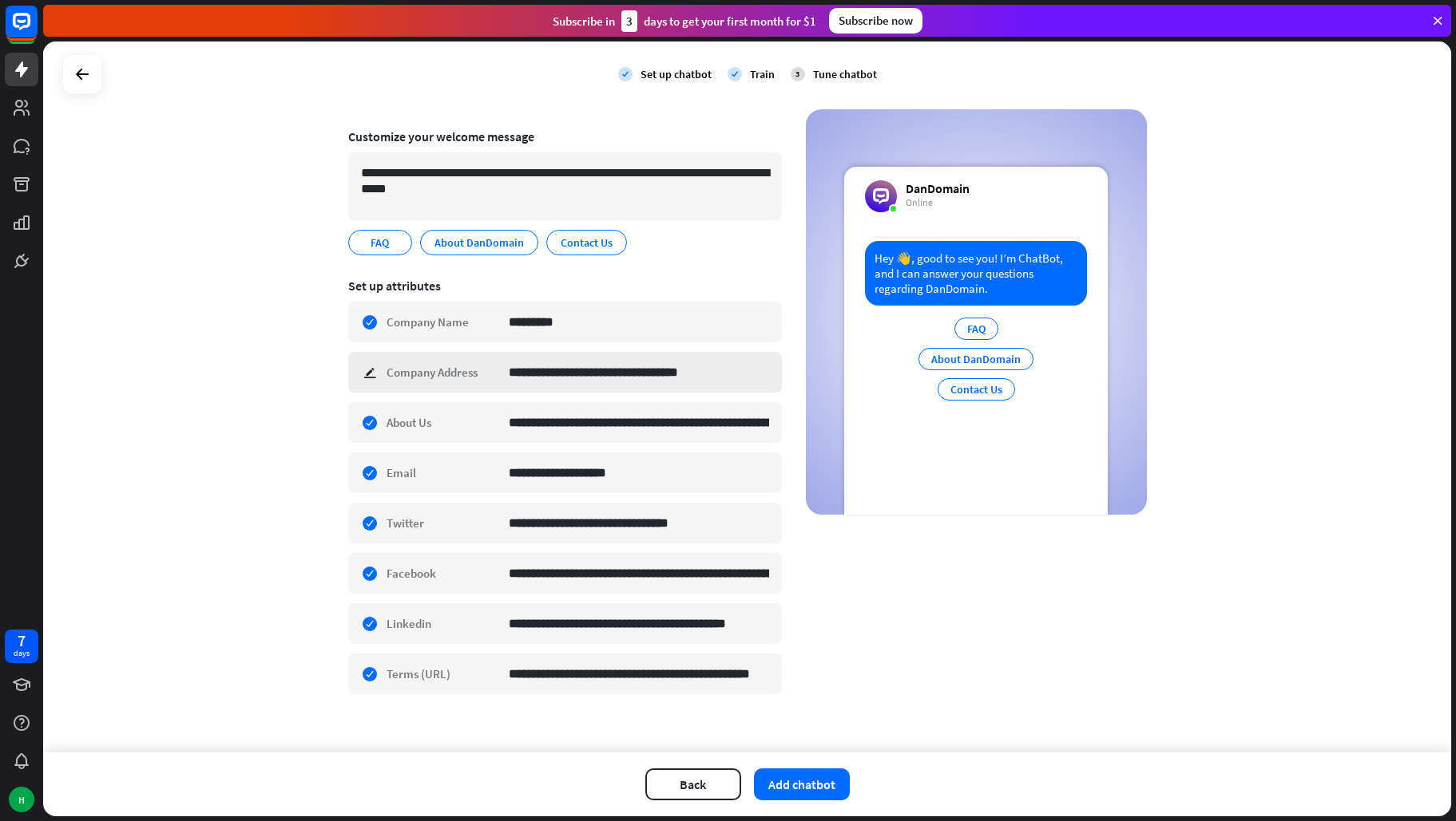
scroll to position [109, 0]
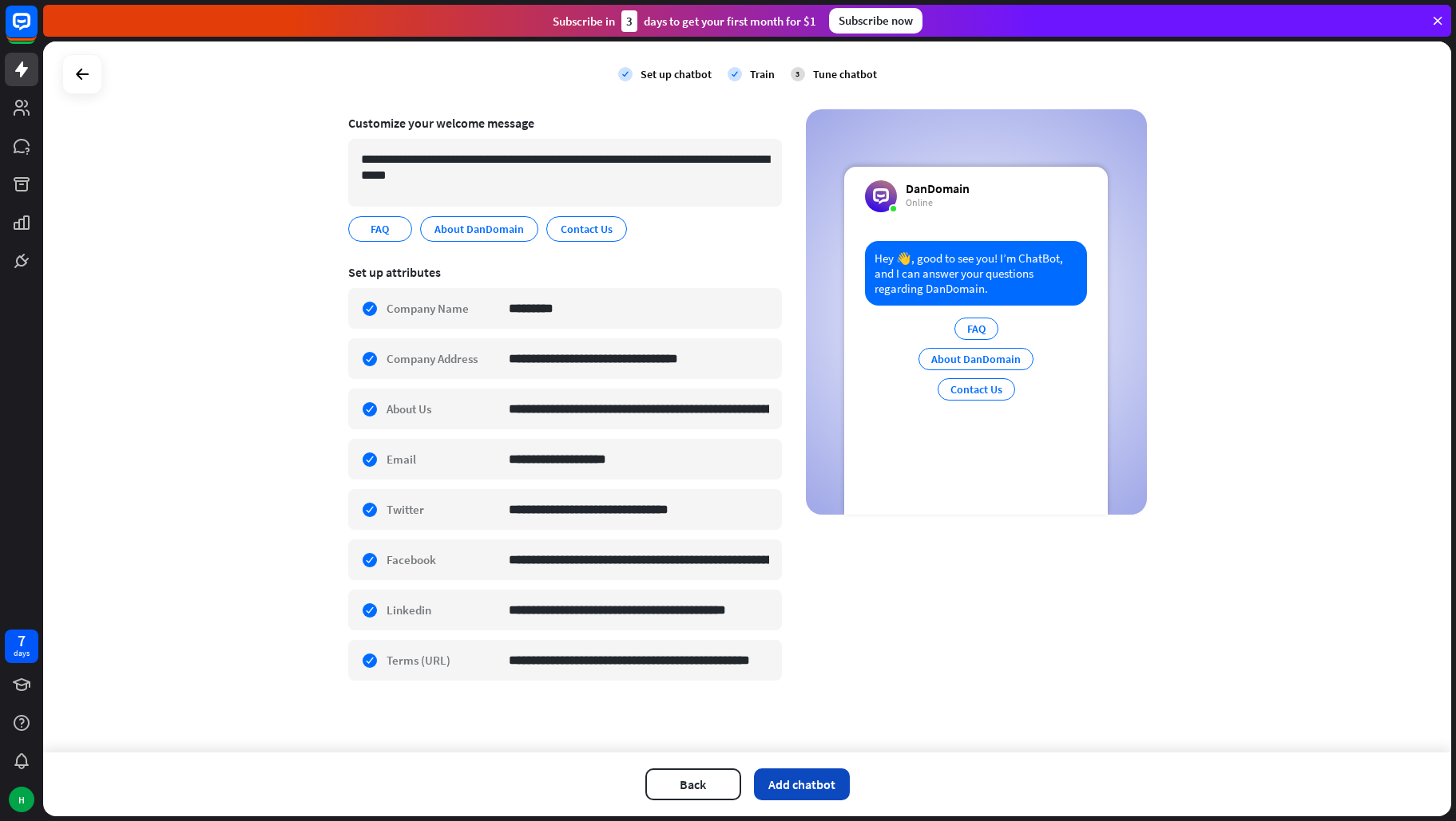
click at [816, 789] on button "Add chatbot" at bounding box center [802, 785] width 96 height 32
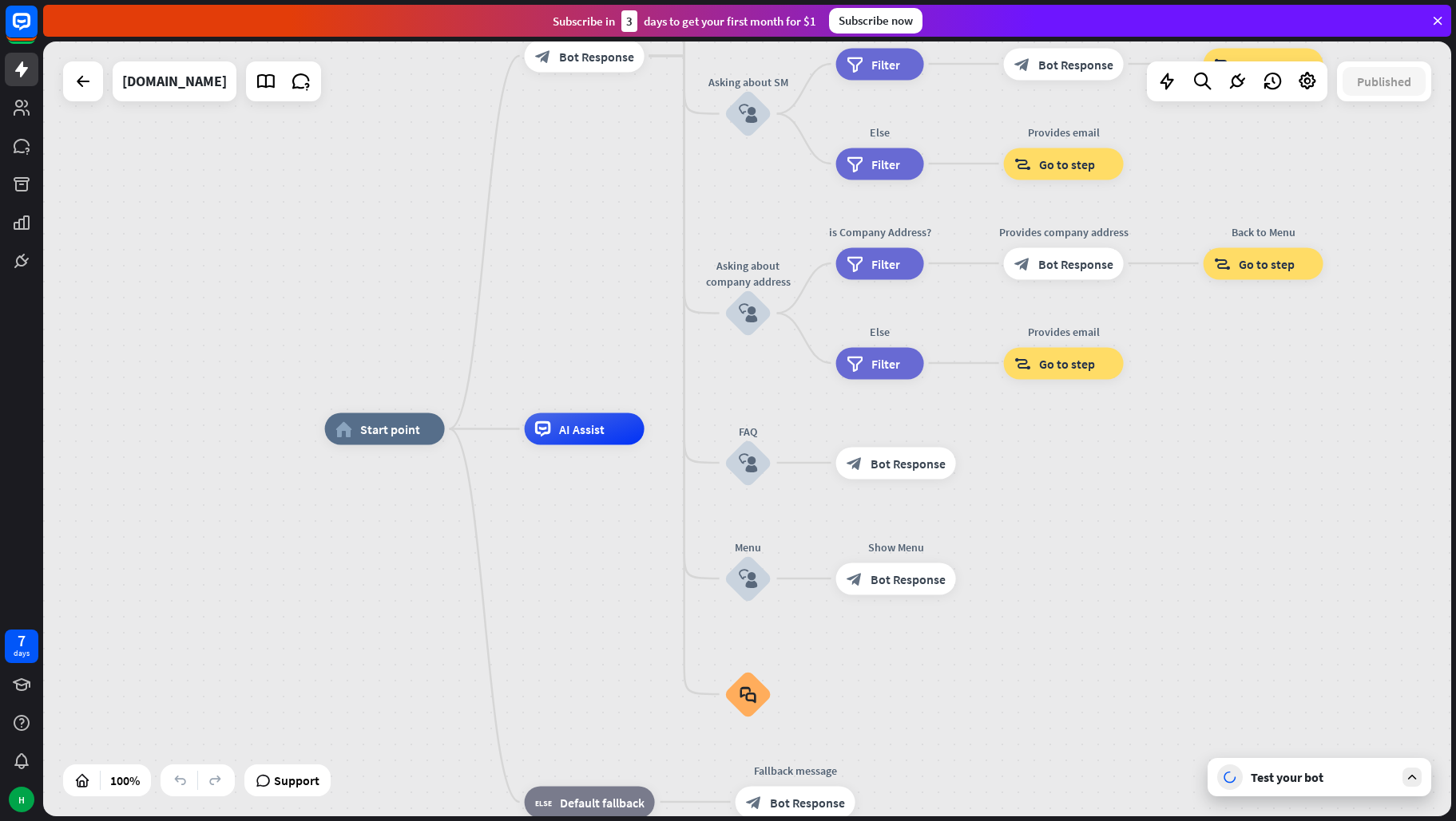
click at [1412, 779] on icon at bounding box center [1412, 777] width 14 height 14
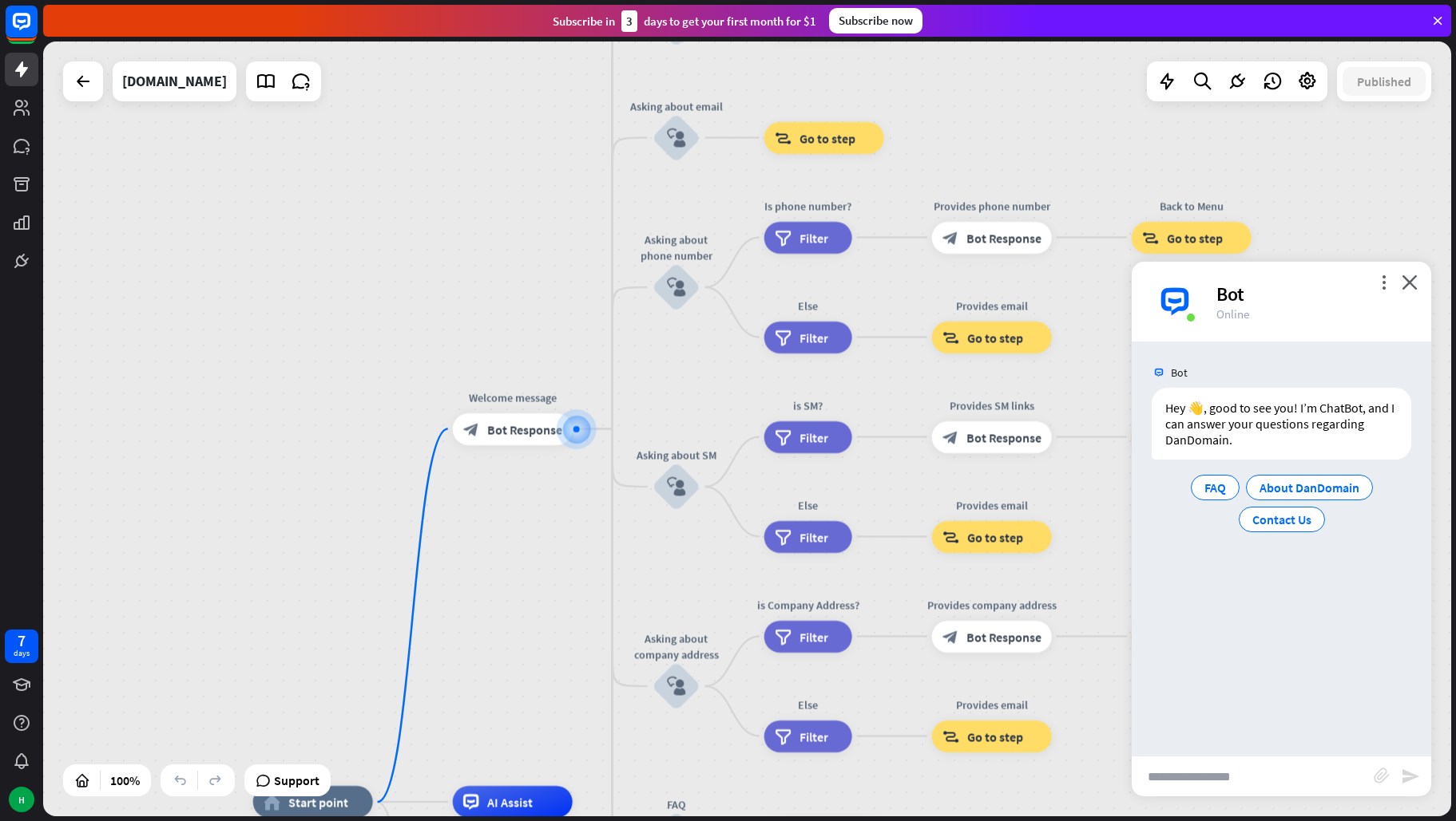
click at [1239, 781] on input "text" at bounding box center [1253, 777] width 242 height 40
type input "**********"
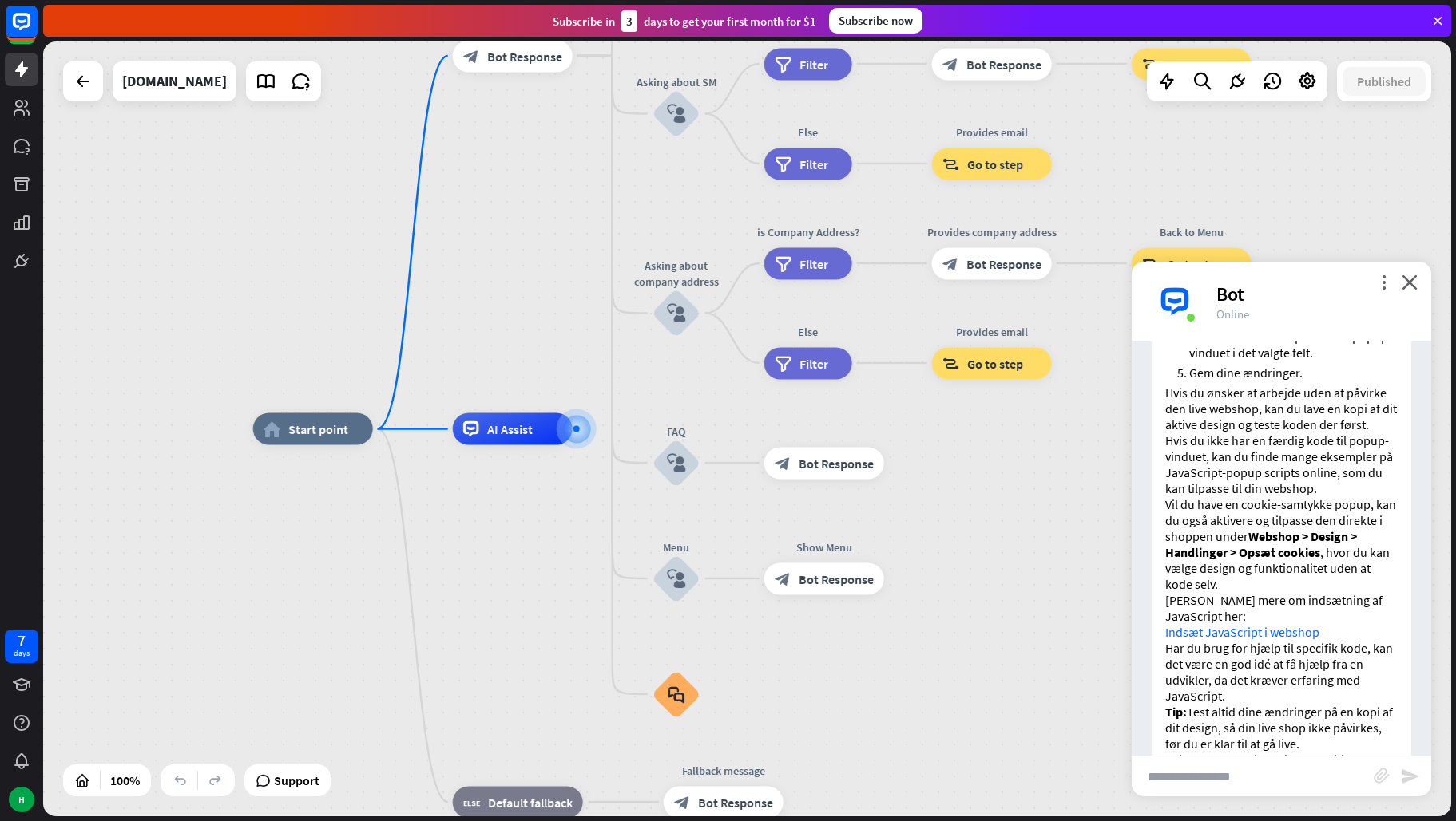
scroll to position [623, 0]
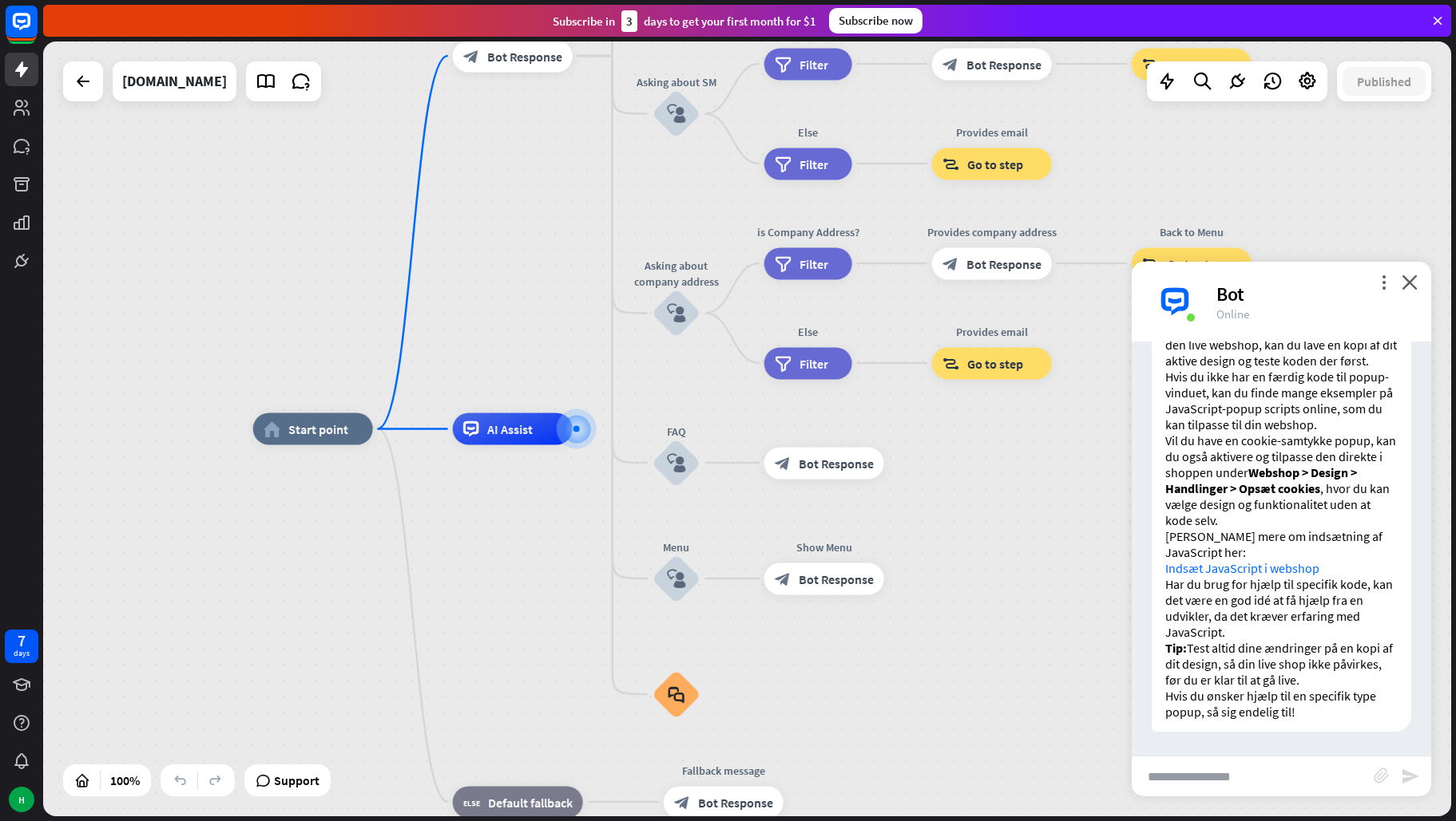
click at [1257, 777] on input "text" at bounding box center [1253, 777] width 242 height 40
type input "**********"
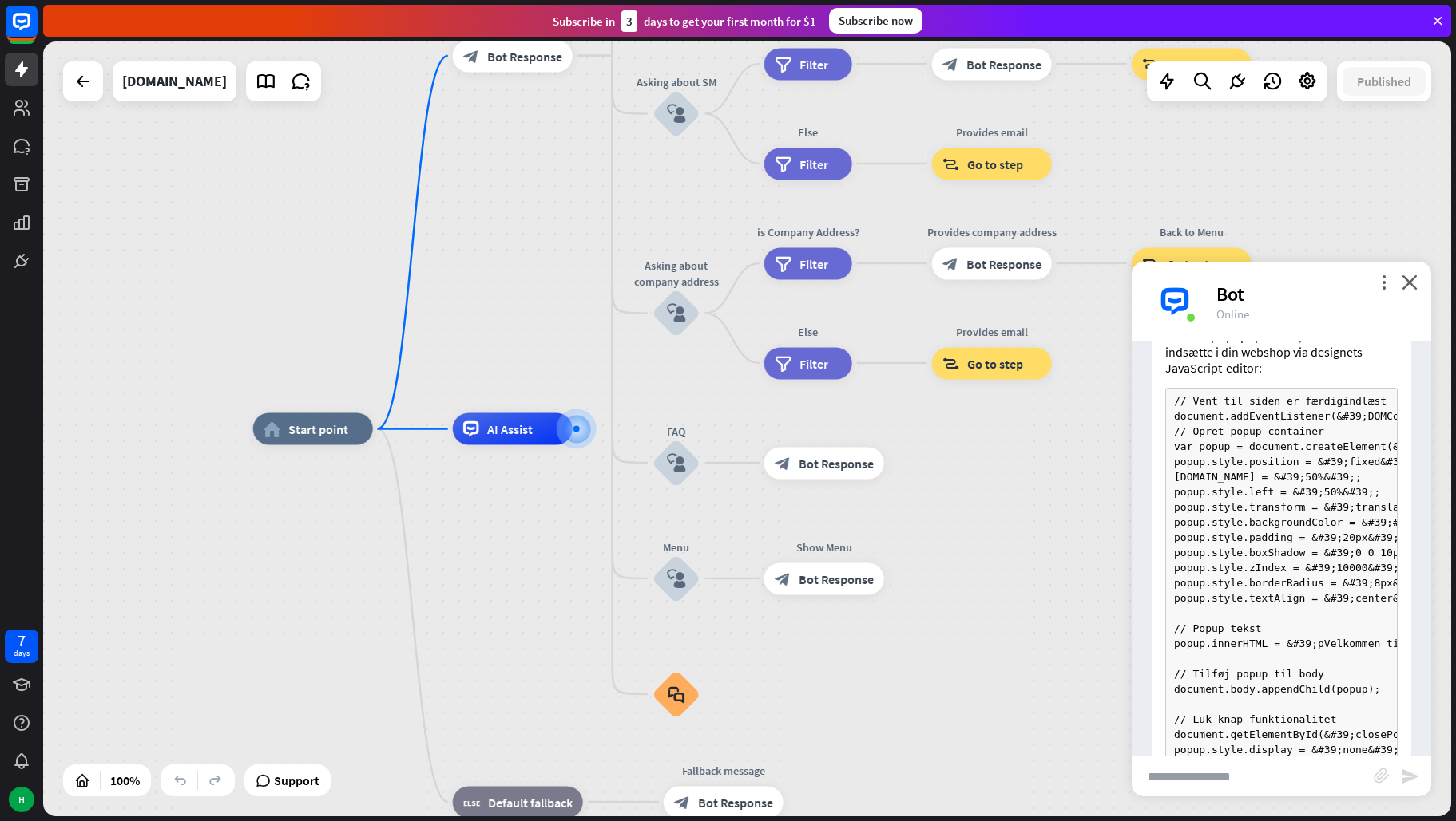
scroll to position [1196, 0]
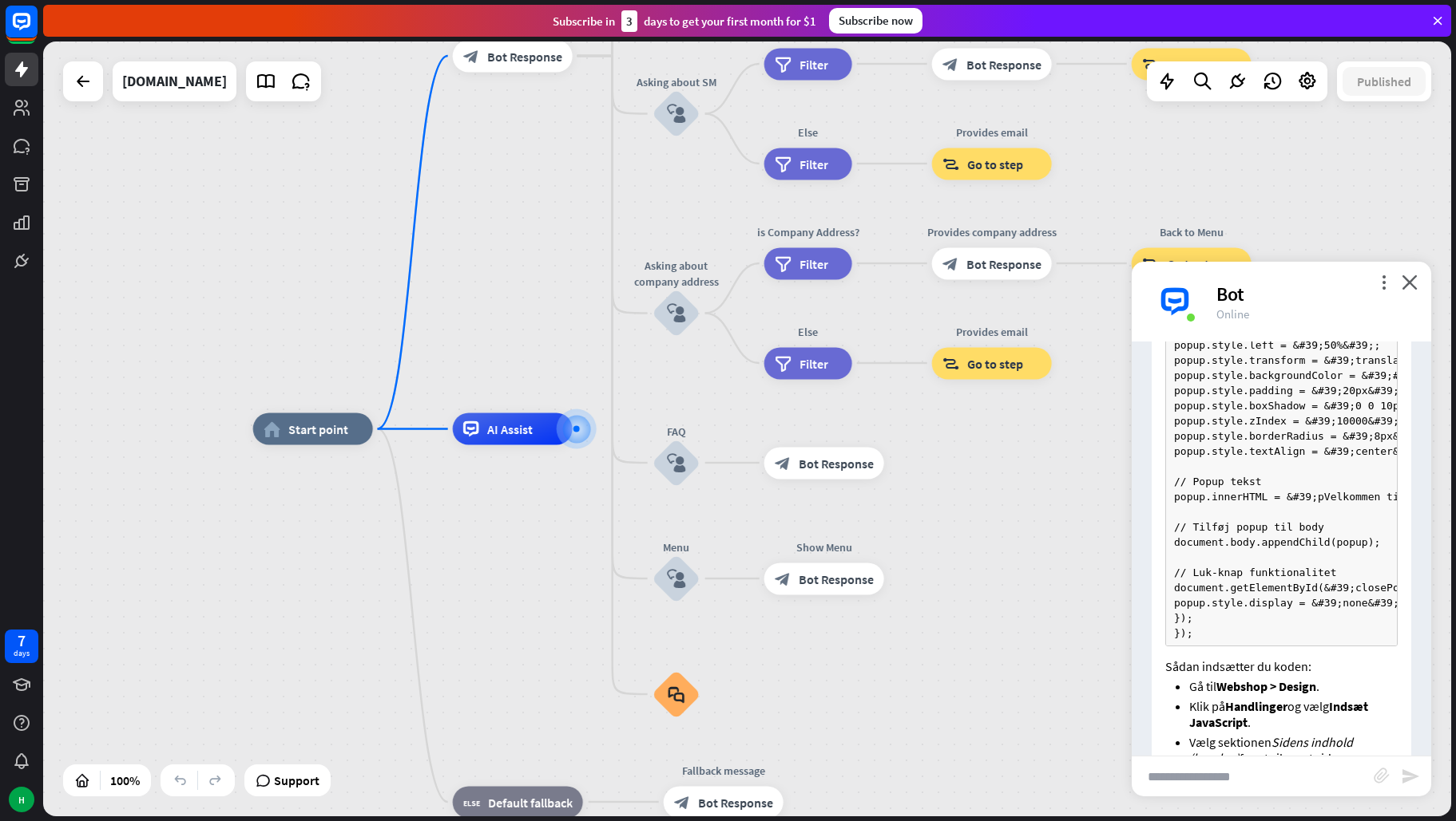
scroll to position [1436, 0]
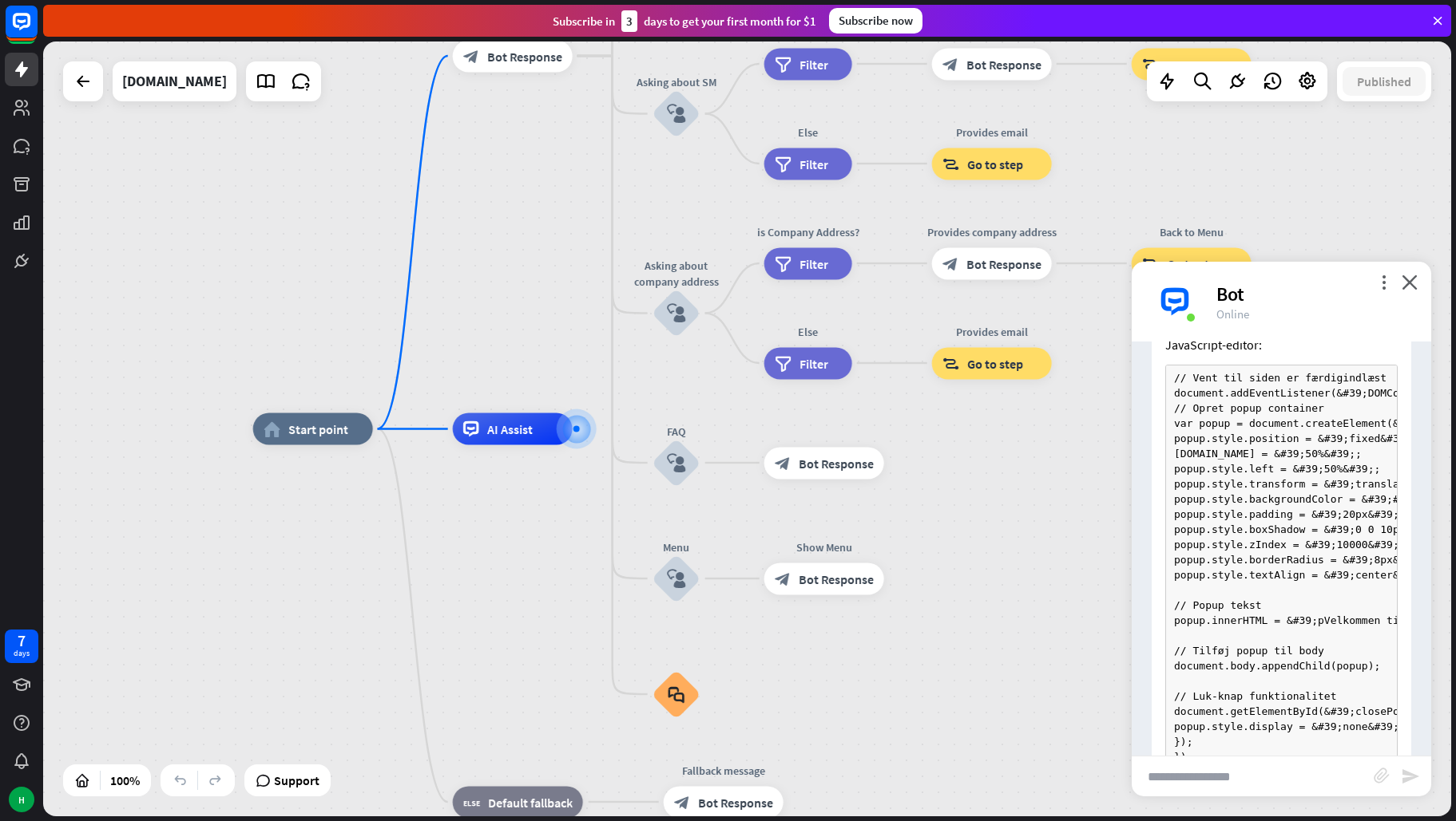
scroll to position [1199, 0]
drag, startPoint x: 1202, startPoint y: 608, endPoint x: 1173, endPoint y: 387, distance: 222.9
click at [1173, 387] on pre "// Vent til siden er færdigindlæst document.addEventListener(&#39;DOMContentLoa…" at bounding box center [1281, 563] width 232 height 406
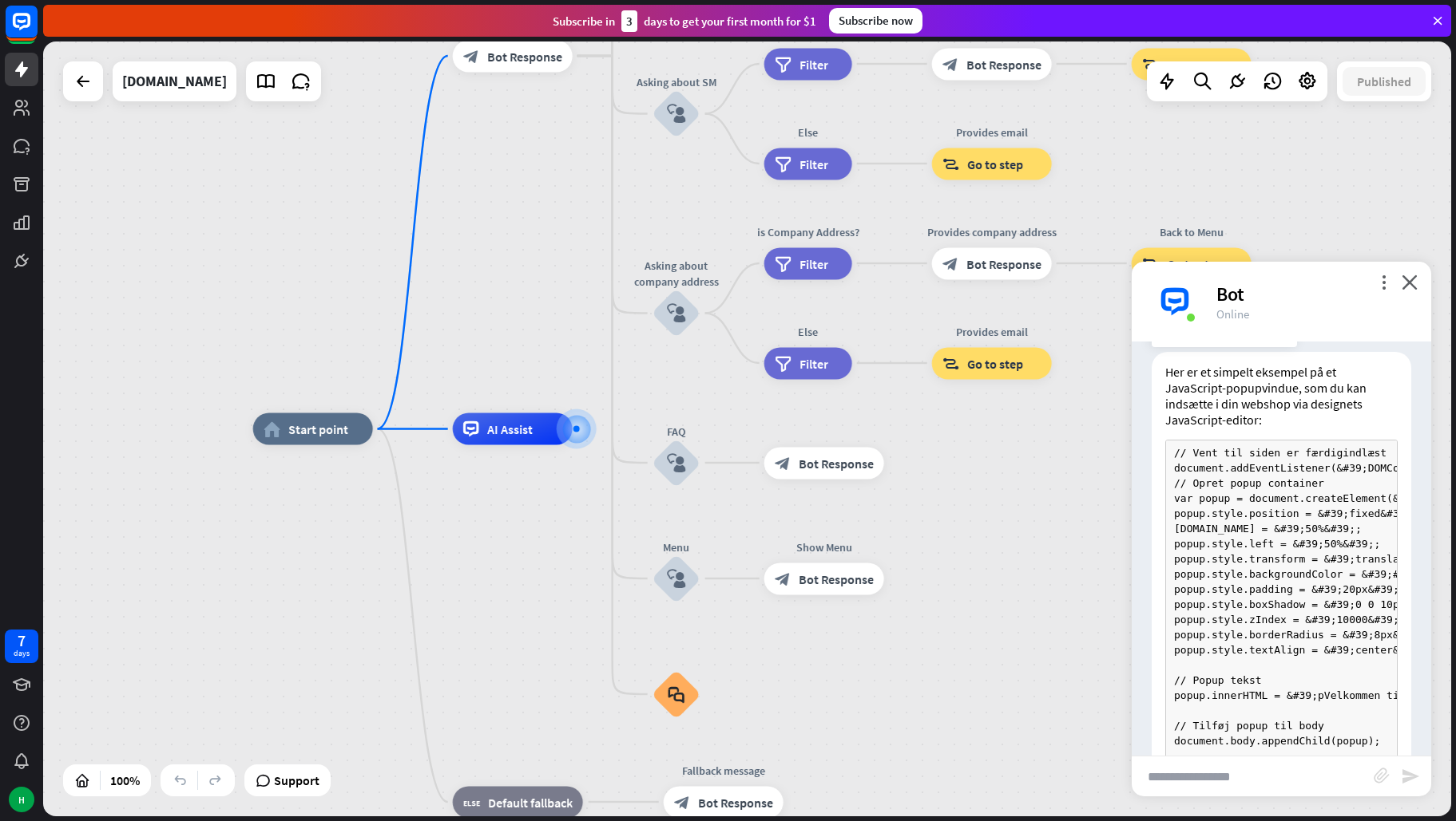
copy code "// Vent til siden er færdigindlæst document.addEventListener(&#39;DOMContentLoa…"
click at [1208, 780] on input "text" at bounding box center [1253, 777] width 242 height 40
click at [1314, 784] on input "**********" at bounding box center [1253, 777] width 242 height 40
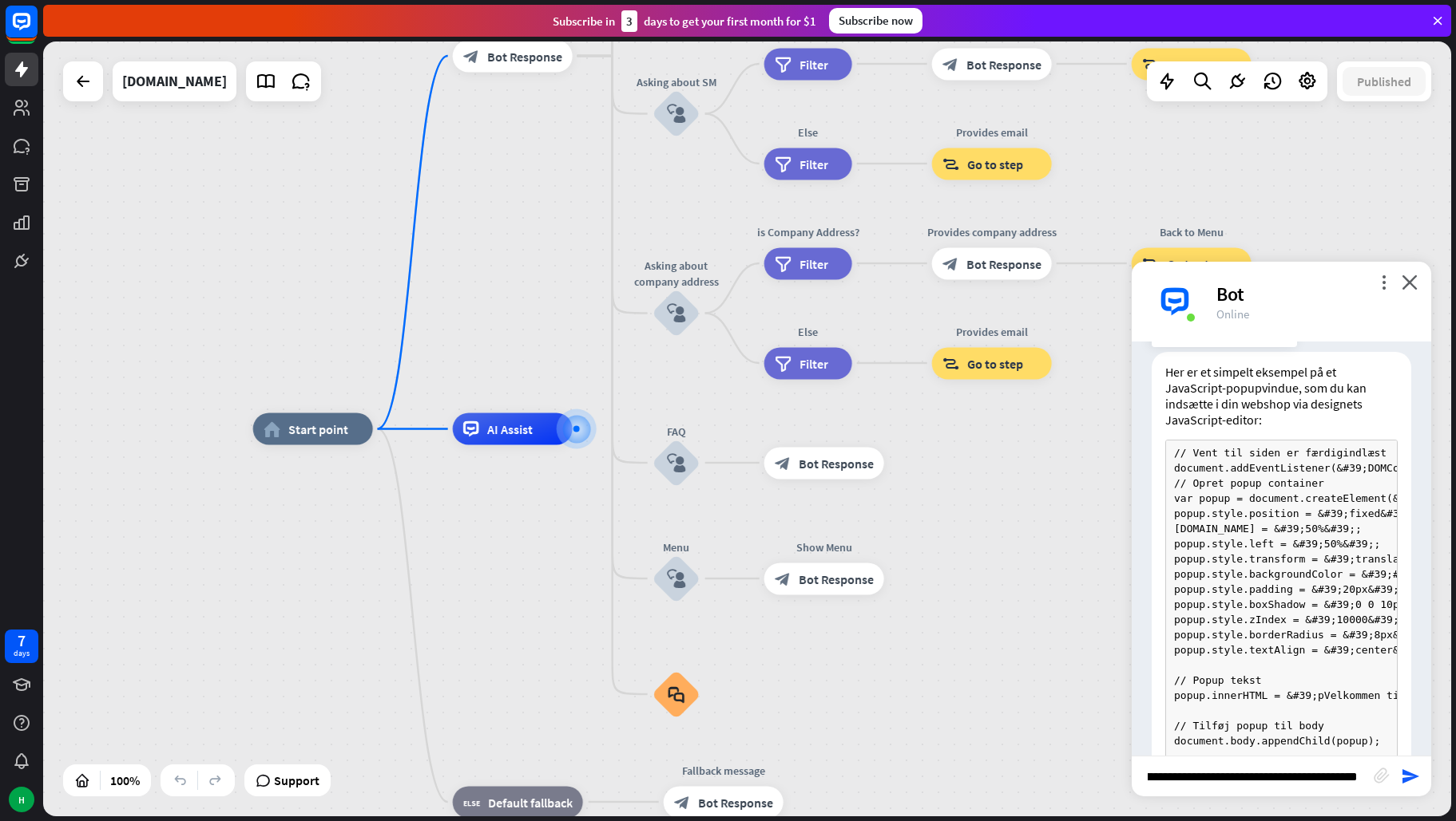
type input "**********"
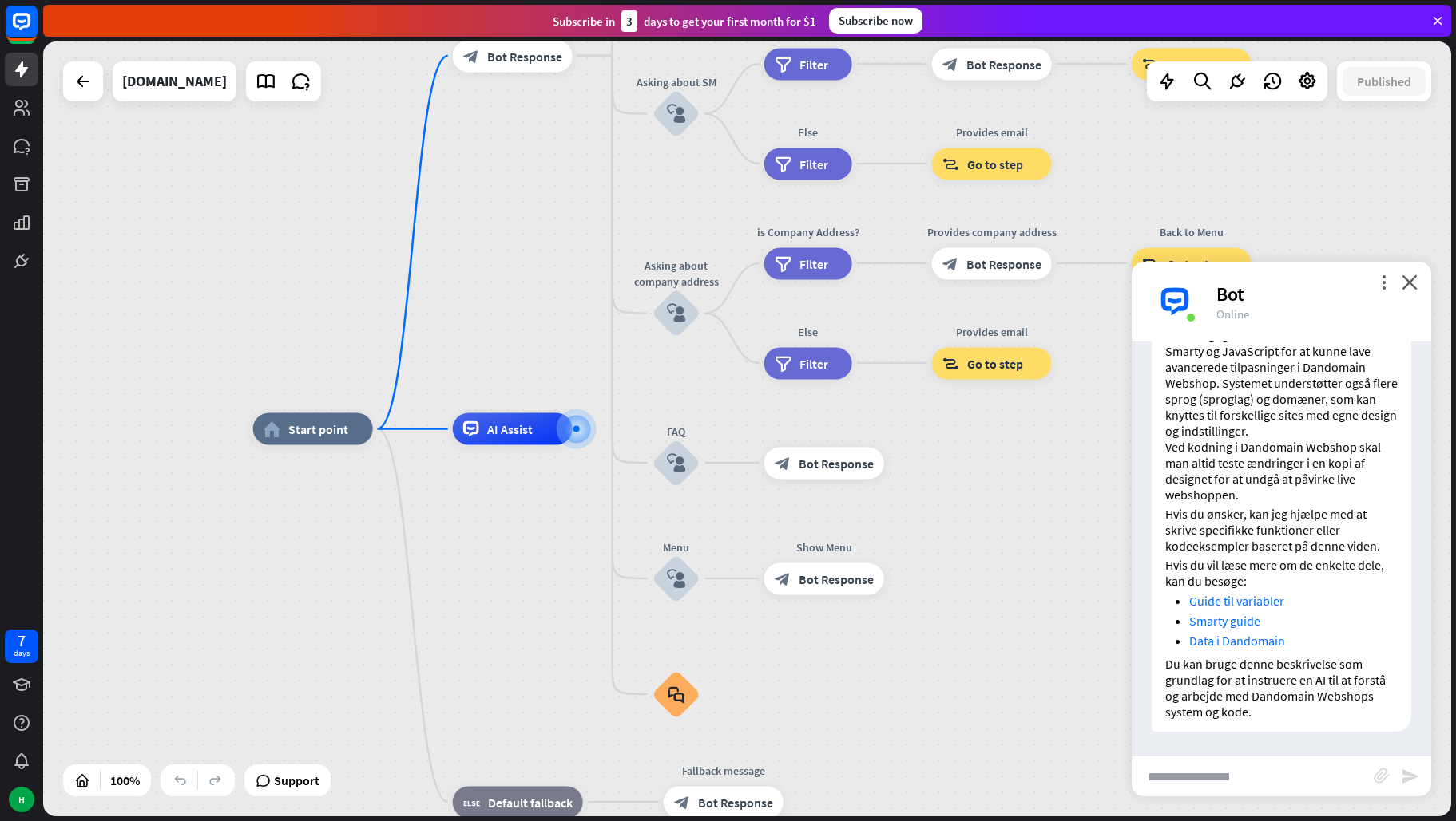
scroll to position [2757, 0]
click at [1270, 781] on input "text" at bounding box center [1253, 777] width 242 height 40
type input "**********"
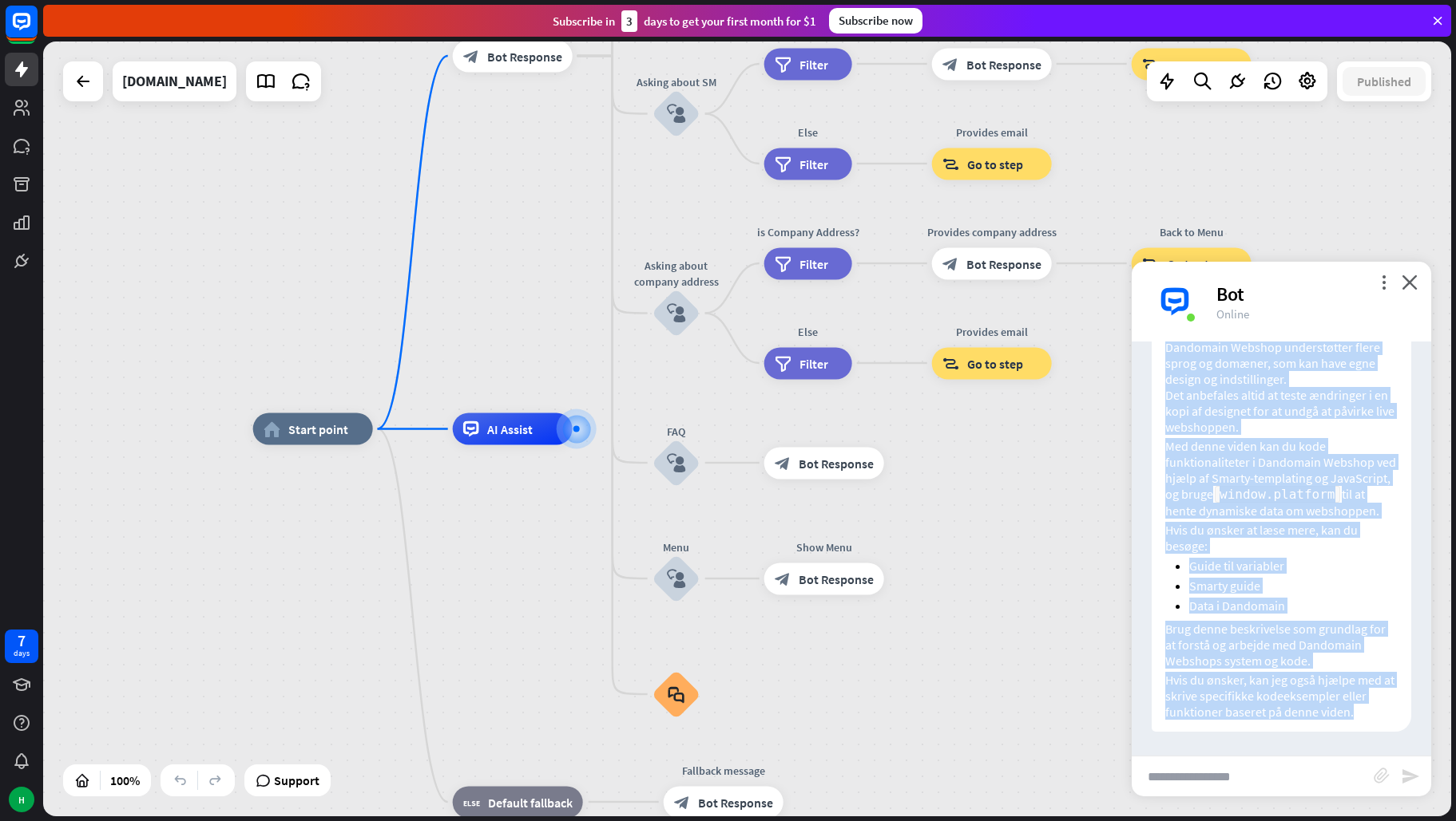
scroll to position [4024, 0]
drag, startPoint x: 1167, startPoint y: 436, endPoint x: 1353, endPoint y: 679, distance: 306.0
click at [1353, 679] on div "Her er et prompt, du kan dele med en AI, så den forstår systemet bag Dandomain …" at bounding box center [1282, 182] width 260 height 1099
click at [1340, 669] on p "Brug denne beskrivelse som grundlag for at forstå og arbejde med Dandomain Webs…" at bounding box center [1281, 645] width 232 height 48
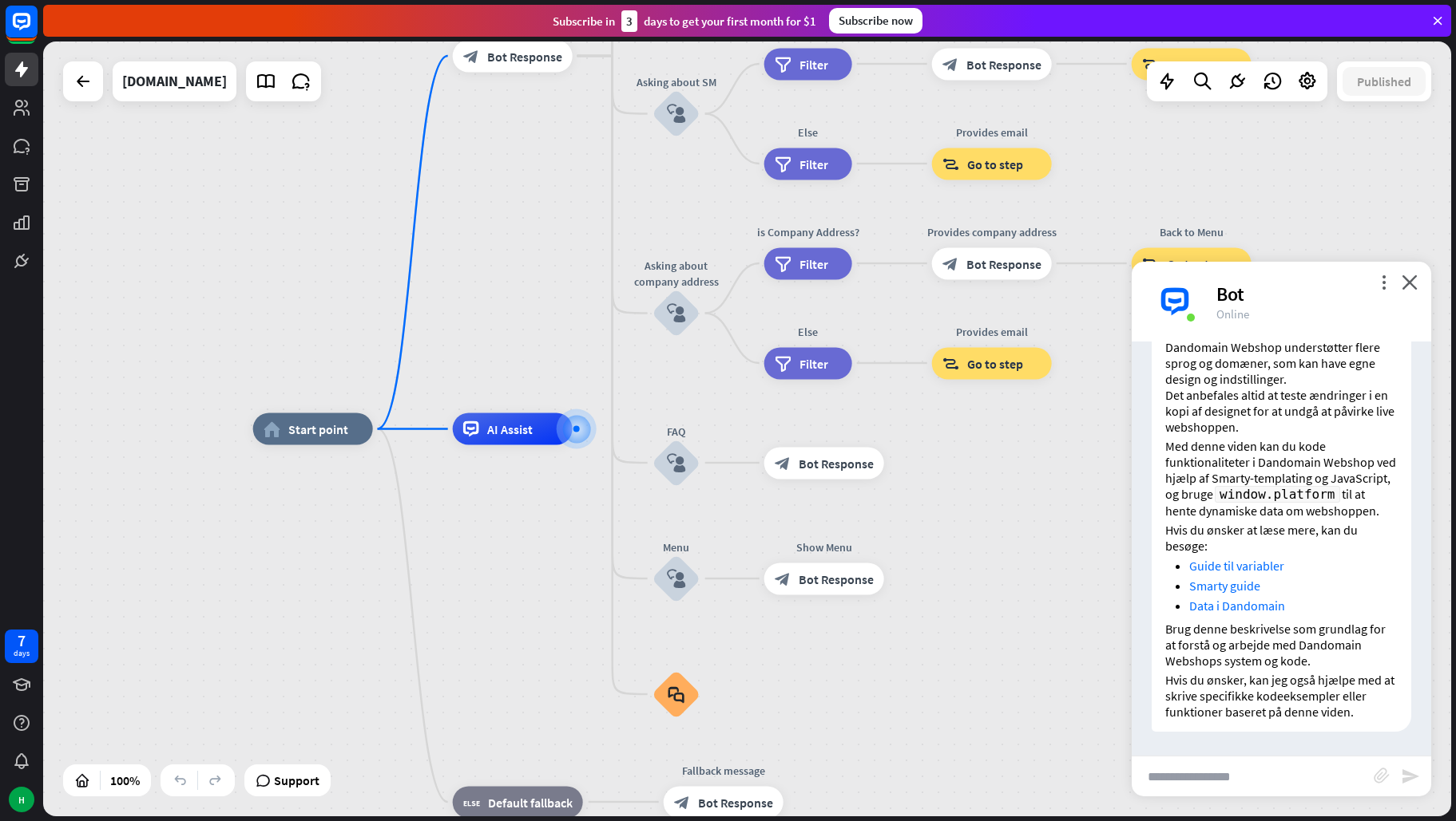
click at [1249, 774] on input "text" at bounding box center [1253, 777] width 242 height 40
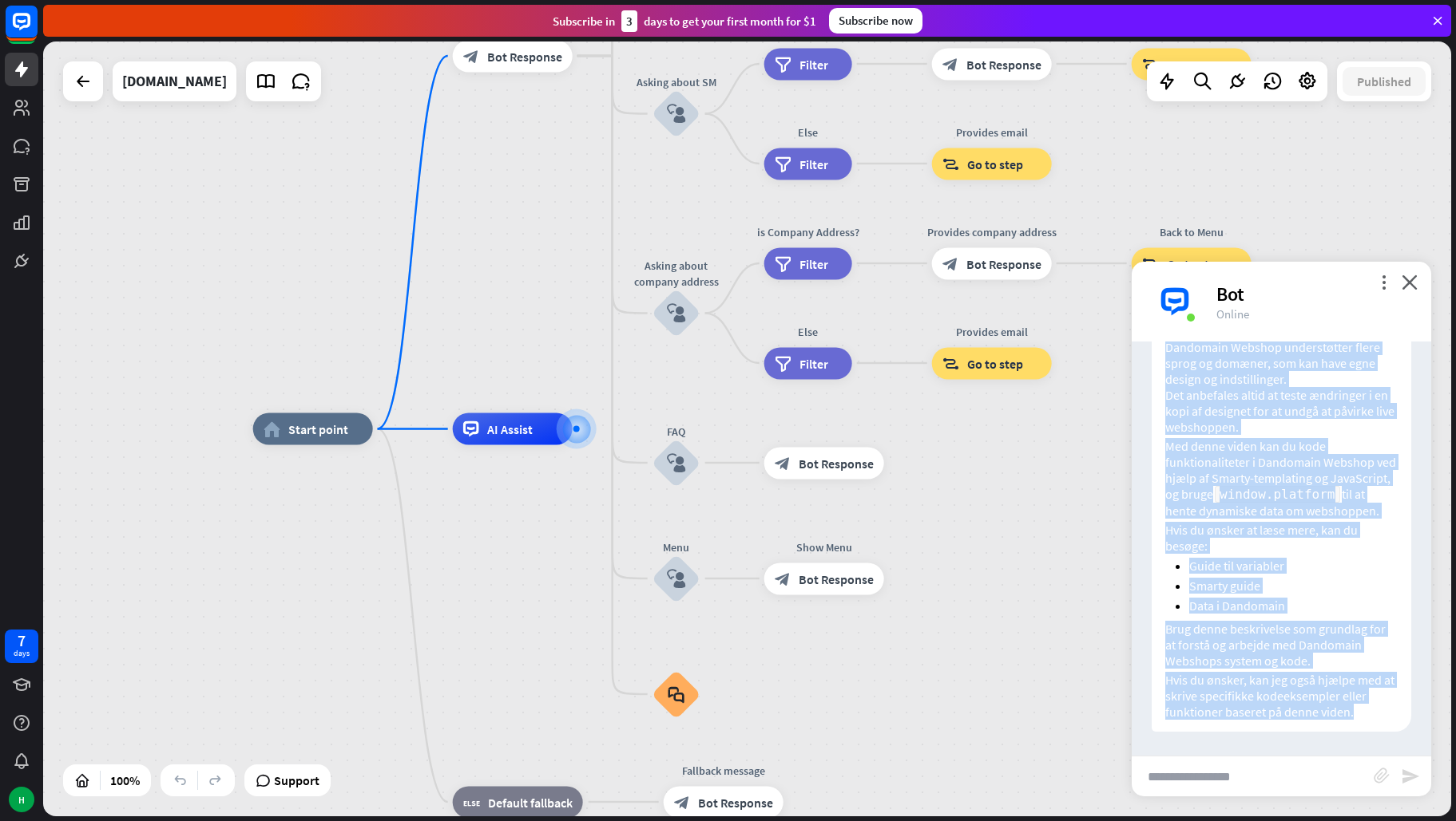
scroll to position [4037, 0]
drag, startPoint x: 1168, startPoint y: 598, endPoint x: 1337, endPoint y: 664, distance: 181.4
click at [1337, 664] on div "Her er et prompt, du kan dele med en AI, så den forstår systemet bag Dandomain …" at bounding box center [1282, 182] width 260 height 1099
copy div "Loremi dol SI am Consectet Adipisc elitsedd: "Eiusmodte Incidid utlabo Etdolo m…"
